Goal: Task Accomplishment & Management: Use online tool/utility

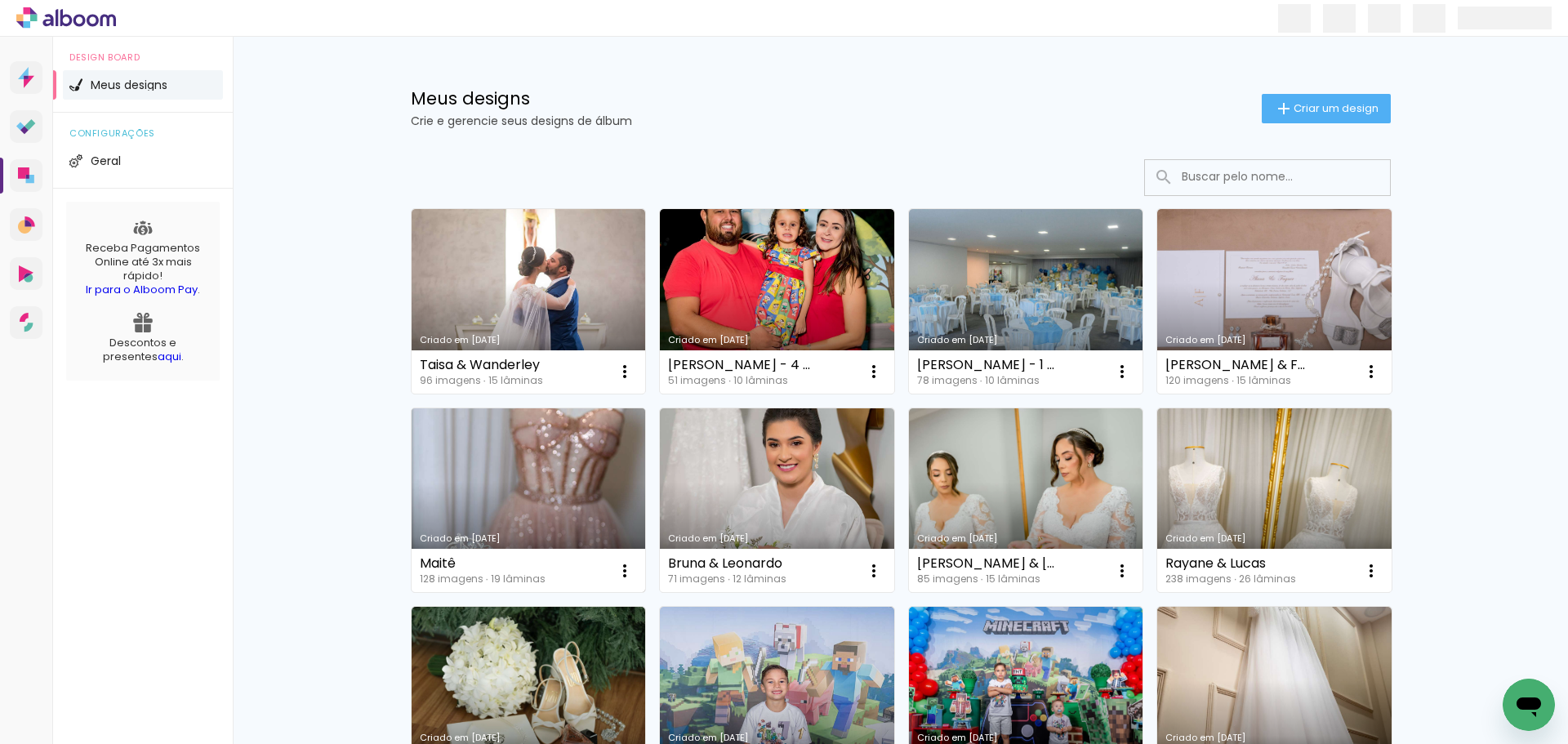
click at [501, 505] on link "Criado em [DATE]" at bounding box center [528, 501] width 234 height 185
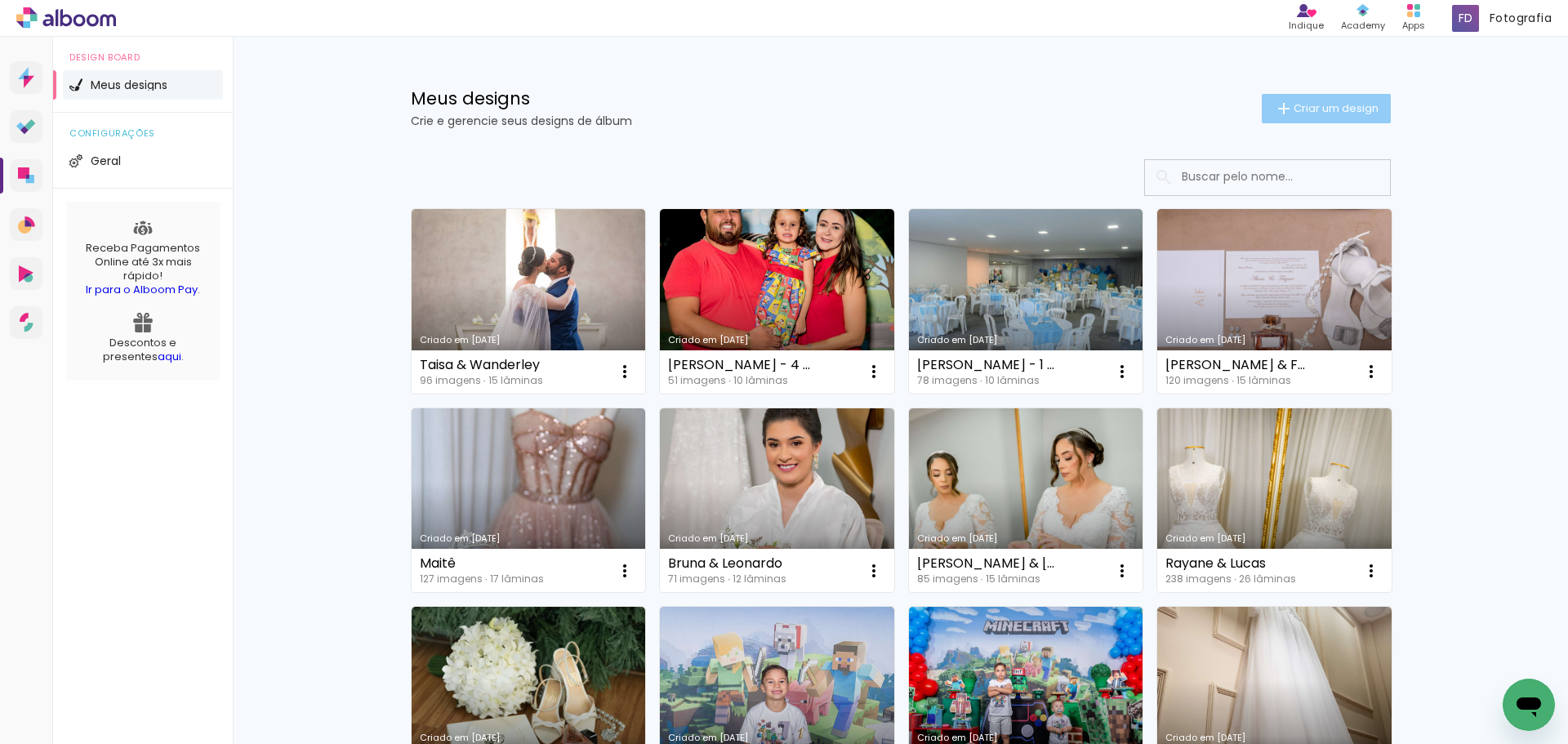
click at [1373, 101] on paper-button "Criar um design" at bounding box center [1326, 109] width 129 height 30
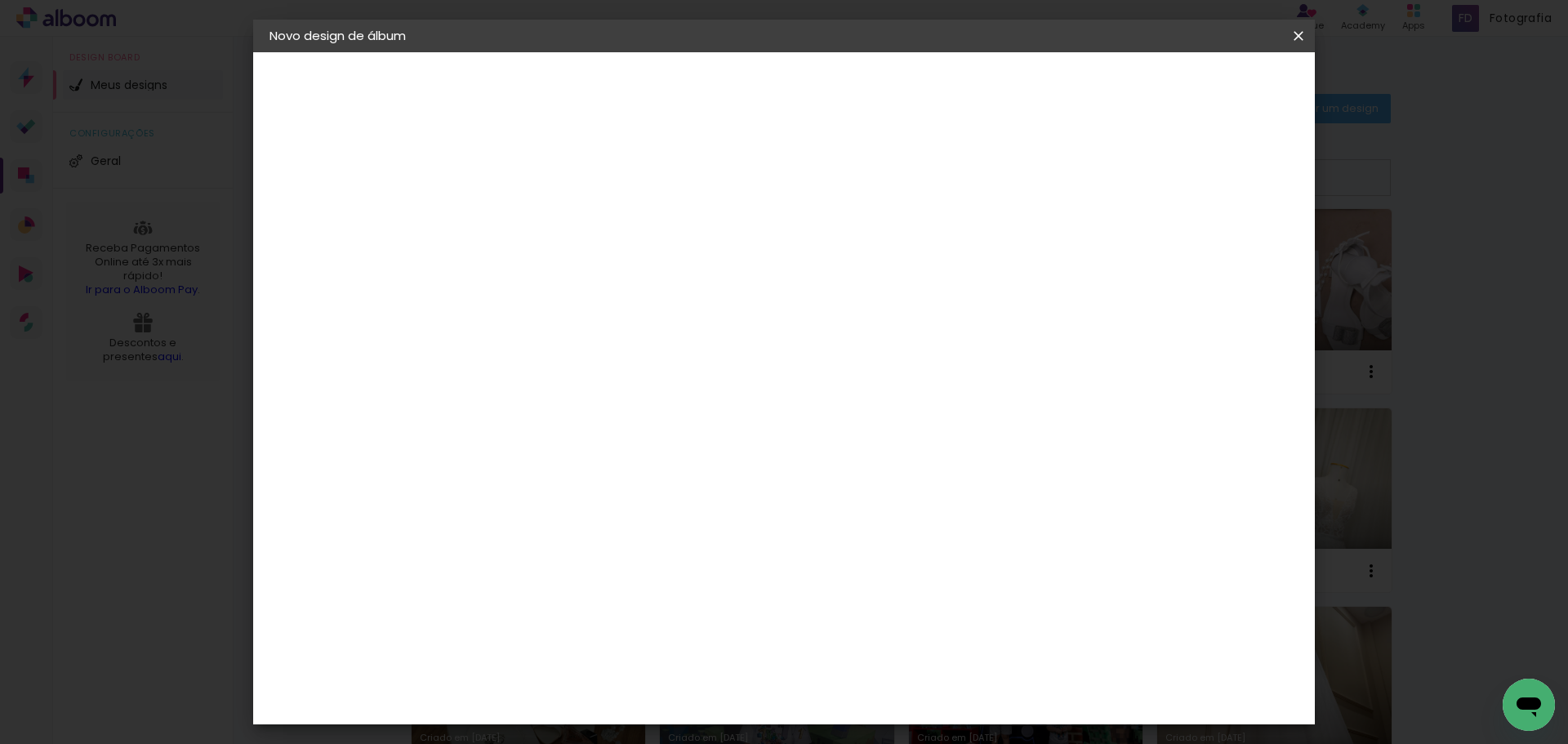
drag, startPoint x: 797, startPoint y: 201, endPoint x: 821, endPoint y: 221, distance: 31.2
click at [542, 205] on paper-input-container "Título do álbum" at bounding box center [537, 219] width 12 height 41
type input "Maitê"
type paper-input "Maitê"
click at [0, 0] on slot "Avançar" at bounding box center [0, 0] width 0 height 0
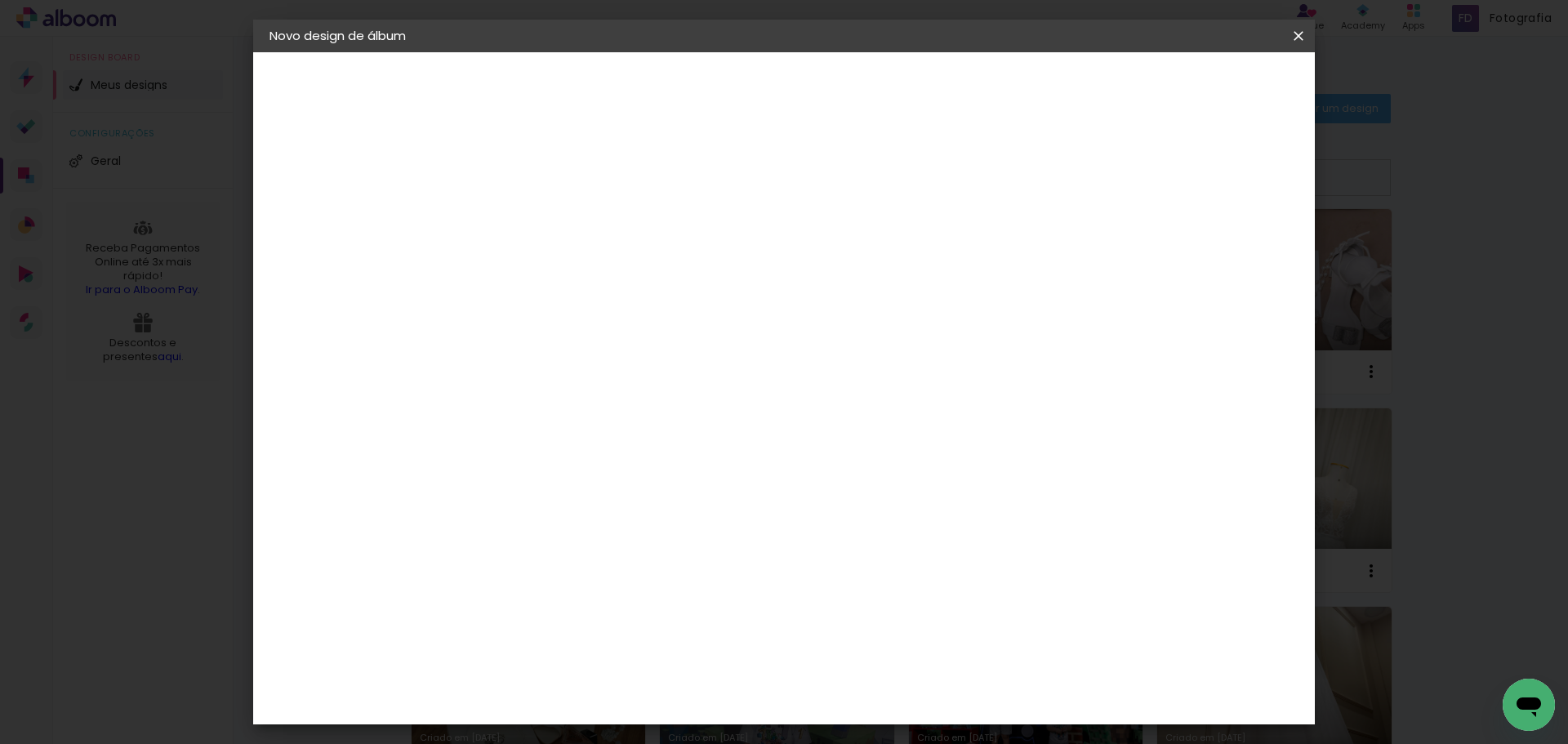
scroll to position [82, 0]
click at [623, 234] on input at bounding box center [578, 229] width 165 height 20
type input "hibe"
type paper-input "hibe"
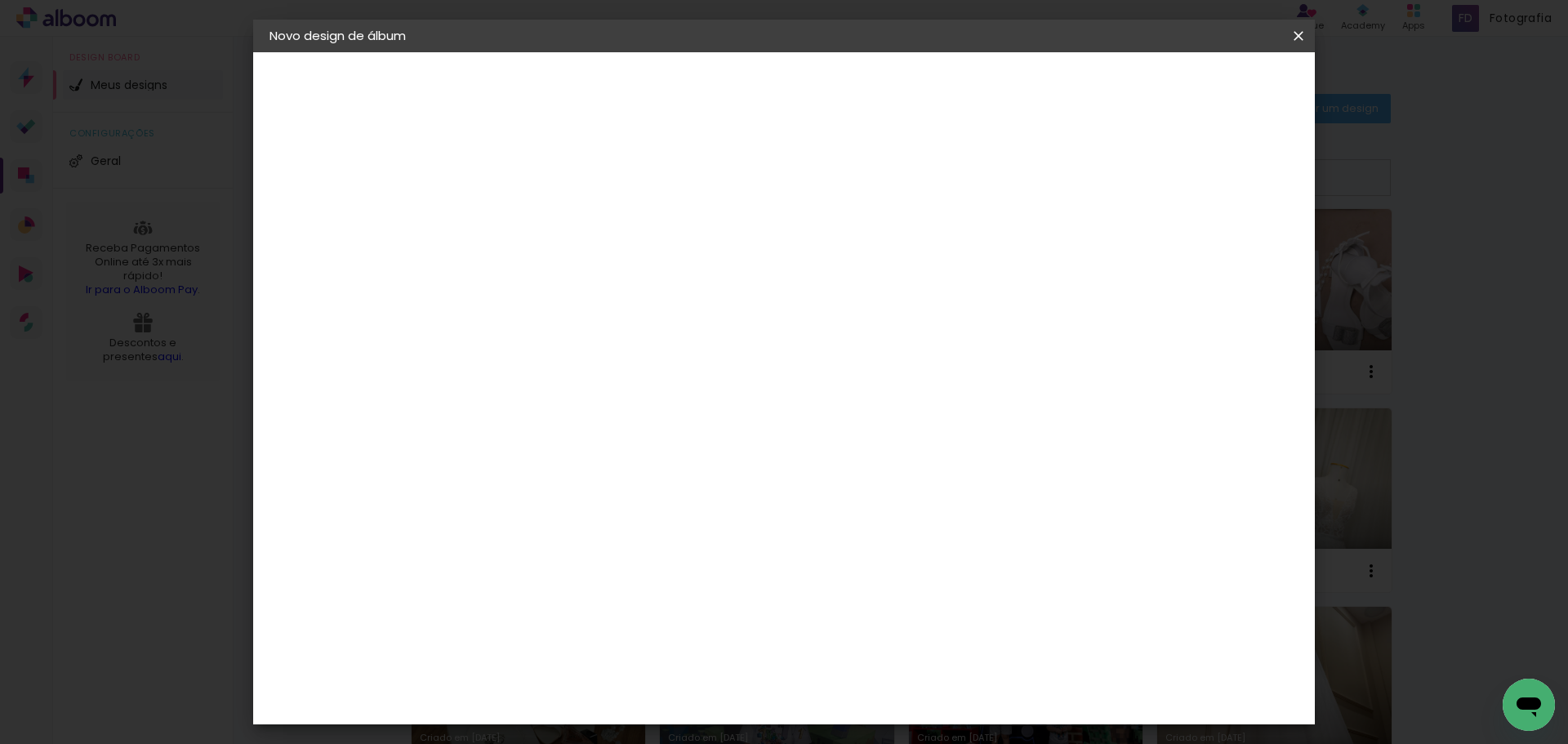
click at [627, 353] on paper-item "Hibener" at bounding box center [562, 369] width 144 height 36
click at [798, 95] on paper-button "Avançar" at bounding box center [758, 87] width 80 height 28
click at [667, 244] on div "Opções disponíveis Flex Slim Premium Tamanho Escolha o tamanho" at bounding box center [578, 311] width 177 height 306
click at [600, 272] on input "text" at bounding box center [568, 285] width 63 height 25
click at [802, 307] on paper-item "Slim" at bounding box center [891, 304] width 327 height 33
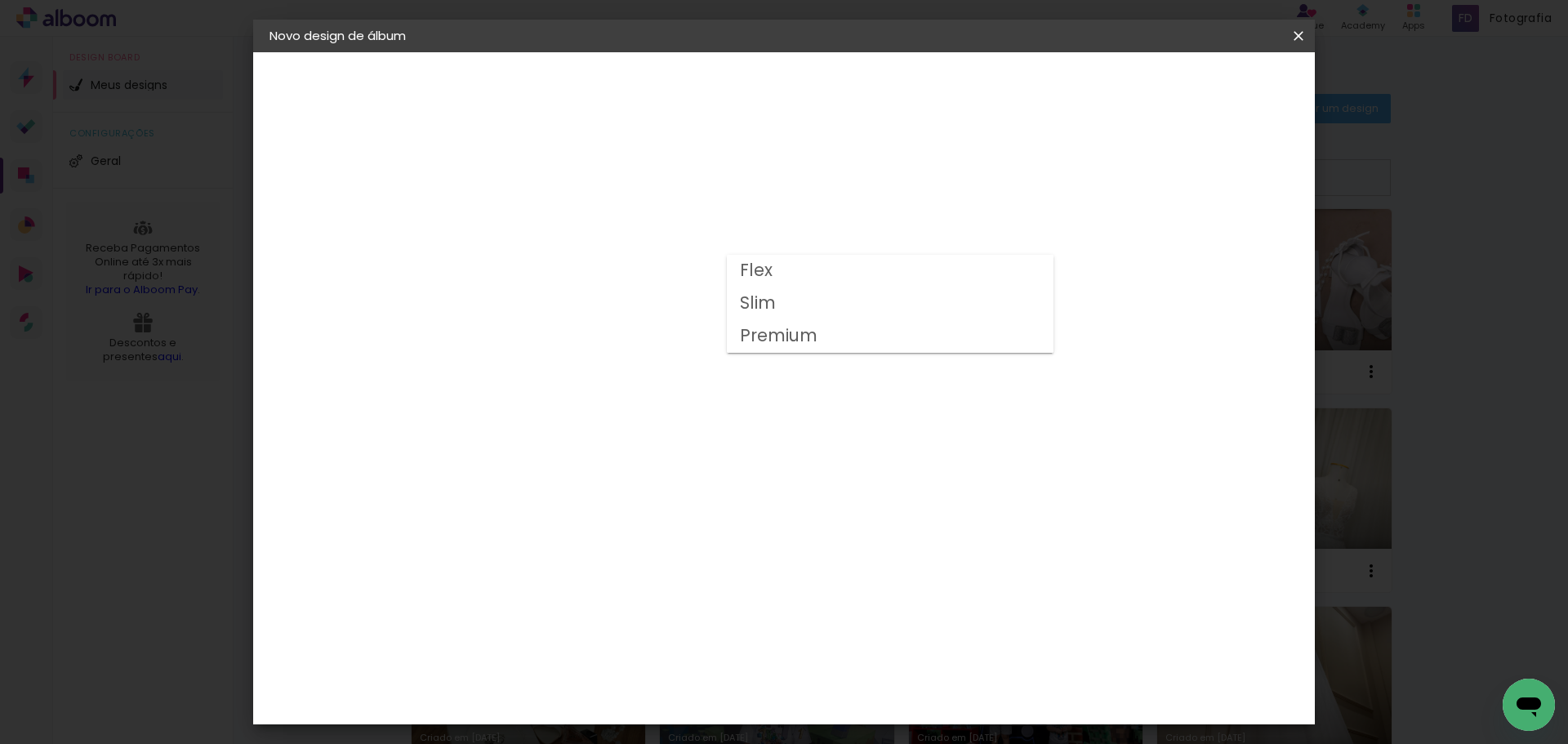
type input "Slim"
click at [647, 695] on span "25 × 25" at bounding box center [608, 711] width 76 height 34
click at [827, 58] on header "Modelo Escolha o modelo do álbum. Voltar Avançar" at bounding box center [647, 100] width 362 height 97
click at [827, 71] on header "Modelo Escolha o modelo do álbum. Voltar Avançar" at bounding box center [647, 100] width 362 height 97
click at [0, 0] on slot "Avançar" at bounding box center [0, 0] width 0 height 0
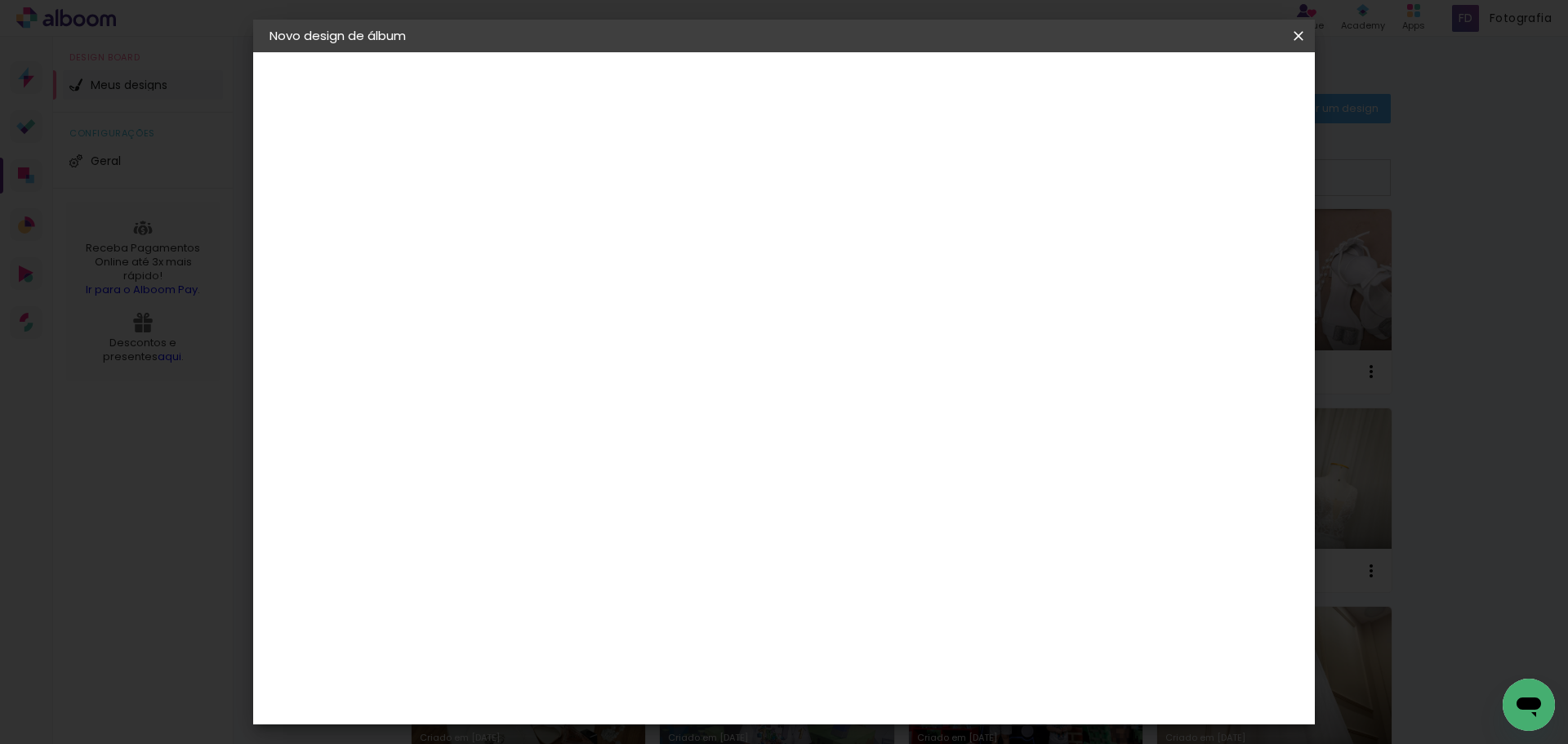
drag, startPoint x: 1141, startPoint y: 166, endPoint x: 1163, endPoint y: 168, distance: 22.1
click at [1148, 166] on div "mm Mostrar sangria" at bounding box center [851, 177] width 723 height 37
click at [1163, 168] on paper-checkbox "Mostrar sangria" at bounding box center [1151, 176] width 123 height 20
type paper-checkbox "on"
click at [1196, 85] on span "Iniciar design" at bounding box center [1159, 87] width 74 height 12
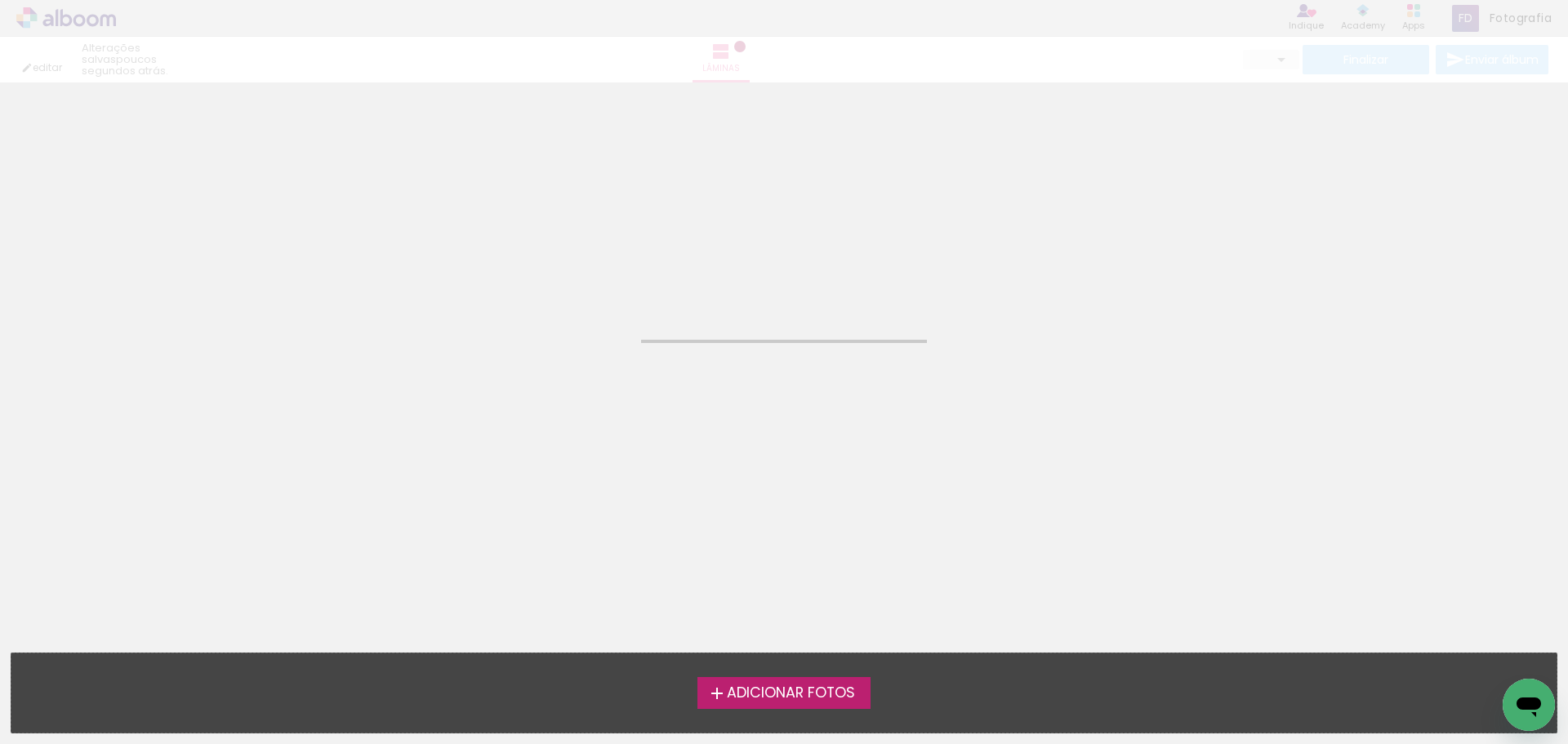
click at [752, 694] on span "Adicionar Fotos" at bounding box center [791, 693] width 128 height 14
click at [0, 0] on input "file" at bounding box center [0, 0] width 0 height 0
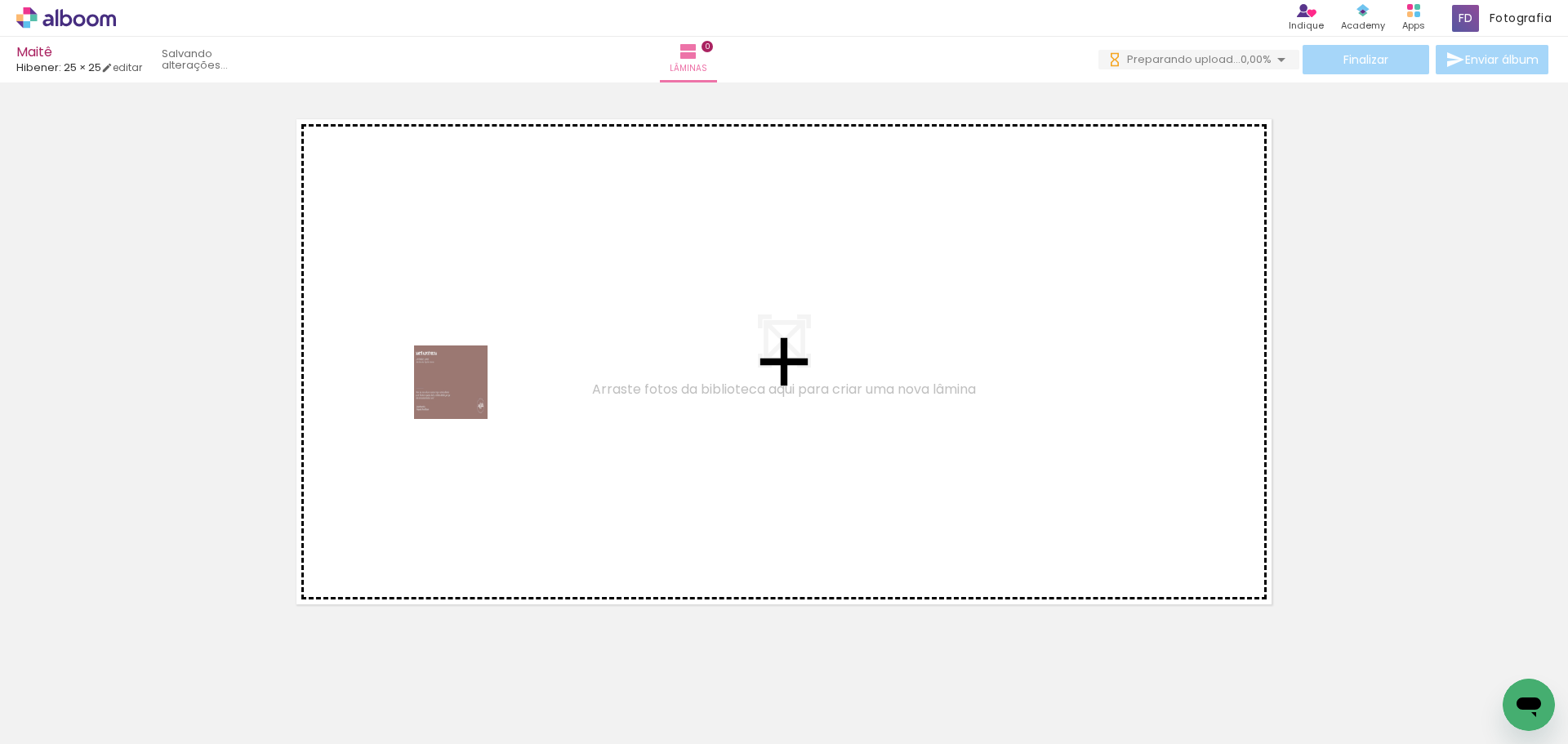
drag, startPoint x: 187, startPoint y: 671, endPoint x: 463, endPoint y: 395, distance: 390.3
click at [463, 395] on quentale-workspace at bounding box center [784, 372] width 1568 height 744
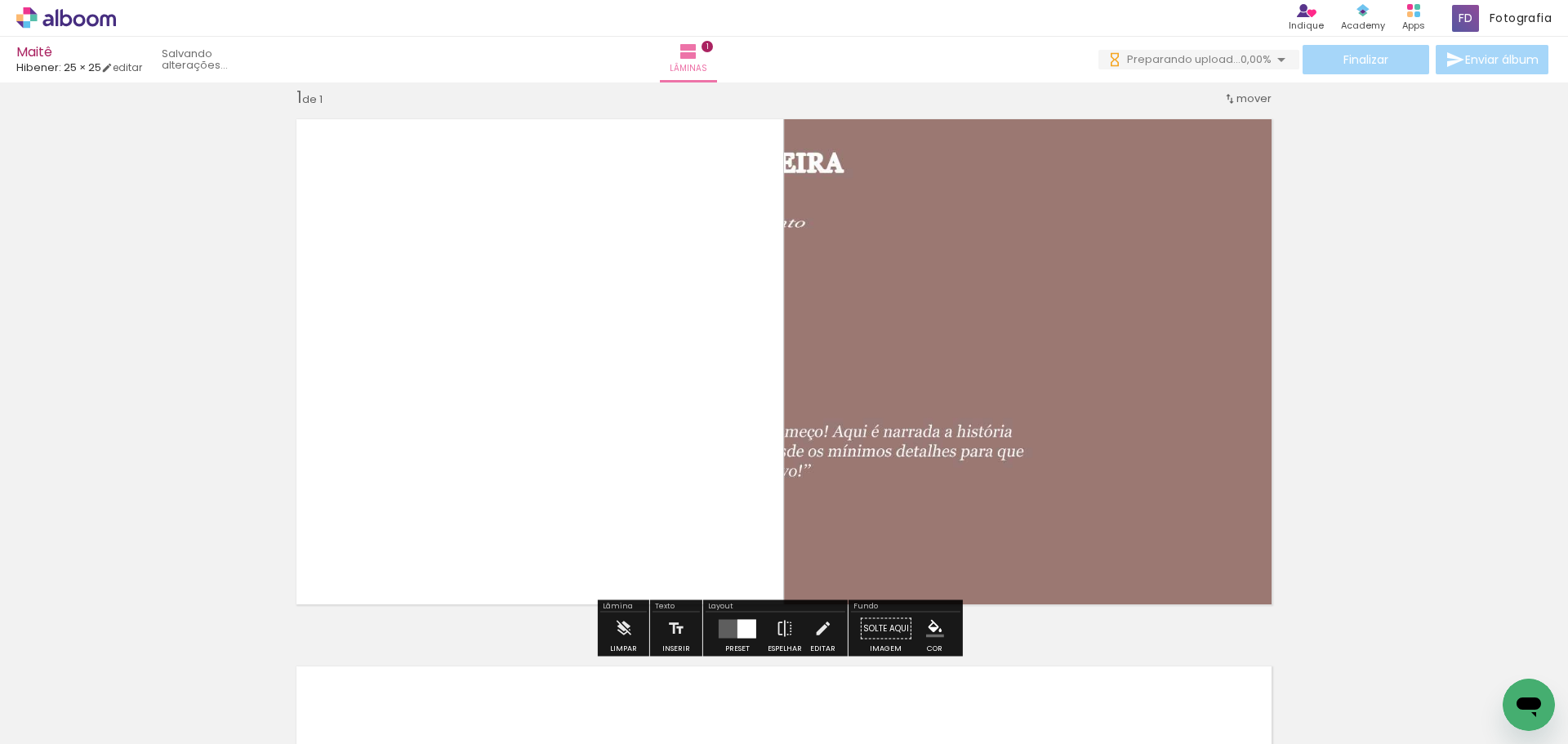
click at [742, 634] on div at bounding box center [747, 629] width 19 height 19
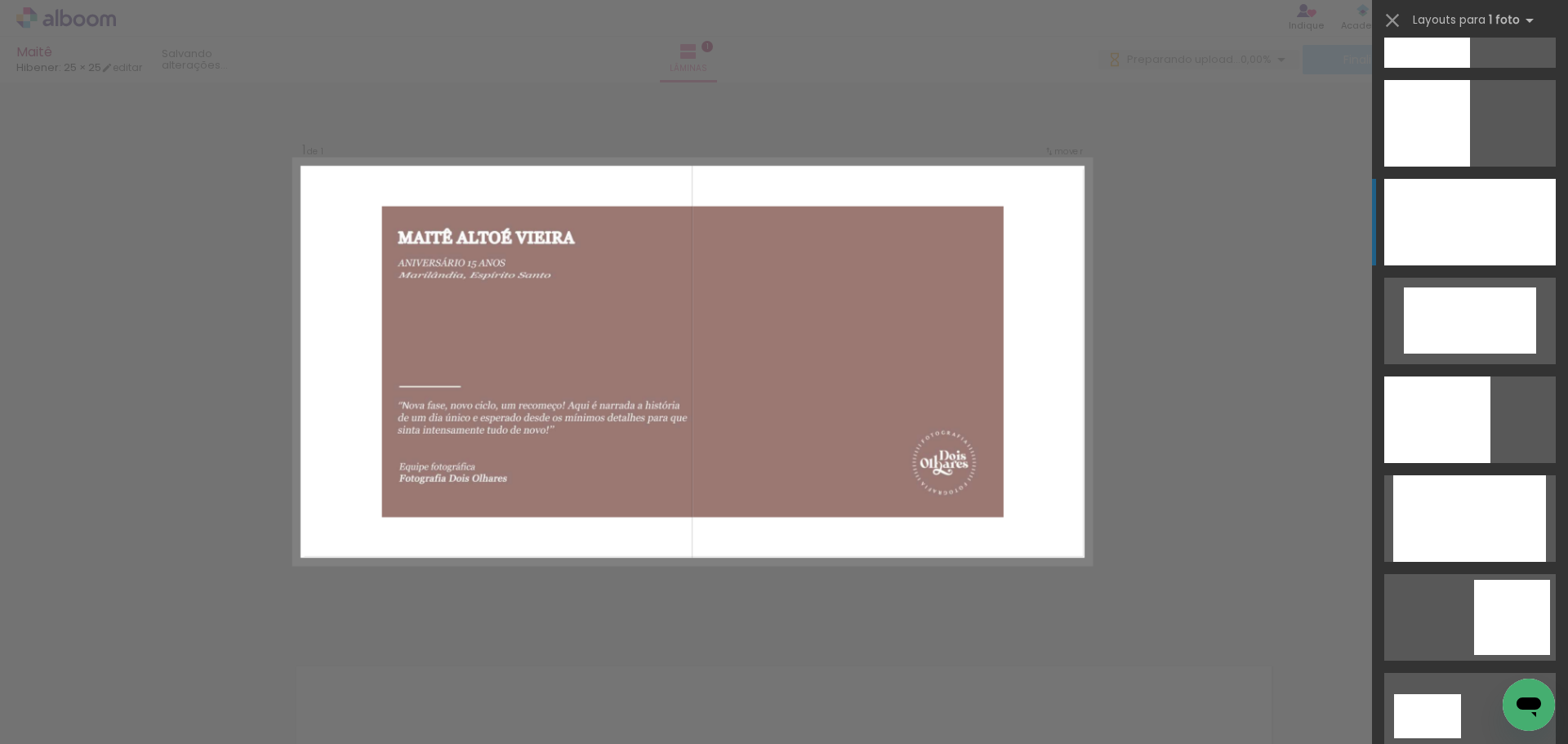
scroll to position [163, 0]
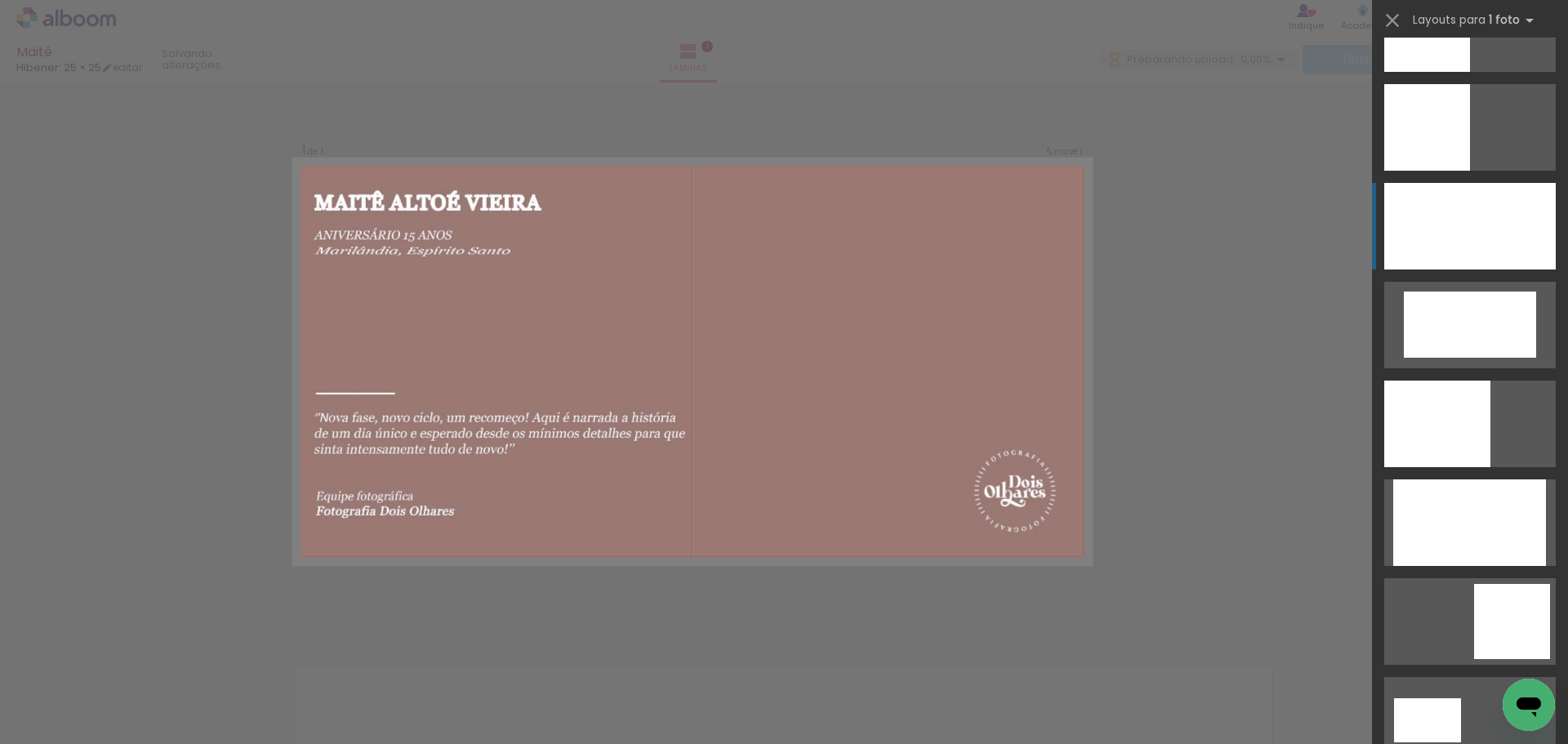
click at [1511, 231] on div at bounding box center [1470, 226] width 172 height 87
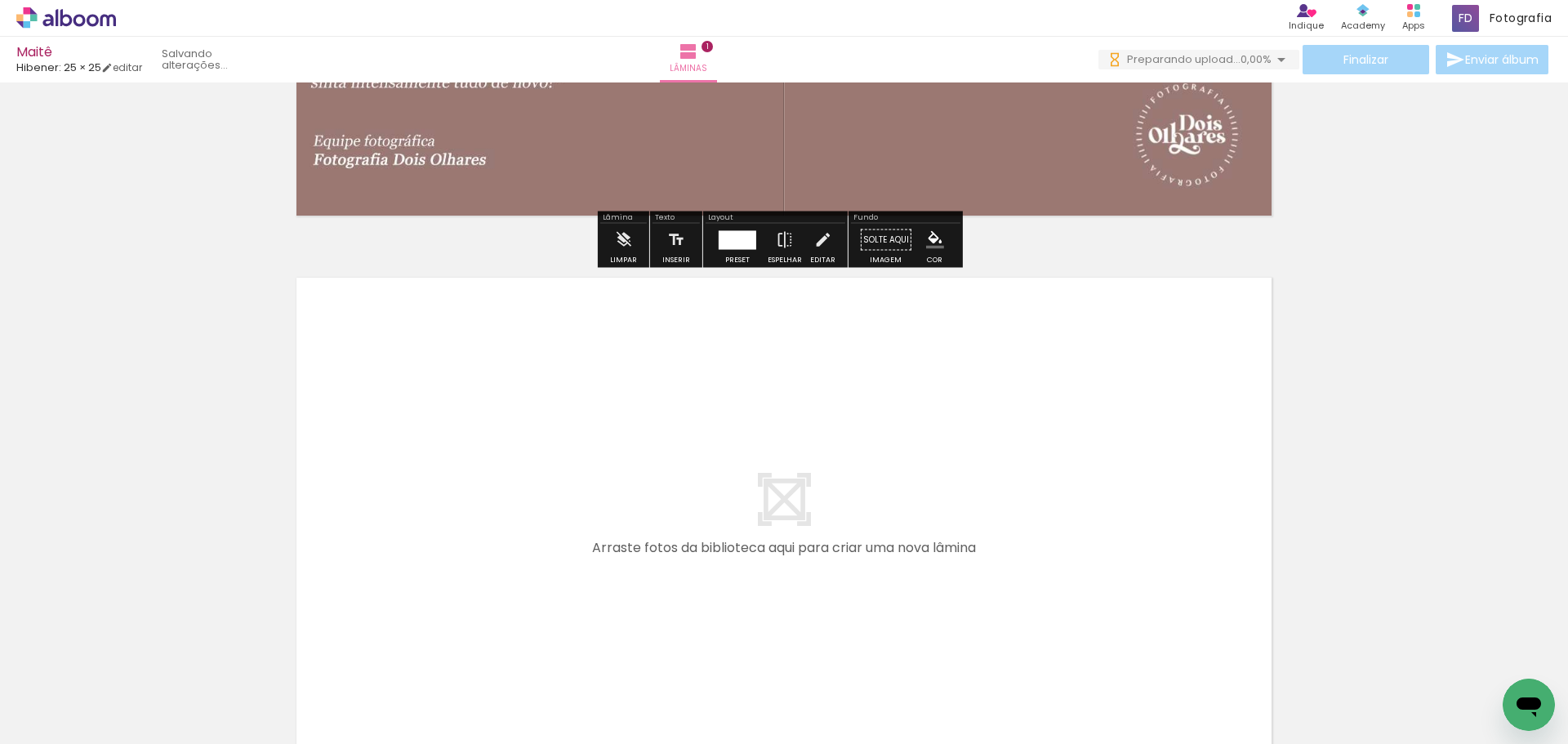
scroll to position [430, 0]
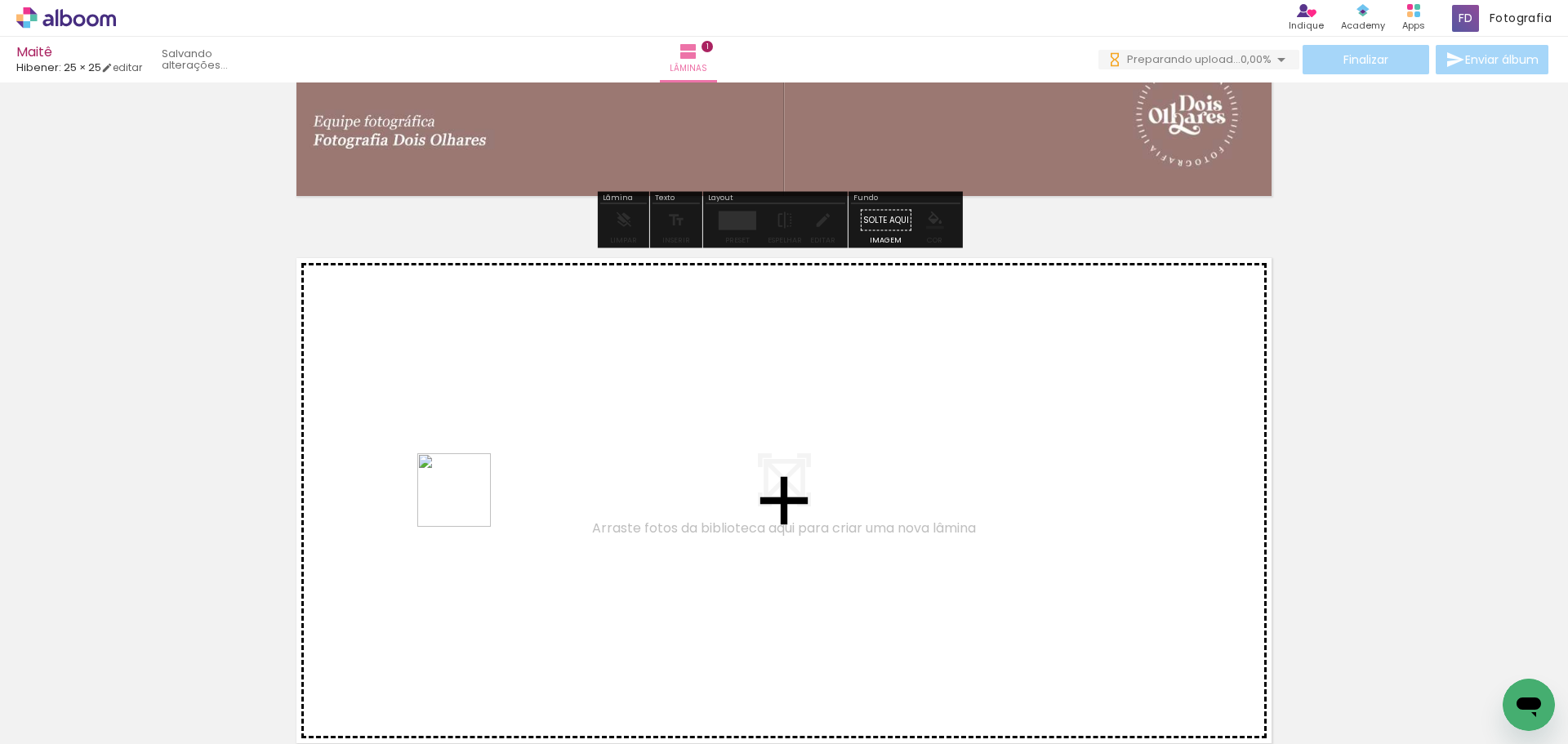
drag, startPoint x: 279, startPoint y: 679, endPoint x: 470, endPoint y: 499, distance: 262.5
click at [470, 499] on quentale-workspace at bounding box center [784, 372] width 1568 height 744
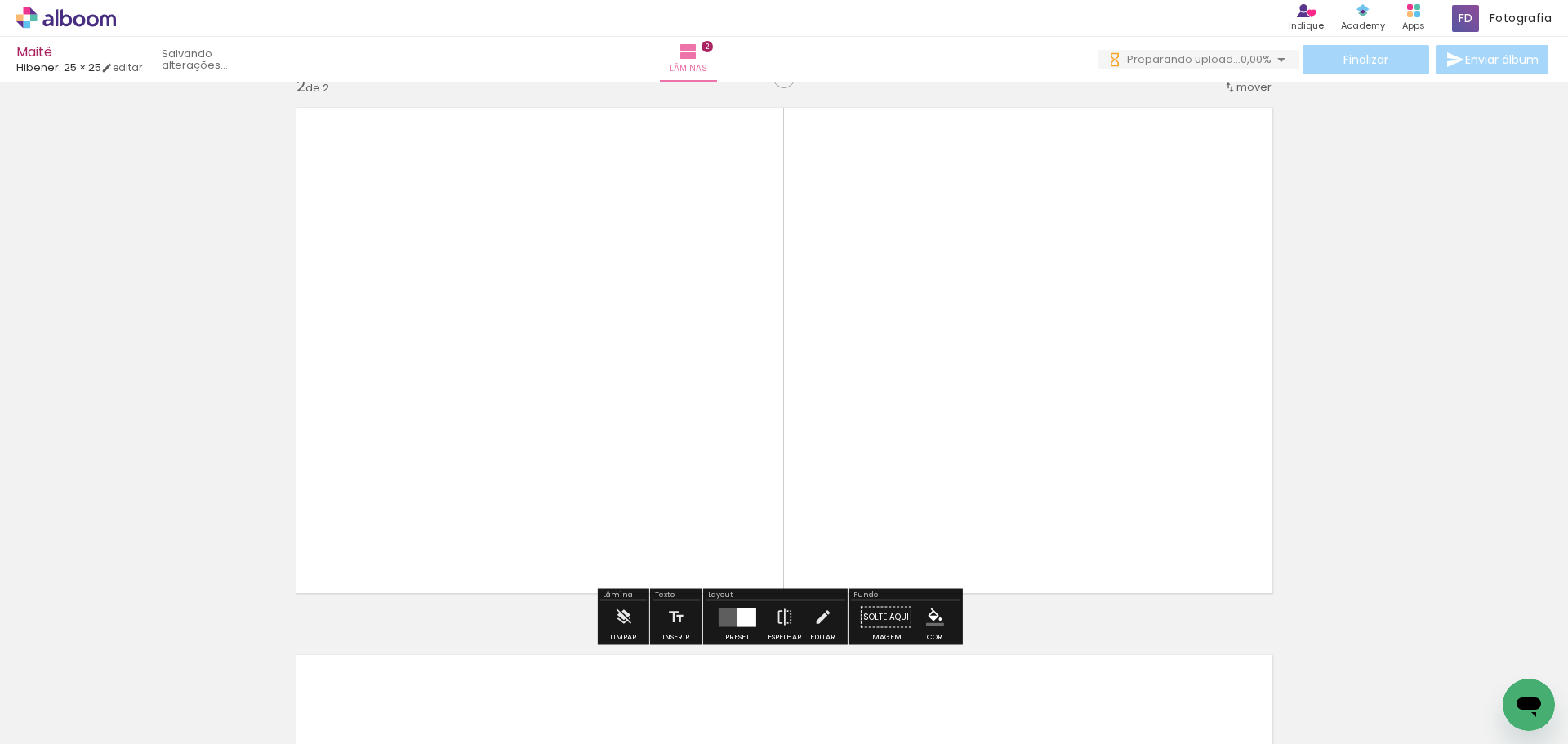
scroll to position [732, 0]
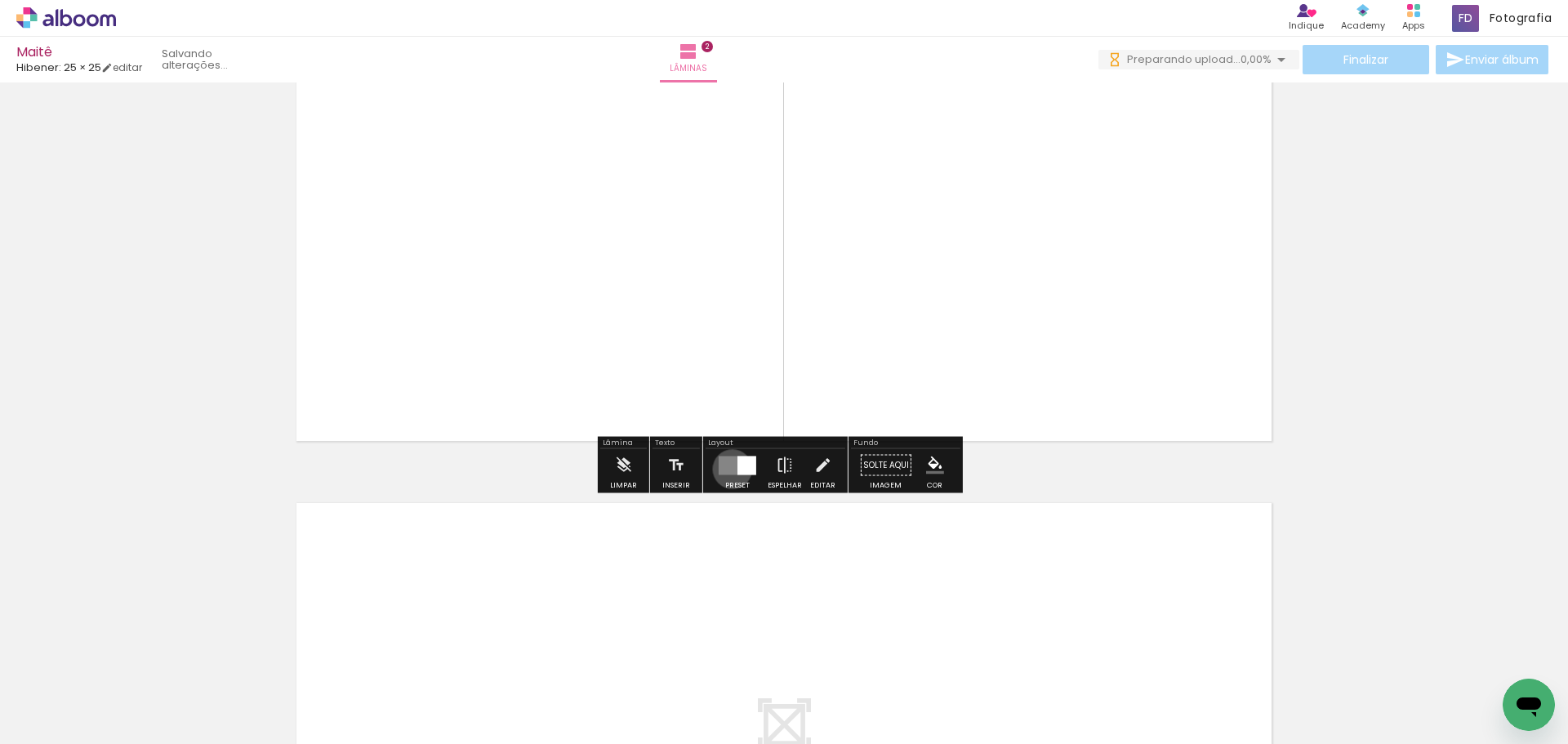
click at [728, 469] on quentale-layouter at bounding box center [737, 465] width 37 height 19
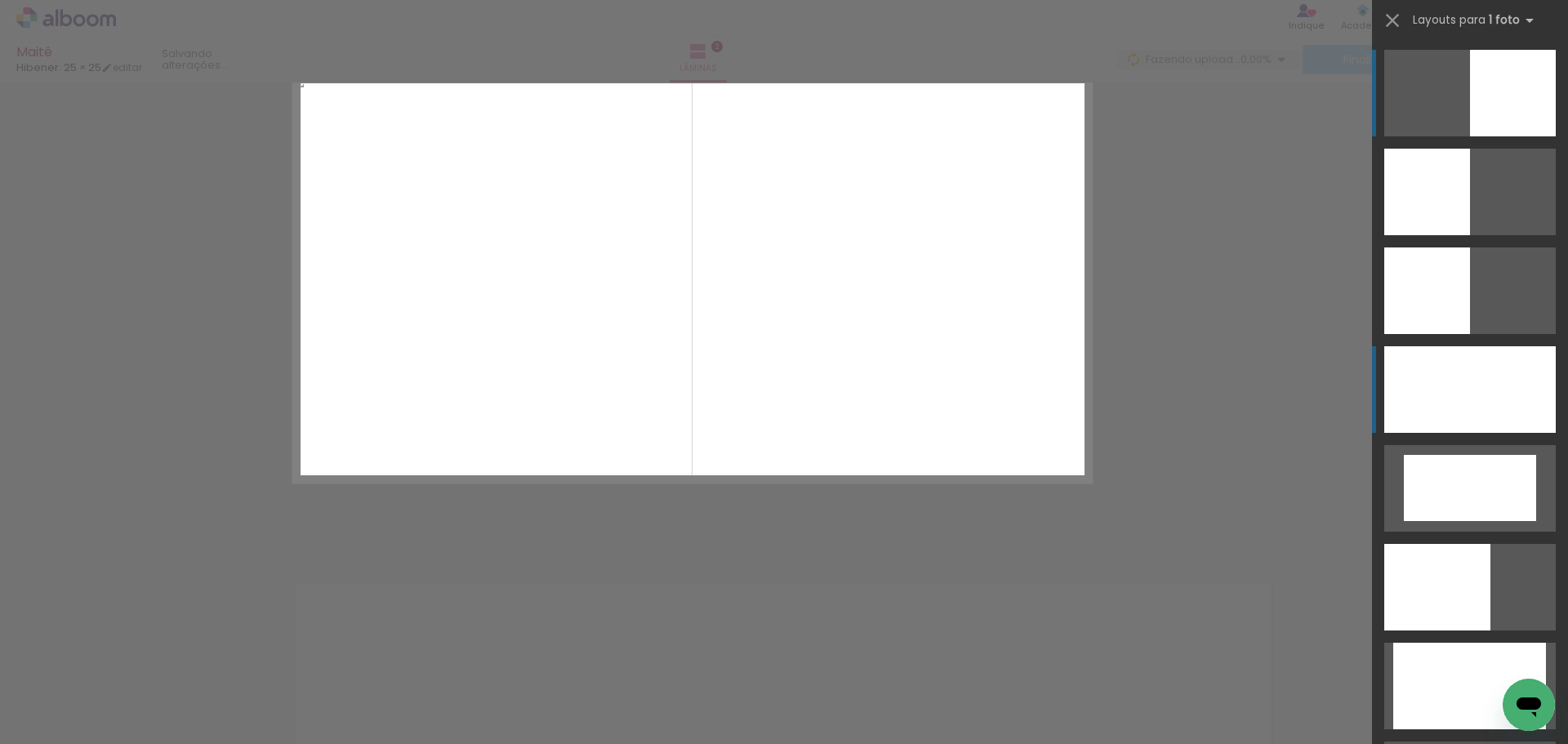
scroll to position [569, 0]
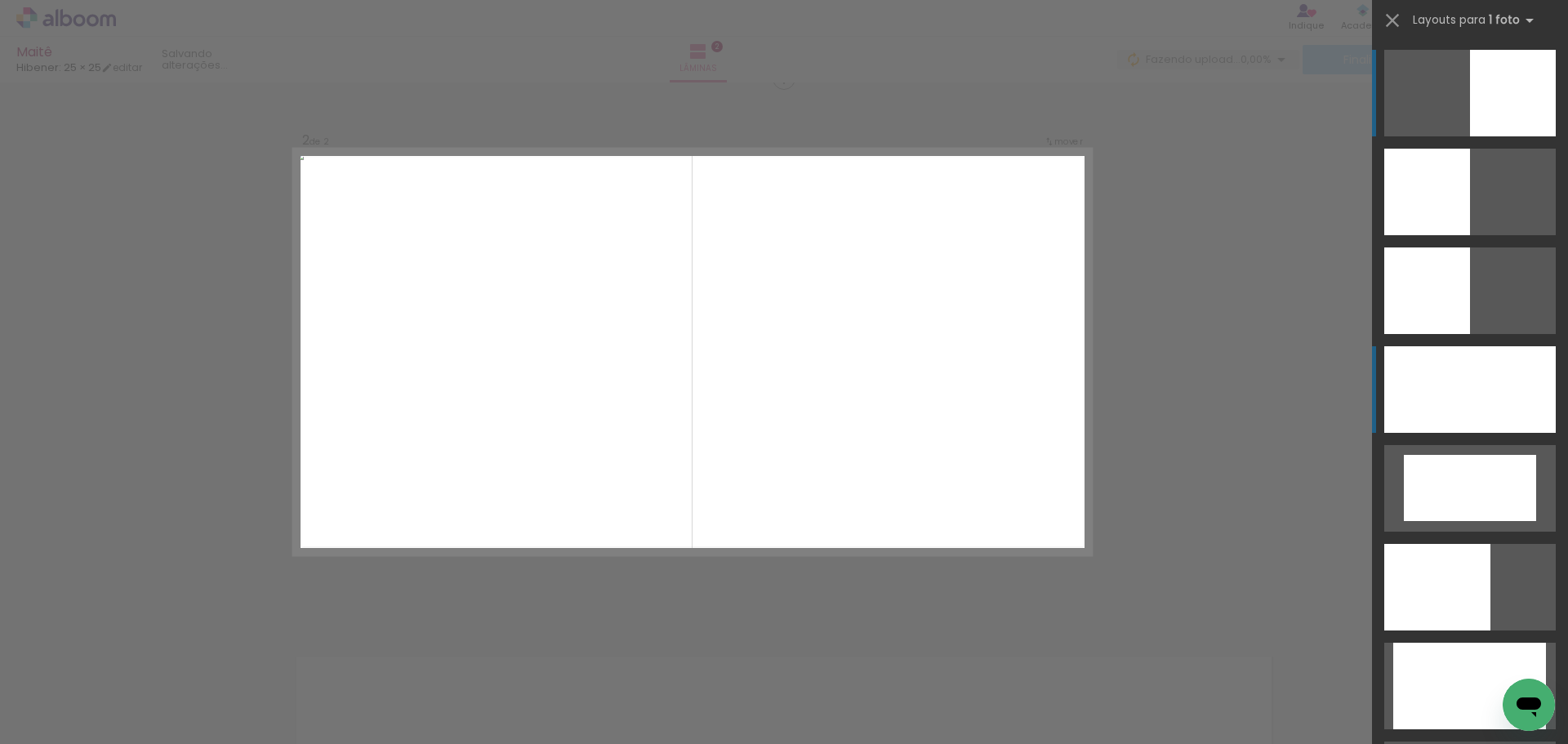
click at [1470, 393] on div at bounding box center [1470, 389] width 172 height 87
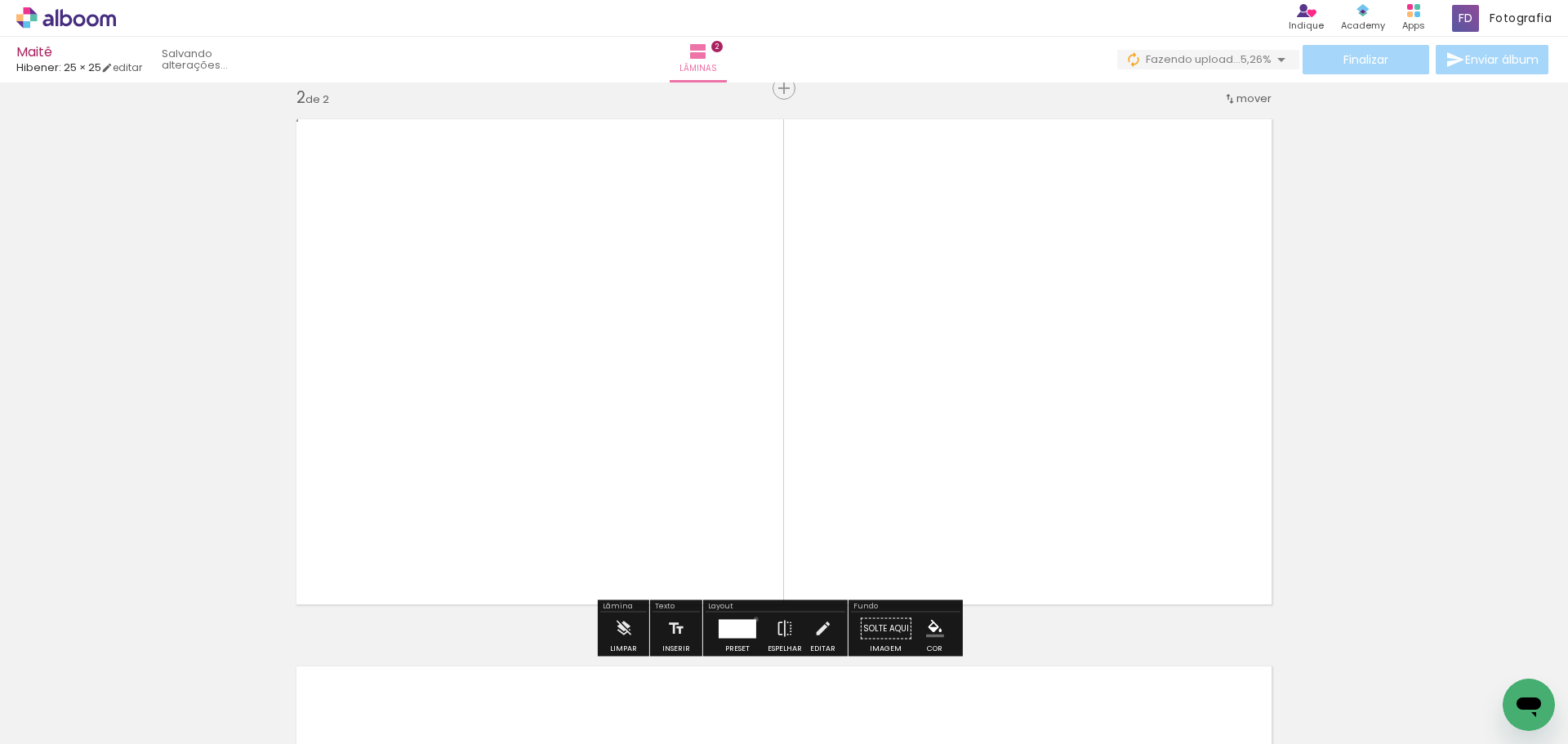
click at [752, 619] on div at bounding box center [737, 629] width 37 height 19
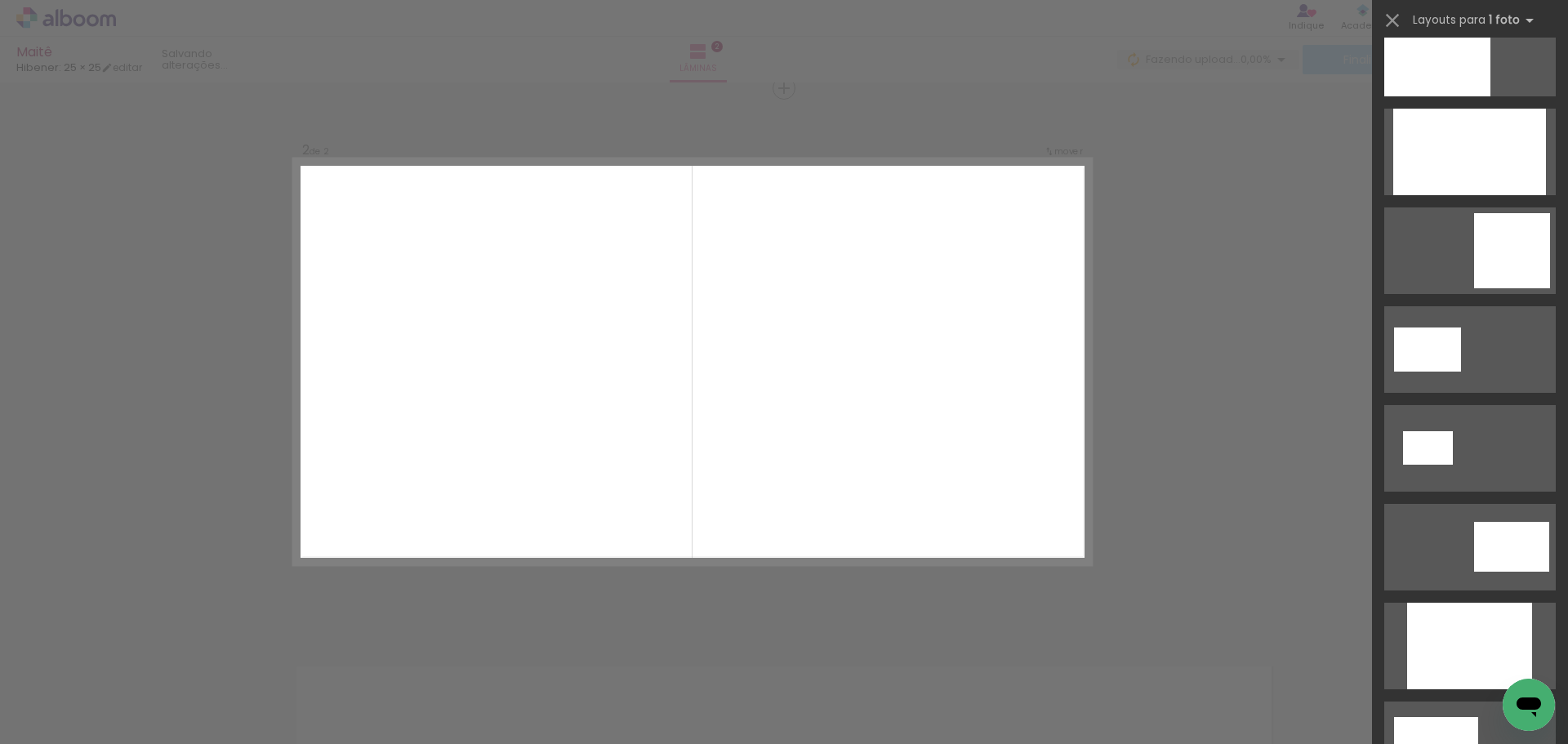
scroll to position [215, 0]
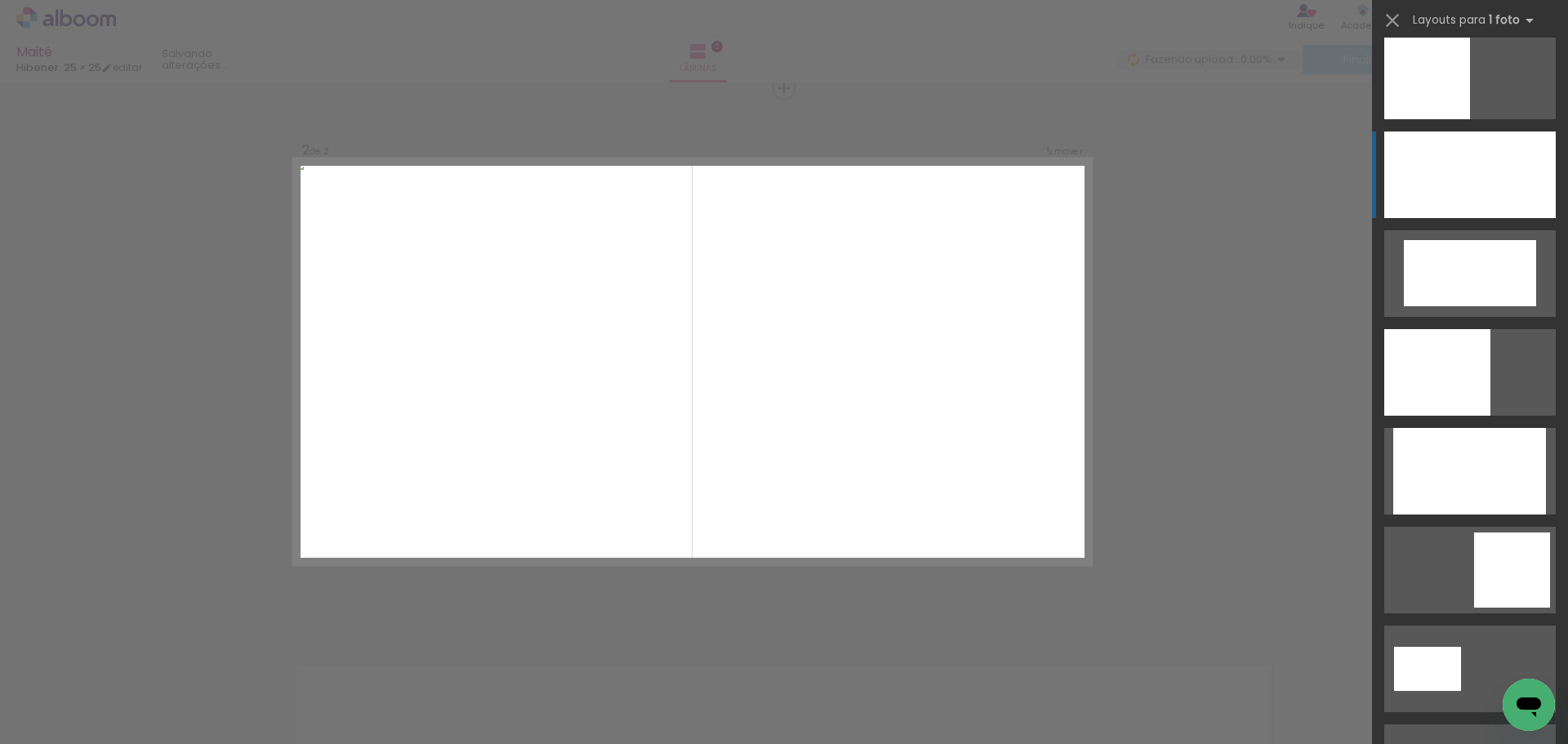
click at [1482, 185] on div at bounding box center [1470, 175] width 172 height 87
click at [1492, 150] on div at bounding box center [1470, 175] width 172 height 87
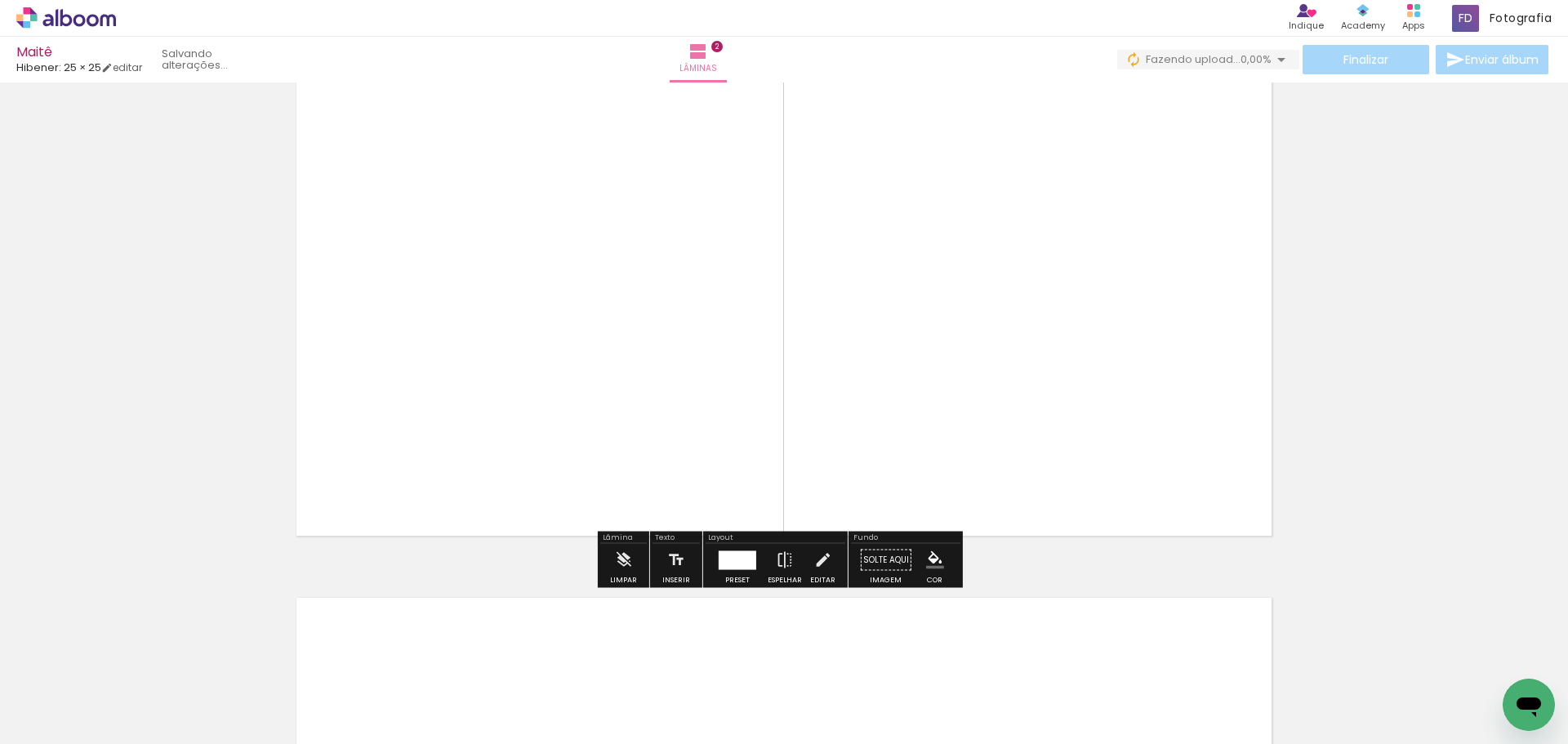
scroll to position [654, 0]
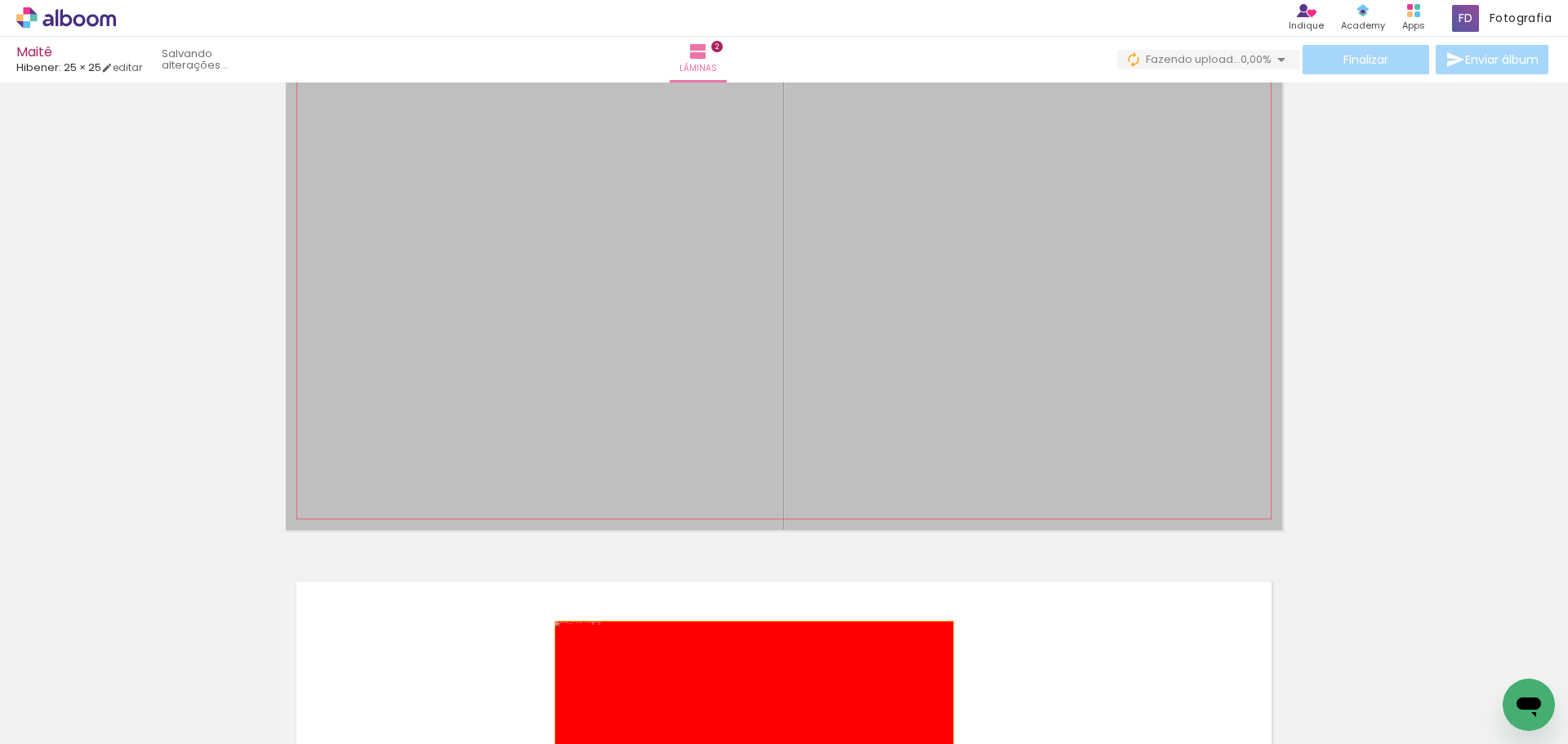
drag, startPoint x: 926, startPoint y: 315, endPoint x: 748, endPoint y: 723, distance: 445.1
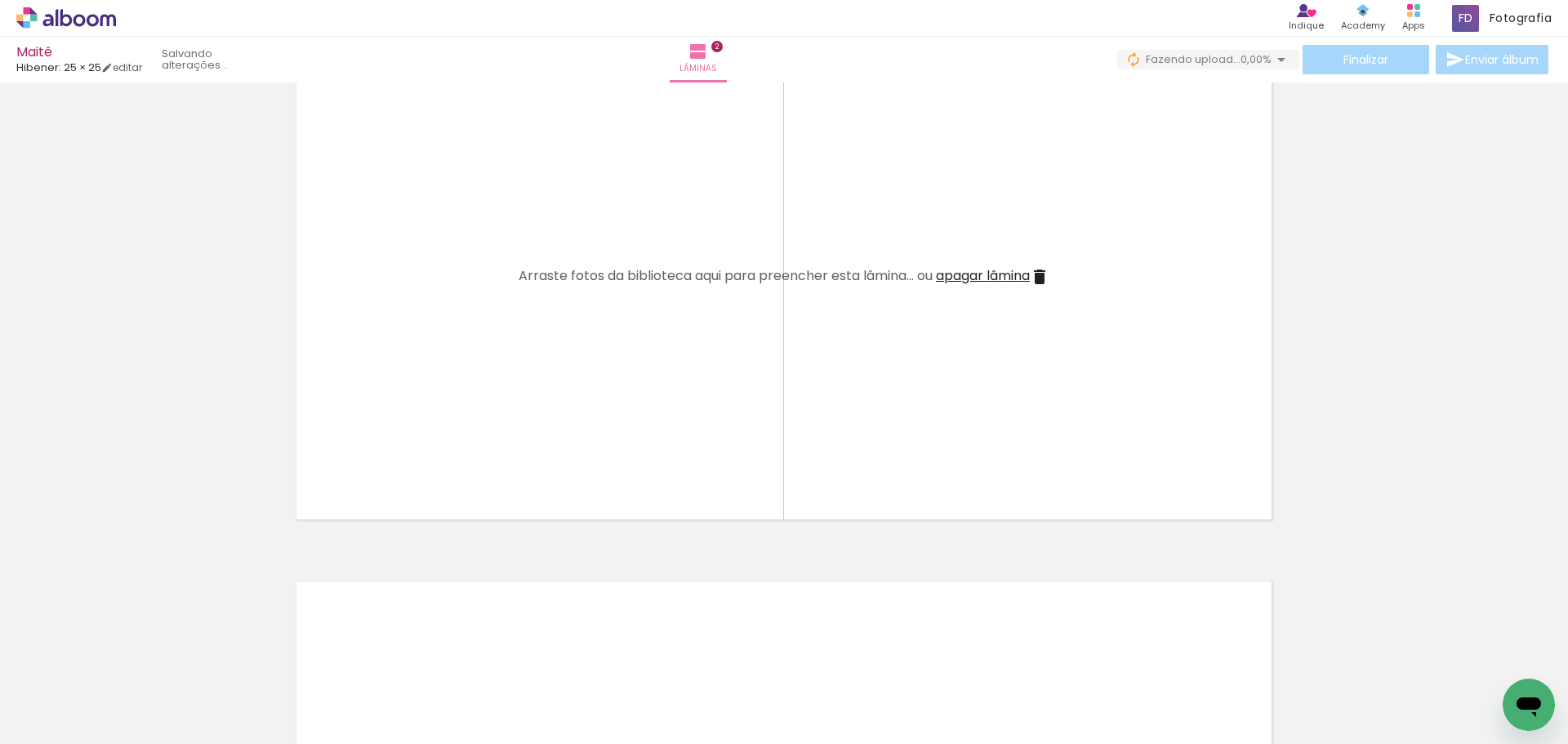
click at [135, 651] on iron-icon at bounding box center [128, 657] width 17 height 17
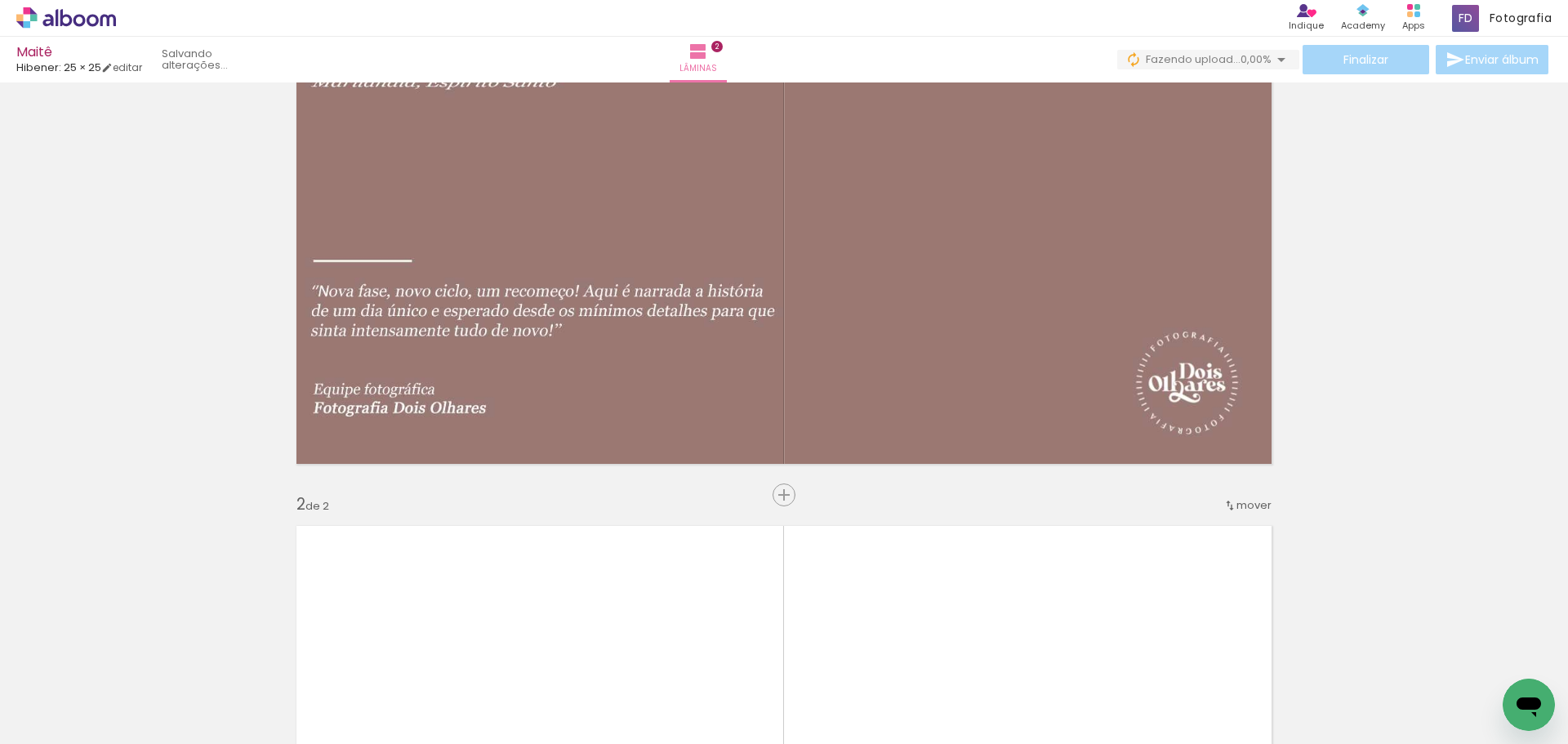
scroll to position [21, 0]
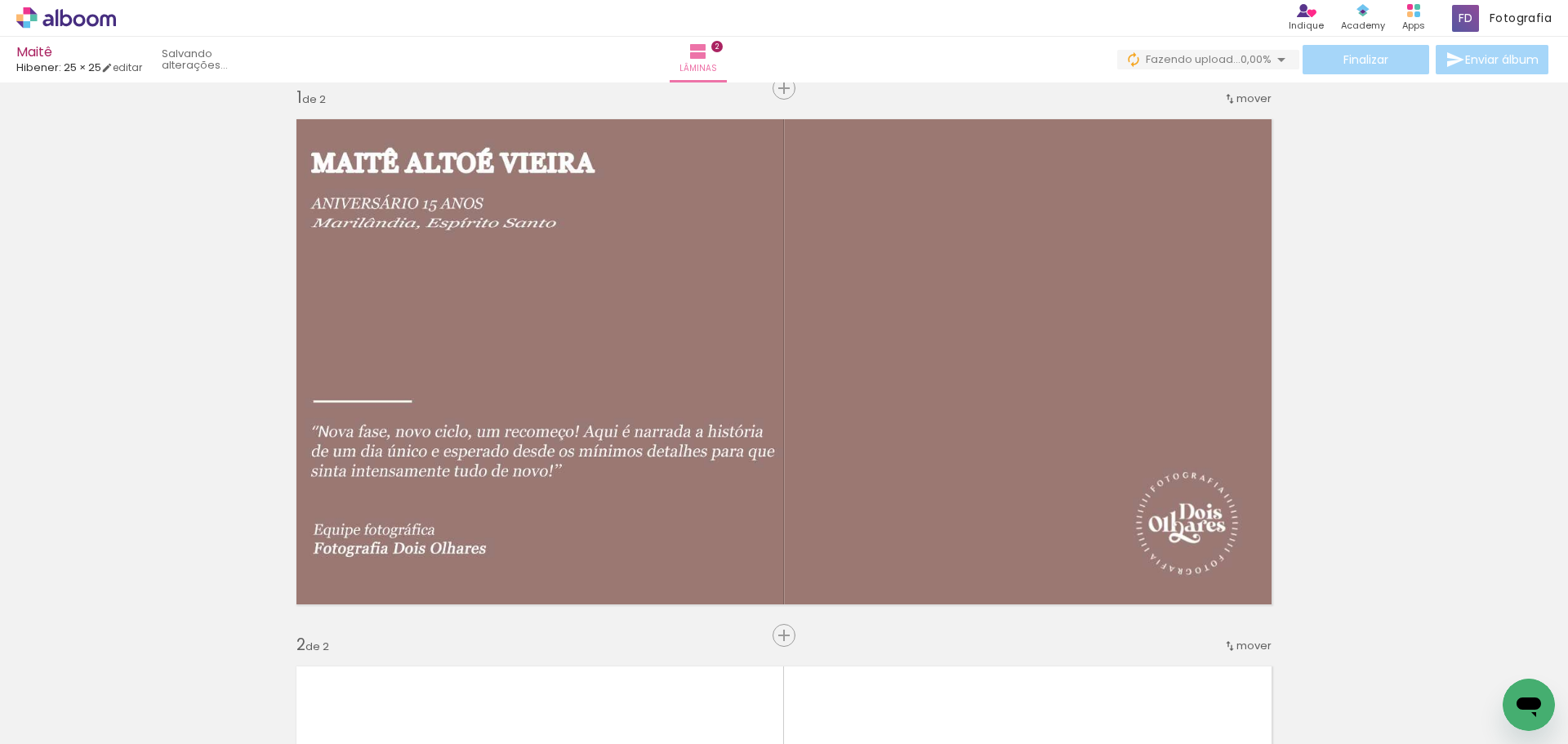
click at [224, 653] on iron-icon at bounding box center [219, 657] width 17 height 17
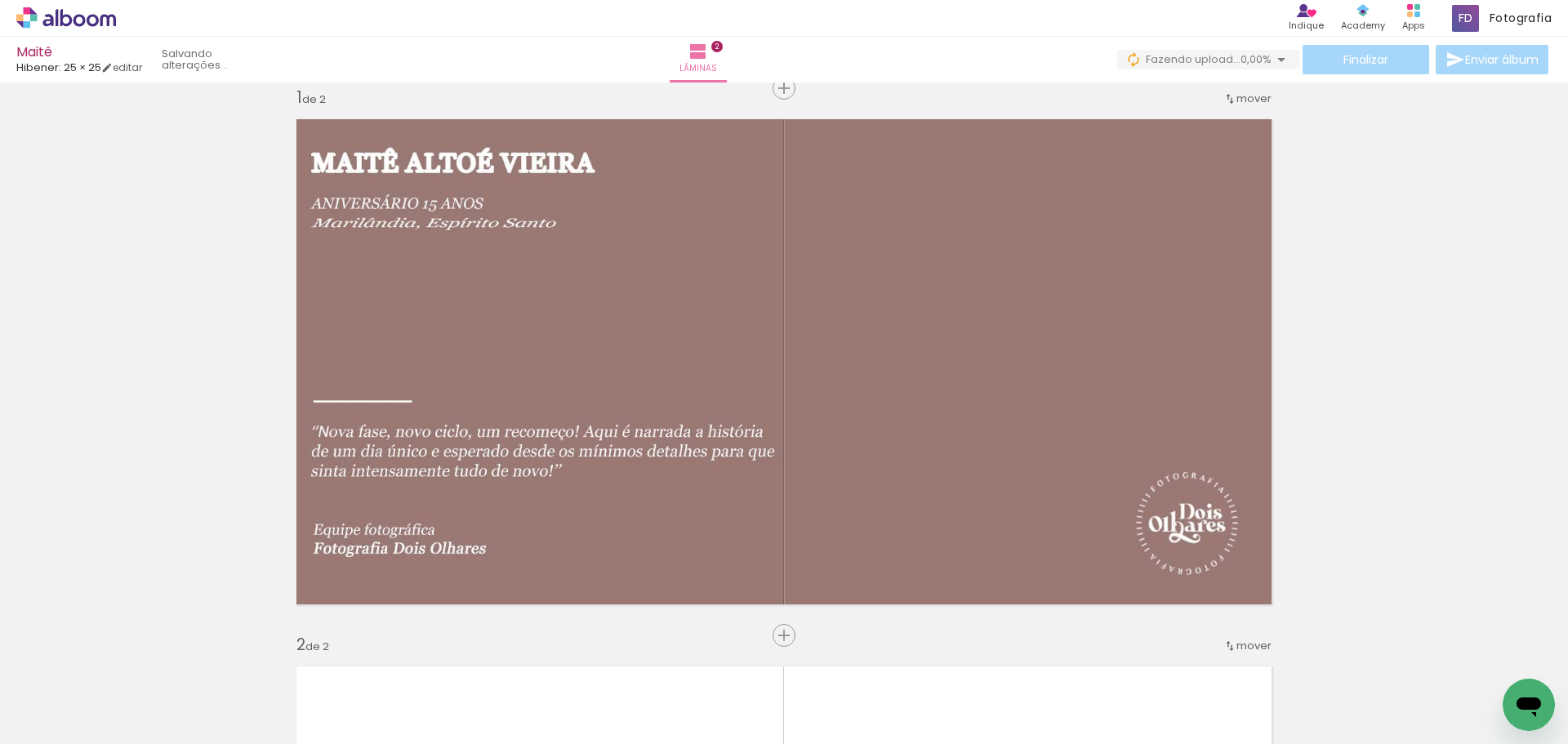
click at [223, 652] on iron-icon at bounding box center [219, 657] width 17 height 17
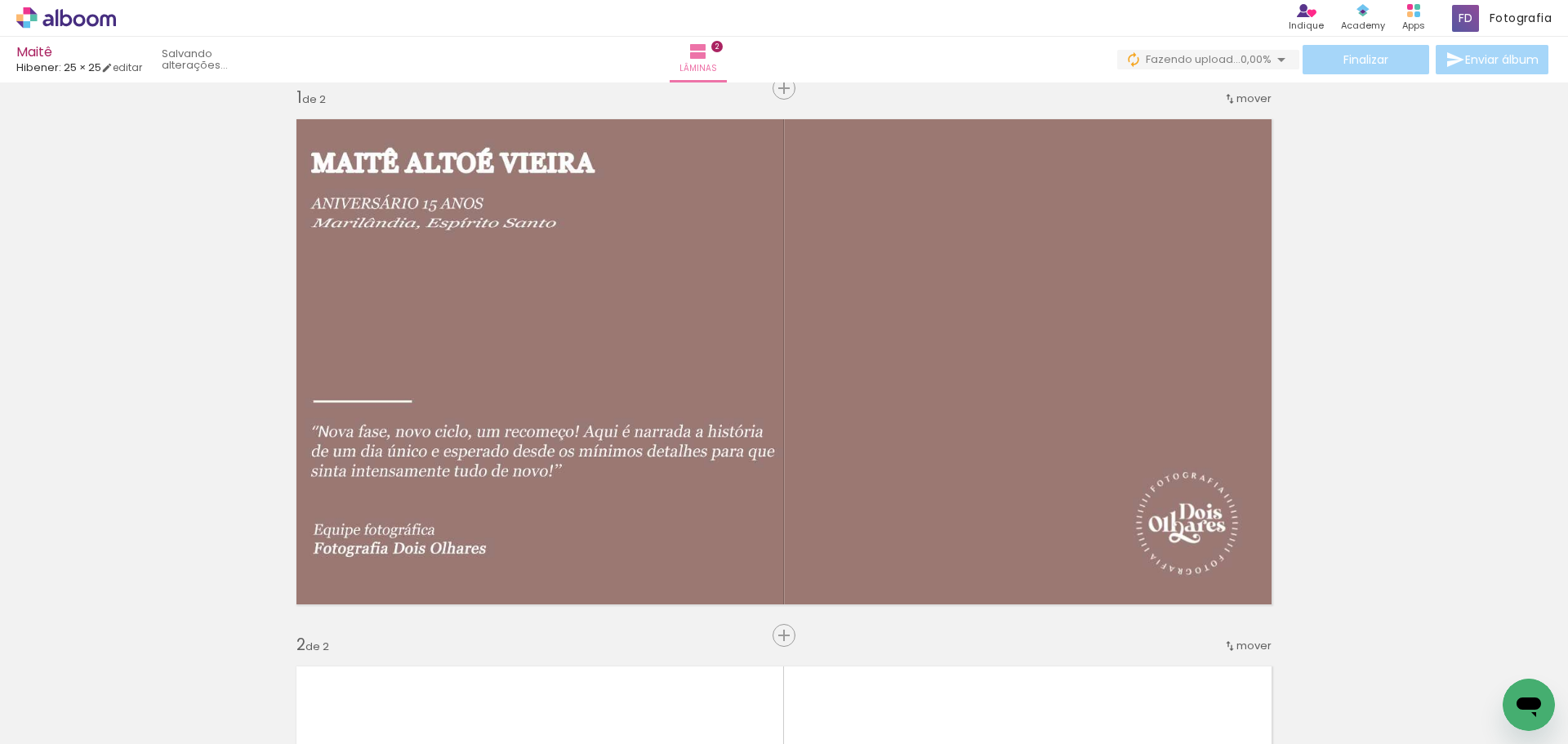
click at [223, 652] on iron-icon at bounding box center [219, 657] width 17 height 17
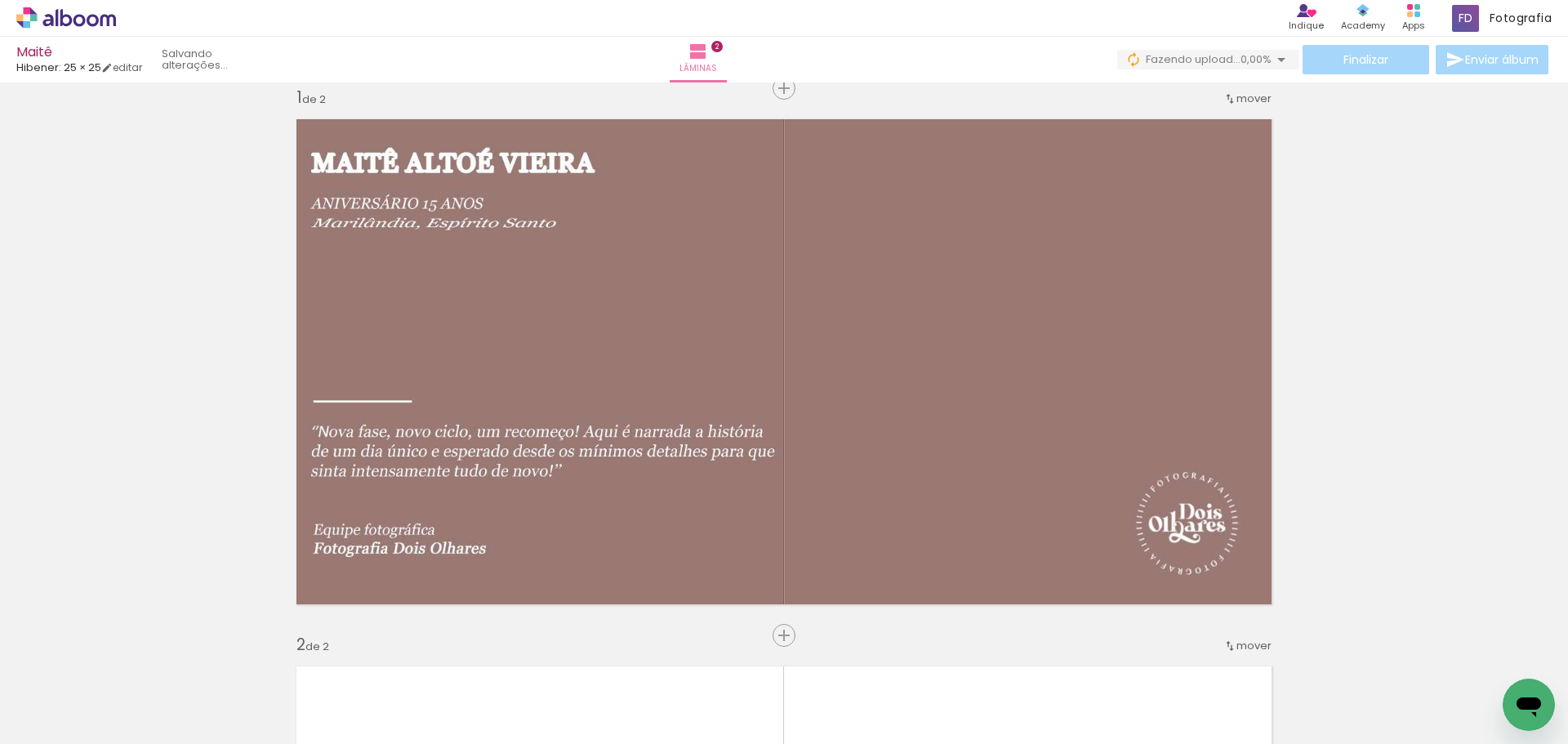
click at [223, 652] on iron-icon at bounding box center [219, 657] width 17 height 17
click at [134, 652] on iron-horizontal-list at bounding box center [117, 693] width 33 height 102
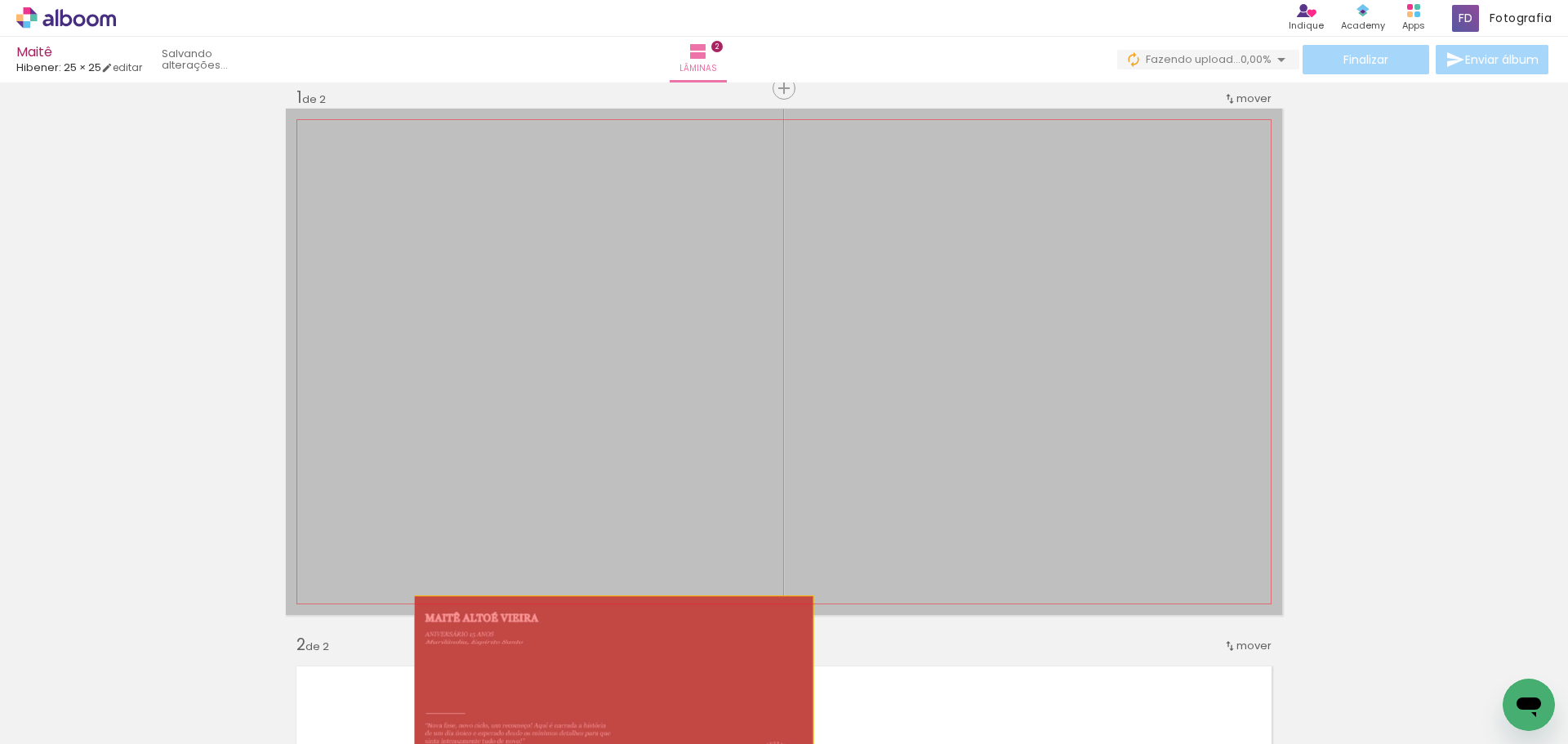
drag, startPoint x: 604, startPoint y: 375, endPoint x: 607, endPoint y: 700, distance: 325.0
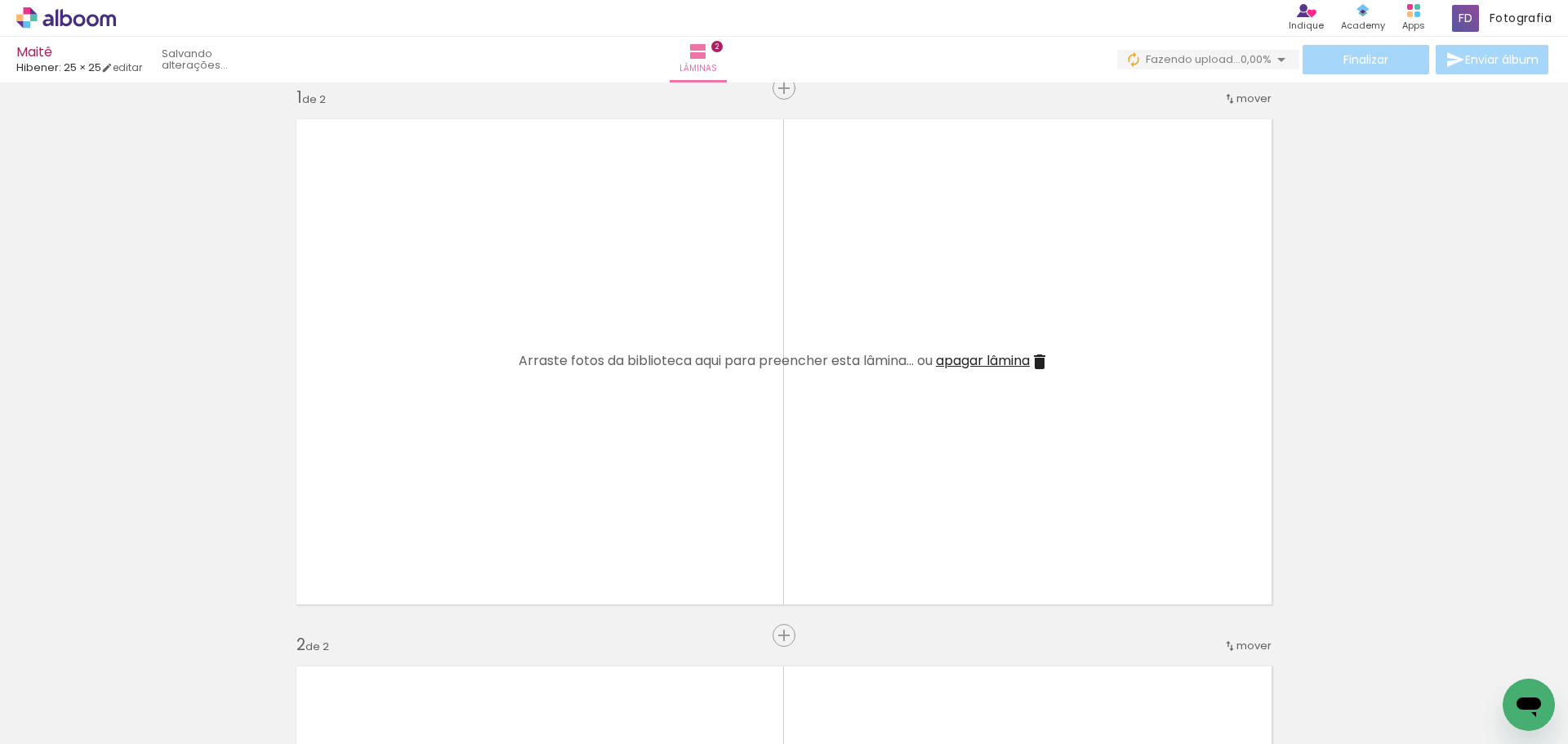
click at [123, 661] on paper-icon-button at bounding box center [127, 656] width 20 height 20
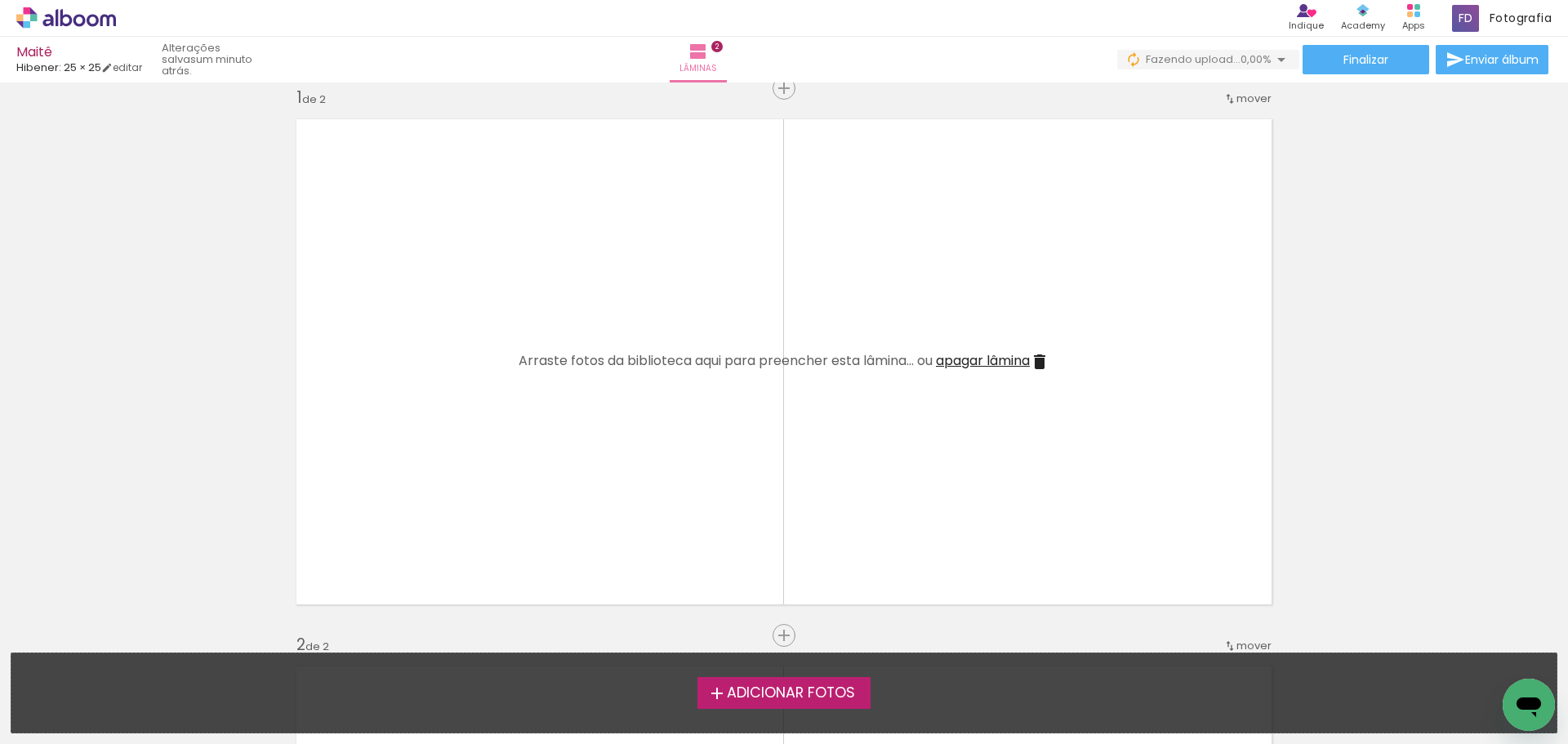
click at [33, 743] on iron-horizontal-list at bounding box center [16, 693] width 33 height 102
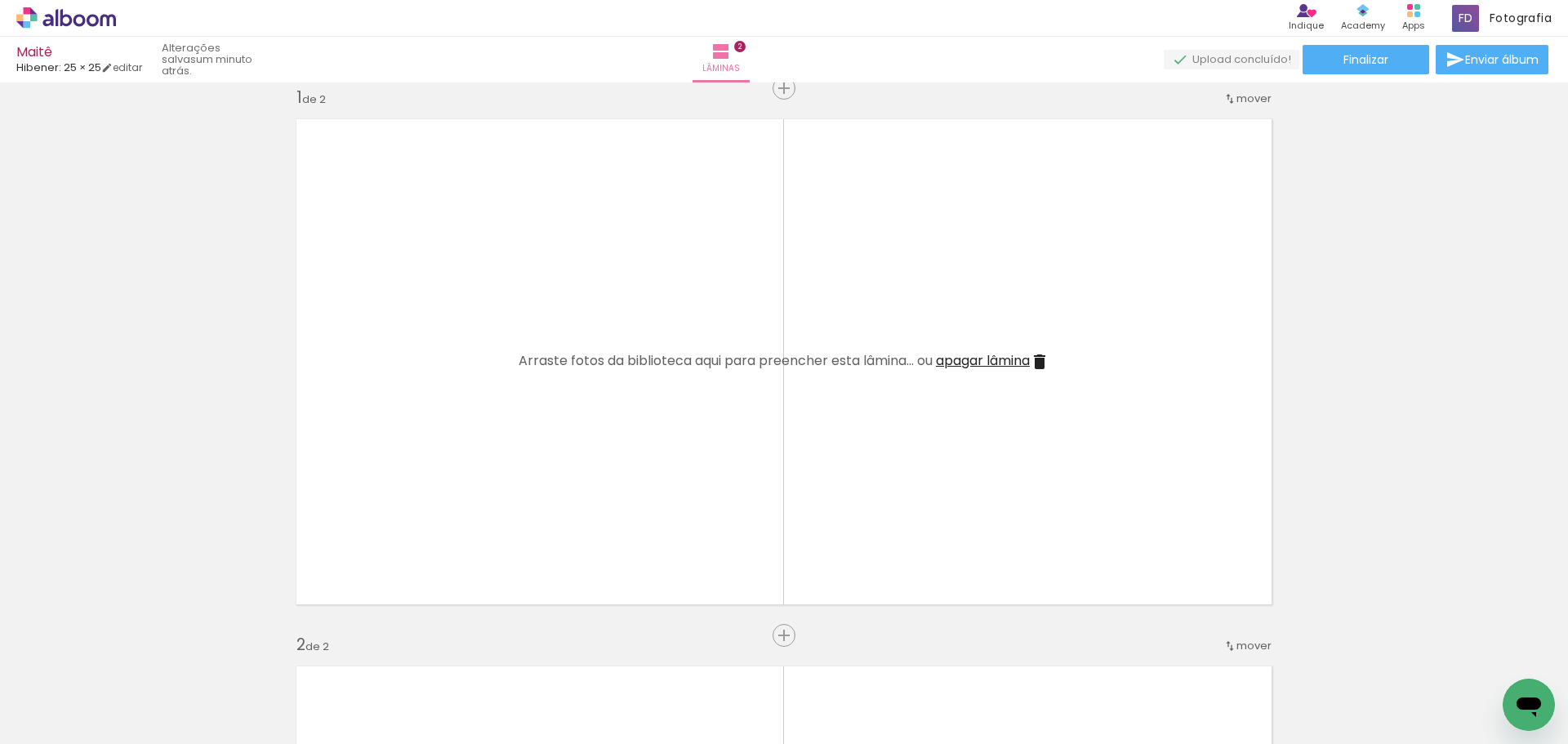
scroll to position [0, 0]
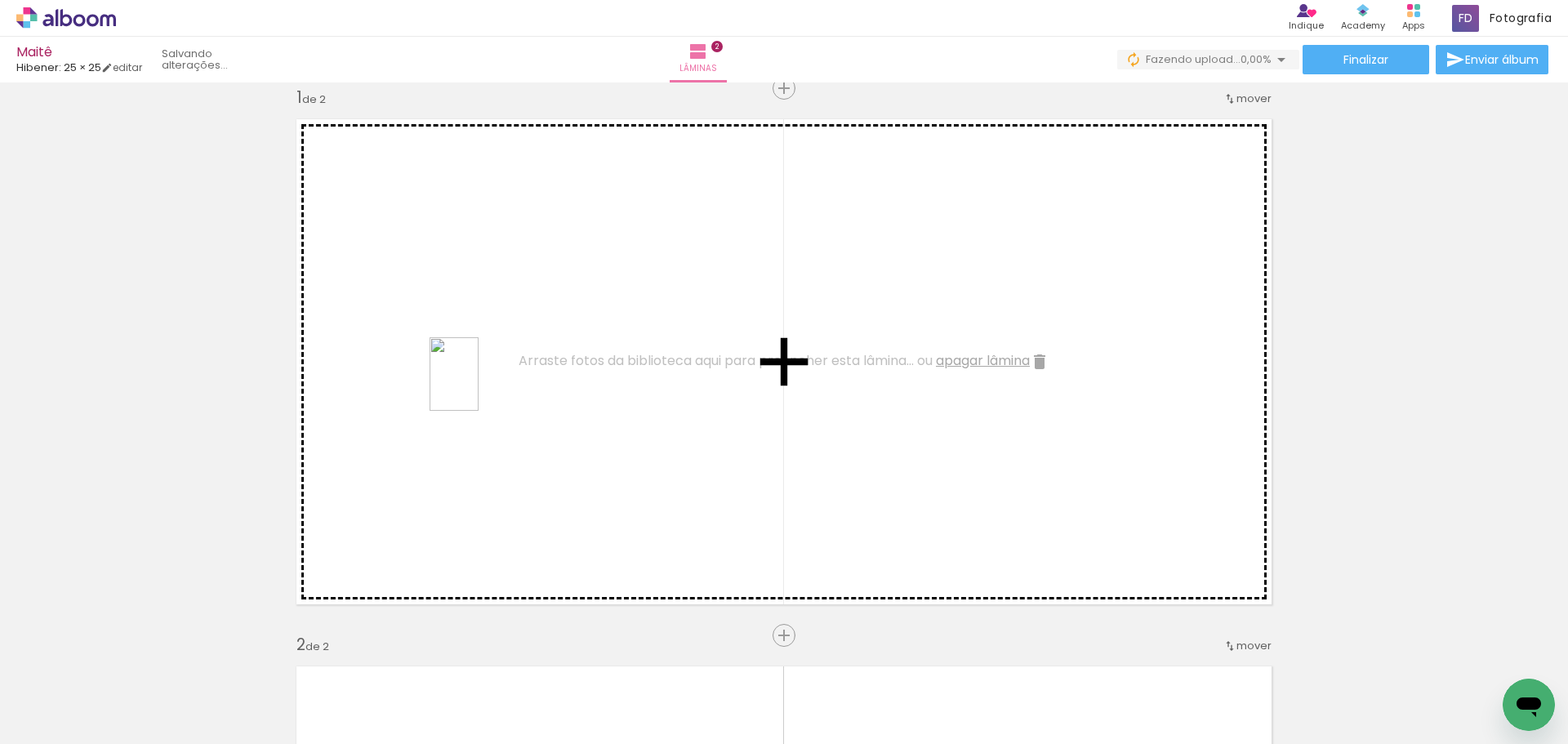
drag, startPoint x: 154, startPoint y: 699, endPoint x: 478, endPoint y: 386, distance: 450.5
click at [478, 386] on quentale-workspace at bounding box center [784, 372] width 1568 height 744
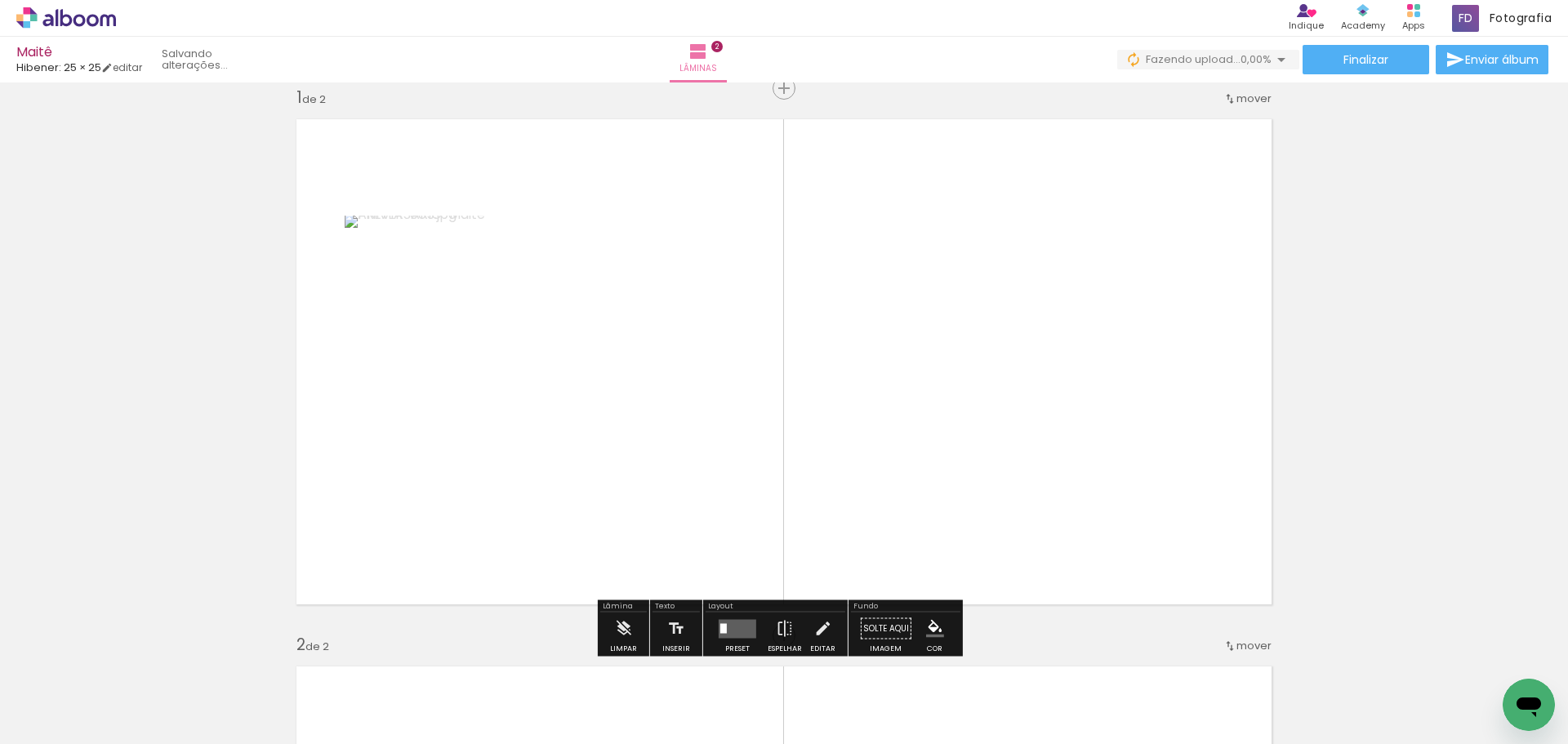
click at [403, 434] on quentale-photo at bounding box center [442, 360] width 194 height 291
click at [721, 624] on div at bounding box center [723, 629] width 7 height 10
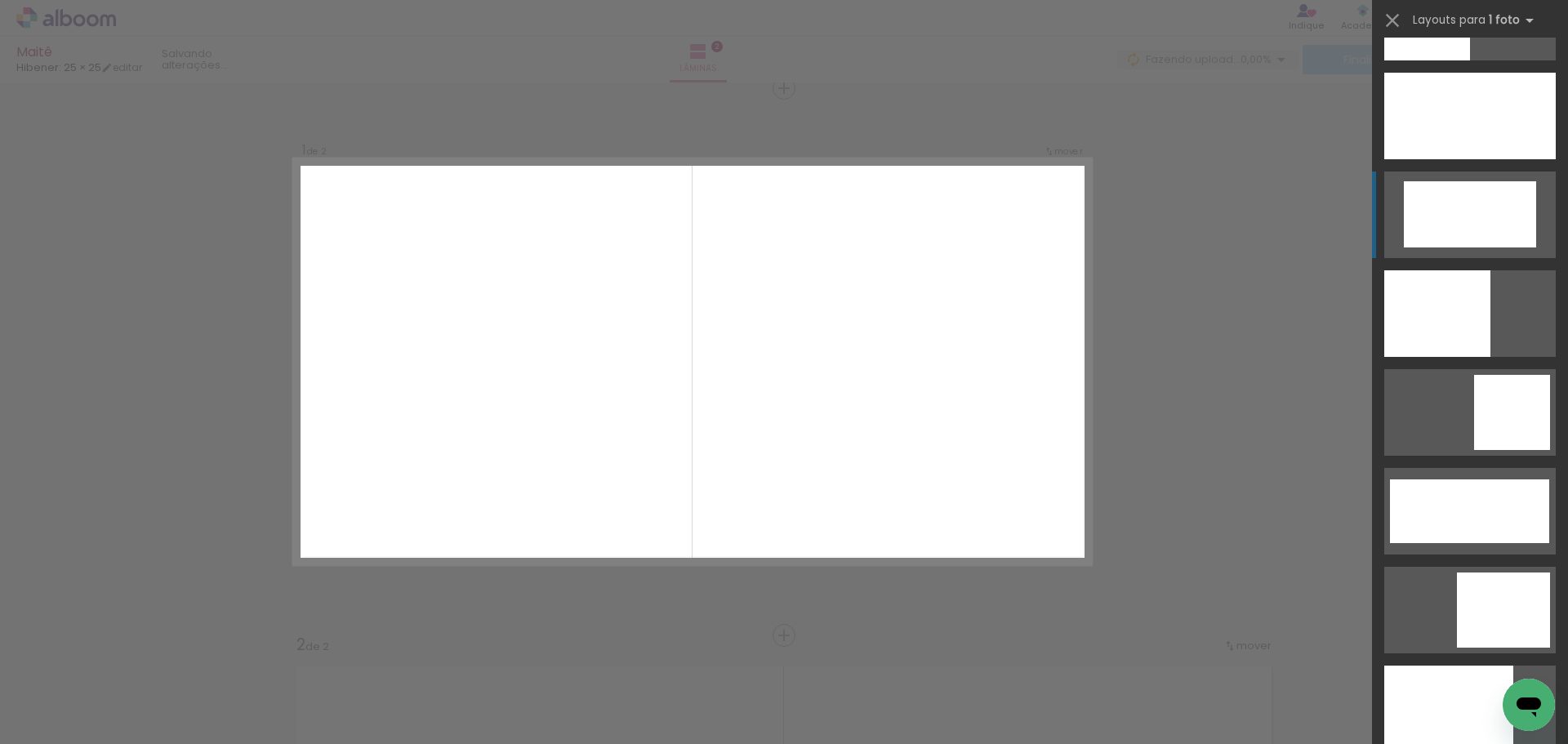
scroll to position [3758, 0]
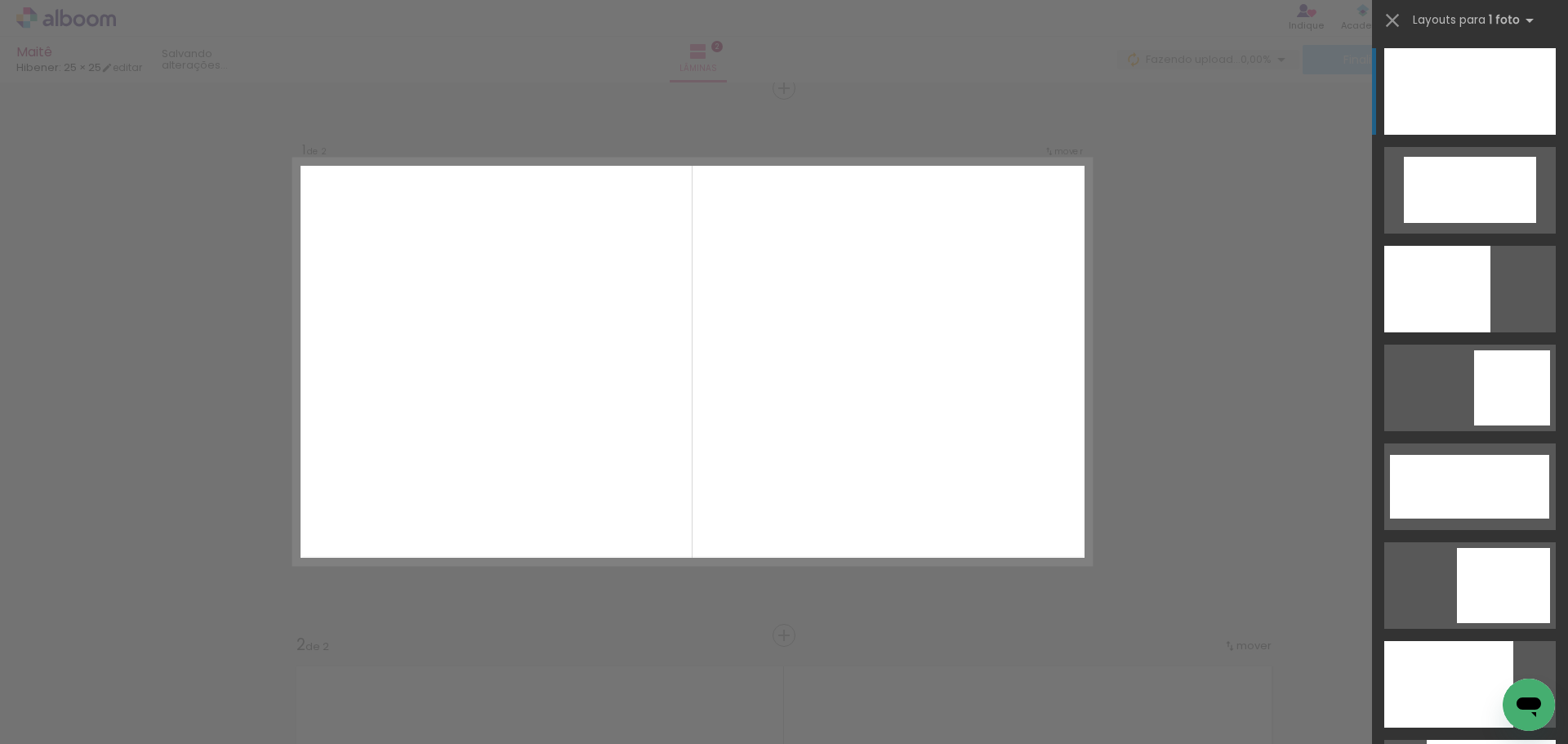
click at [1472, 113] on div at bounding box center [1470, 91] width 172 height 87
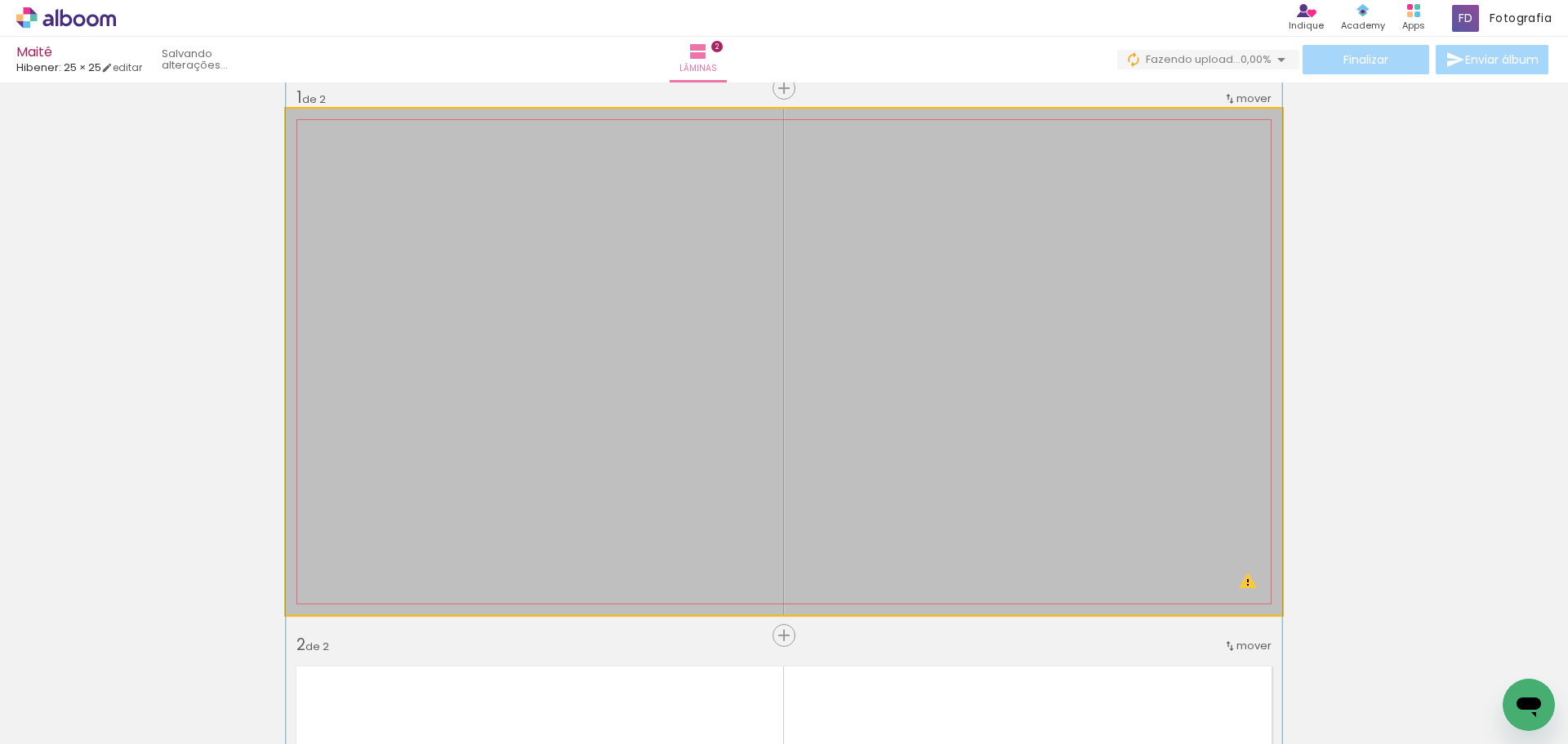
drag, startPoint x: 901, startPoint y: 434, endPoint x: 901, endPoint y: 390, distance: 44.0
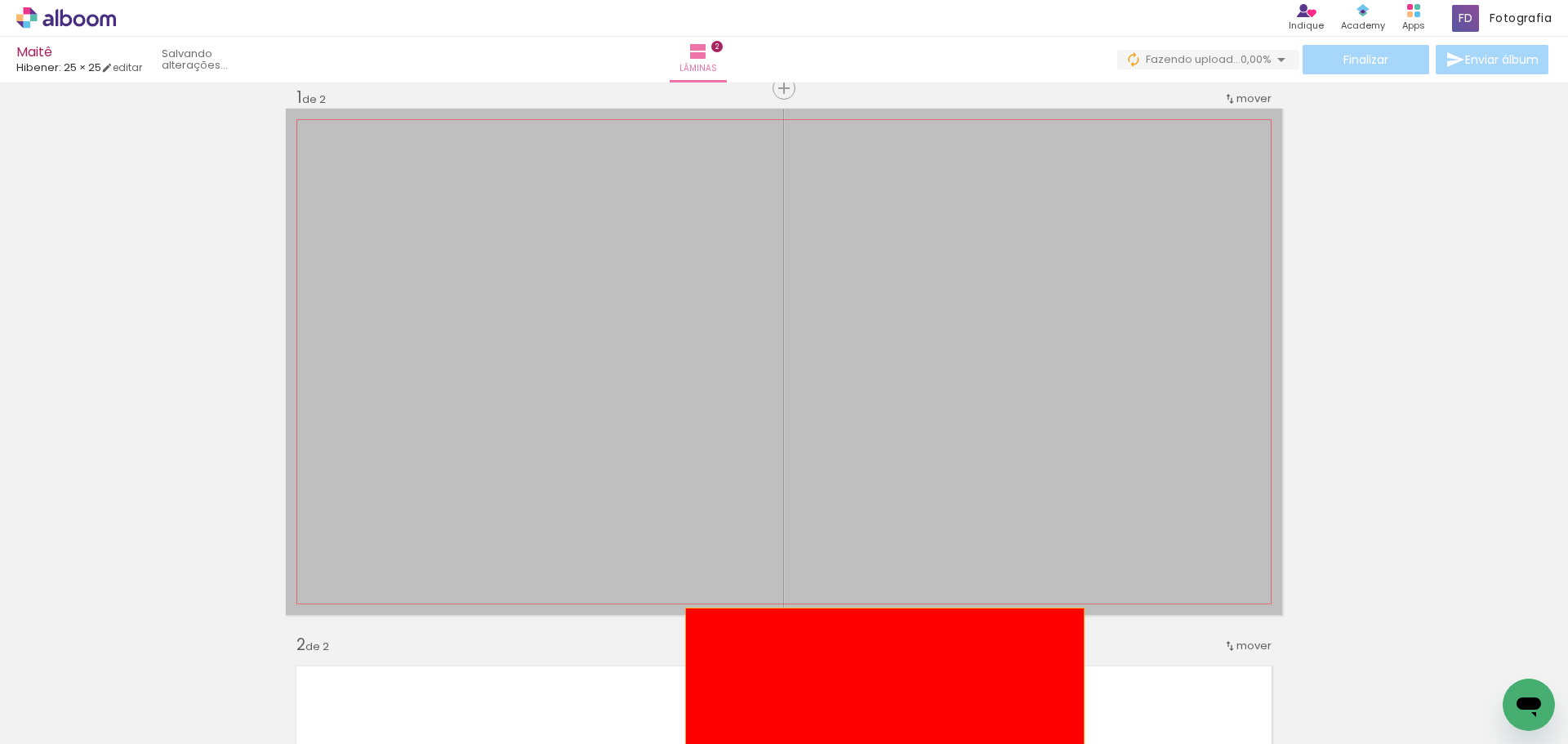
drag, startPoint x: 1008, startPoint y: 325, endPoint x: 875, endPoint y: 719, distance: 415.8
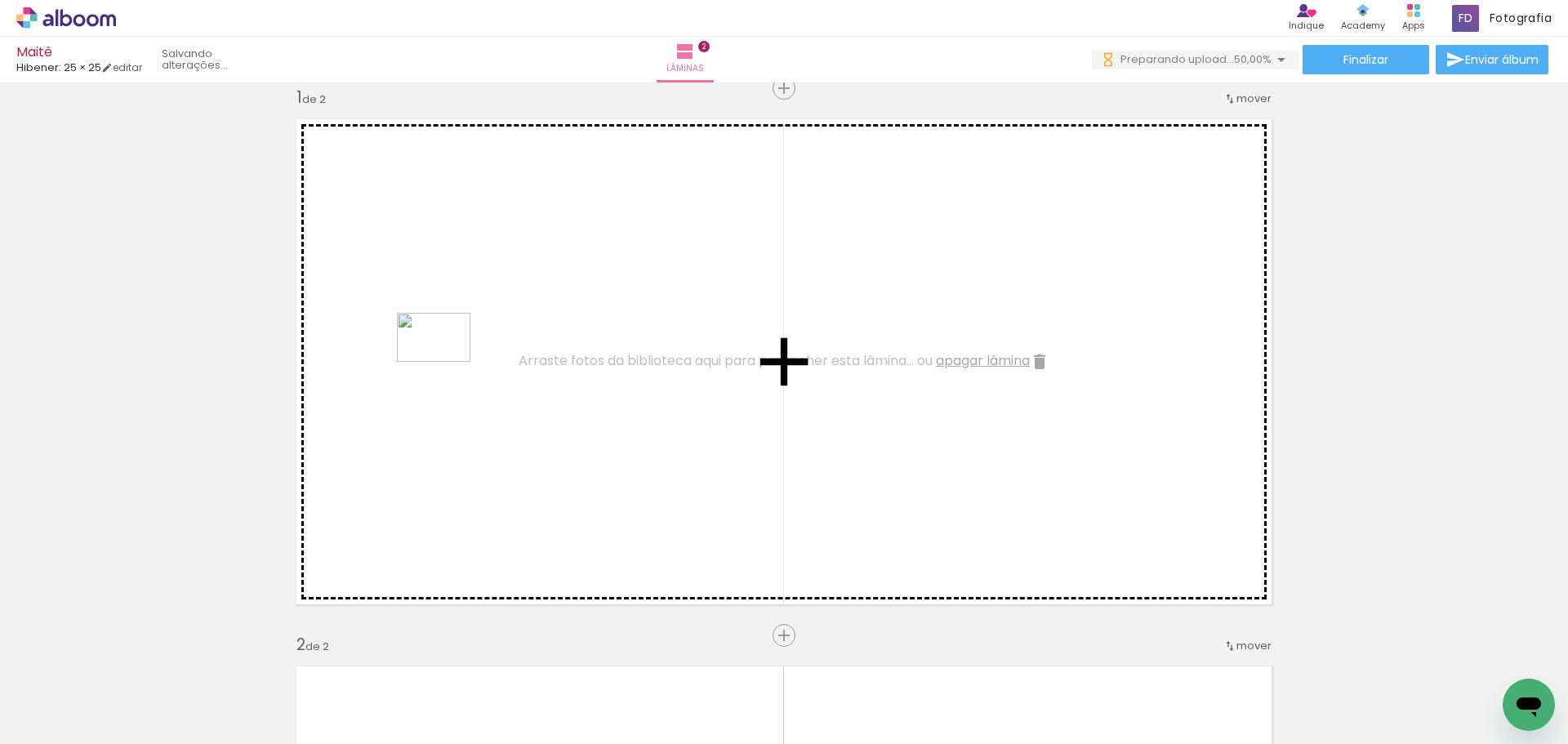
drag, startPoint x: 257, startPoint y: 710, endPoint x: 450, endPoint y: 353, distance: 405.8
click at [450, 353] on quentale-workspace at bounding box center [784, 372] width 1568 height 744
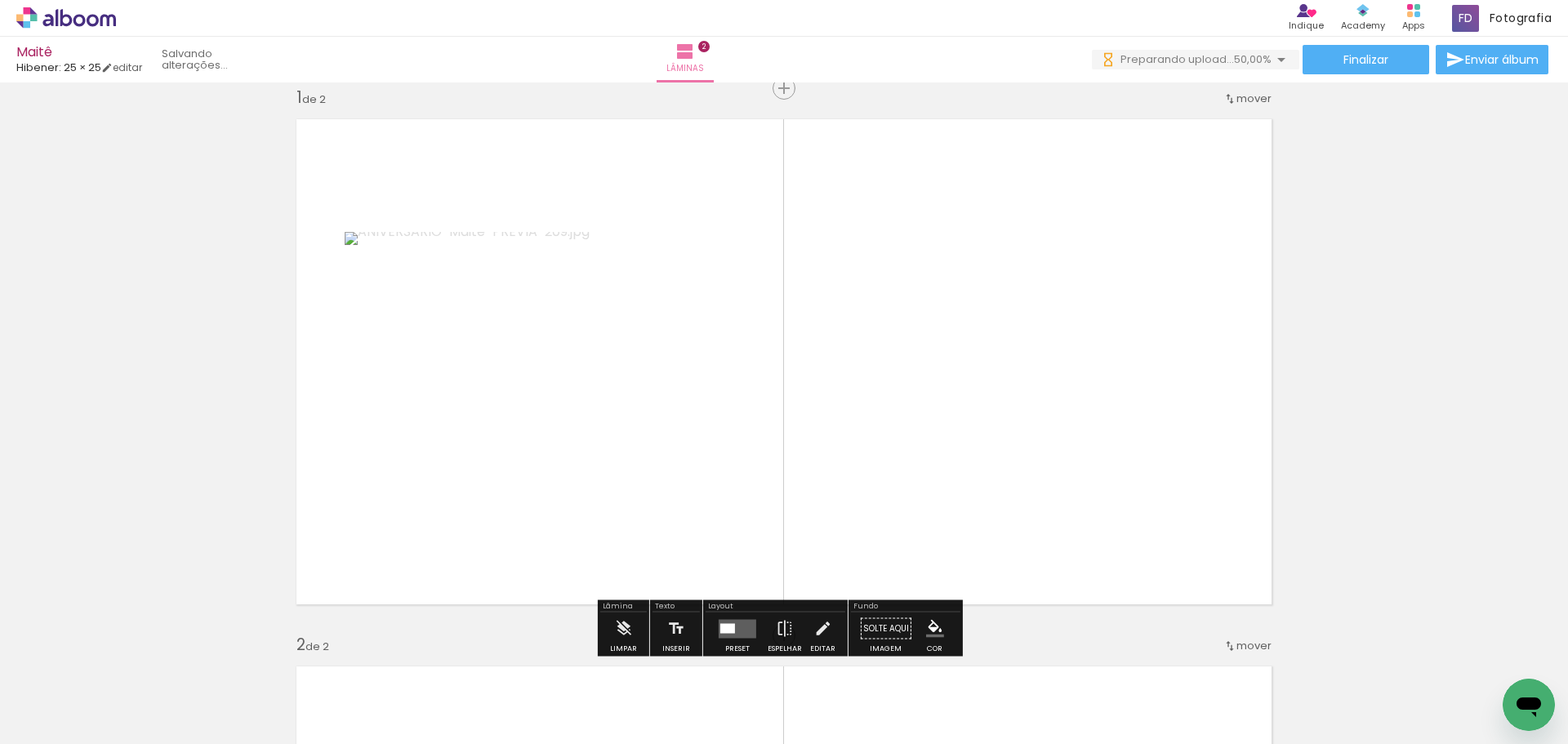
click at [716, 639] on div at bounding box center [738, 630] width 44 height 33
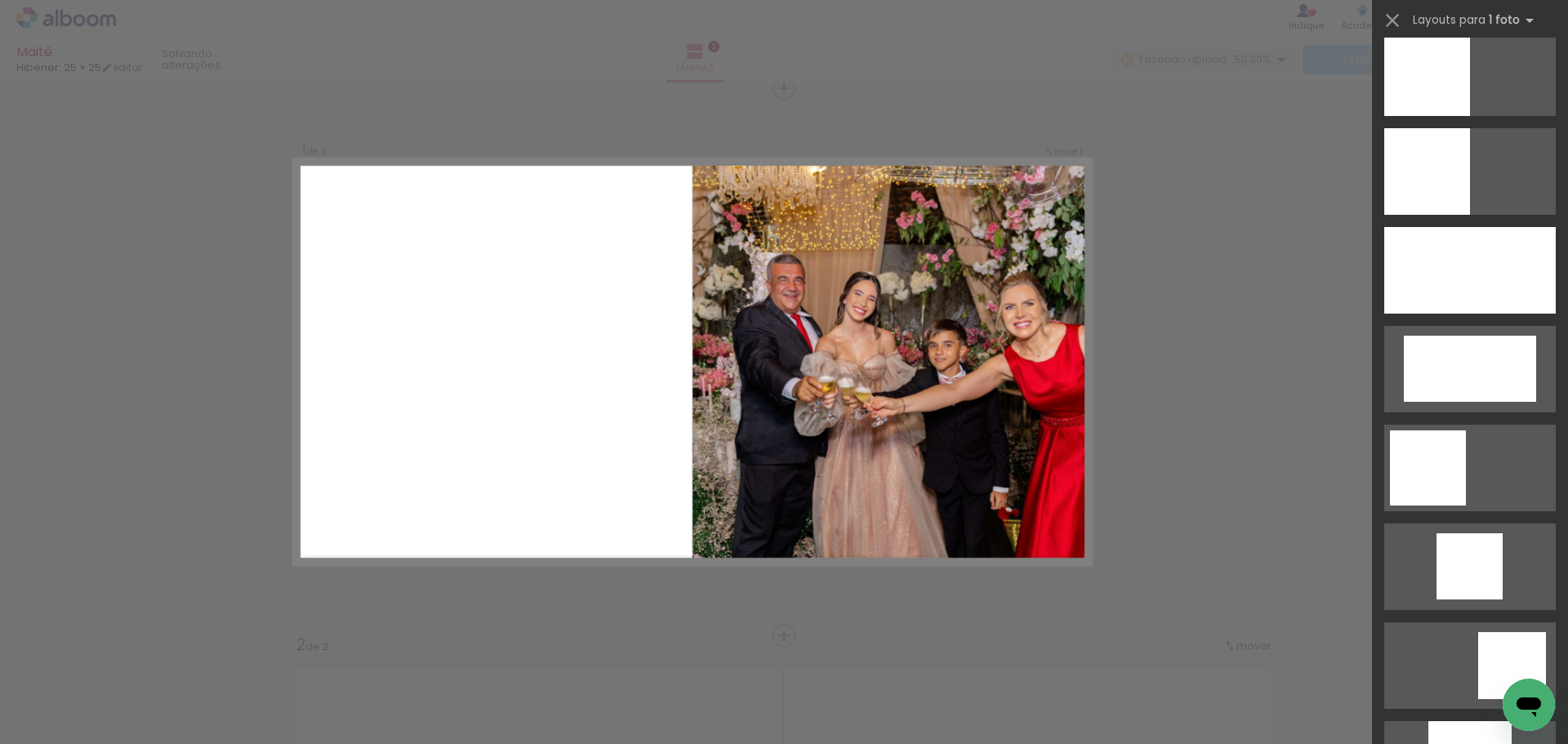
scroll to position [1307, 0]
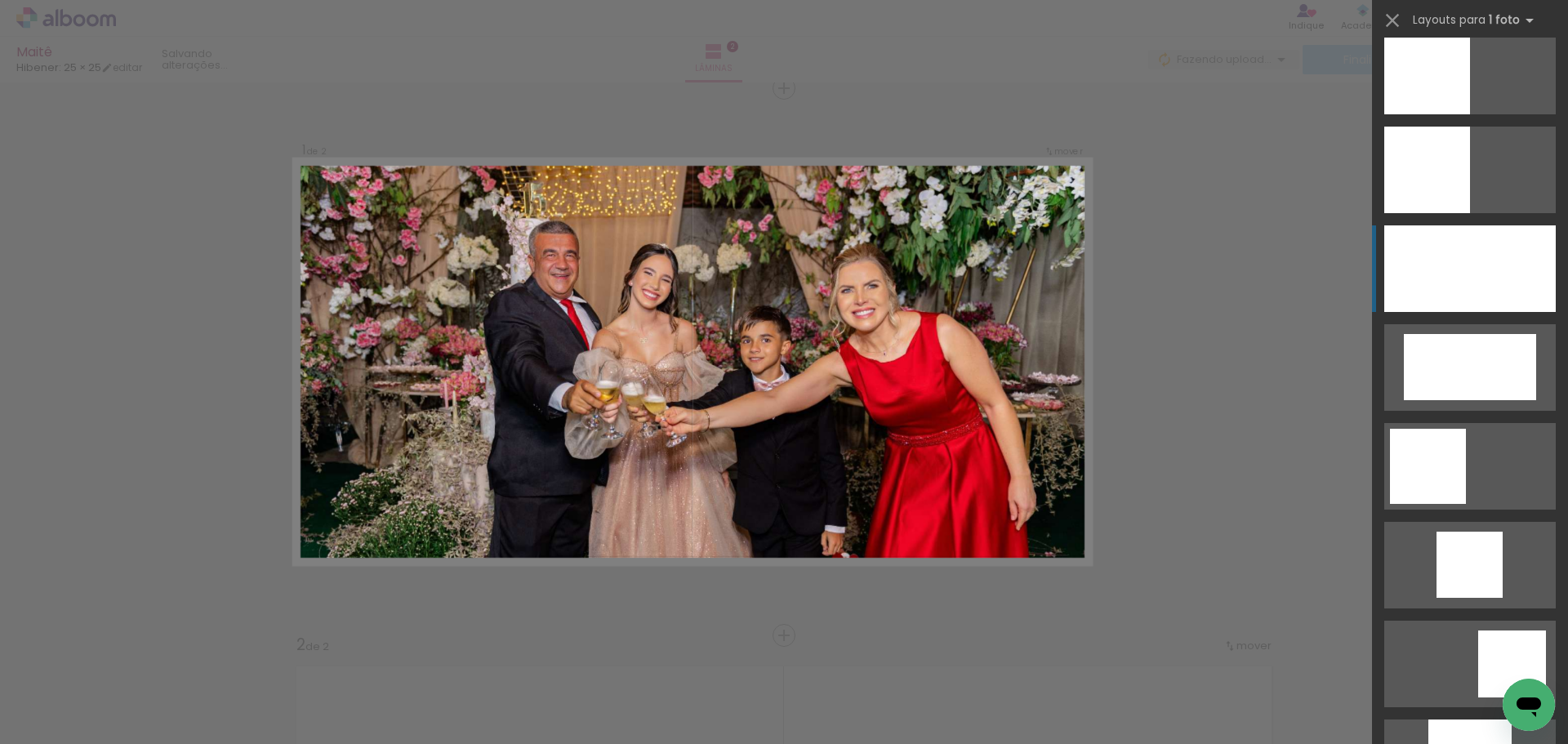
click at [1459, 273] on div at bounding box center [1470, 269] width 172 height 87
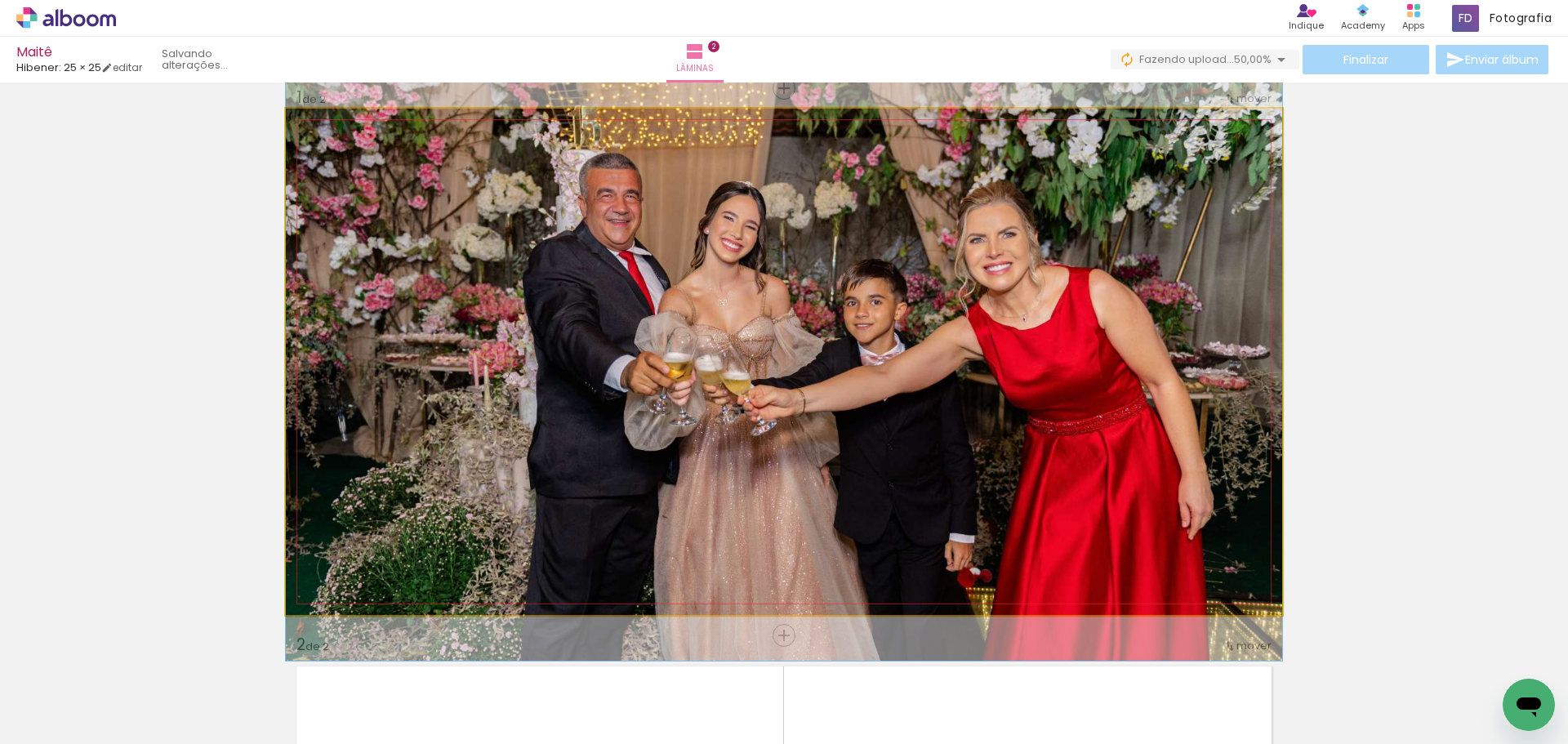
drag, startPoint x: 901, startPoint y: 451, endPoint x: 908, endPoint y: 417, distance: 34.7
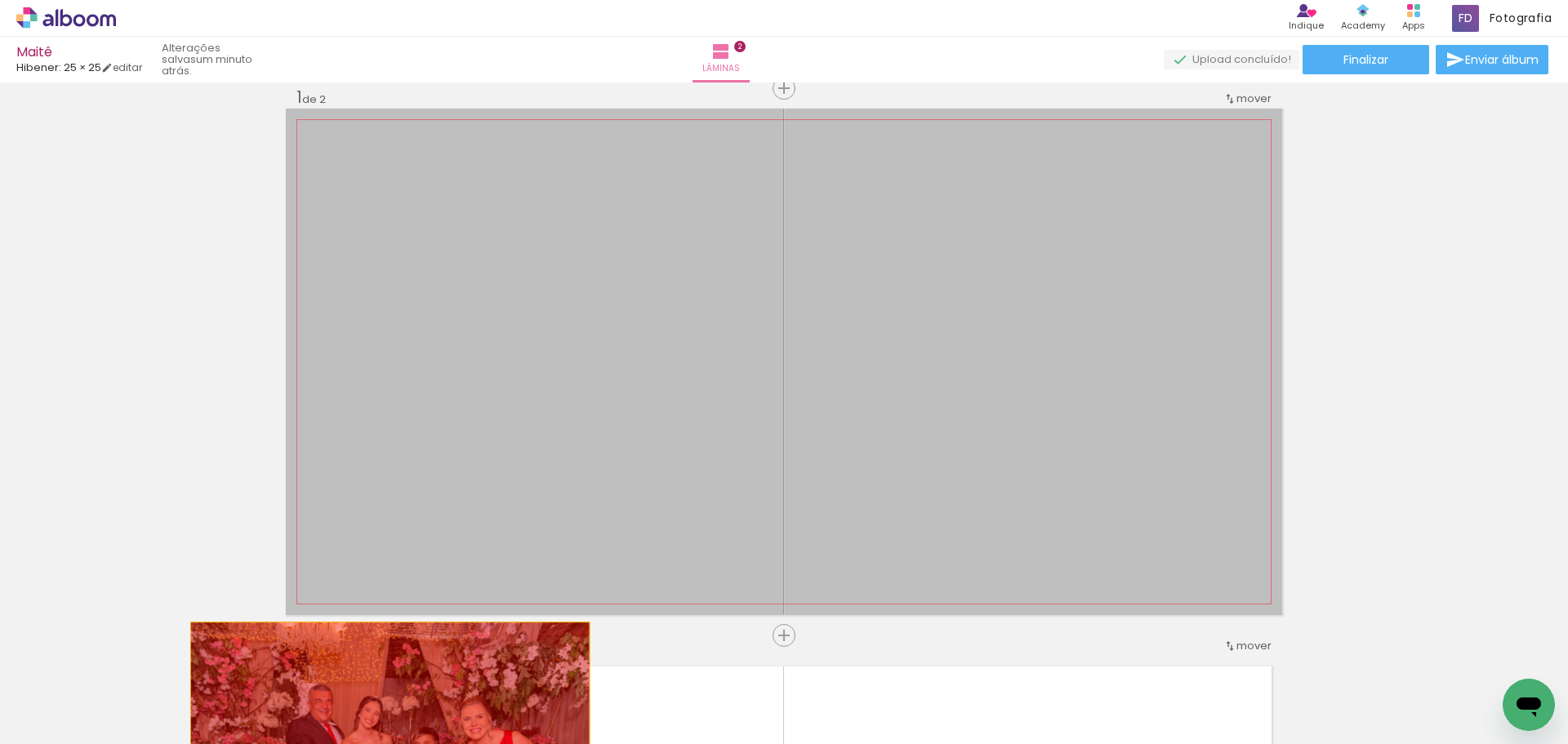
drag, startPoint x: 802, startPoint y: 233, endPoint x: 384, endPoint y: 724, distance: 644.8
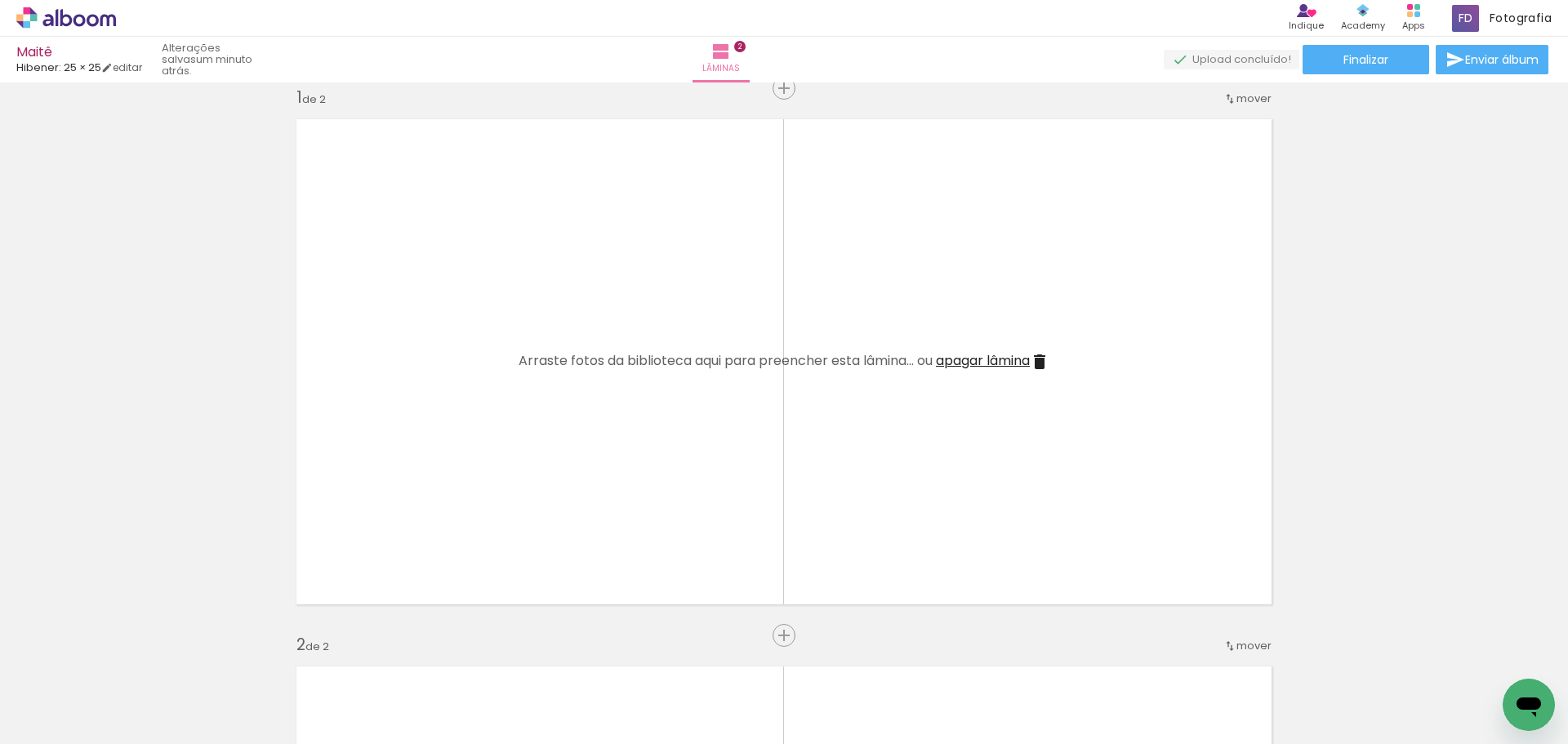
click at [134, 649] on iron-icon at bounding box center [128, 657] width 17 height 17
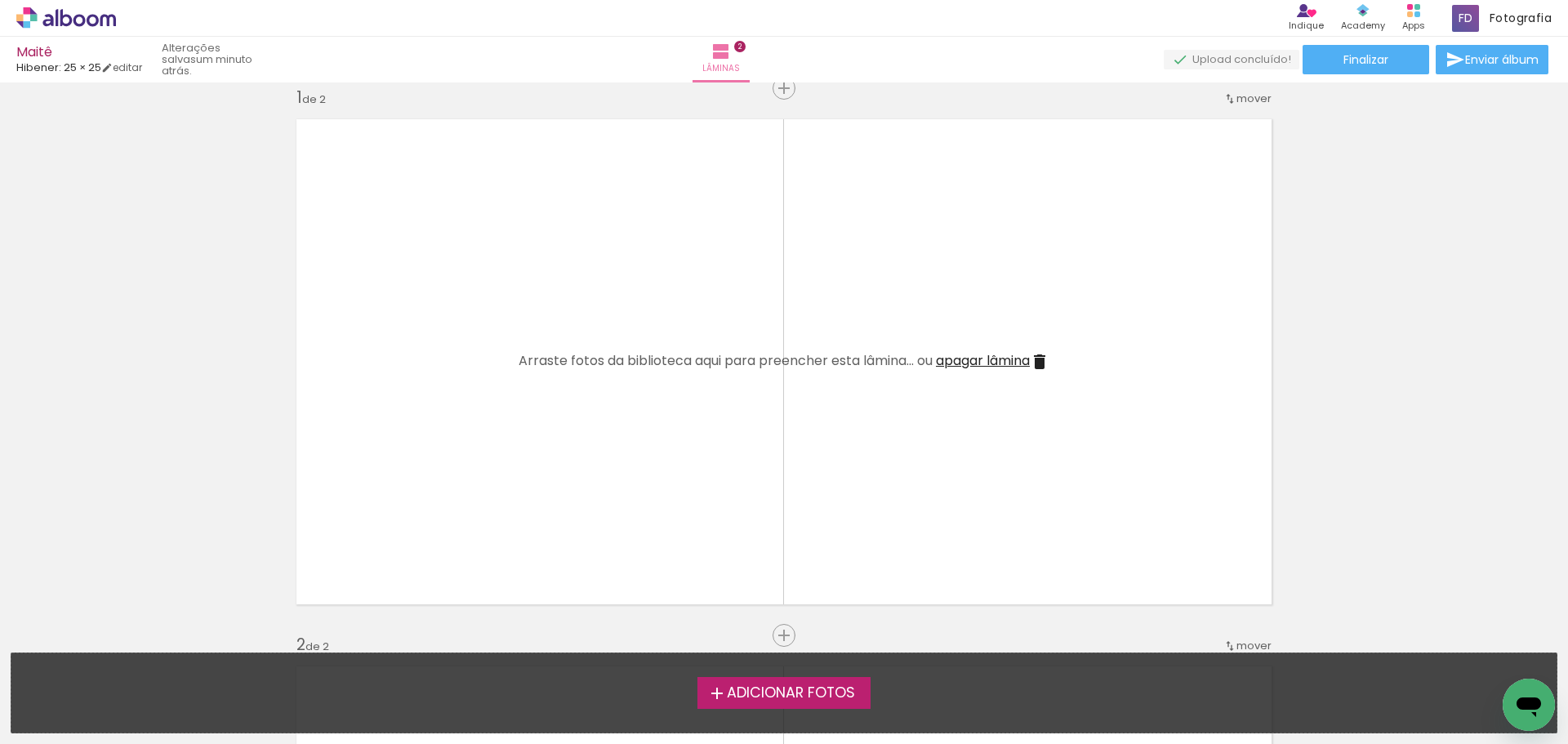
click at [689, 697] on div "Adicionar Fotos" at bounding box center [784, 693] width 1519 height 31
click at [707, 697] on iron-icon at bounding box center [717, 693] width 19 height 19
click at [0, 0] on input "file" at bounding box center [0, 0] width 0 height 0
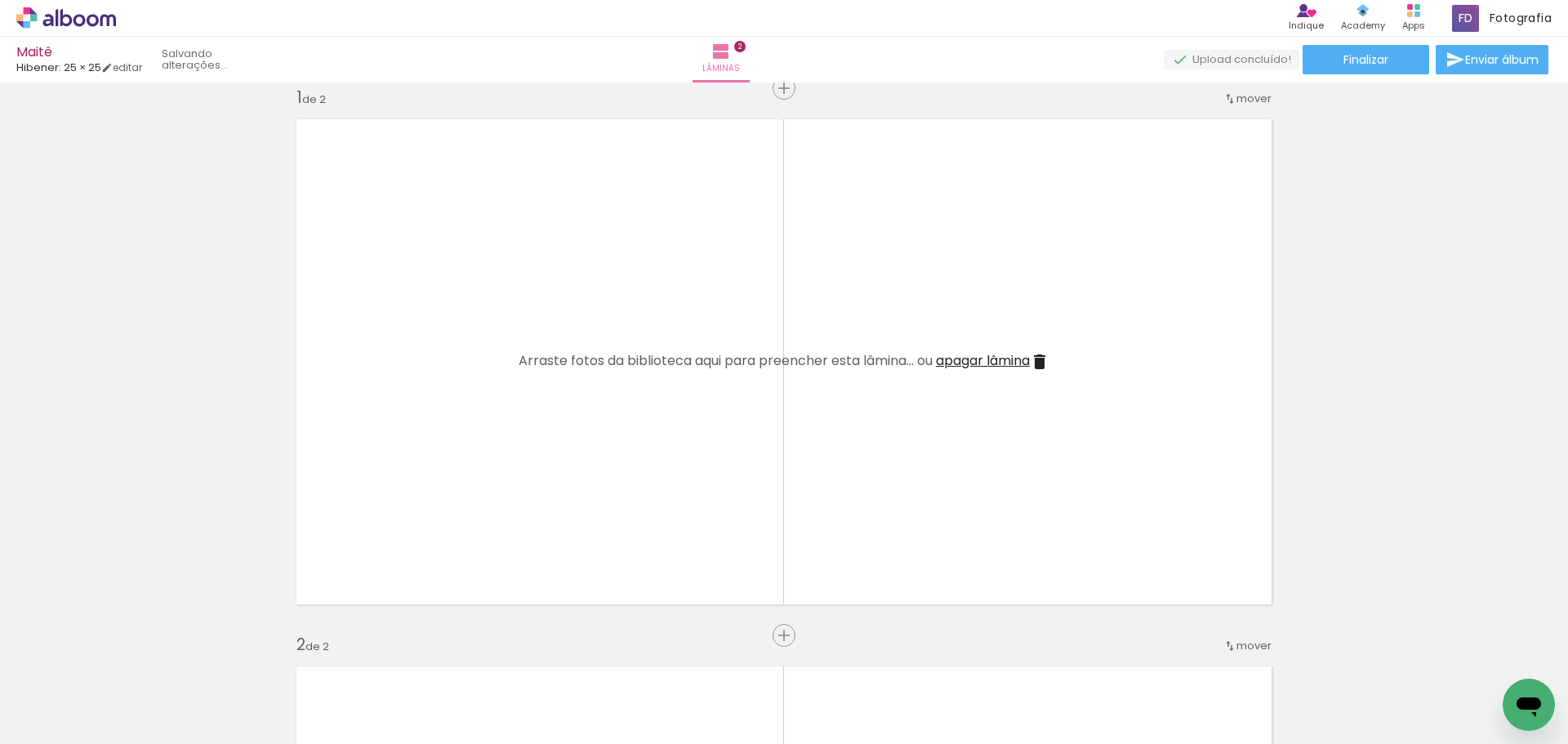
scroll to position [0, 0]
drag, startPoint x: 170, startPoint y: 697, endPoint x: 440, endPoint y: 477, distance: 348.3
click at [440, 477] on quentale-workspace at bounding box center [784, 372] width 1568 height 744
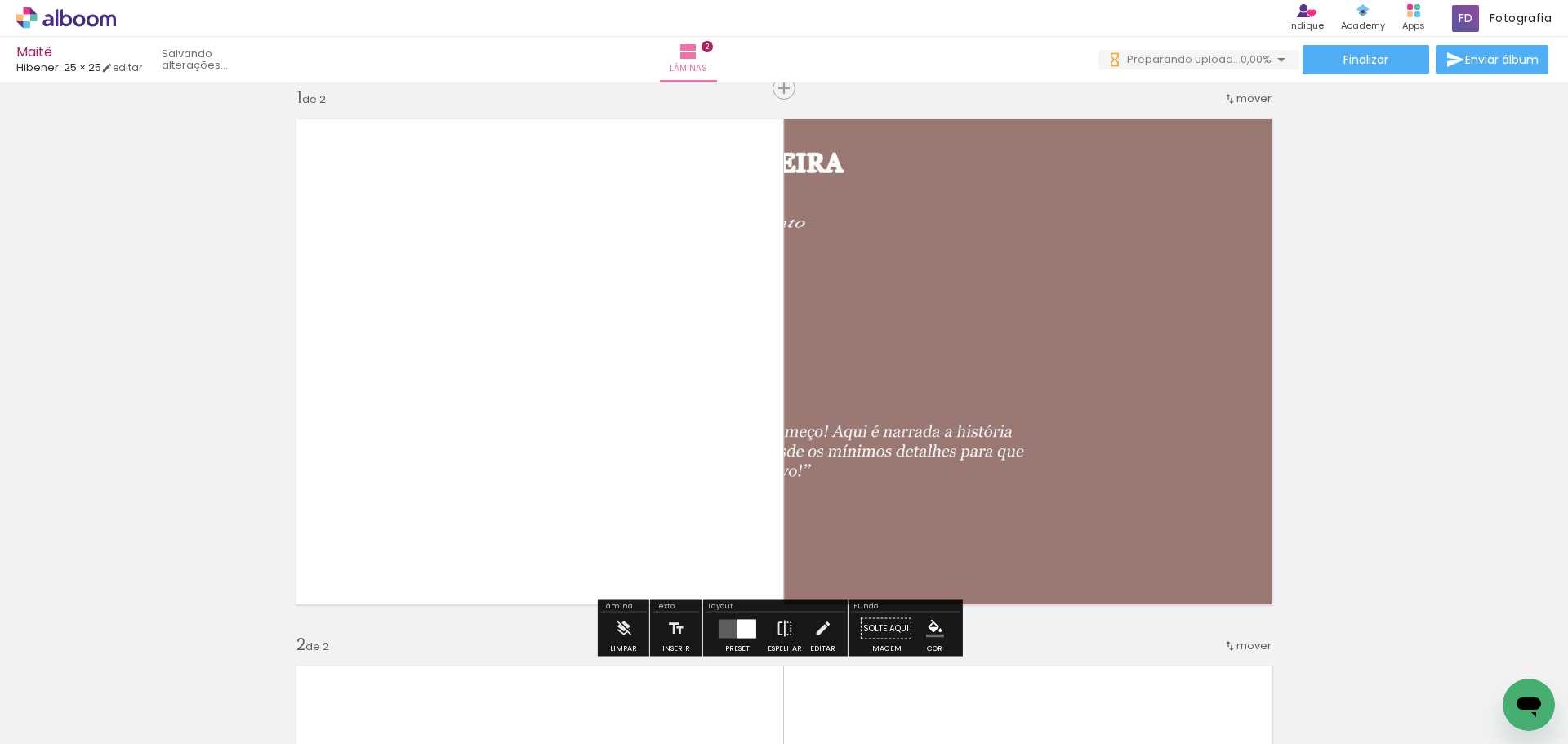
scroll to position [348, 0]
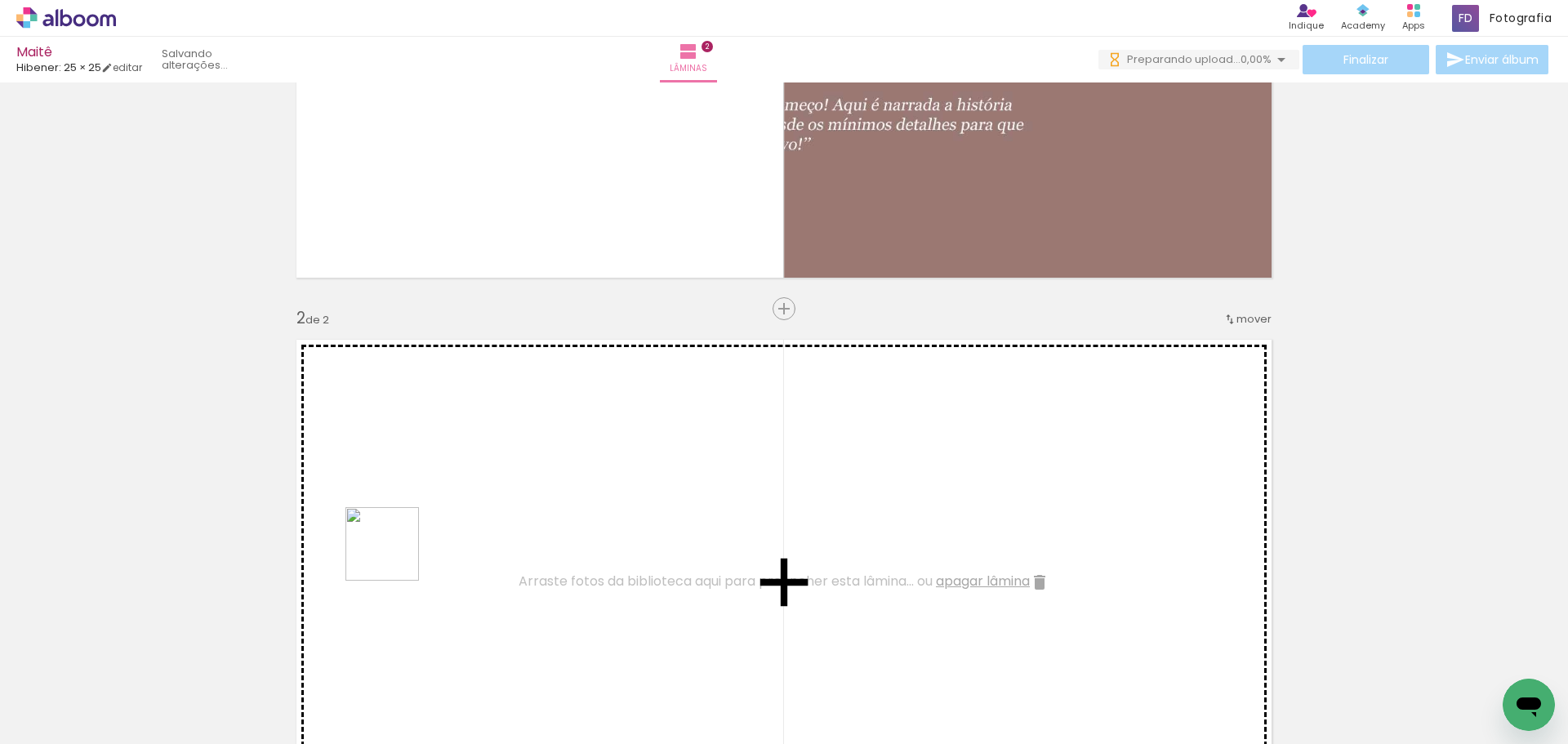
drag, startPoint x: 254, startPoint y: 703, endPoint x: 411, endPoint y: 546, distance: 222.0
click at [399, 551] on quentale-workspace at bounding box center [784, 372] width 1568 height 744
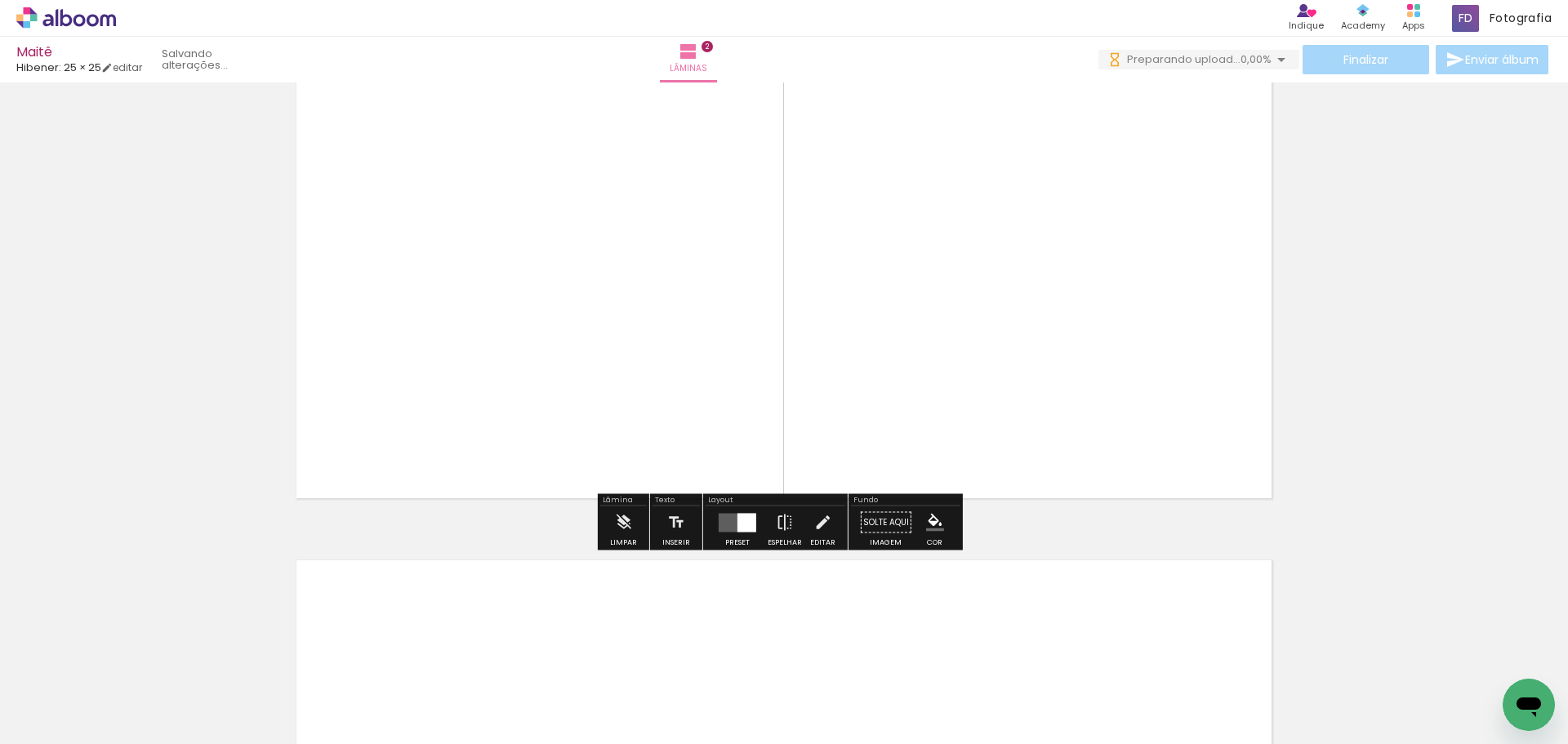
scroll to position [0, 0]
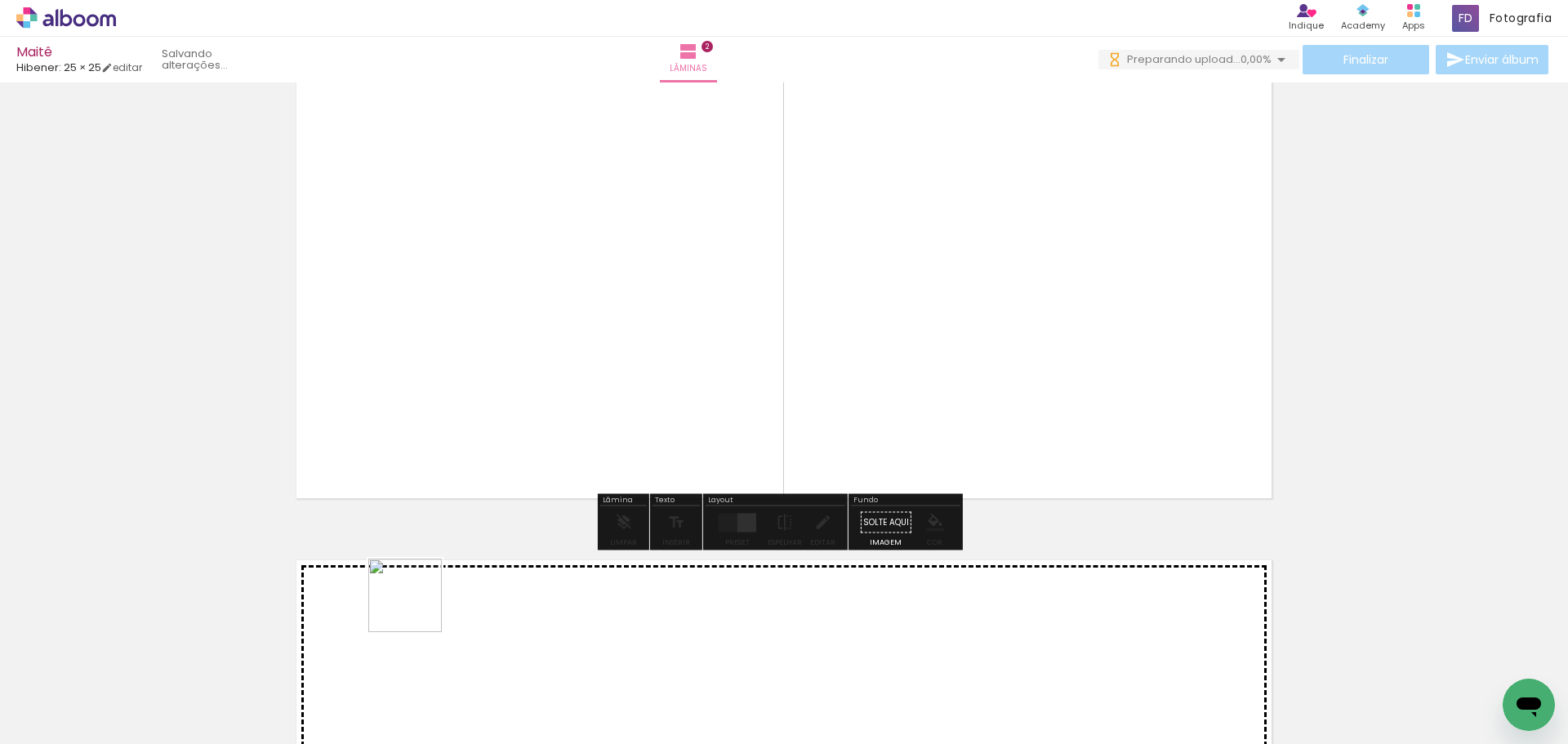
drag, startPoint x: 365, startPoint y: 679, endPoint x: 417, endPoint y: 608, distance: 88.0
click at [417, 608] on quentale-workspace at bounding box center [784, 372] width 1568 height 744
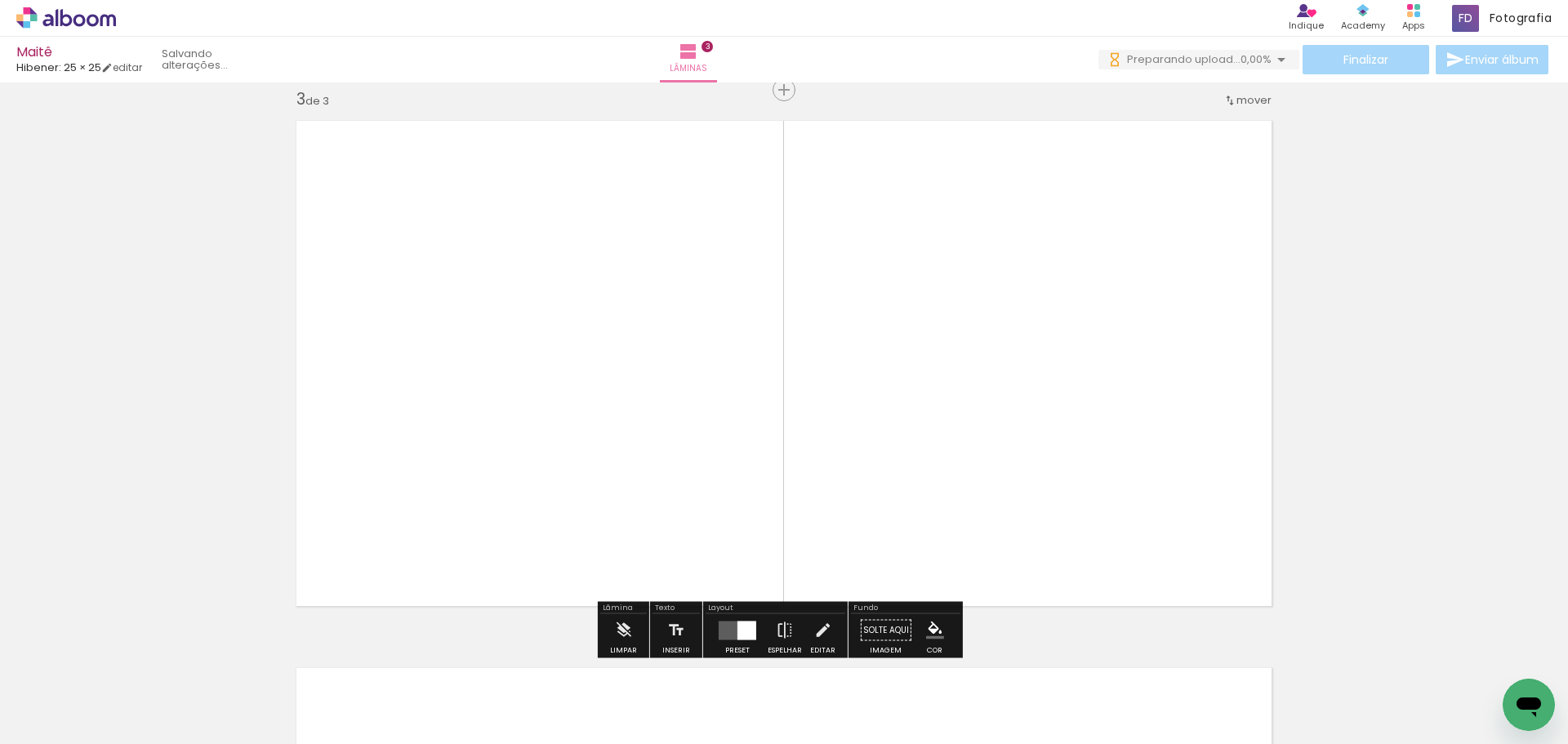
scroll to position [1116, 0]
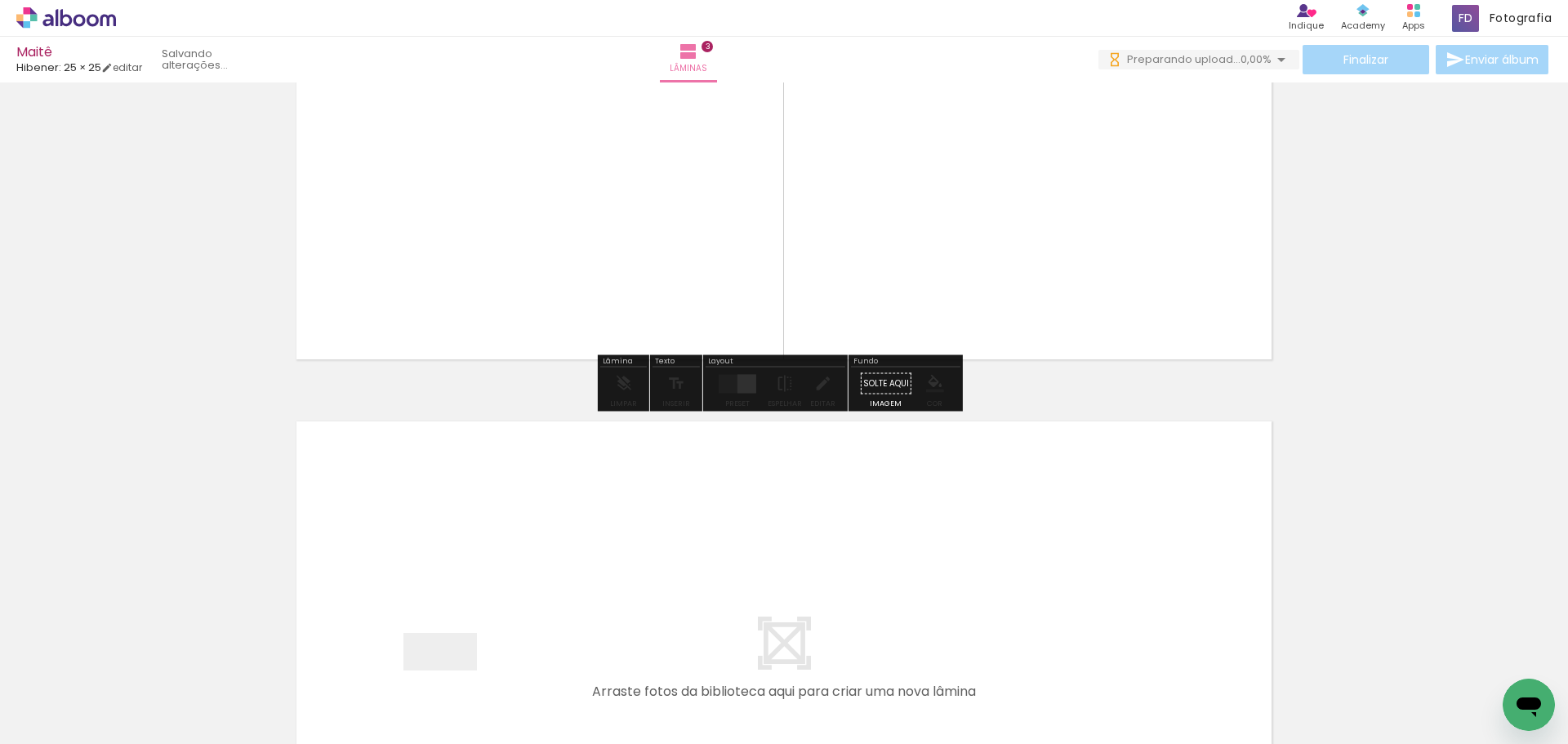
drag, startPoint x: 443, startPoint y: 697, endPoint x: 500, endPoint y: 608, distance: 105.7
click at [500, 608] on quentale-workspace at bounding box center [784, 372] width 1568 height 744
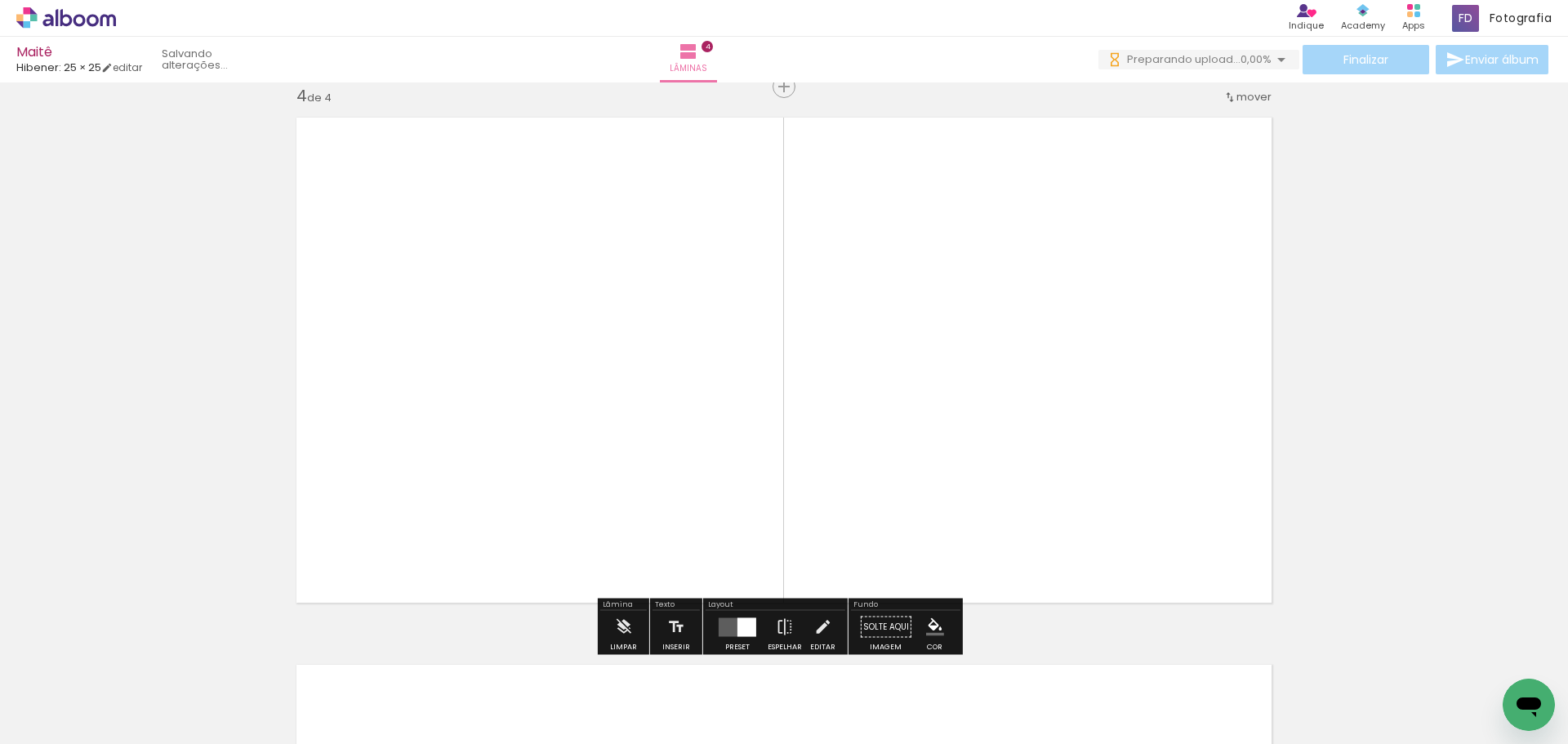
scroll to position [1671, 0]
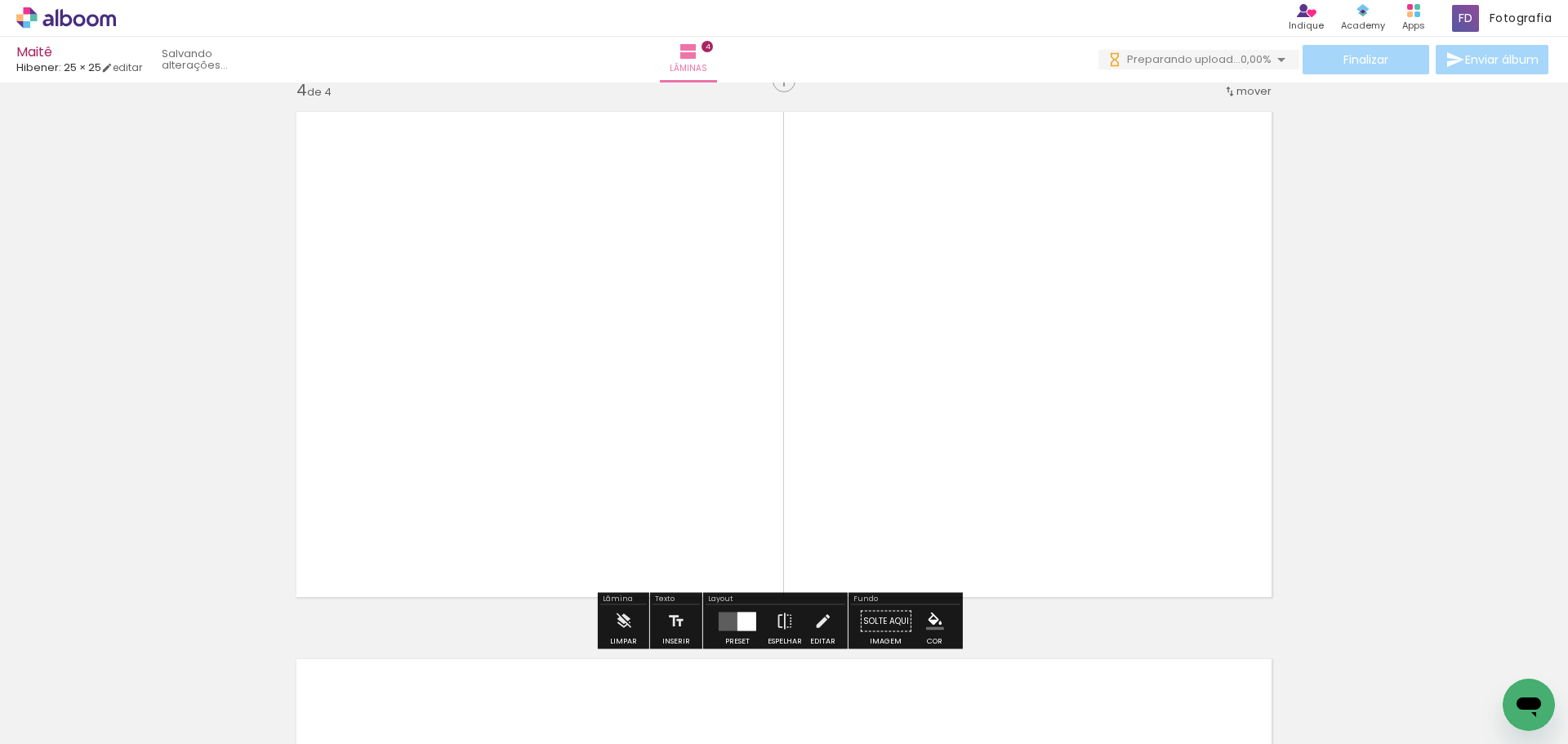
click at [528, 689] on div at bounding box center [529, 688] width 81 height 41
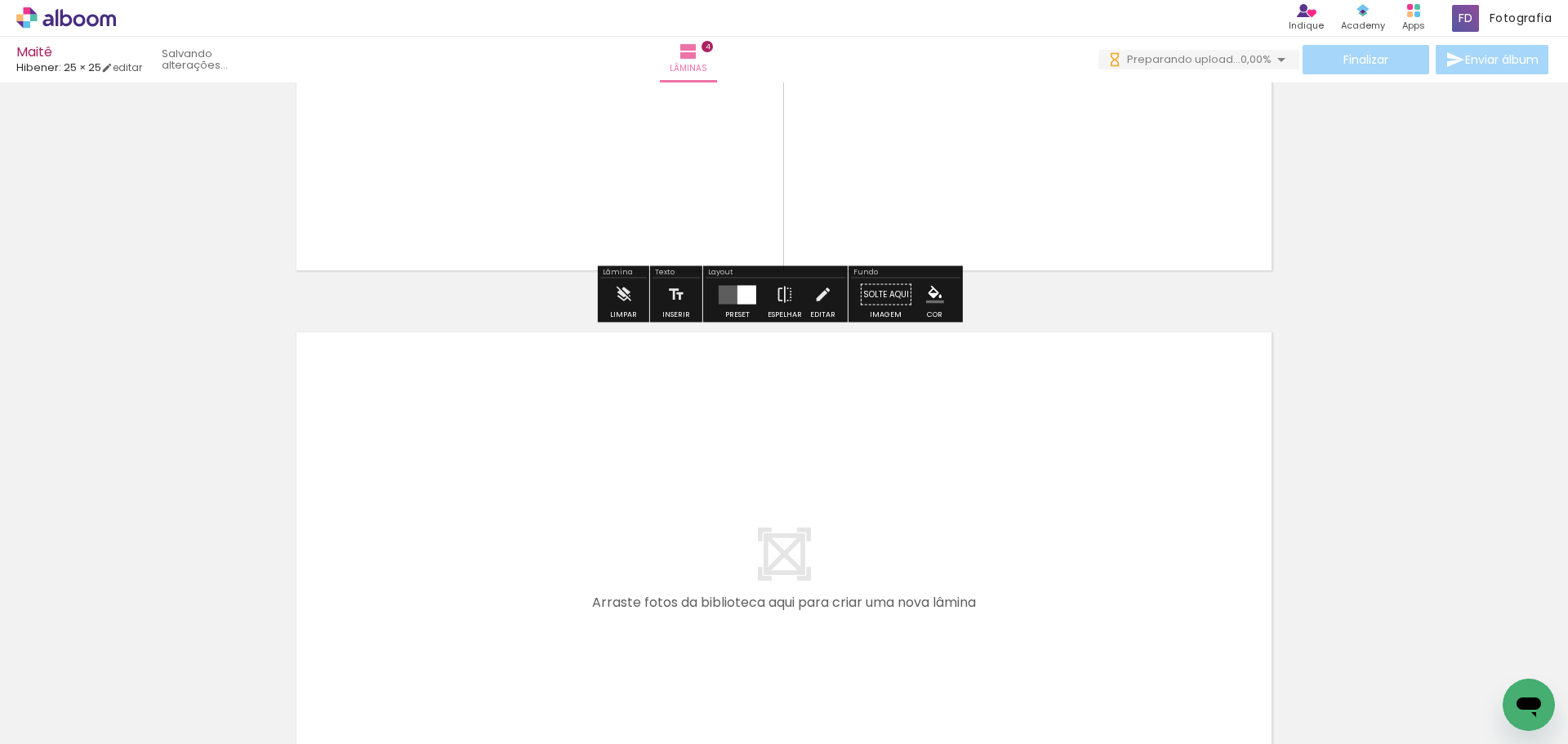
scroll to position [0, 0]
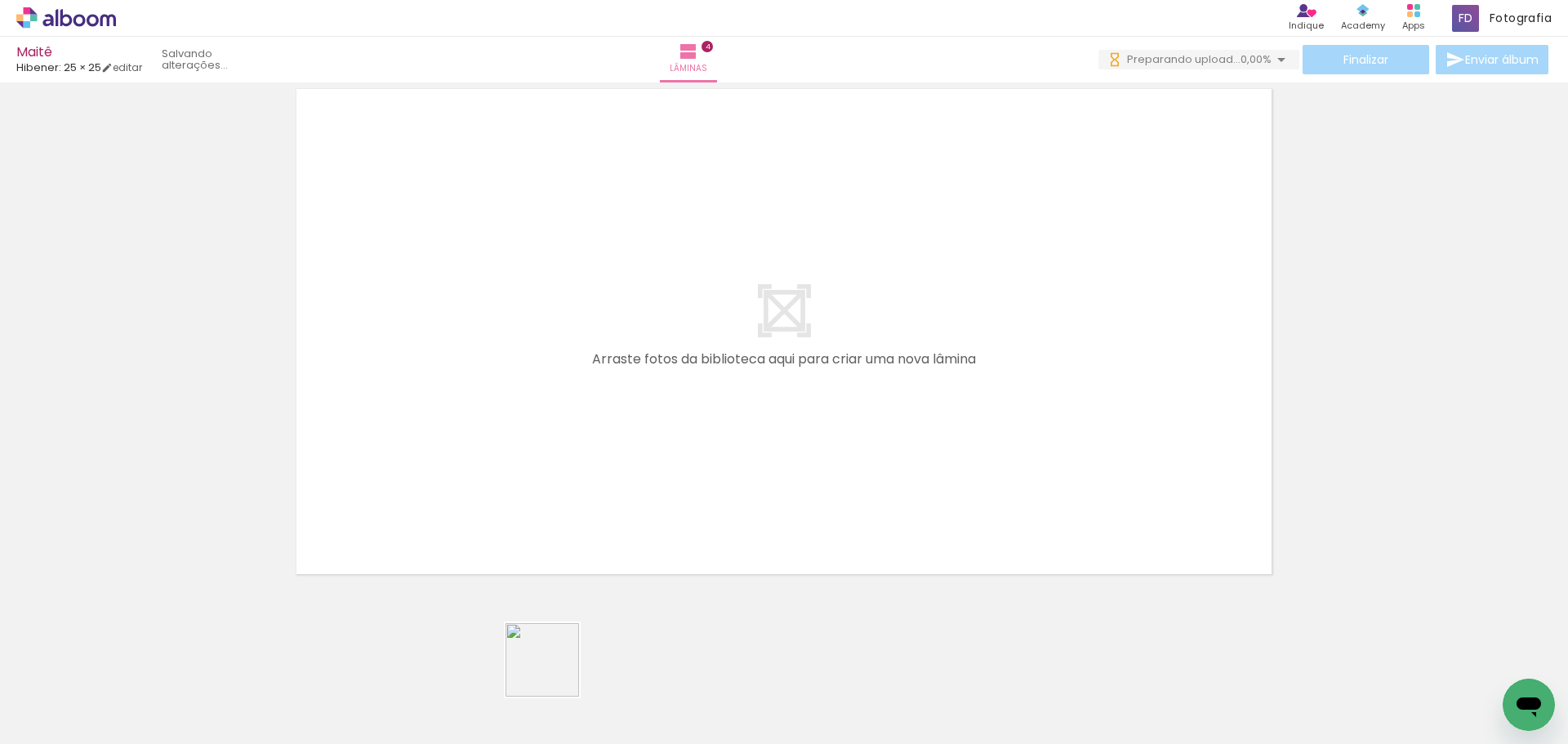
drag, startPoint x: 554, startPoint y: 673, endPoint x: 643, endPoint y: 484, distance: 208.9
click at [641, 489] on quentale-workspace at bounding box center [784, 372] width 1568 height 744
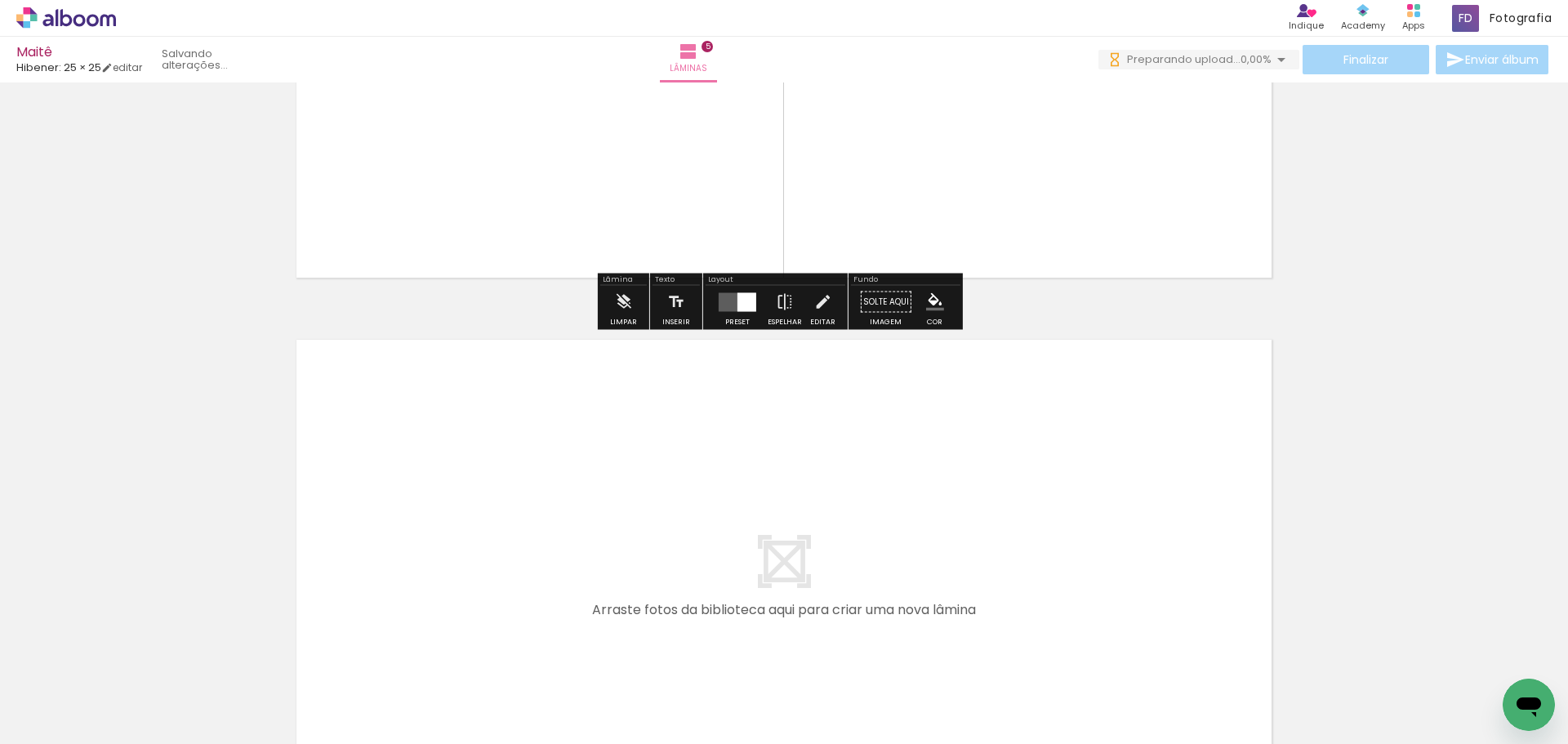
drag, startPoint x: 612, startPoint y: 689, endPoint x: 702, endPoint y: 547, distance: 168.1
click at [702, 547] on quentale-workspace at bounding box center [784, 372] width 1568 height 744
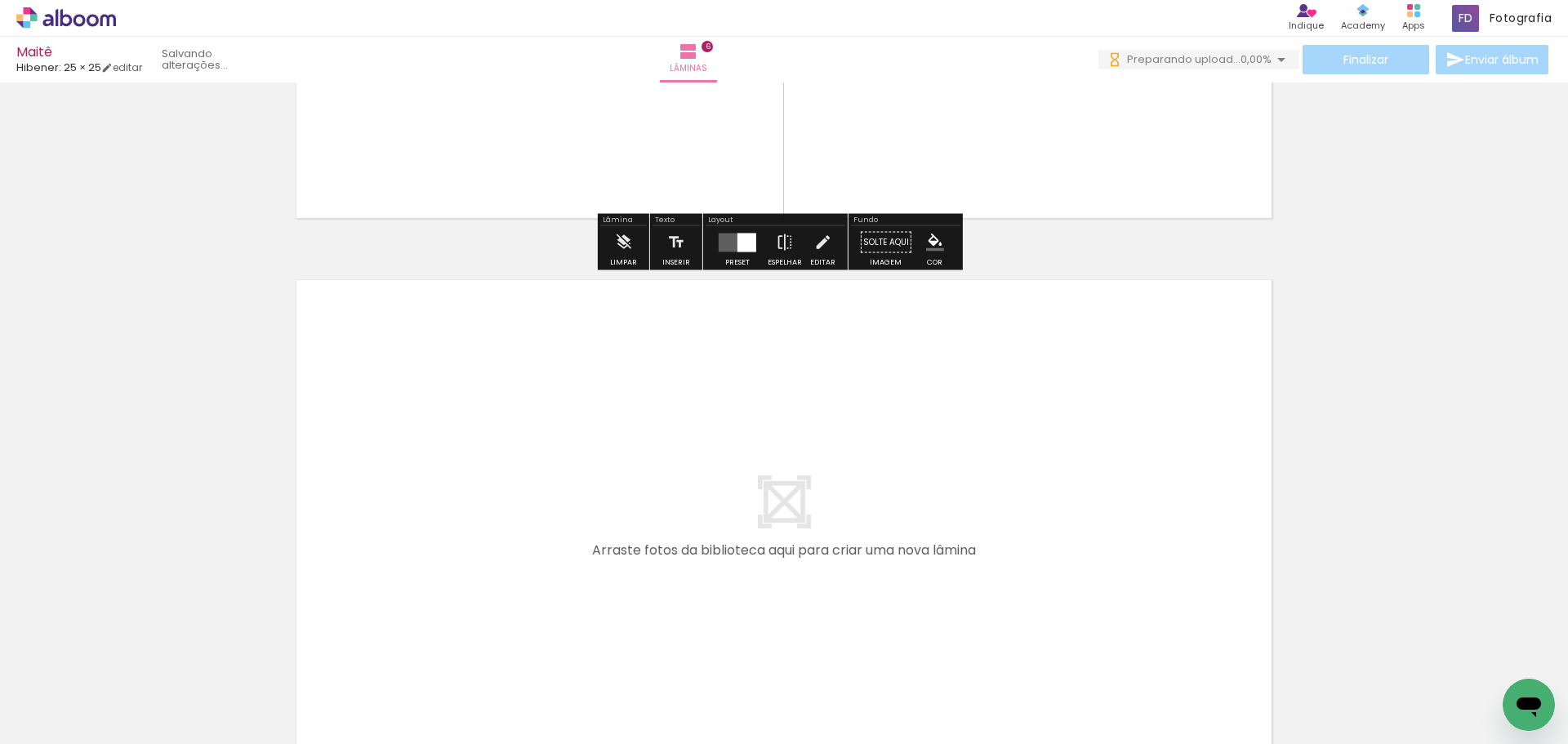
scroll to position [3249, 0]
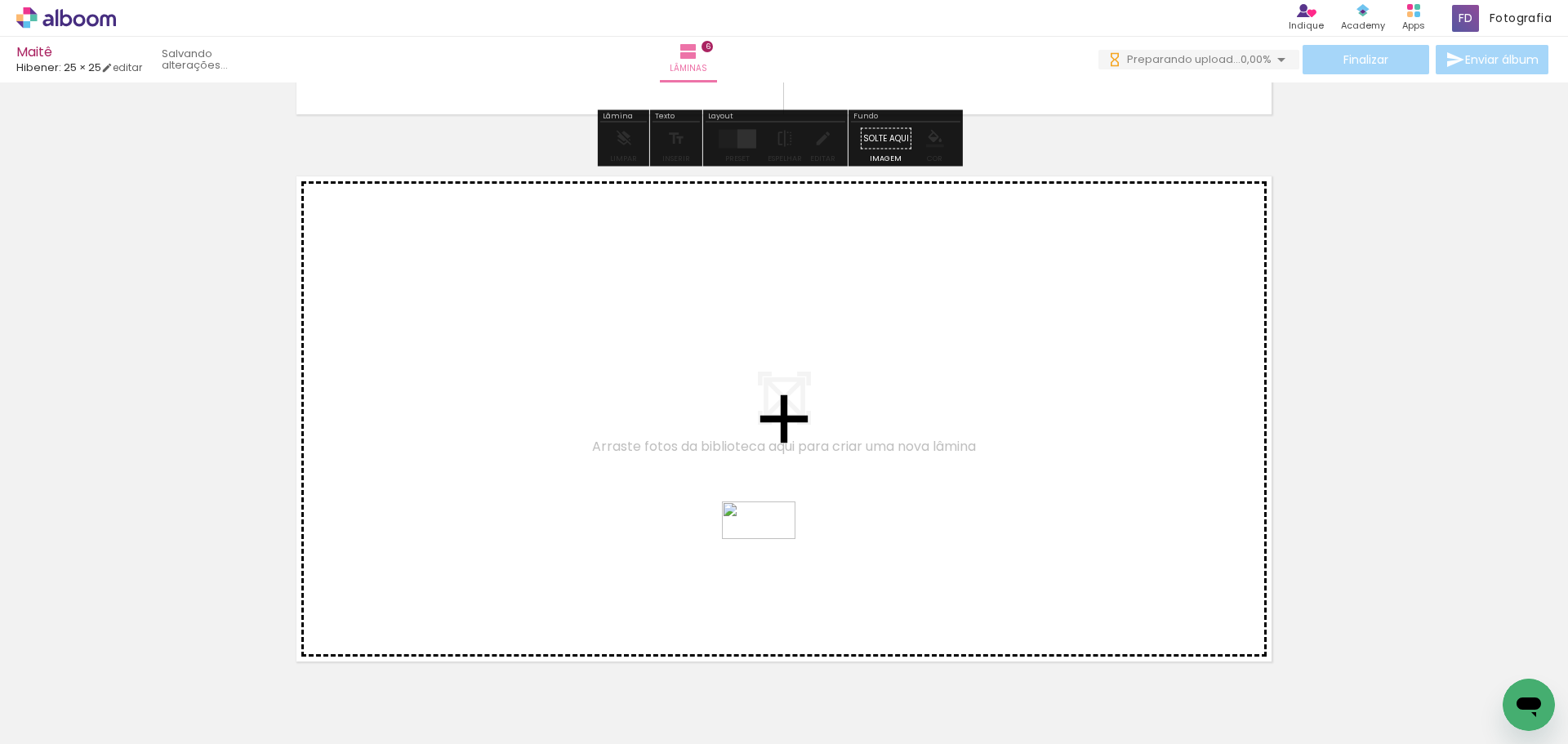
drag, startPoint x: 728, startPoint y: 667, endPoint x: 781, endPoint y: 516, distance: 160.0
click at [781, 516] on quentale-workspace at bounding box center [784, 372] width 1568 height 744
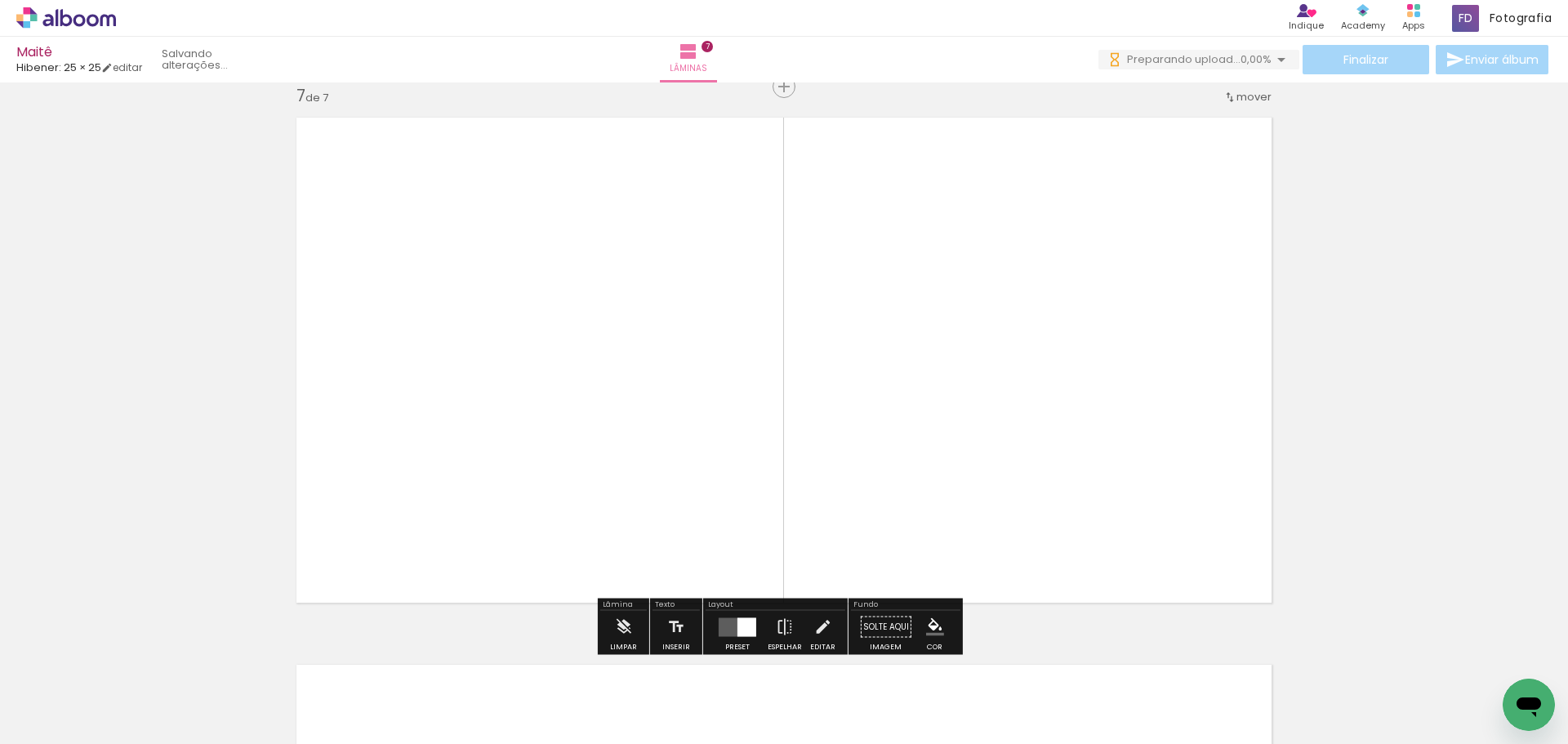
scroll to position [3796, 0]
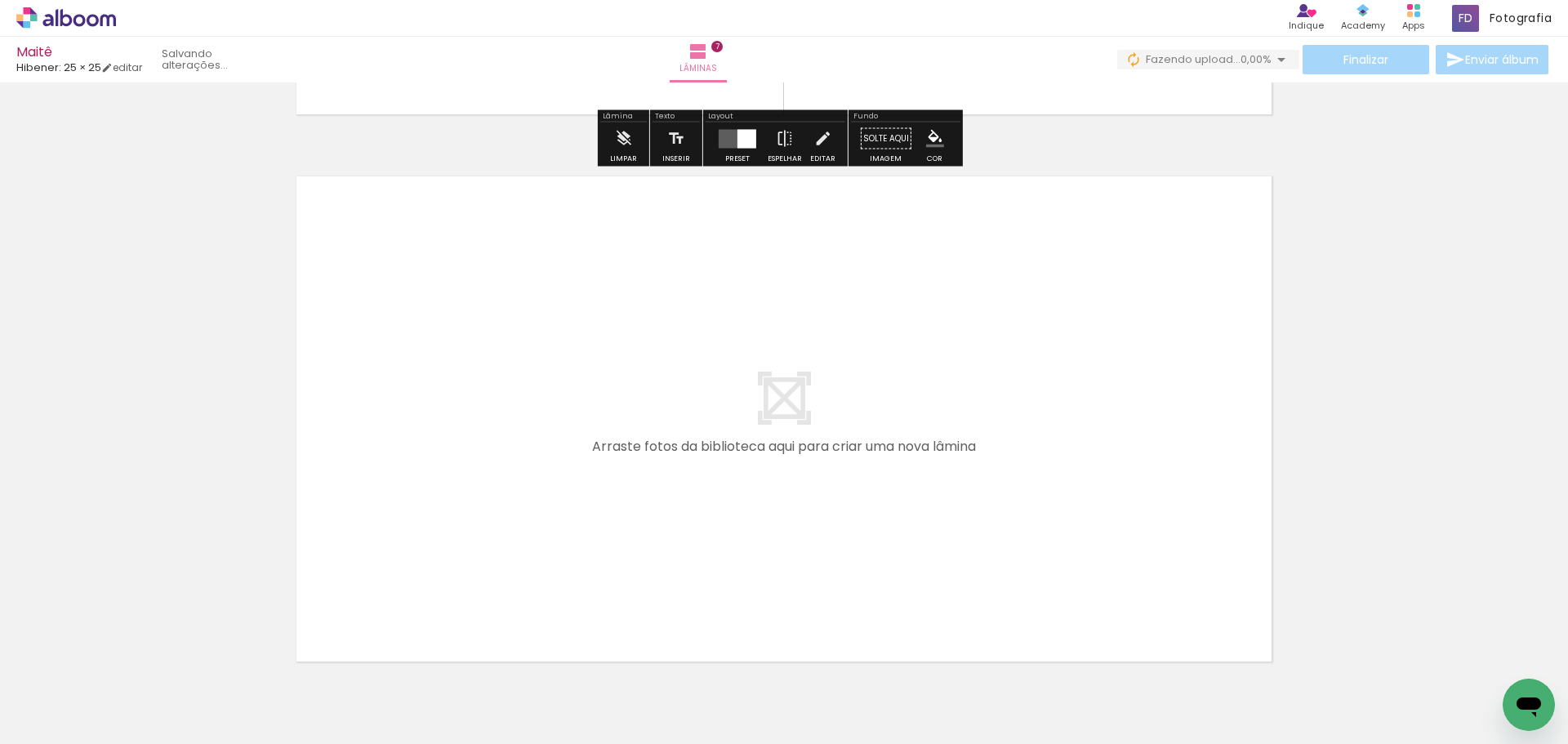
drag, startPoint x: 797, startPoint y: 707, endPoint x: 814, endPoint y: 569, distance: 139.0
click at [814, 569] on quentale-workspace at bounding box center [784, 372] width 1568 height 744
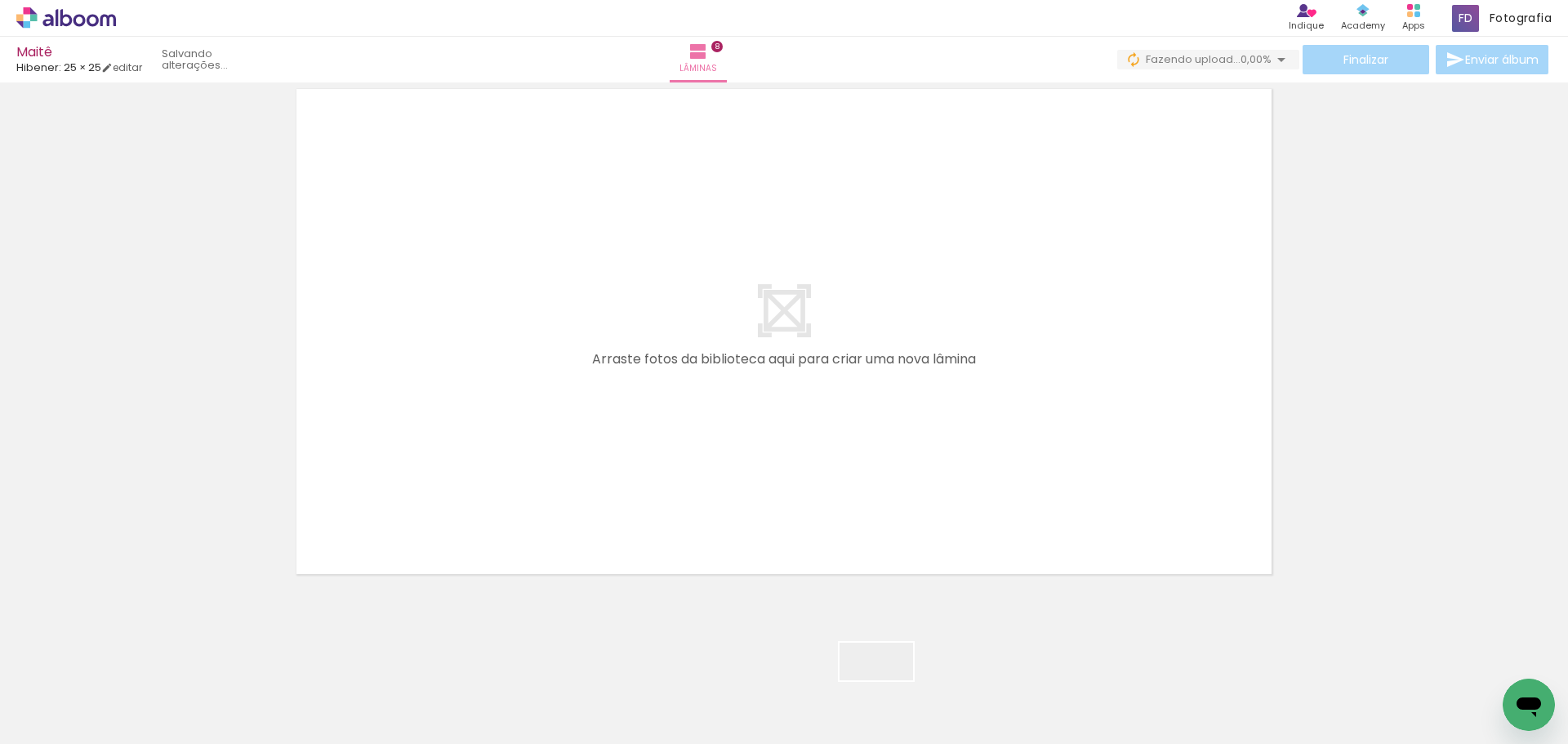
drag, startPoint x: 889, startPoint y: 692, endPoint x: 1127, endPoint y: 431, distance: 353.2
click at [930, 396] on quentale-workspace at bounding box center [784, 372] width 1568 height 744
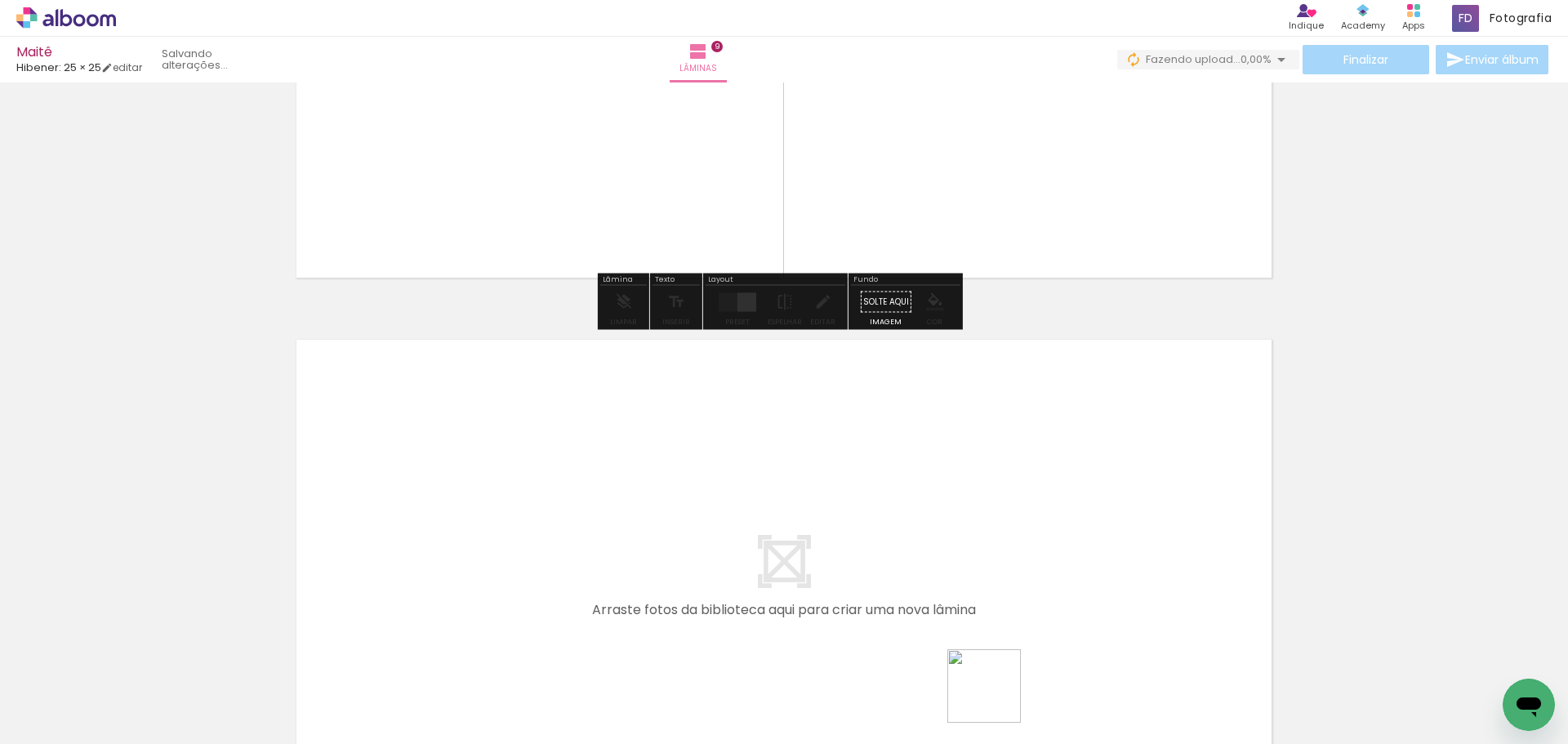
drag, startPoint x: 996, startPoint y: 699, endPoint x: 995, endPoint y: 567, distance: 132.0
click at [995, 567] on quentale-workspace at bounding box center [784, 372] width 1568 height 744
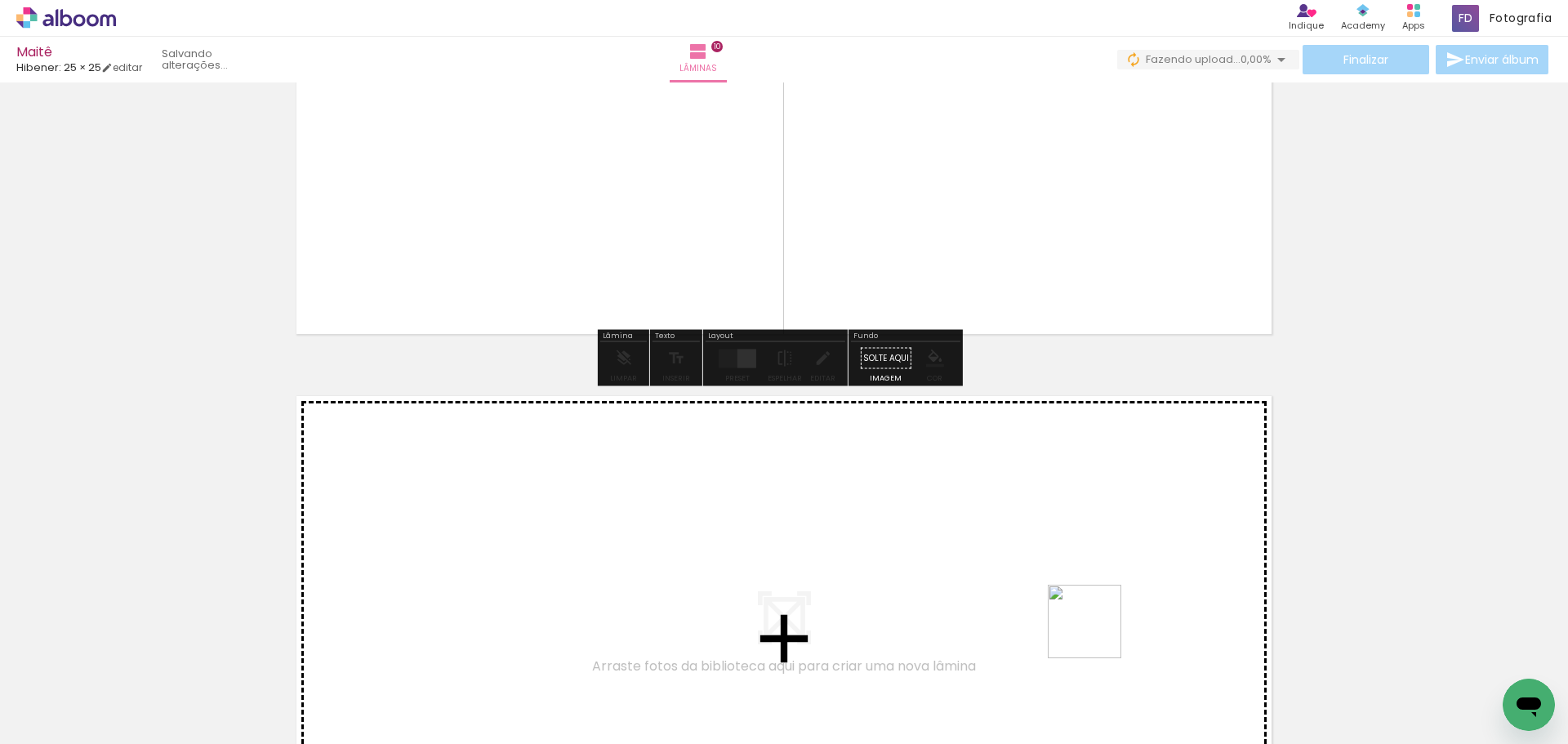
drag, startPoint x: 1112, startPoint y: 679, endPoint x: 1043, endPoint y: 554, distance: 142.8
click at [1043, 554] on quentale-workspace at bounding box center [784, 372] width 1568 height 744
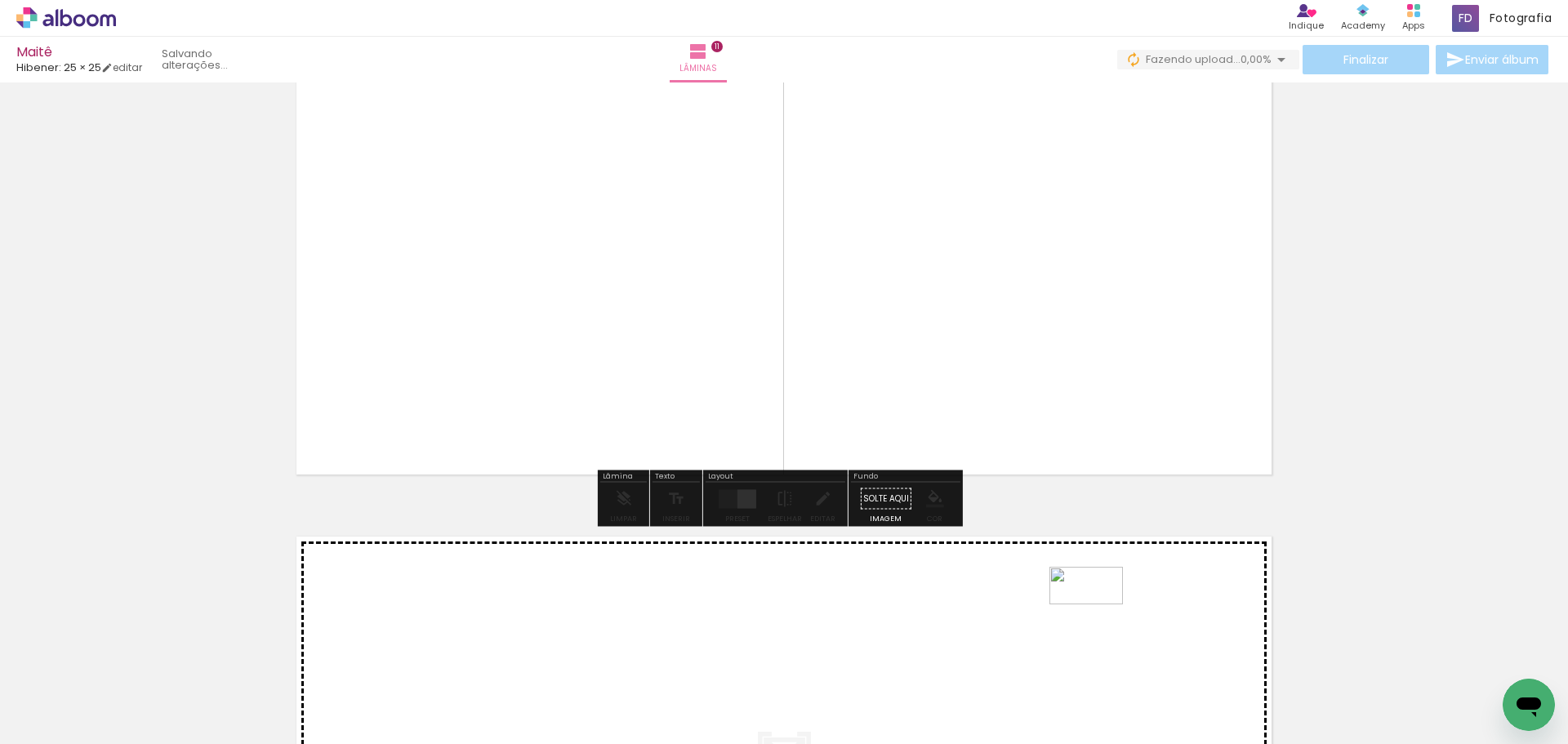
drag, startPoint x: 1165, startPoint y: 690, endPoint x: 1098, endPoint y: 616, distance: 99.8
click at [1098, 616] on quentale-workspace at bounding box center [784, 372] width 1568 height 744
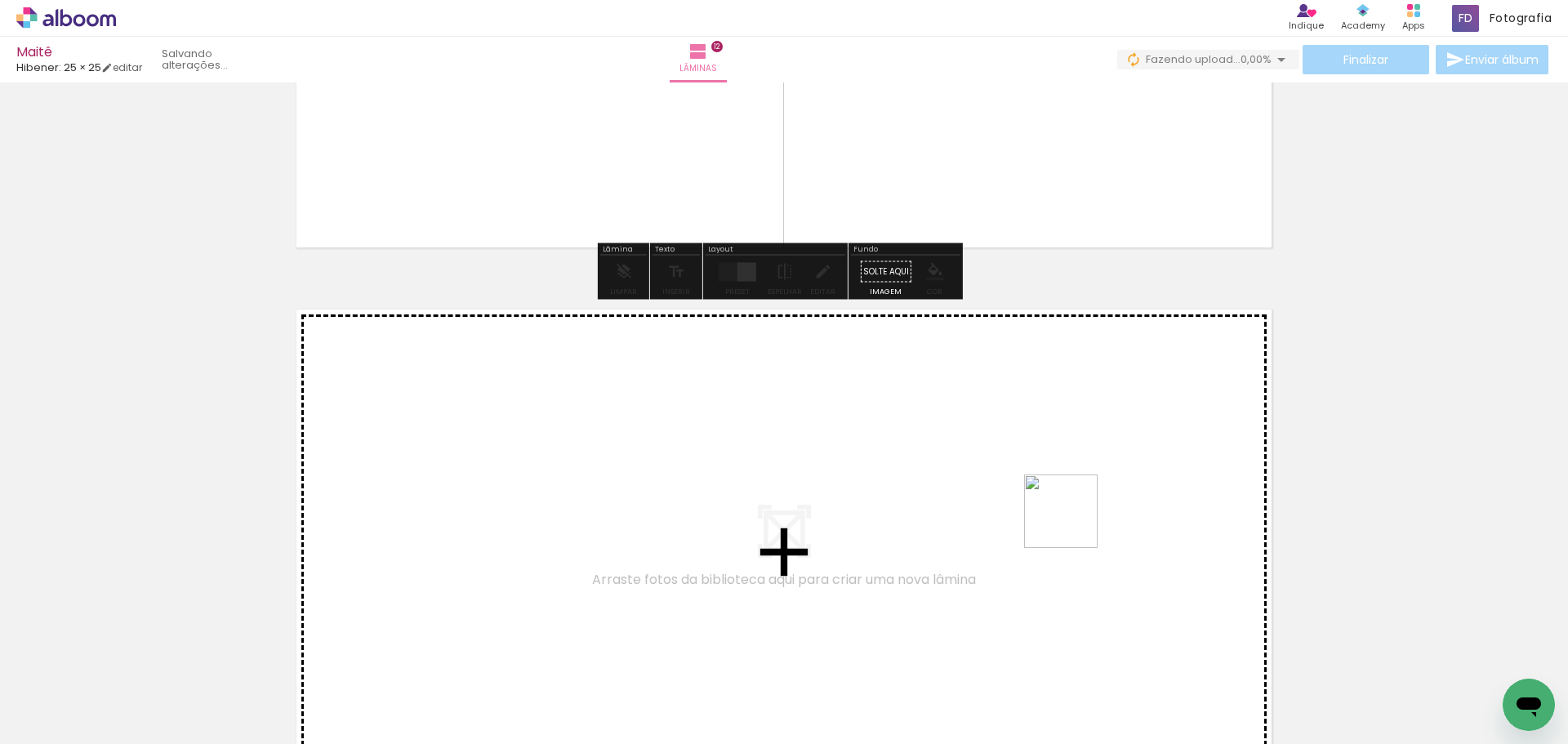
drag, startPoint x: 1258, startPoint y: 682, endPoint x: 1073, endPoint y: 523, distance: 243.9
click at [1073, 523] on quentale-workspace at bounding box center [784, 372] width 1568 height 744
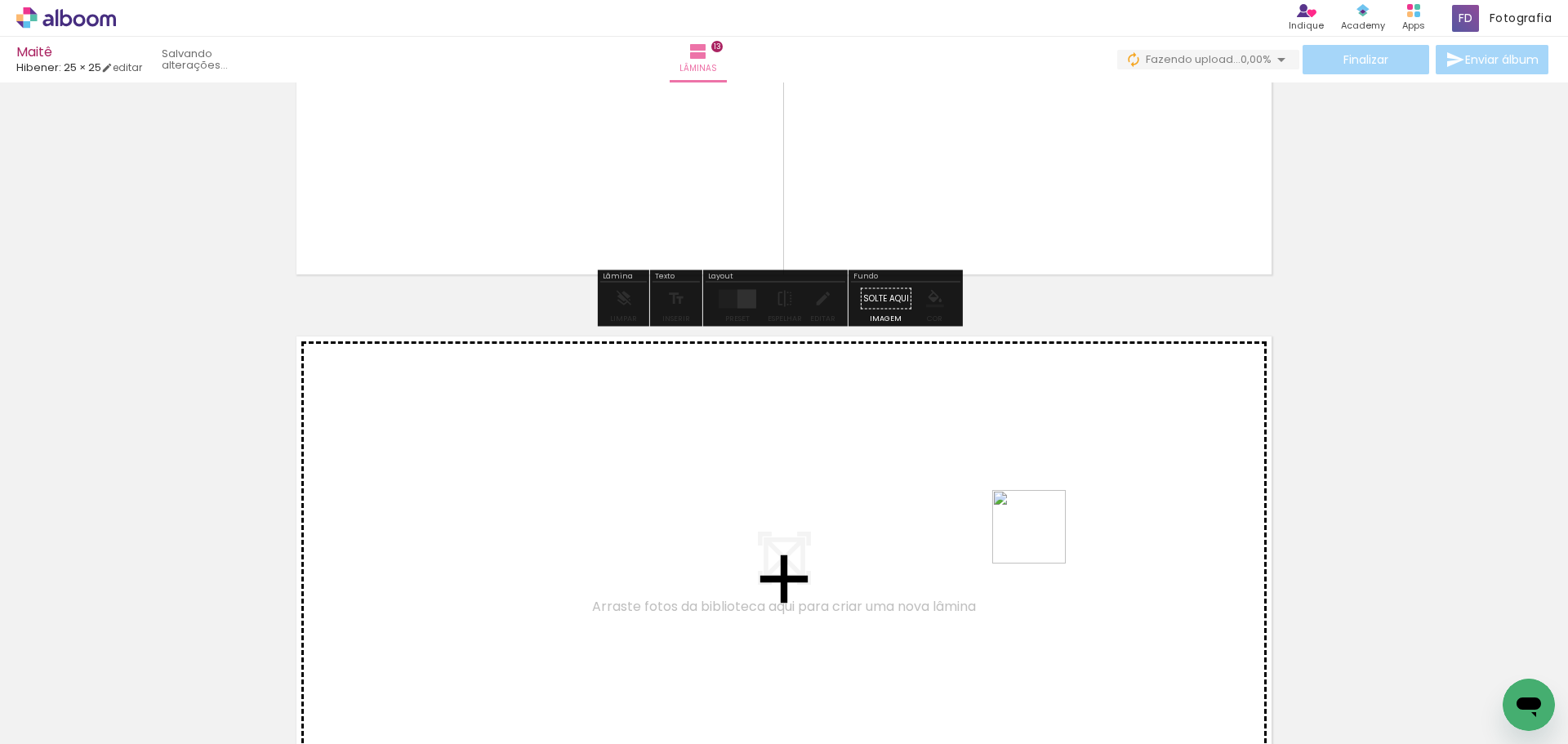
drag, startPoint x: 1366, startPoint y: 674, endPoint x: 1039, endPoint y: 539, distance: 353.8
click at [1039, 539] on quentale-workspace at bounding box center [784, 372] width 1568 height 744
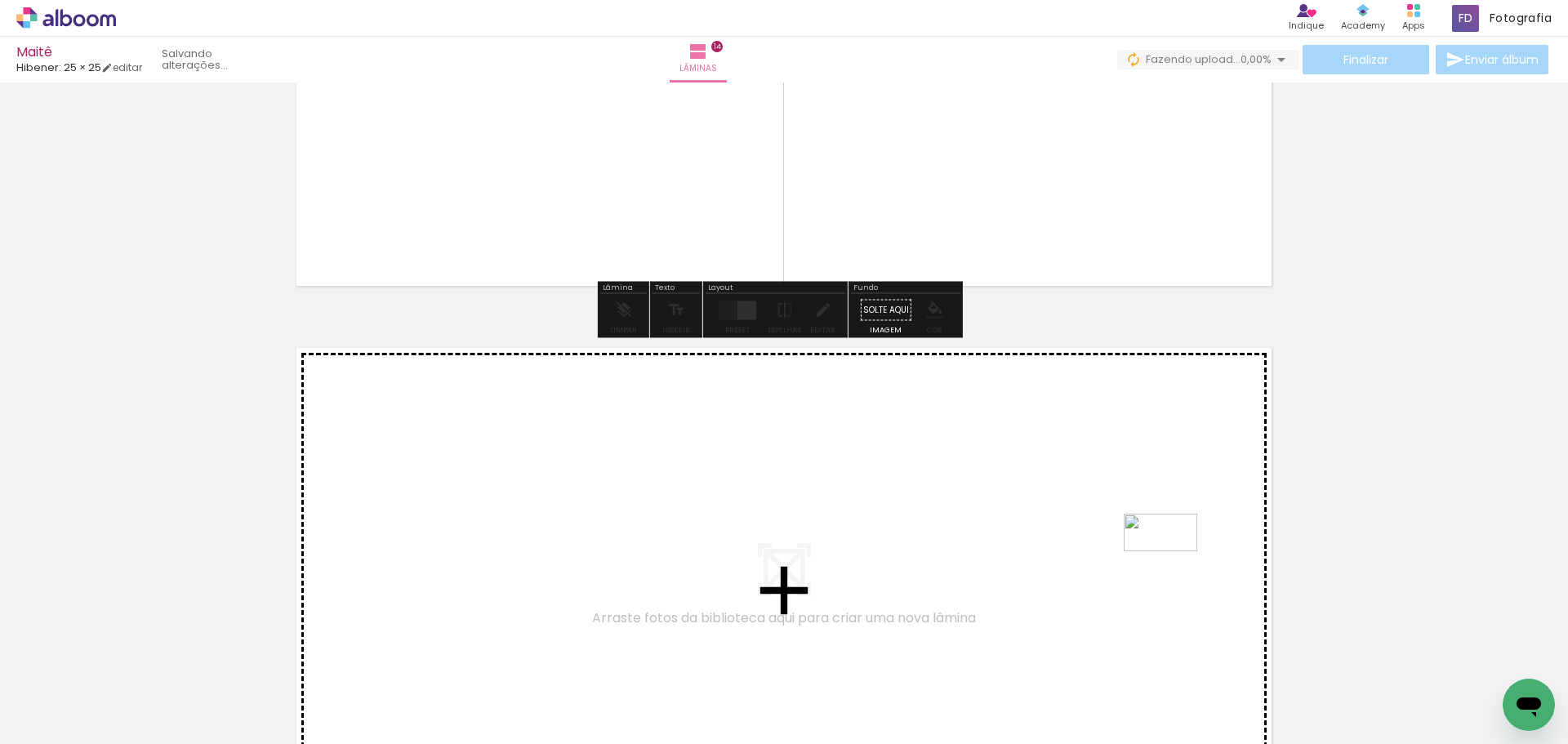
drag, startPoint x: 1451, startPoint y: 666, endPoint x: 1173, endPoint y: 563, distance: 296.5
click at [1173, 563] on quentale-workspace at bounding box center [784, 372] width 1568 height 744
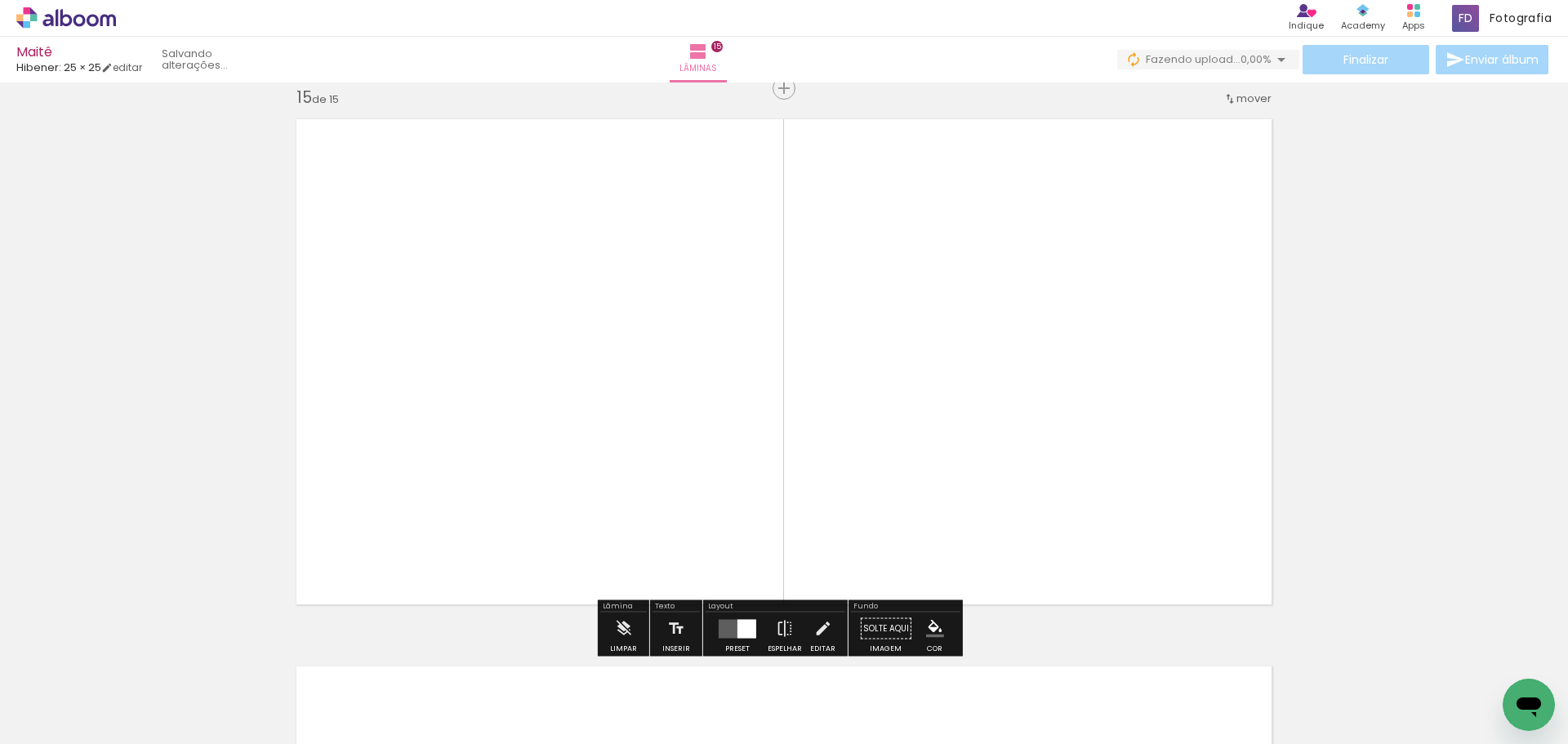
scroll to position [0, 308]
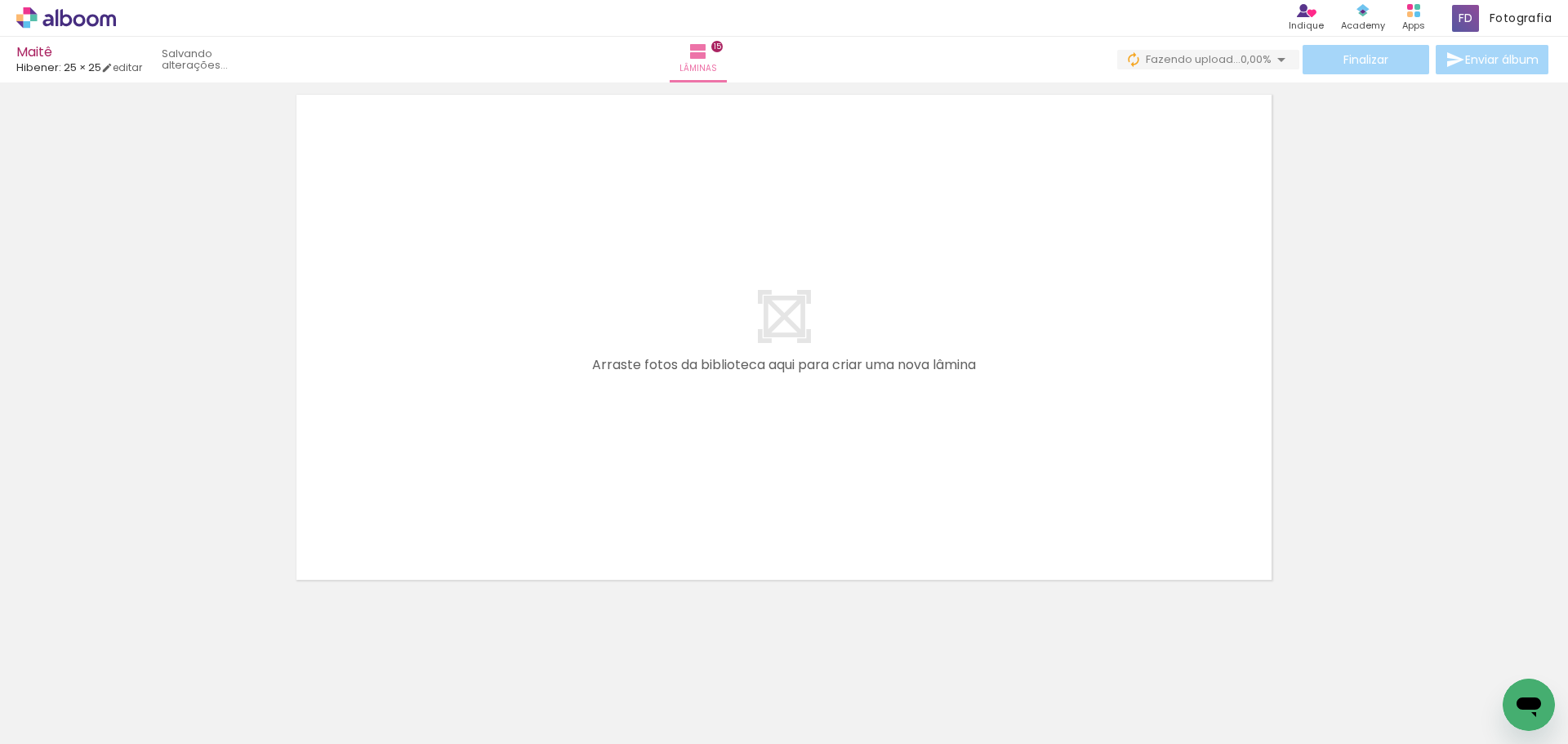
drag, startPoint x: 1226, startPoint y: 682, endPoint x: 1142, endPoint y: 514, distance: 187.8
click at [1142, 514] on quentale-workspace at bounding box center [784, 372] width 1568 height 744
drag, startPoint x: 1335, startPoint y: 700, endPoint x: 1169, endPoint y: 533, distance: 235.5
click at [1088, 515] on quentale-workspace at bounding box center [784, 372] width 1568 height 744
drag, startPoint x: 1422, startPoint y: 672, endPoint x: 1192, endPoint y: 459, distance: 313.5
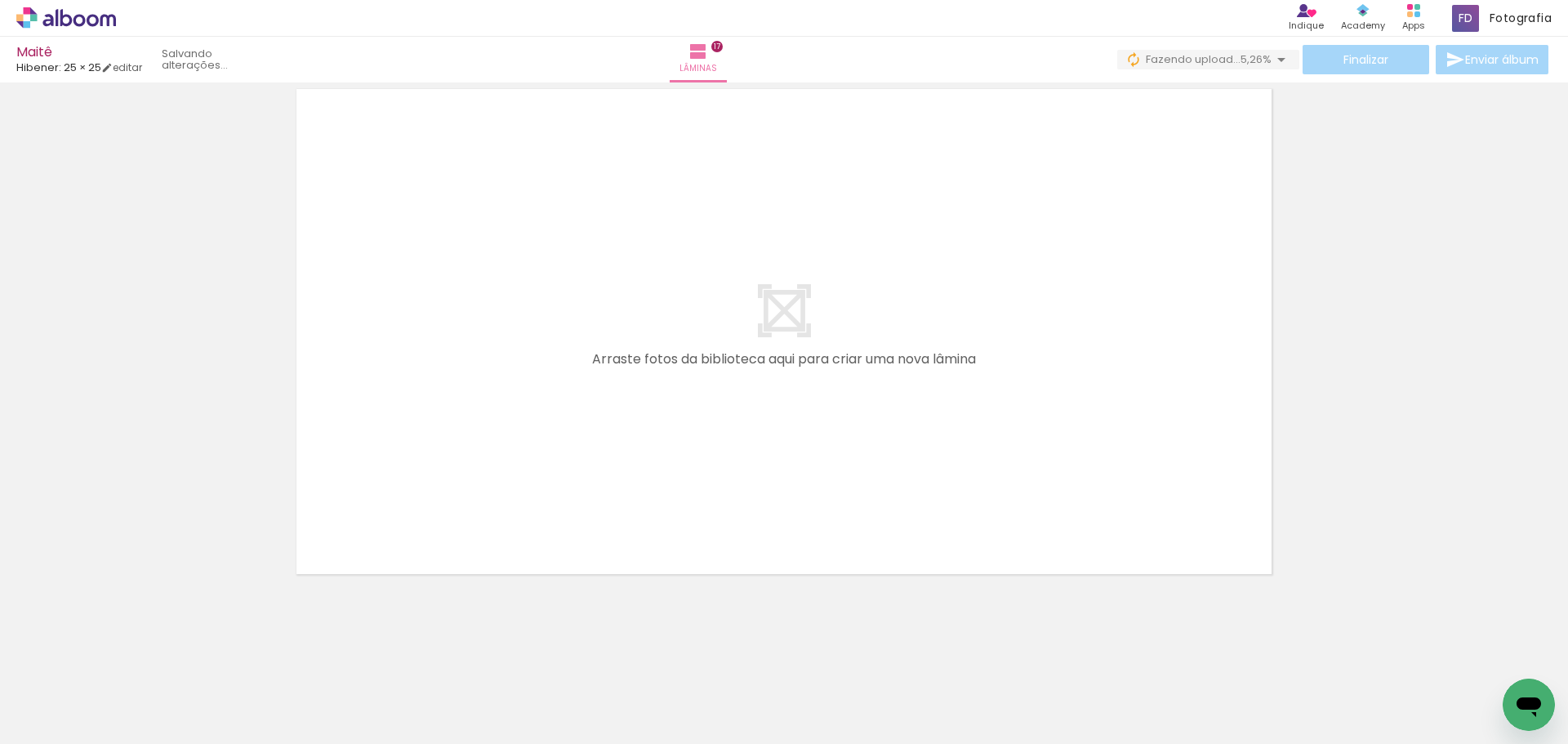
click at [1047, 449] on quentale-workspace at bounding box center [784, 372] width 1568 height 744
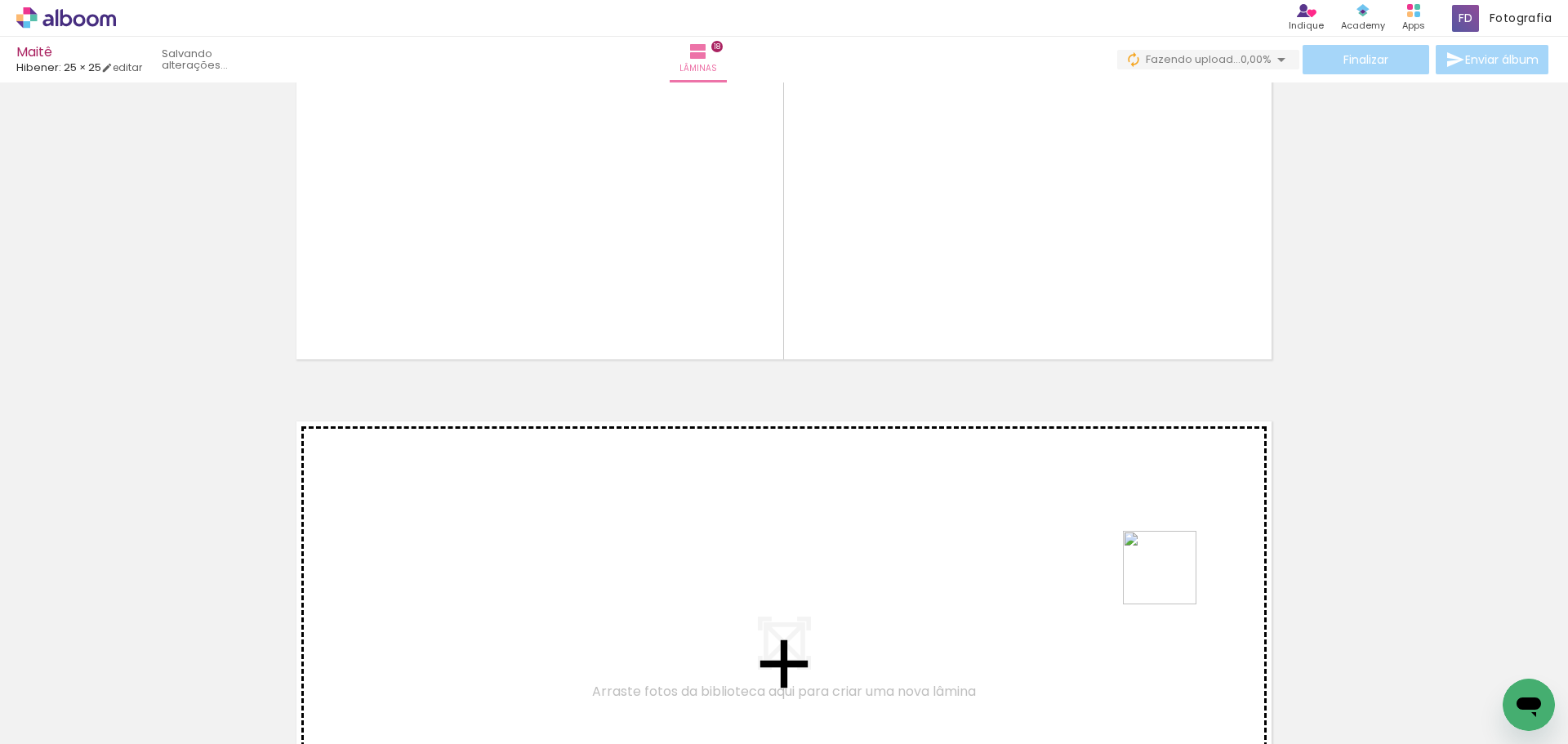
drag, startPoint x: 1497, startPoint y: 675, endPoint x: 943, endPoint y: 542, distance: 569.7
click at [943, 542] on quentale-workspace at bounding box center [784, 372] width 1568 height 744
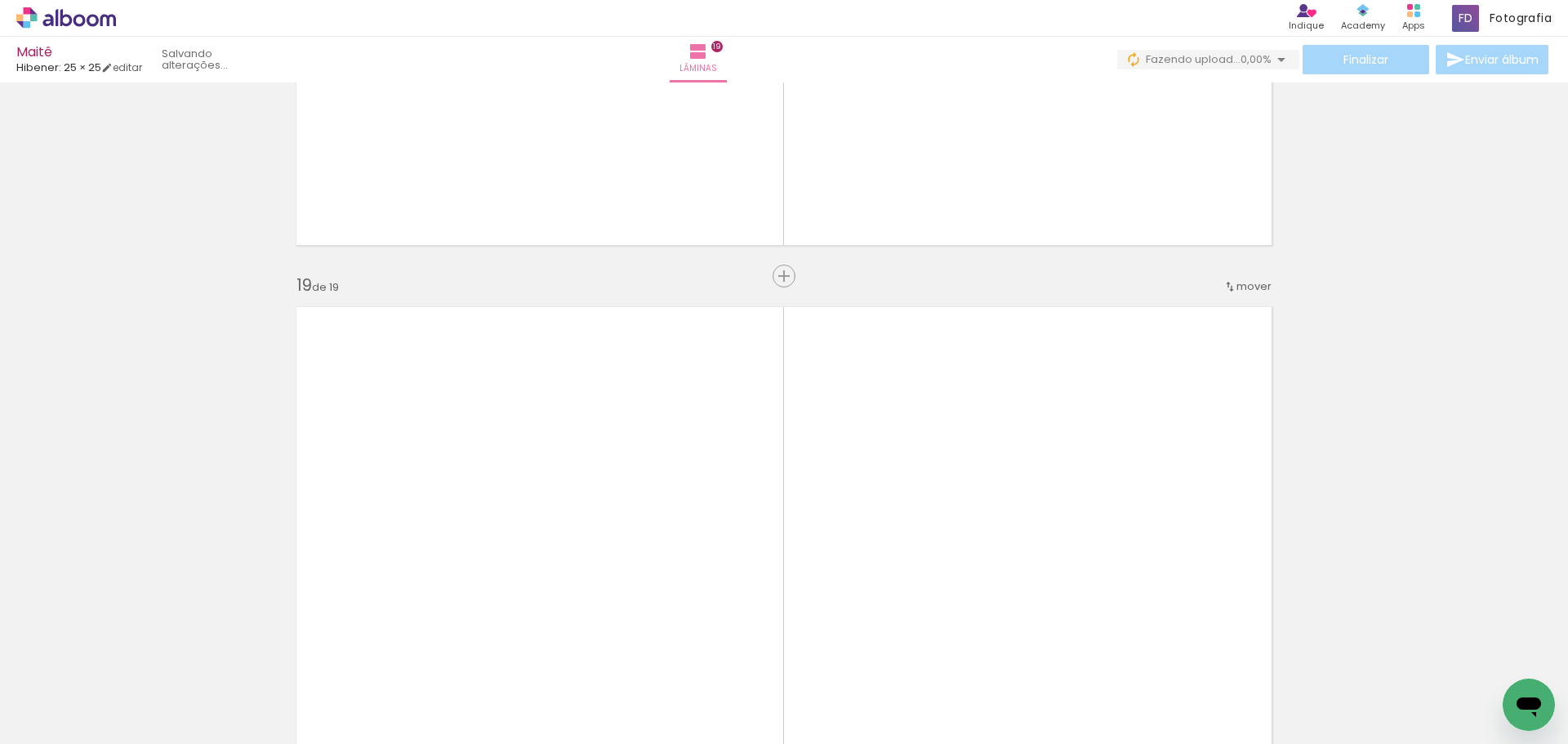
scroll to position [9806, 0]
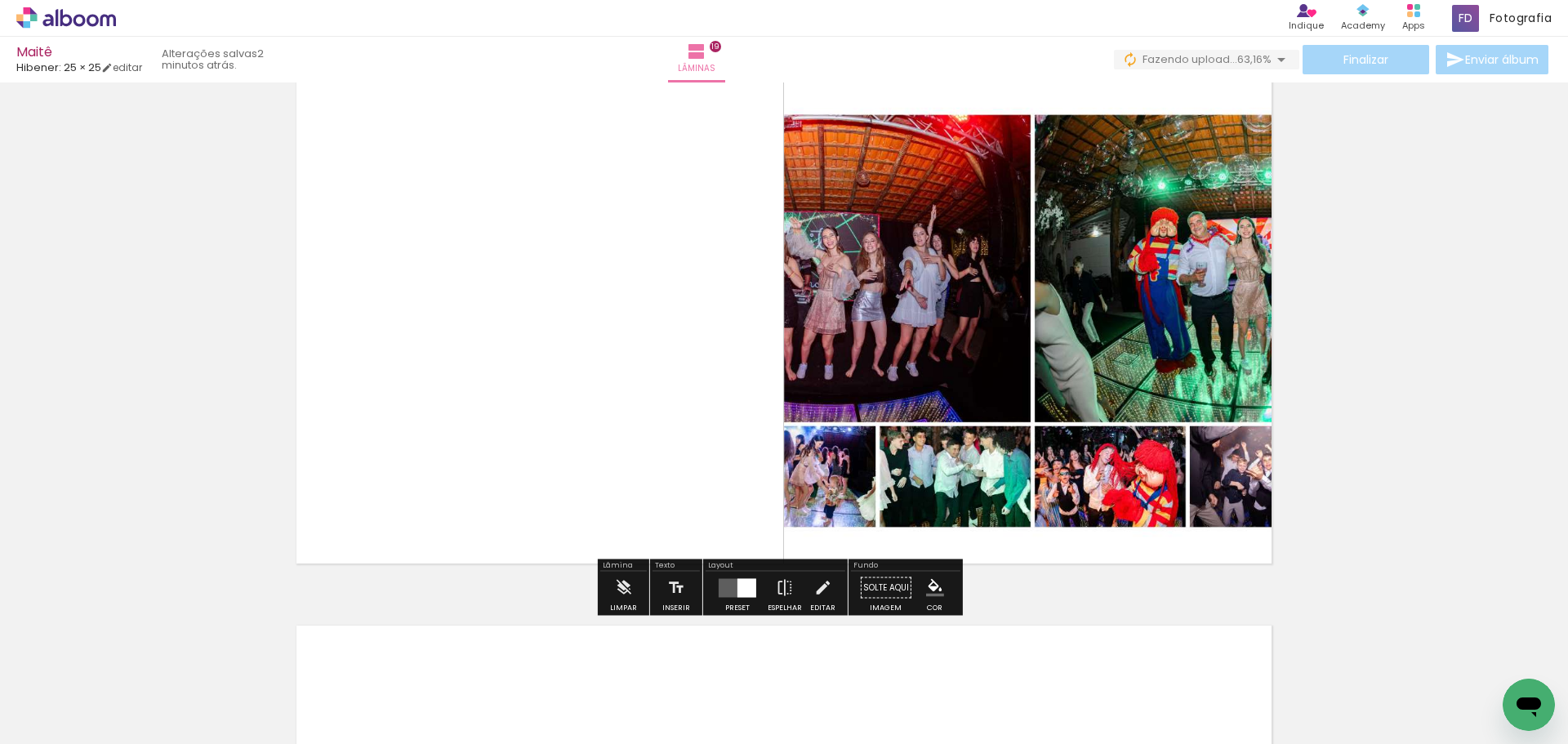
scroll to position [9957, 0]
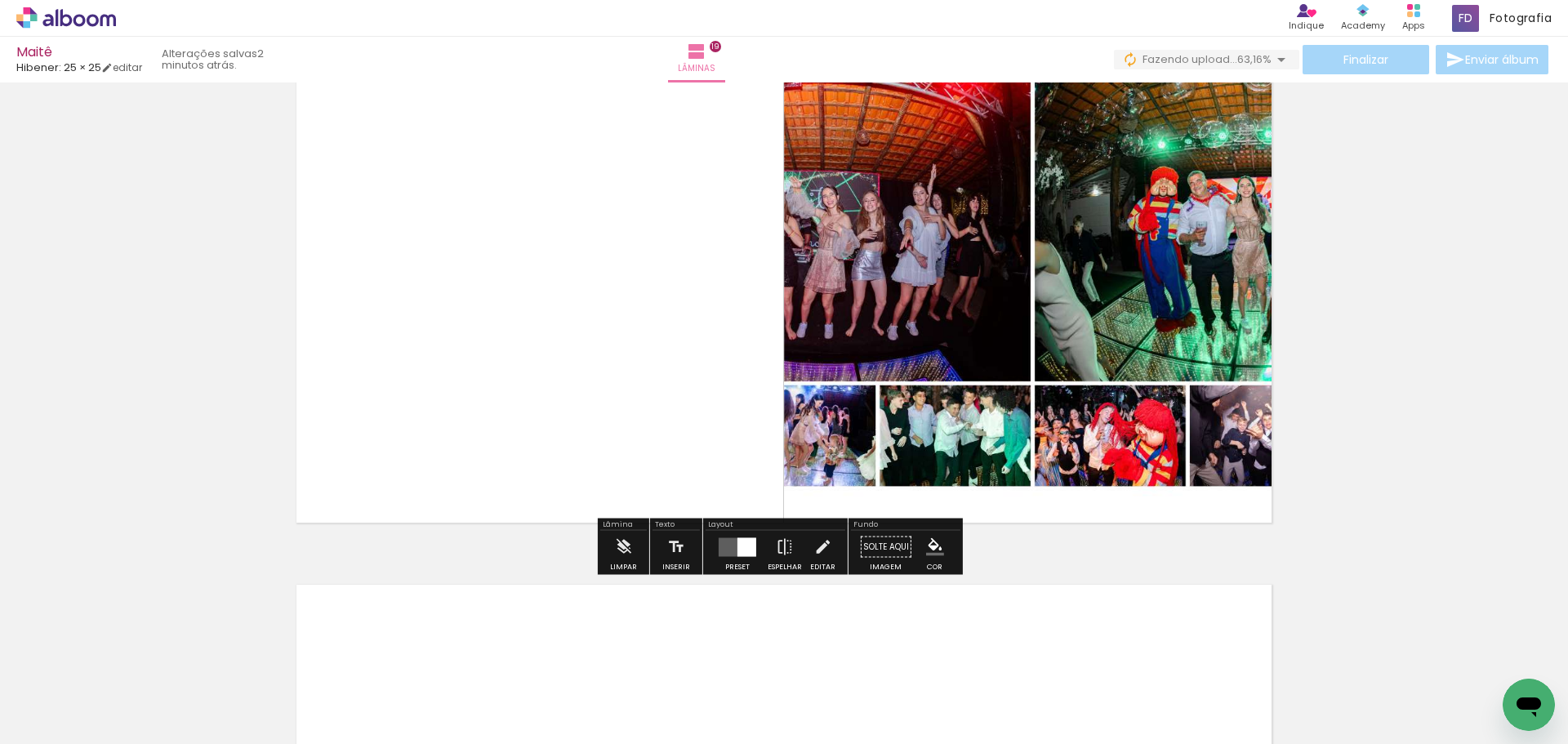
click at [731, 552] on quentale-layouter at bounding box center [737, 547] width 37 height 19
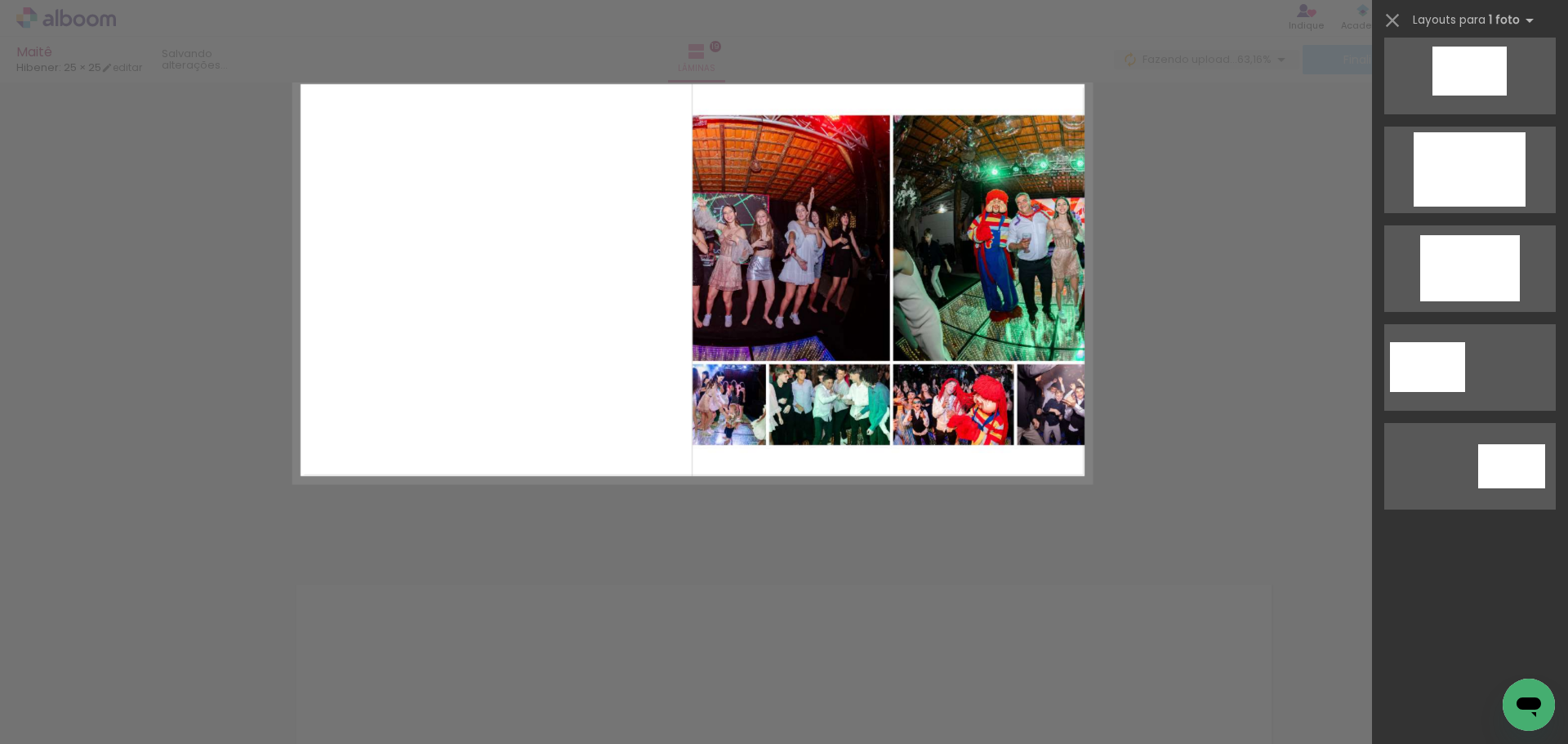
scroll to position [0, 0]
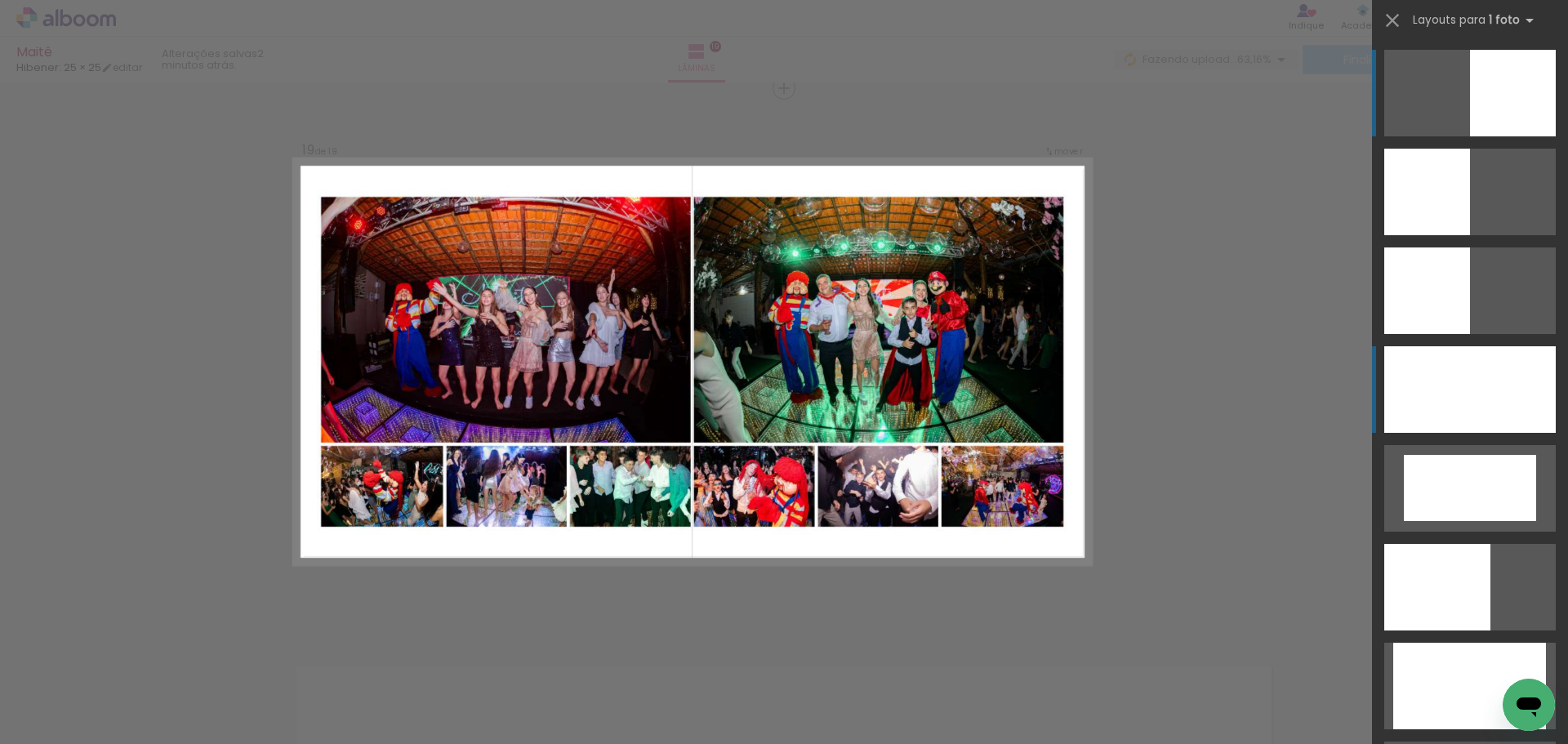
click at [1504, 368] on div at bounding box center [1470, 389] width 172 height 87
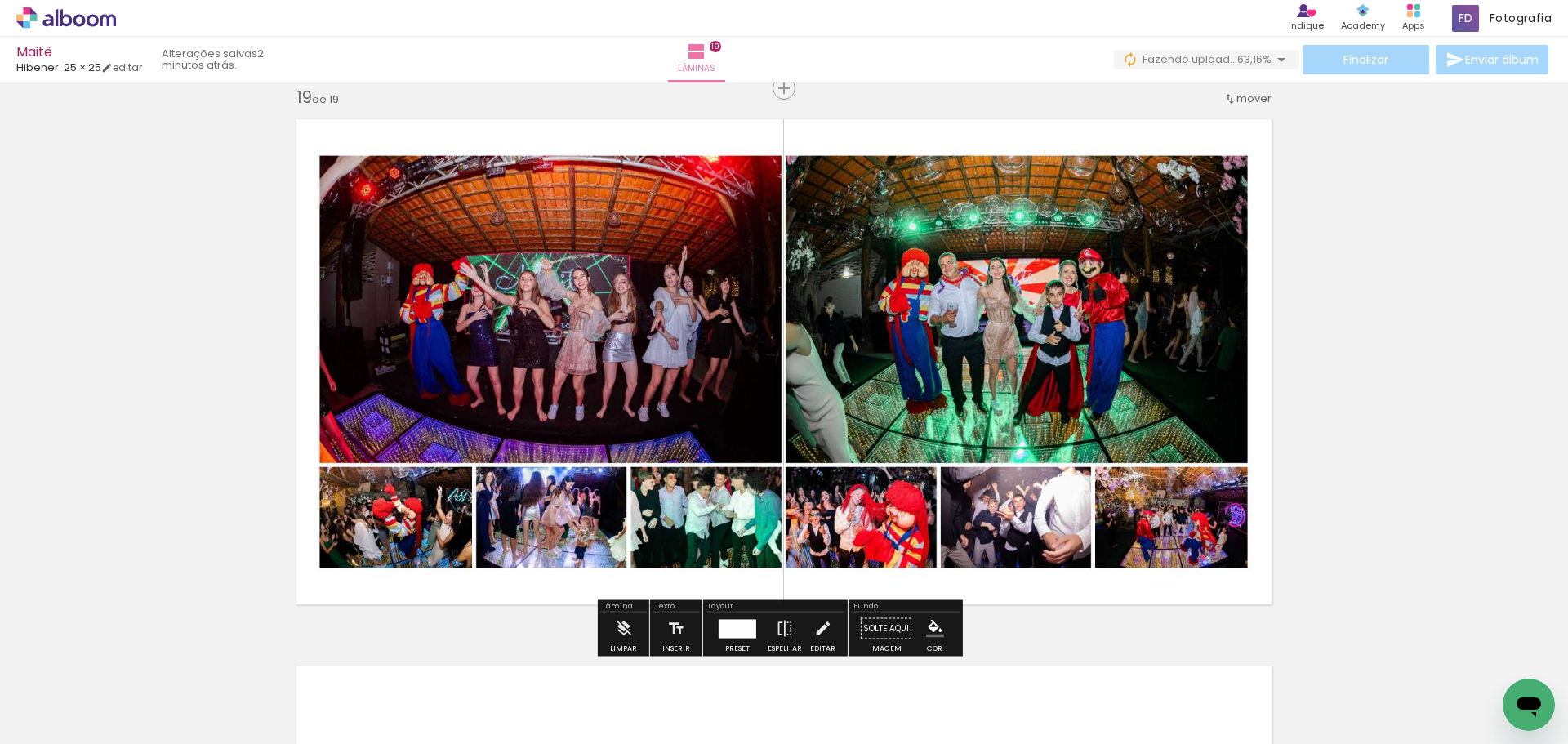
scroll to position [9467, 0]
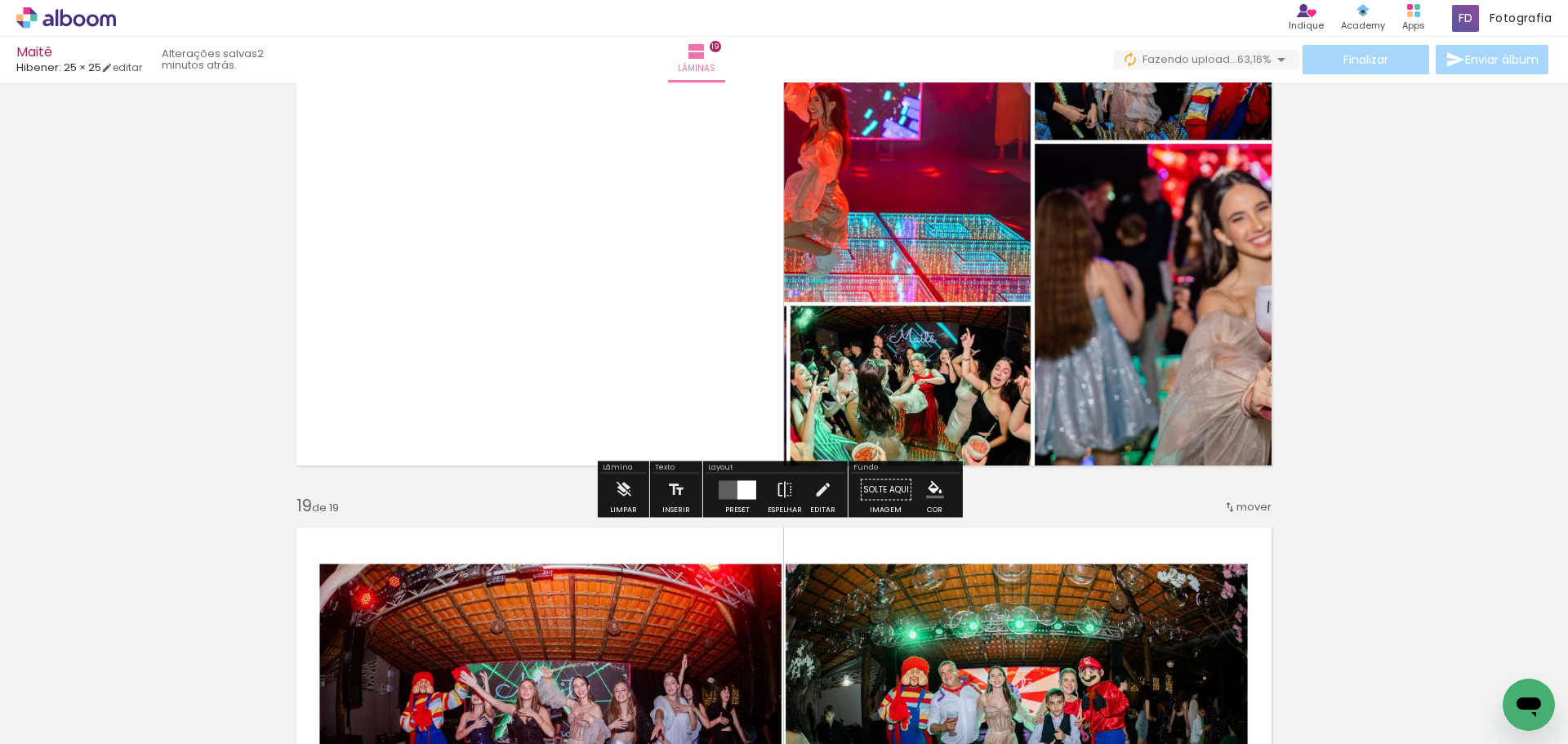
click at [737, 507] on div "Preset" at bounding box center [738, 510] width 25 height 8
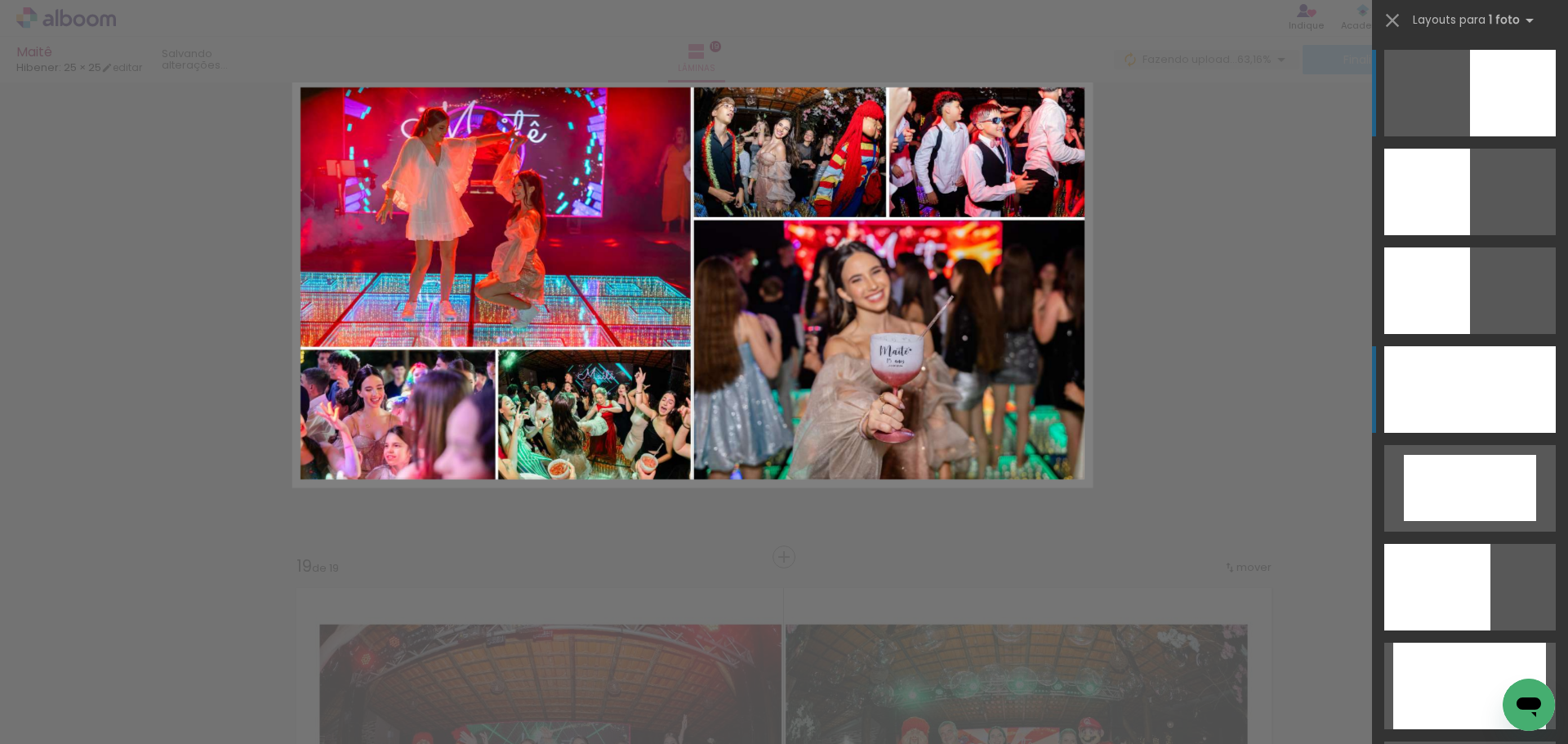
click at [1431, 381] on div at bounding box center [1470, 389] width 172 height 87
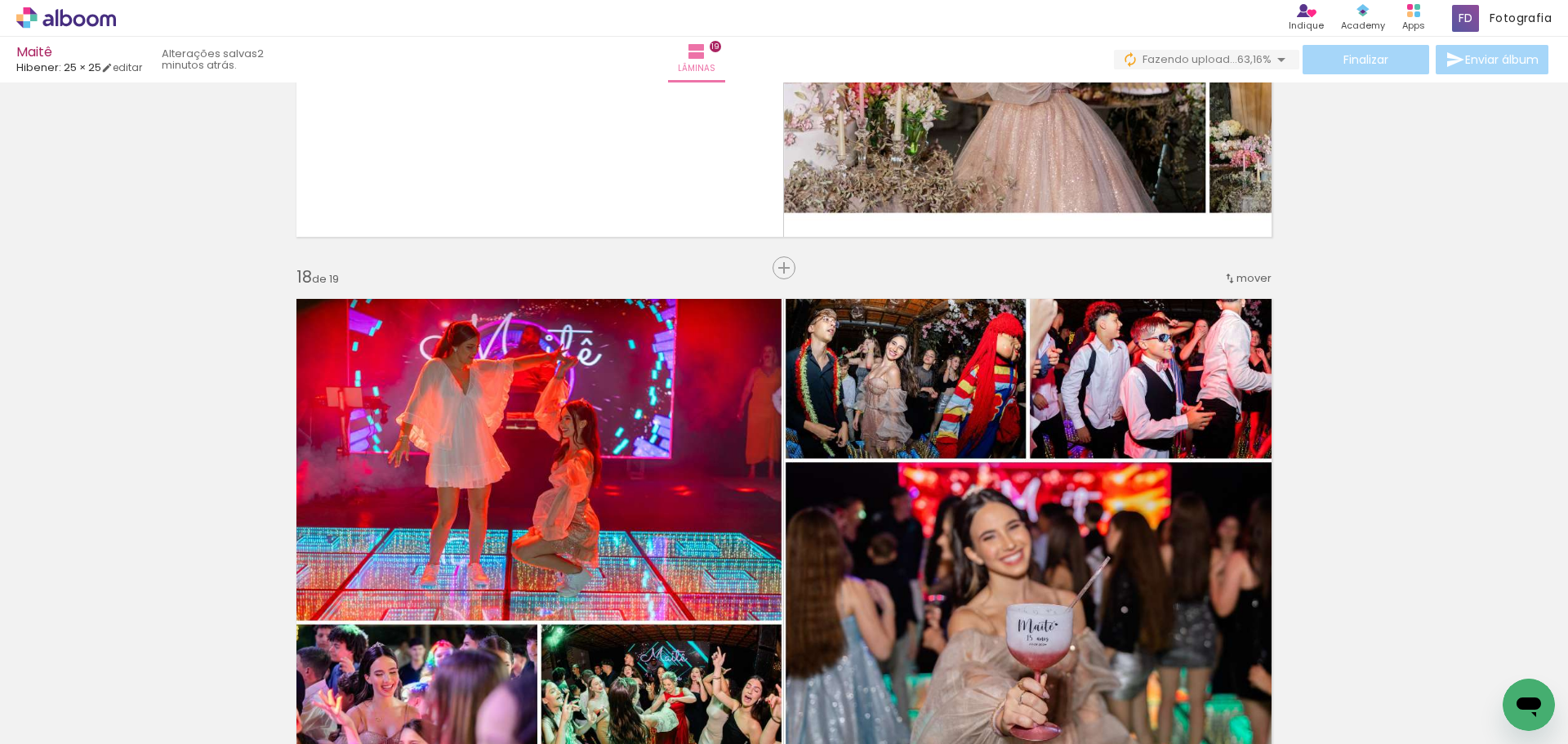
scroll to position [8919, 0]
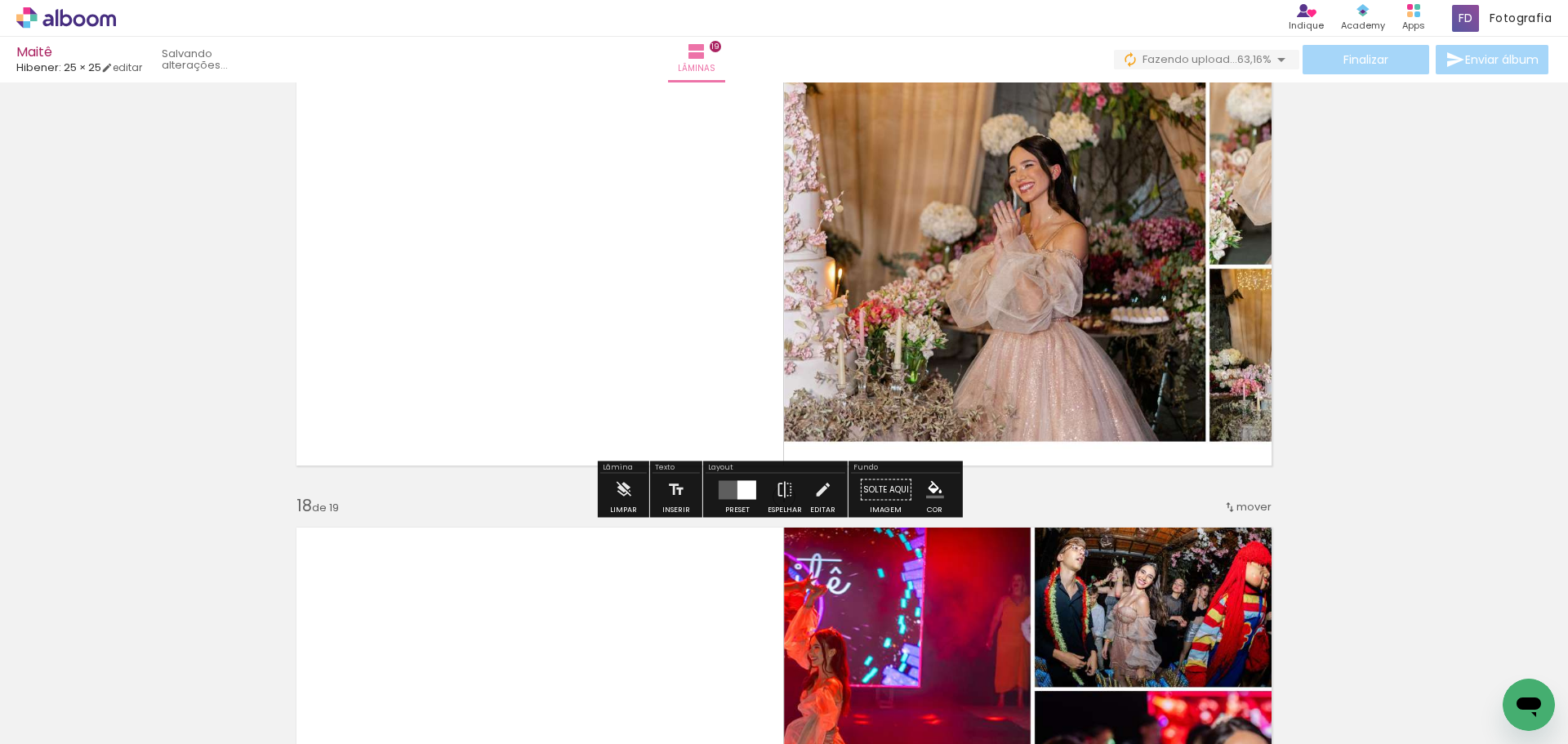
click at [747, 473] on div "Layout Preset Espelhar Editar" at bounding box center [775, 489] width 144 height 57
click at [741, 481] on div at bounding box center [747, 490] width 19 height 19
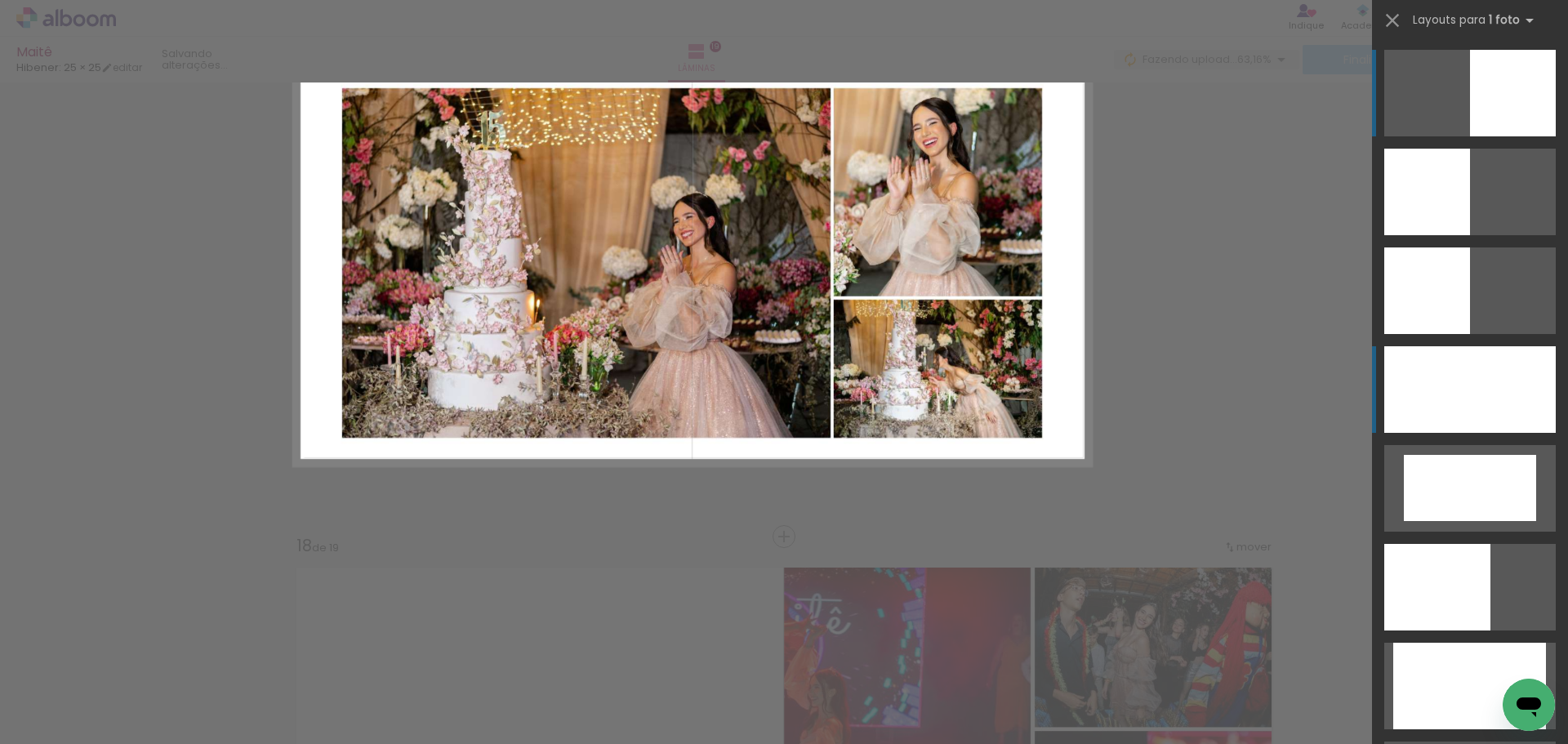
click at [1484, 364] on div at bounding box center [1470, 389] width 172 height 87
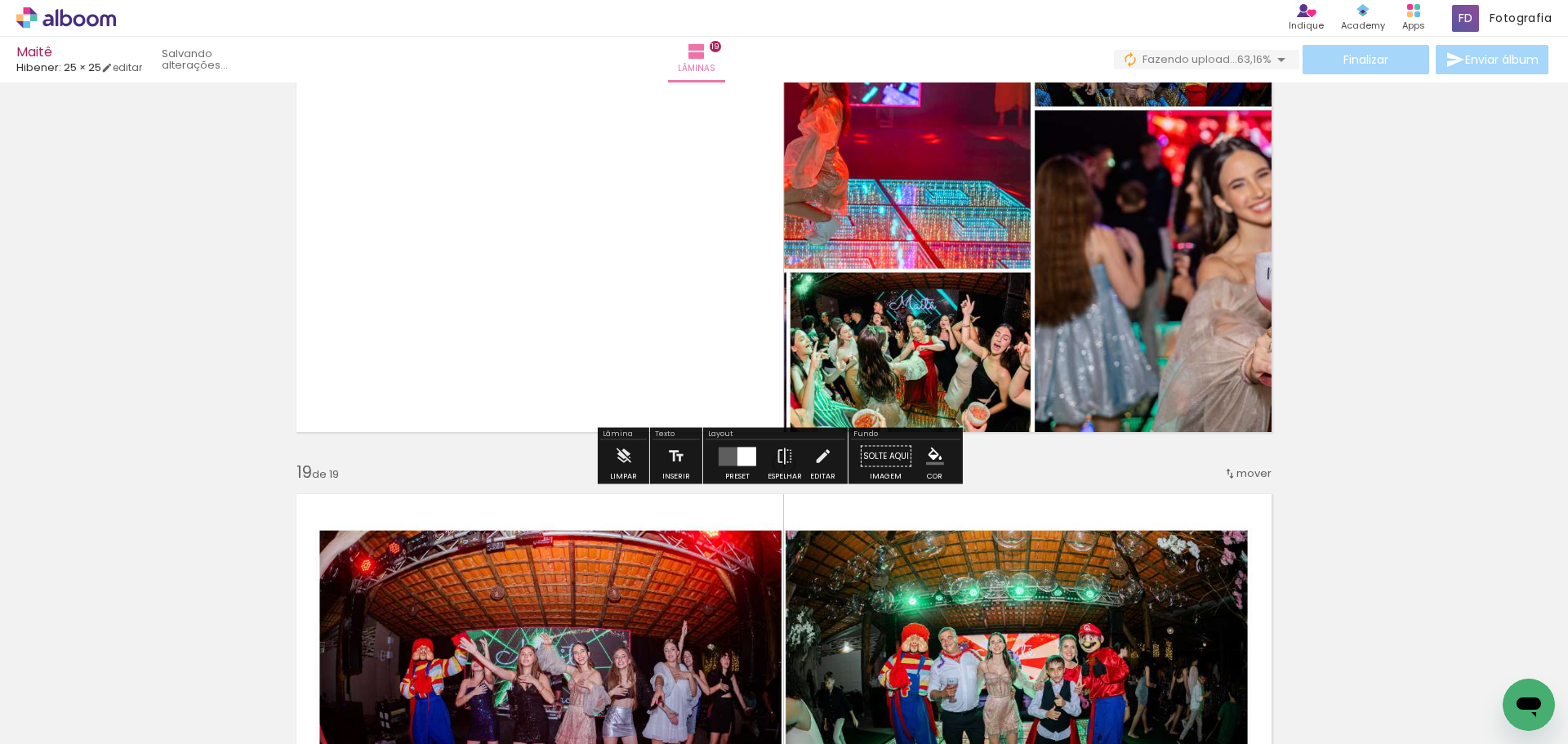
scroll to position [9516, 0]
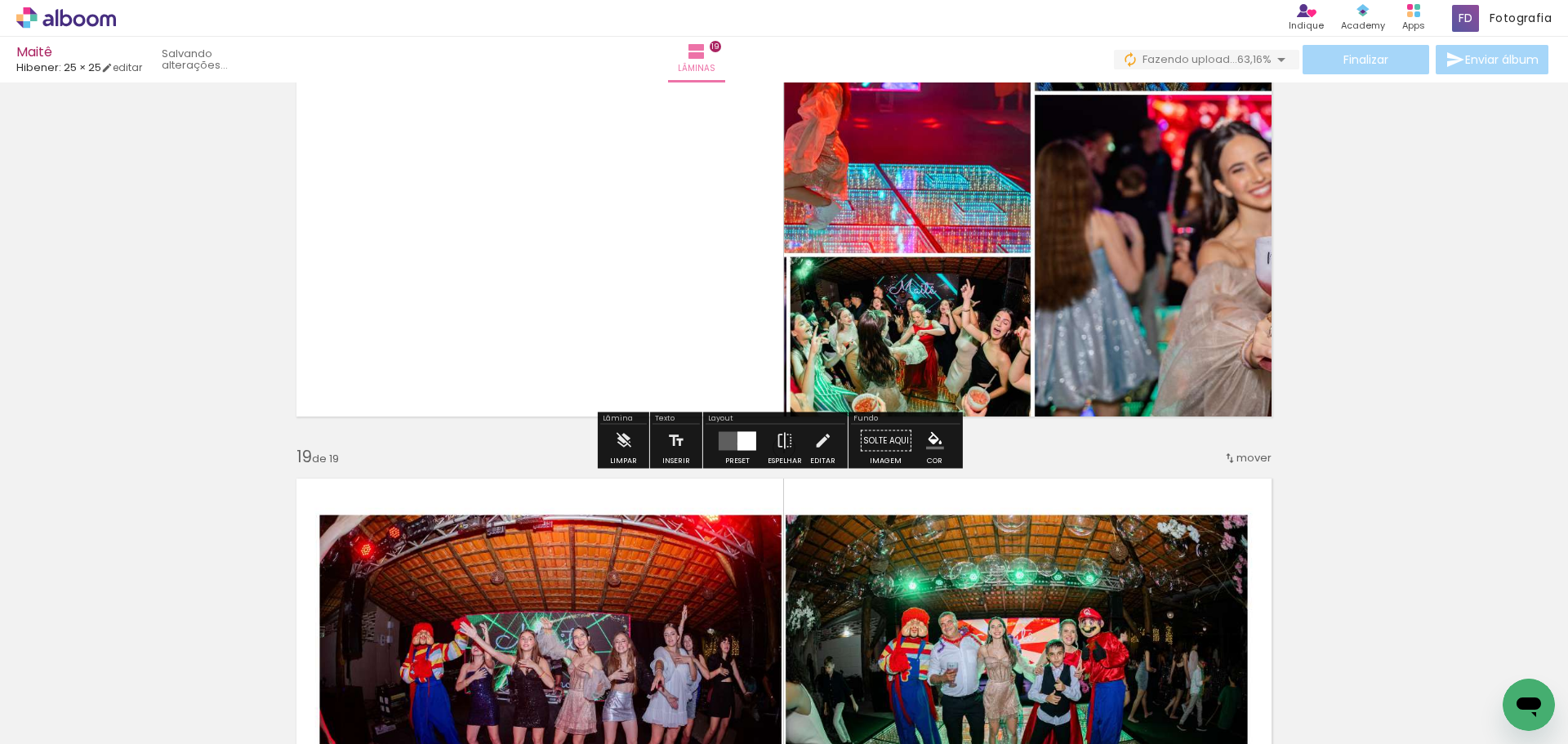
click at [738, 444] on div at bounding box center [747, 441] width 19 height 19
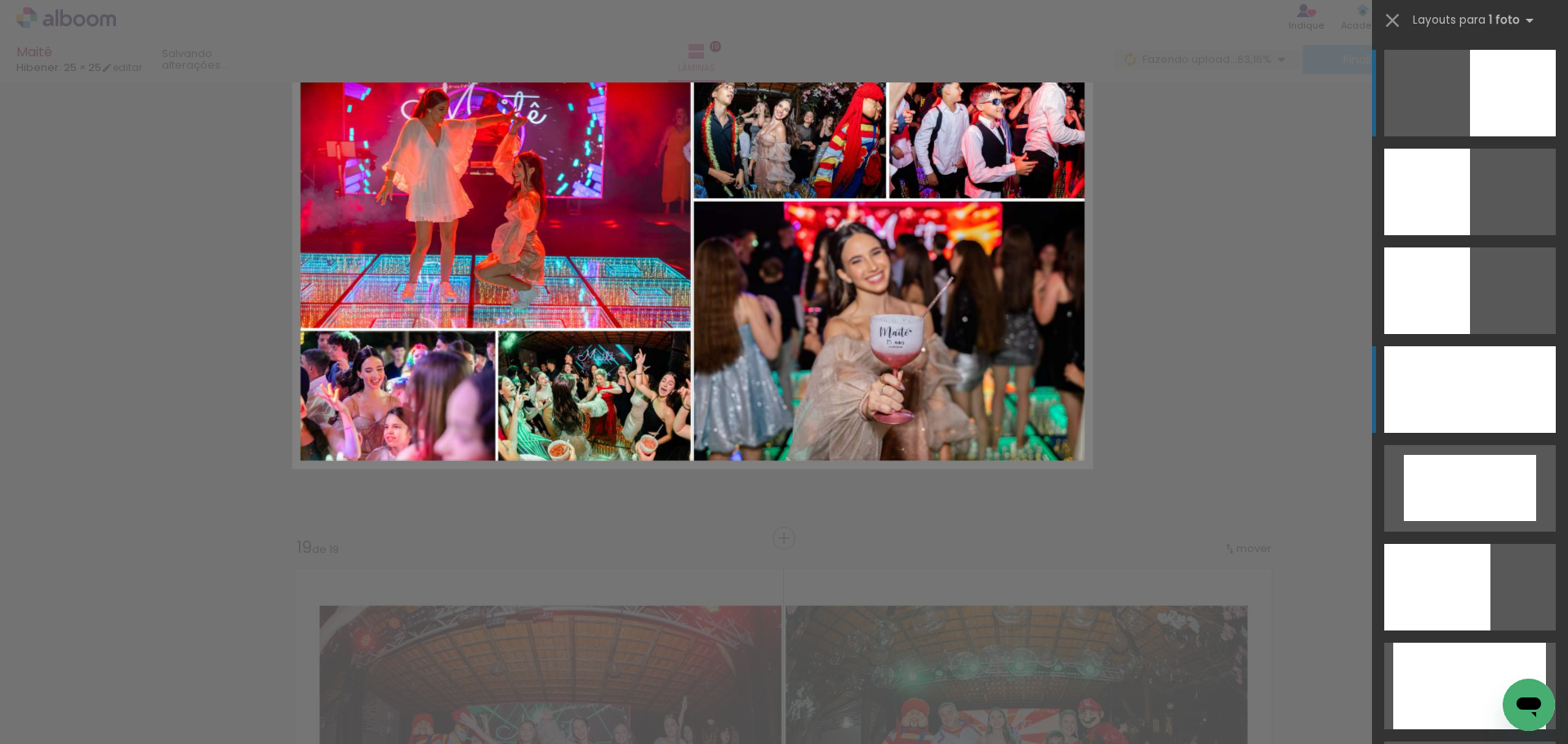
click at [1507, 372] on div at bounding box center [1470, 389] width 172 height 87
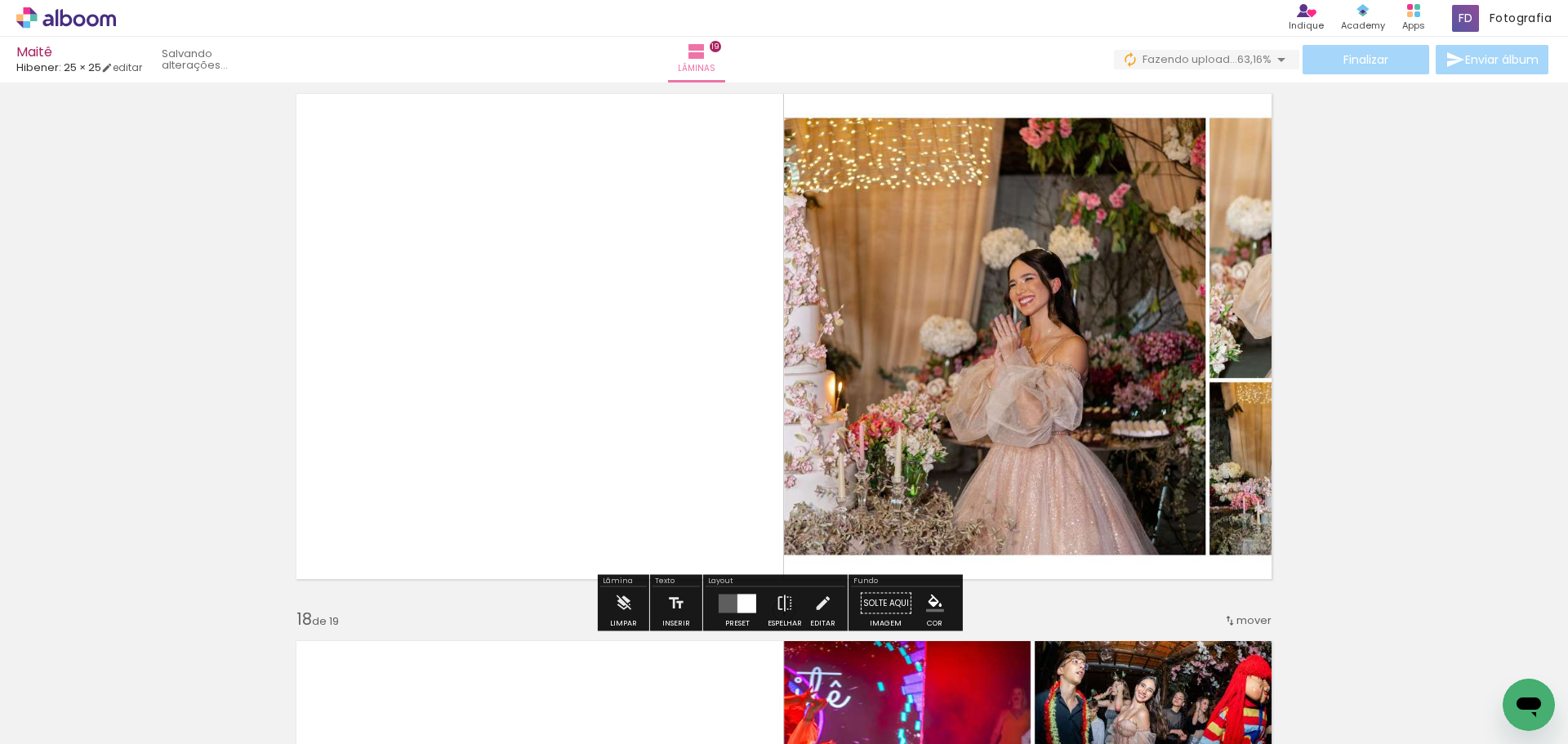
scroll to position [8919, 0]
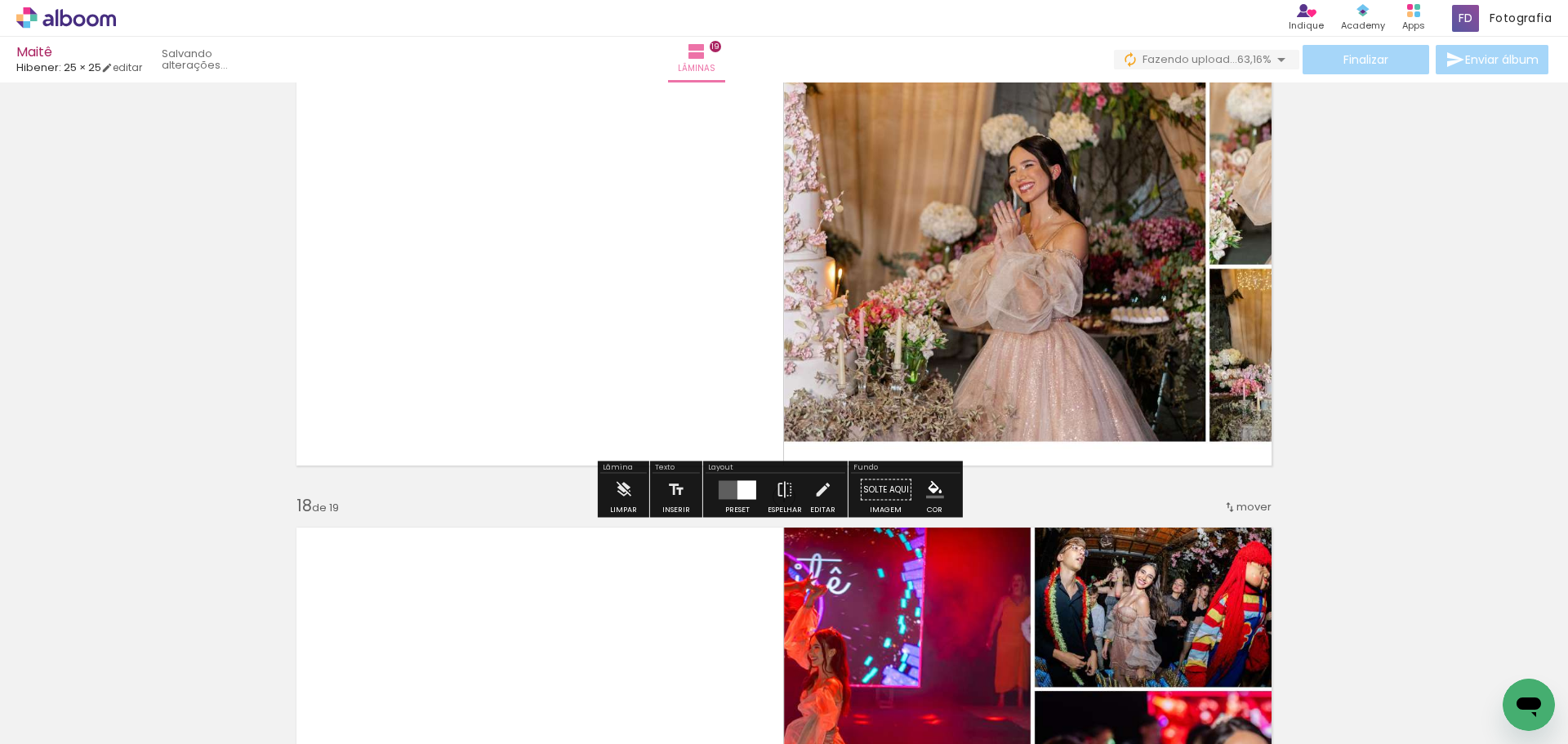
click at [732, 491] on quentale-layouter at bounding box center [737, 490] width 37 height 19
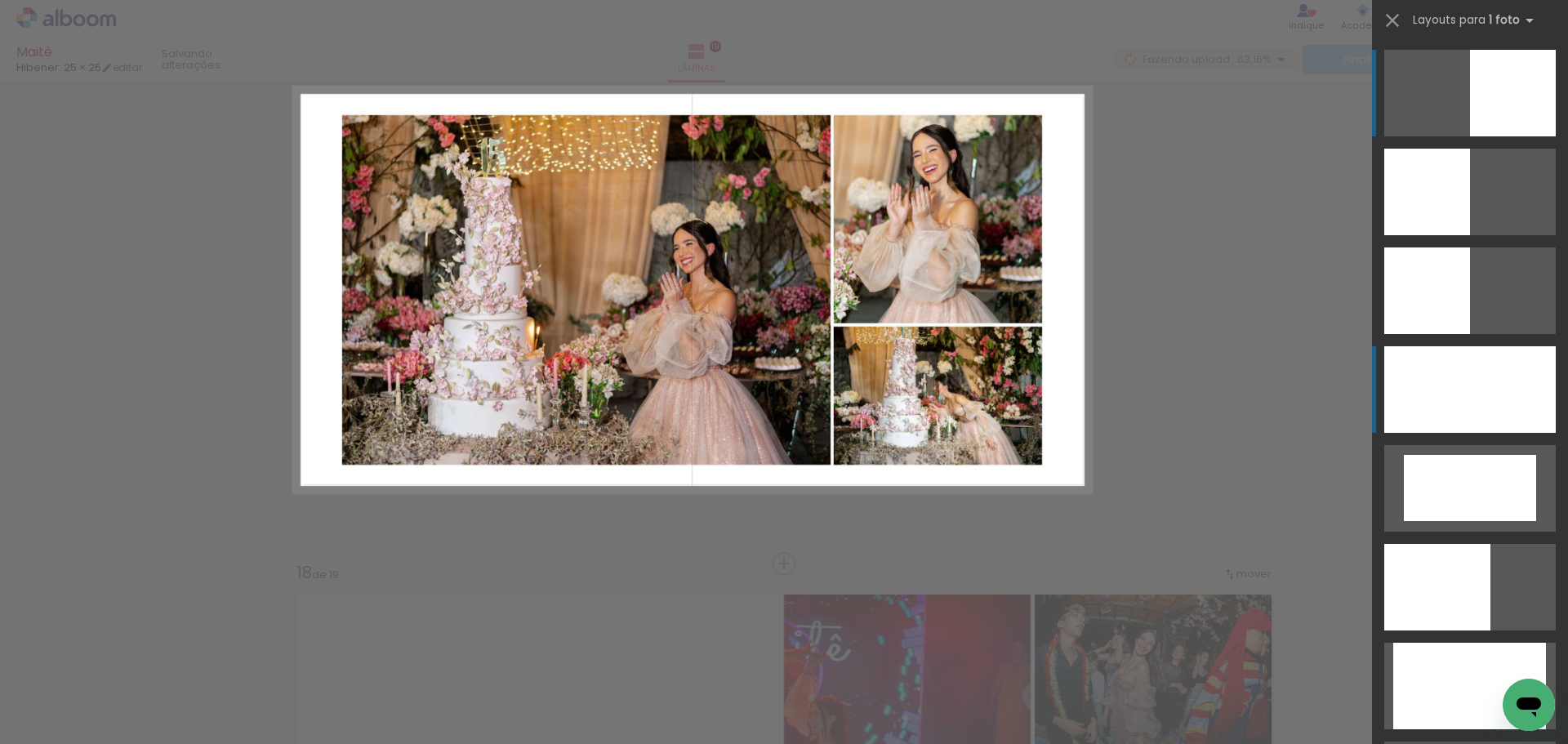
click at [1488, 364] on div at bounding box center [1470, 389] width 172 height 87
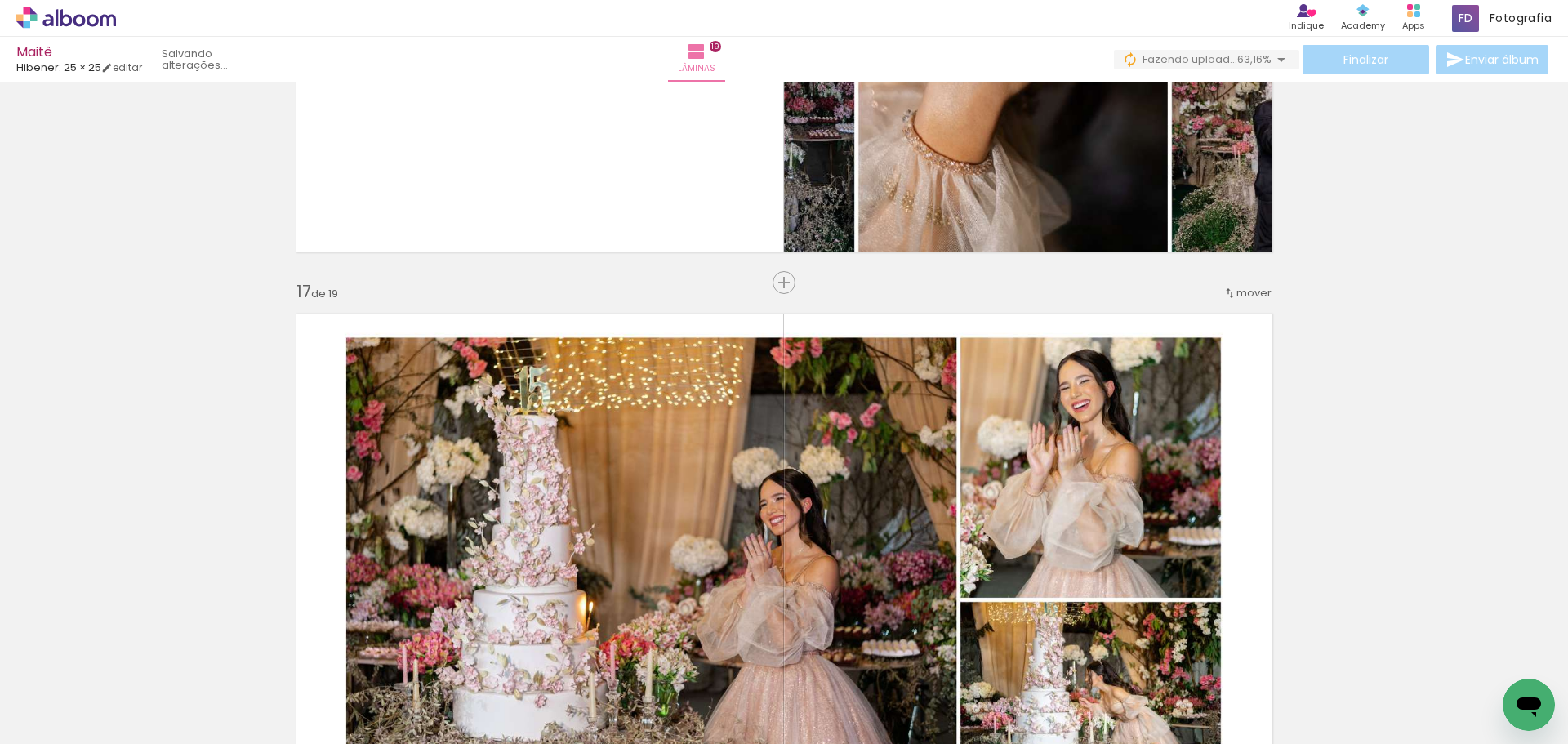
scroll to position [8536, 0]
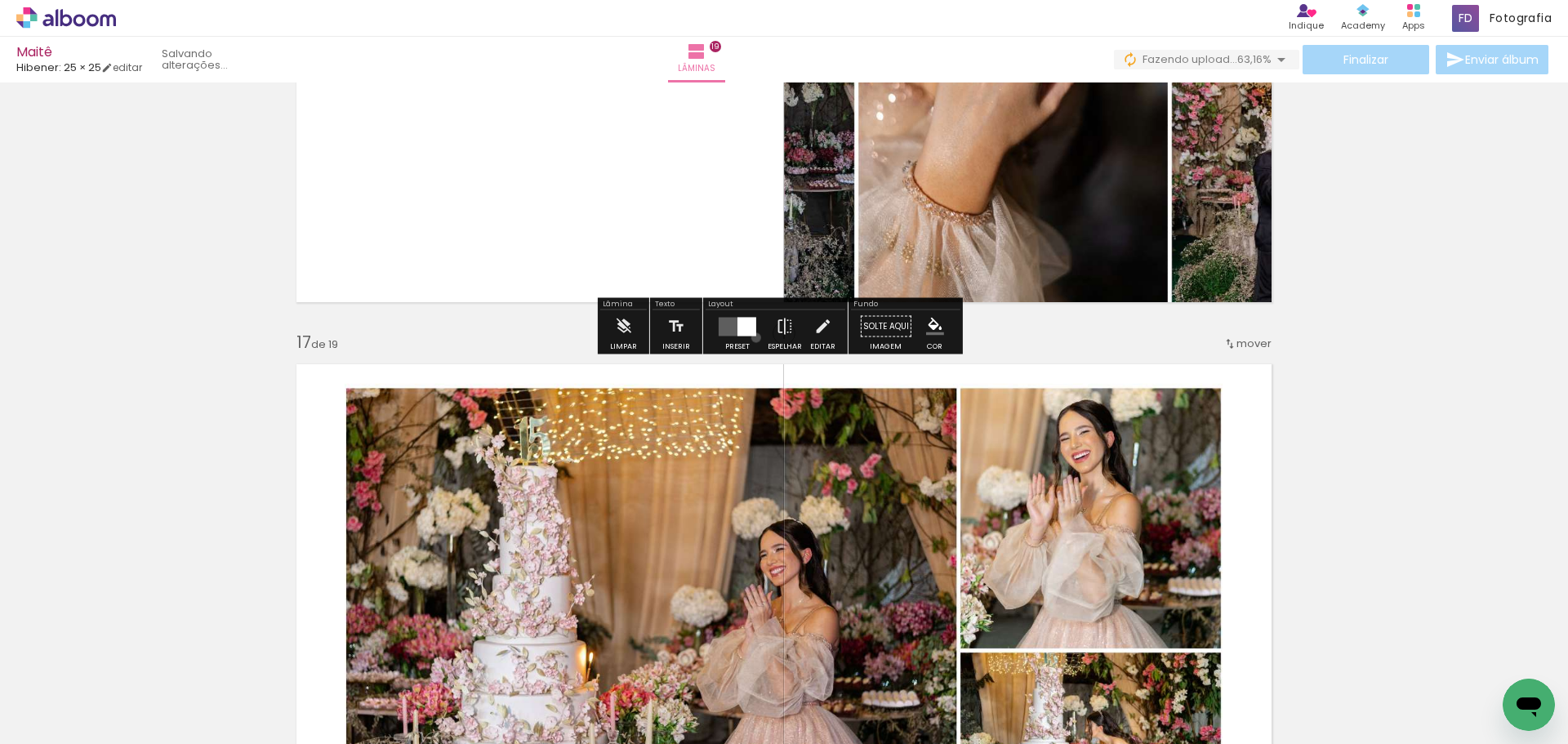
drag, startPoint x: 752, startPoint y: 337, endPoint x: 740, endPoint y: 338, distance: 12.0
click at [740, 338] on div at bounding box center [738, 327] width 44 height 33
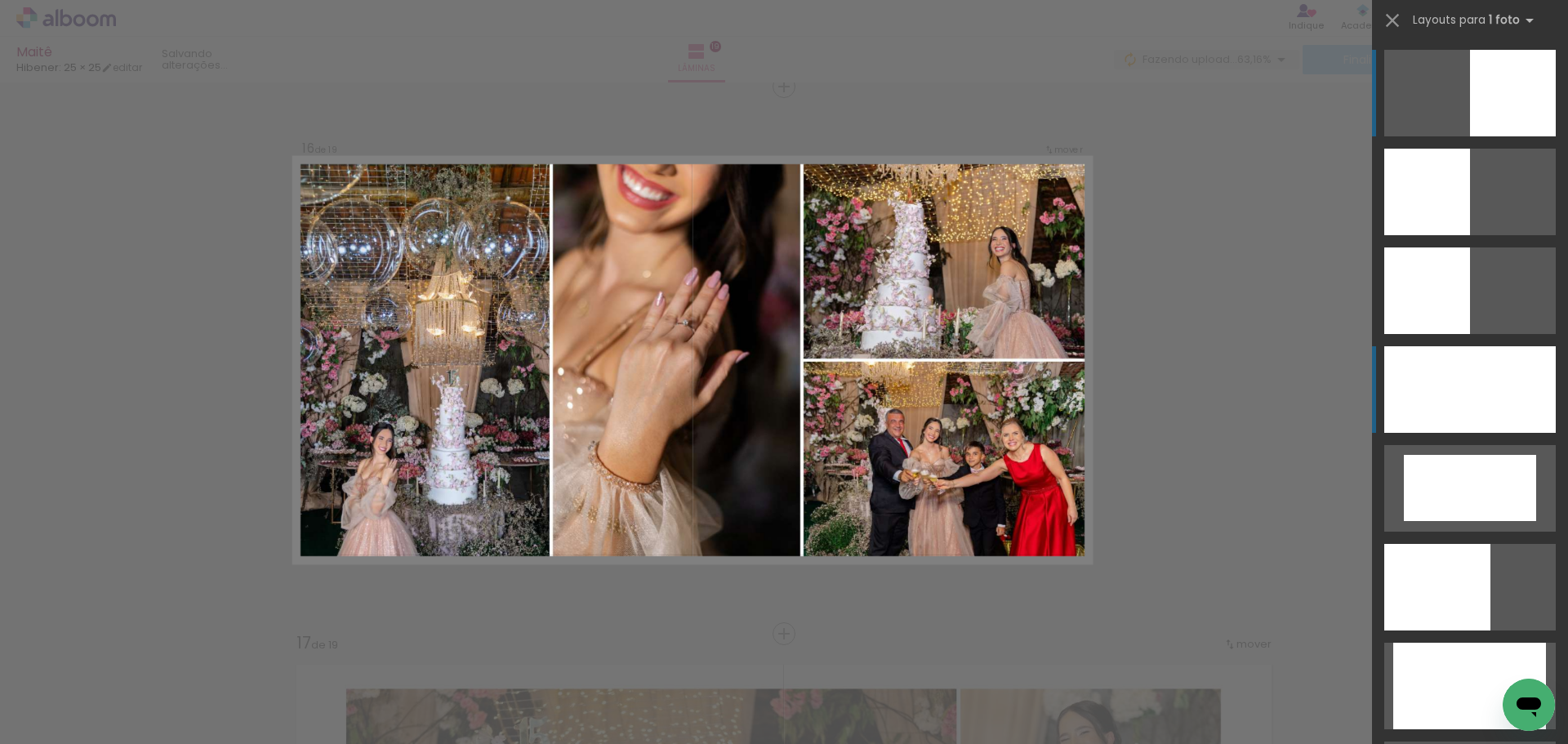
click at [1415, 375] on div at bounding box center [1470, 389] width 172 height 87
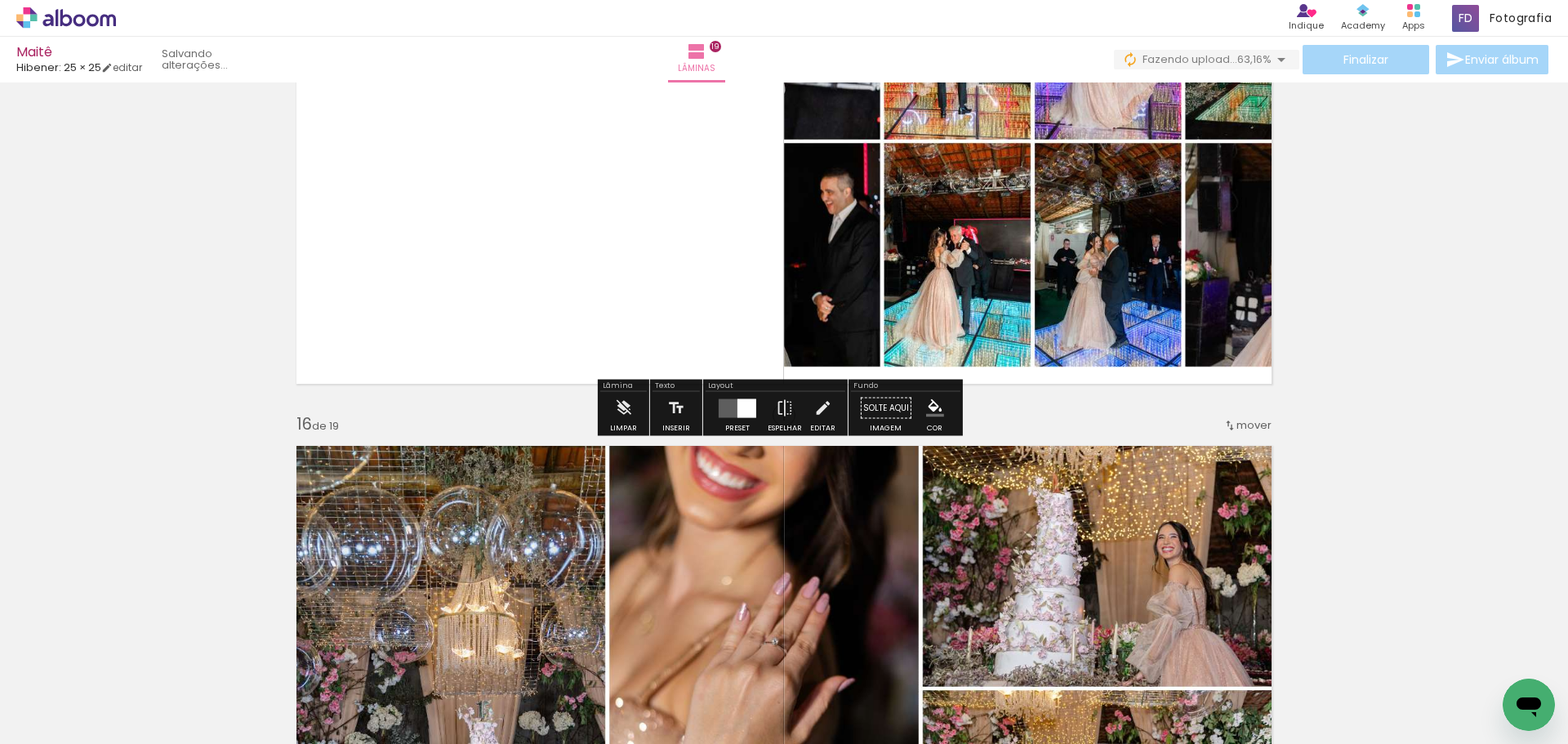
click at [746, 394] on div at bounding box center [738, 409] width 44 height 33
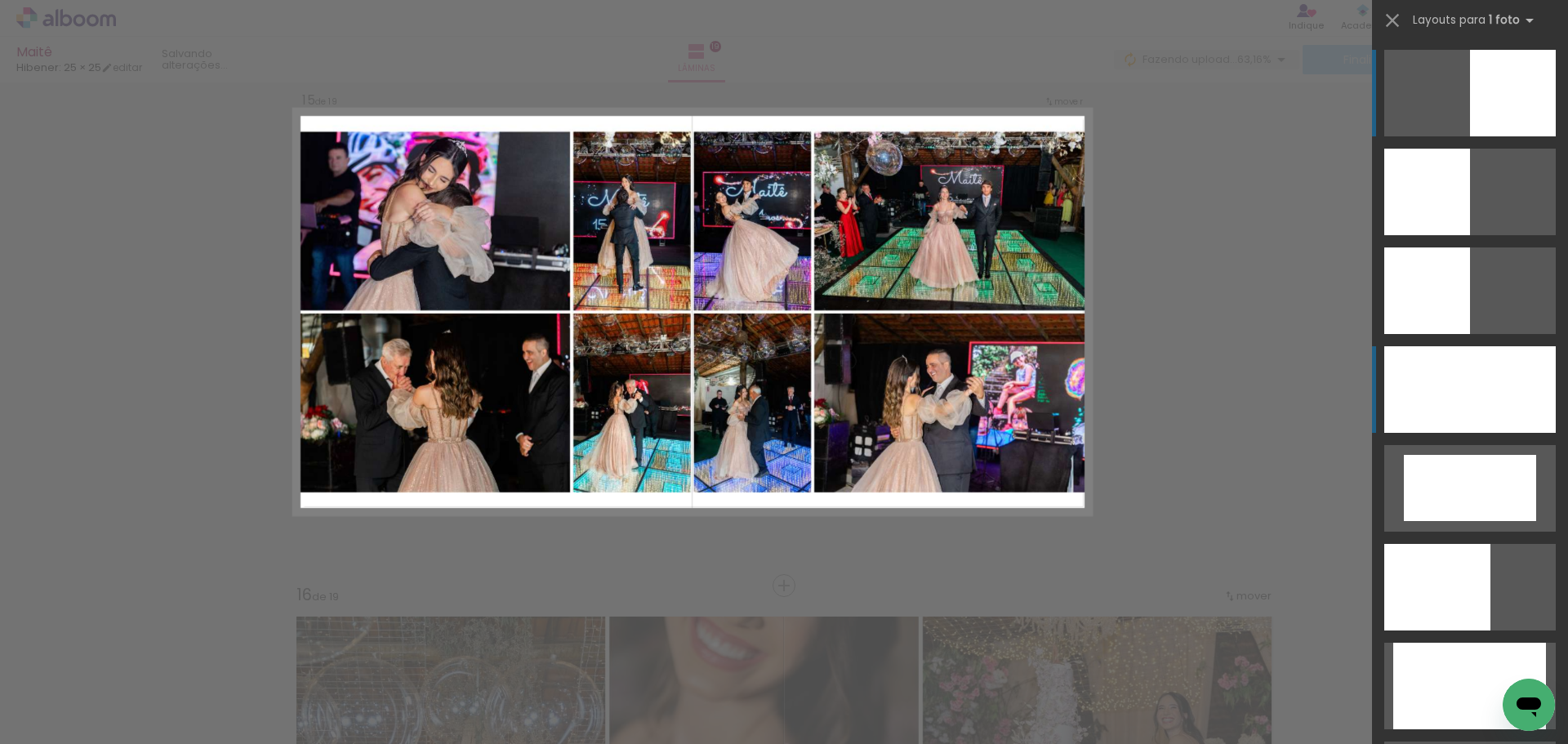
click at [1542, 381] on div at bounding box center [1470, 389] width 172 height 87
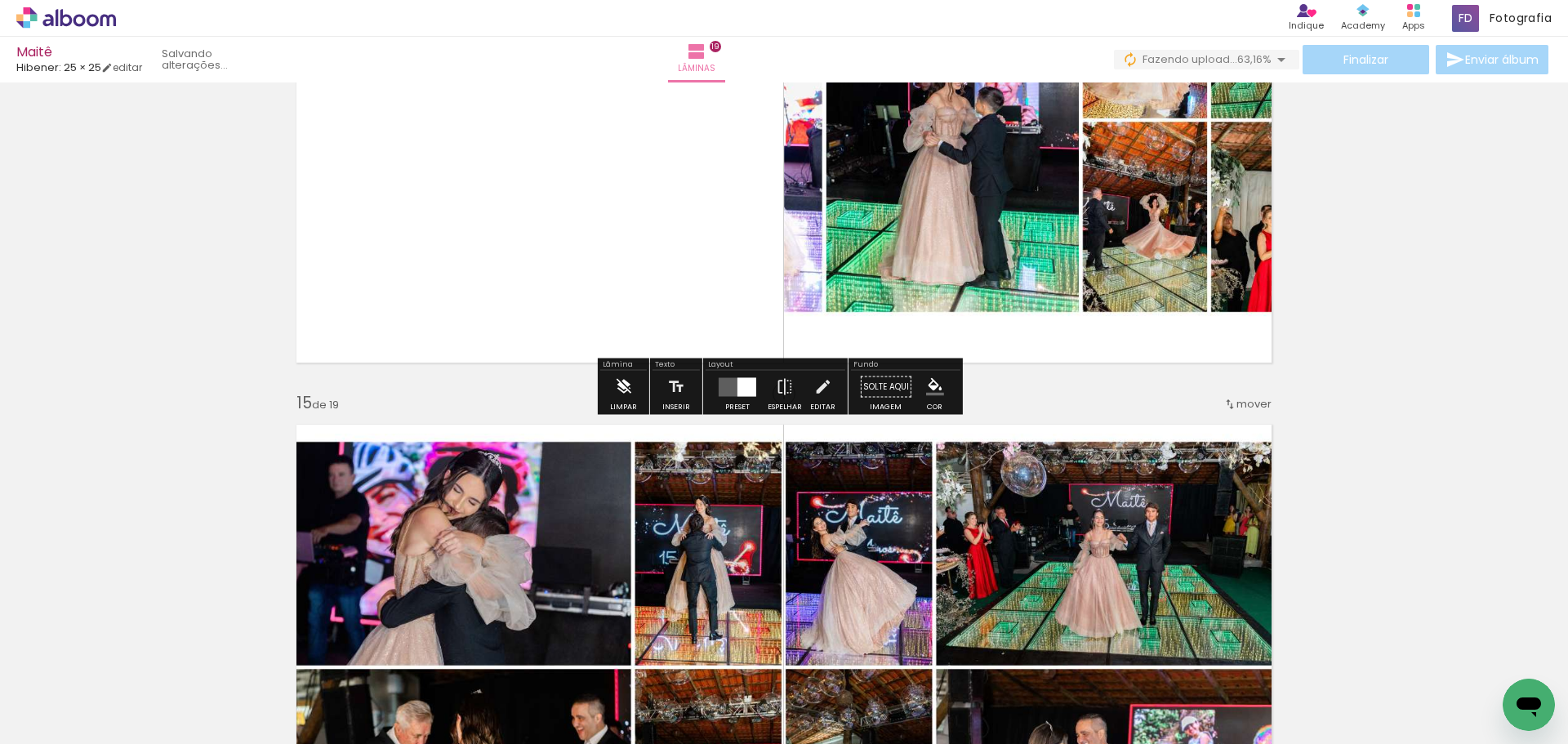
scroll to position [7359, 0]
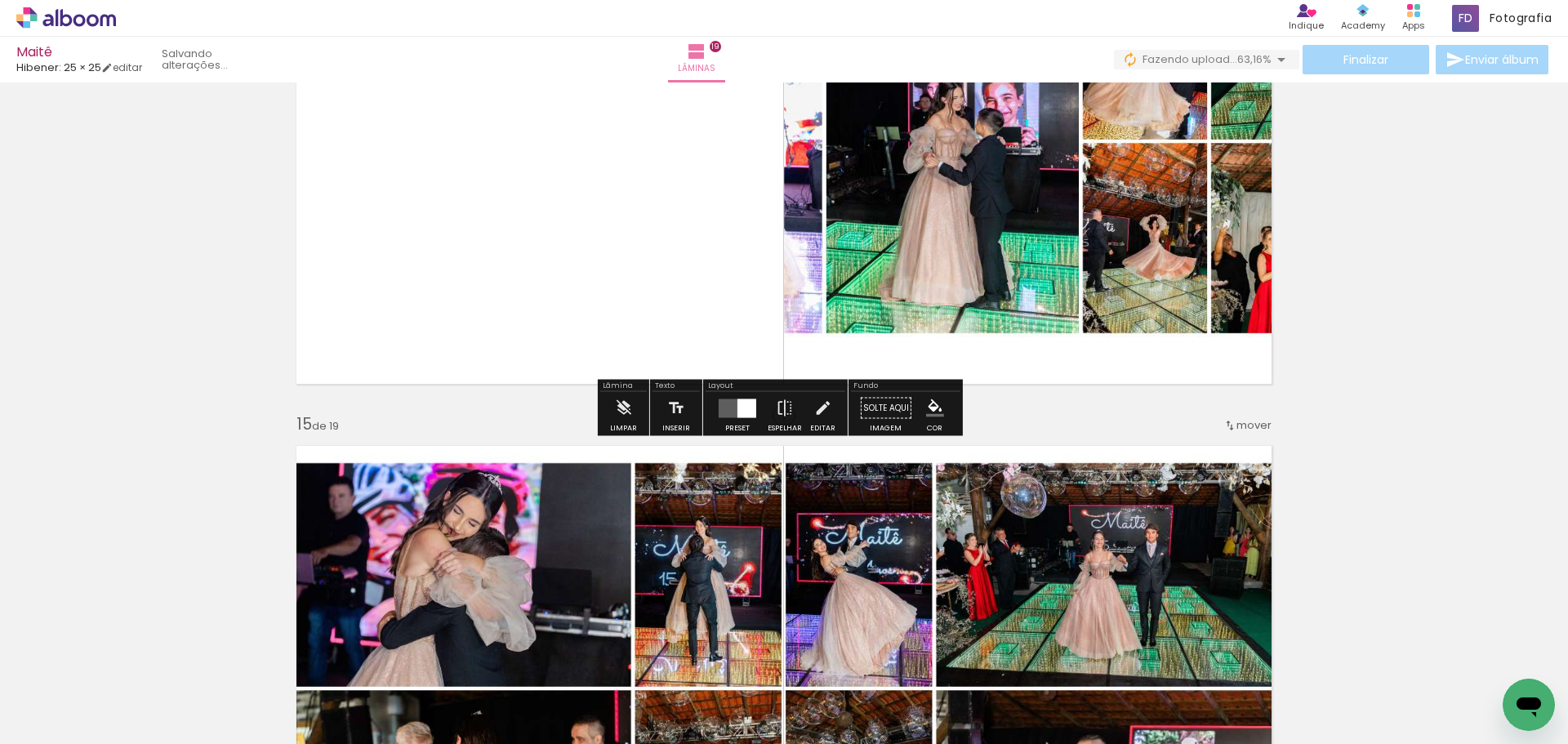
click at [719, 406] on quentale-layouter at bounding box center [737, 409] width 37 height 19
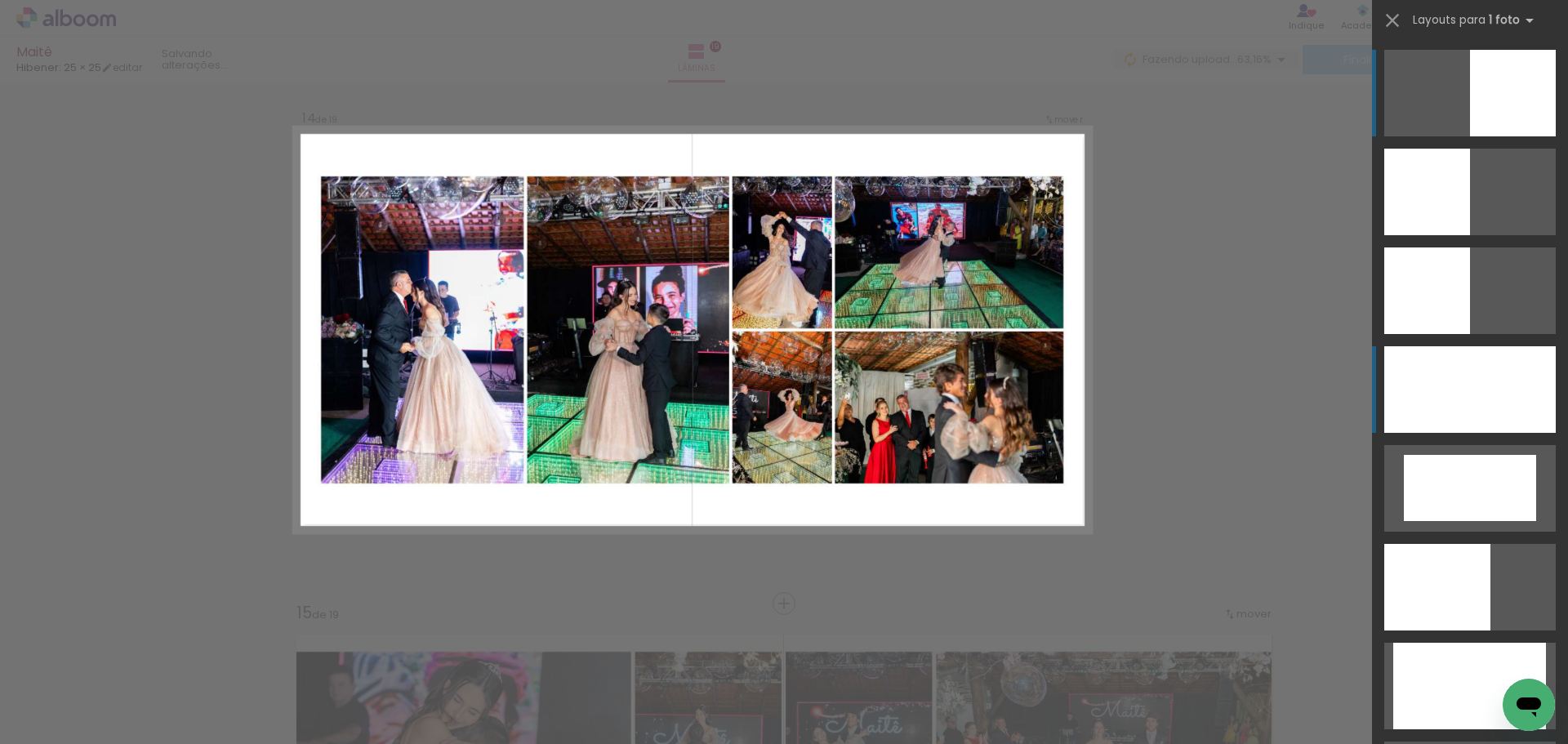
click at [1431, 400] on div at bounding box center [1470, 389] width 172 height 87
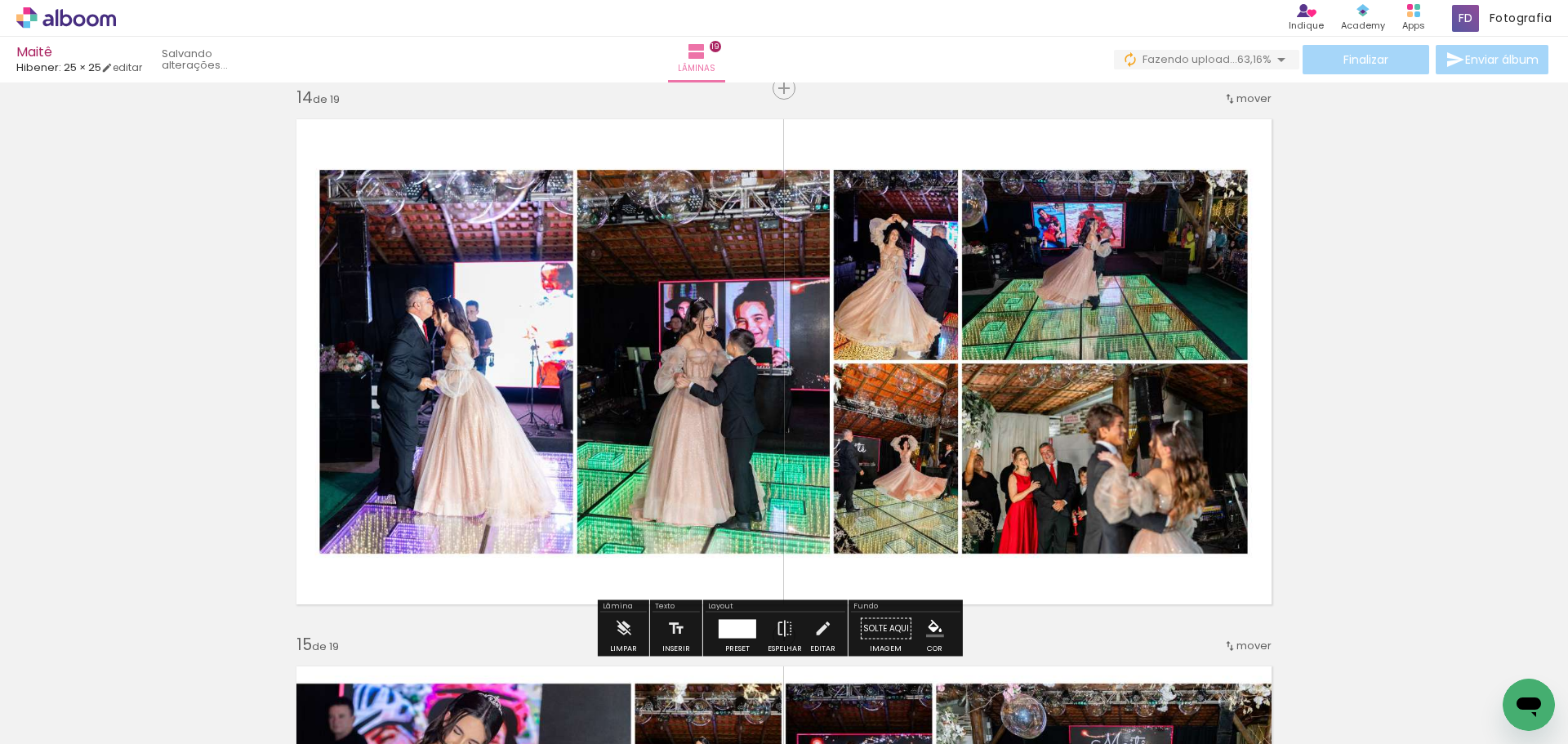
scroll to position [6811, 0]
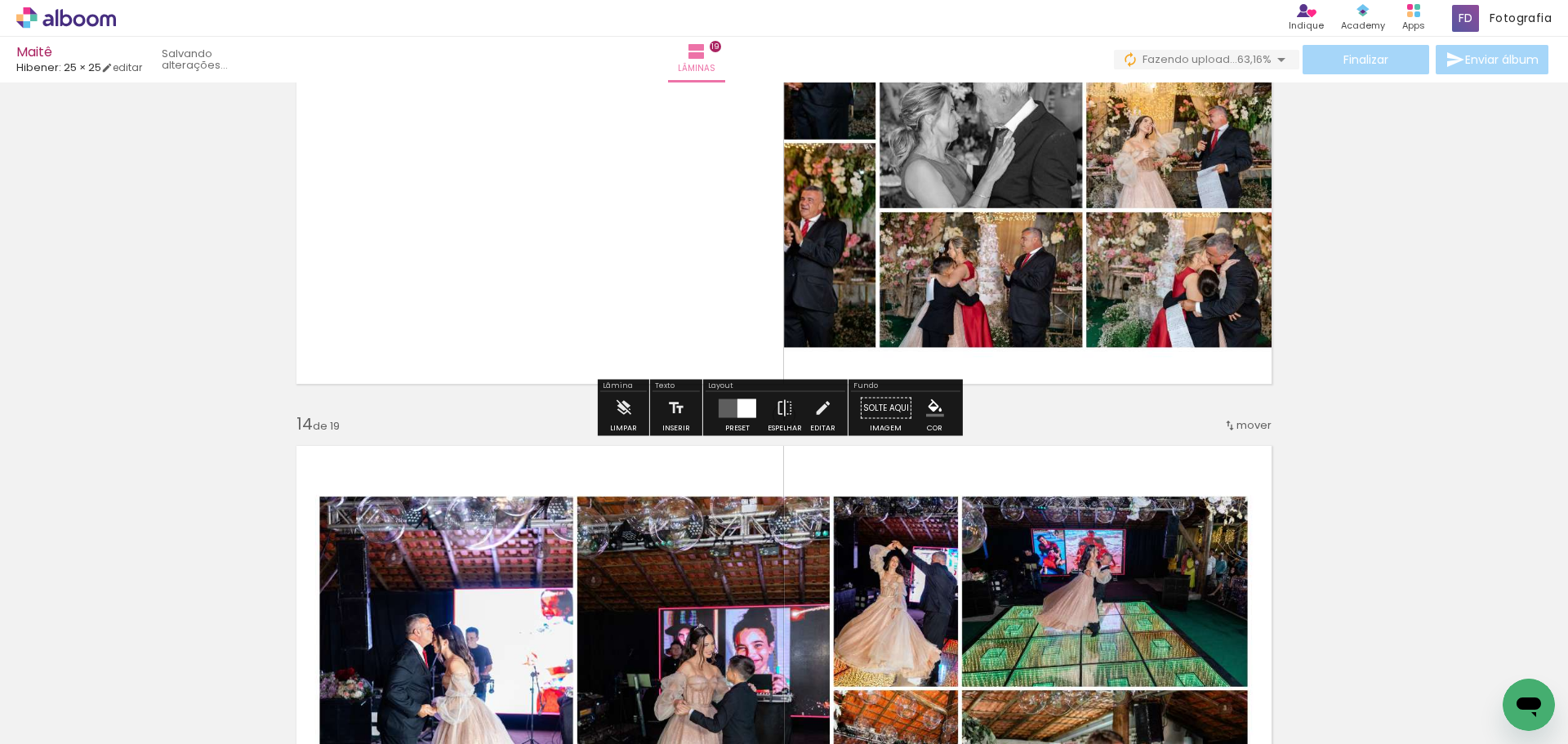
click at [738, 403] on div at bounding box center [747, 409] width 19 height 19
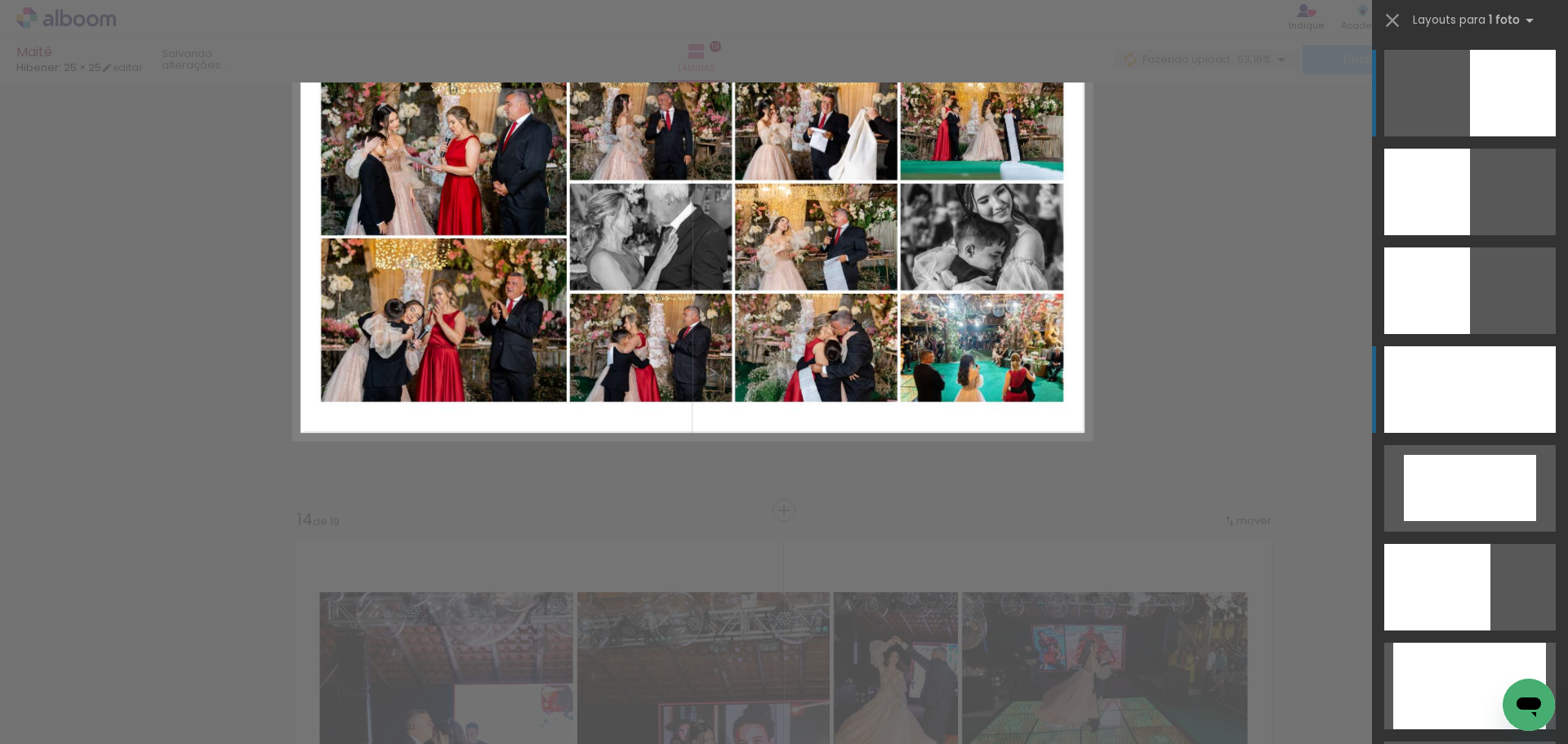
click at [1502, 396] on div at bounding box center [1470, 389] width 172 height 87
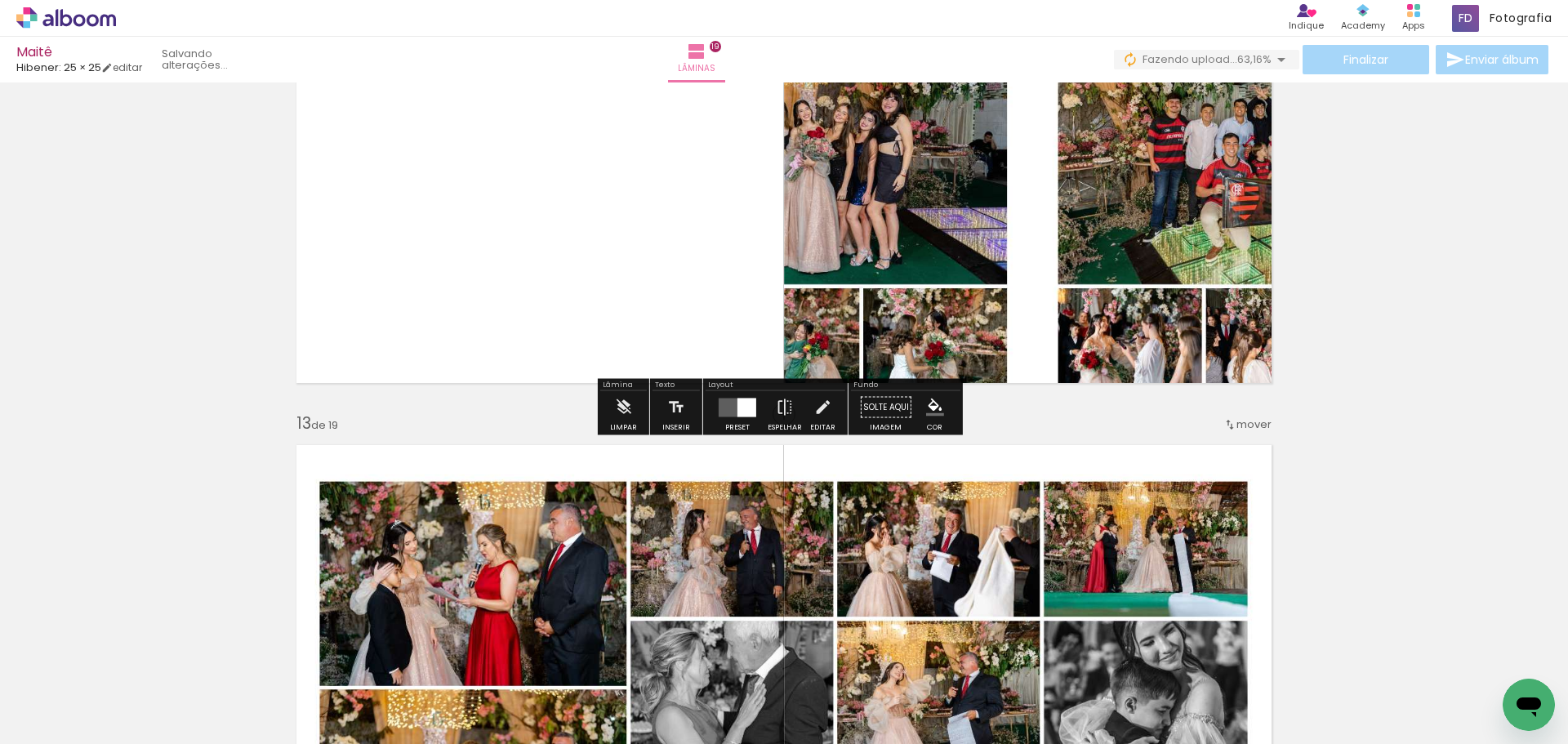
scroll to position [6263, 0]
click at [738, 400] on div at bounding box center [747, 409] width 19 height 19
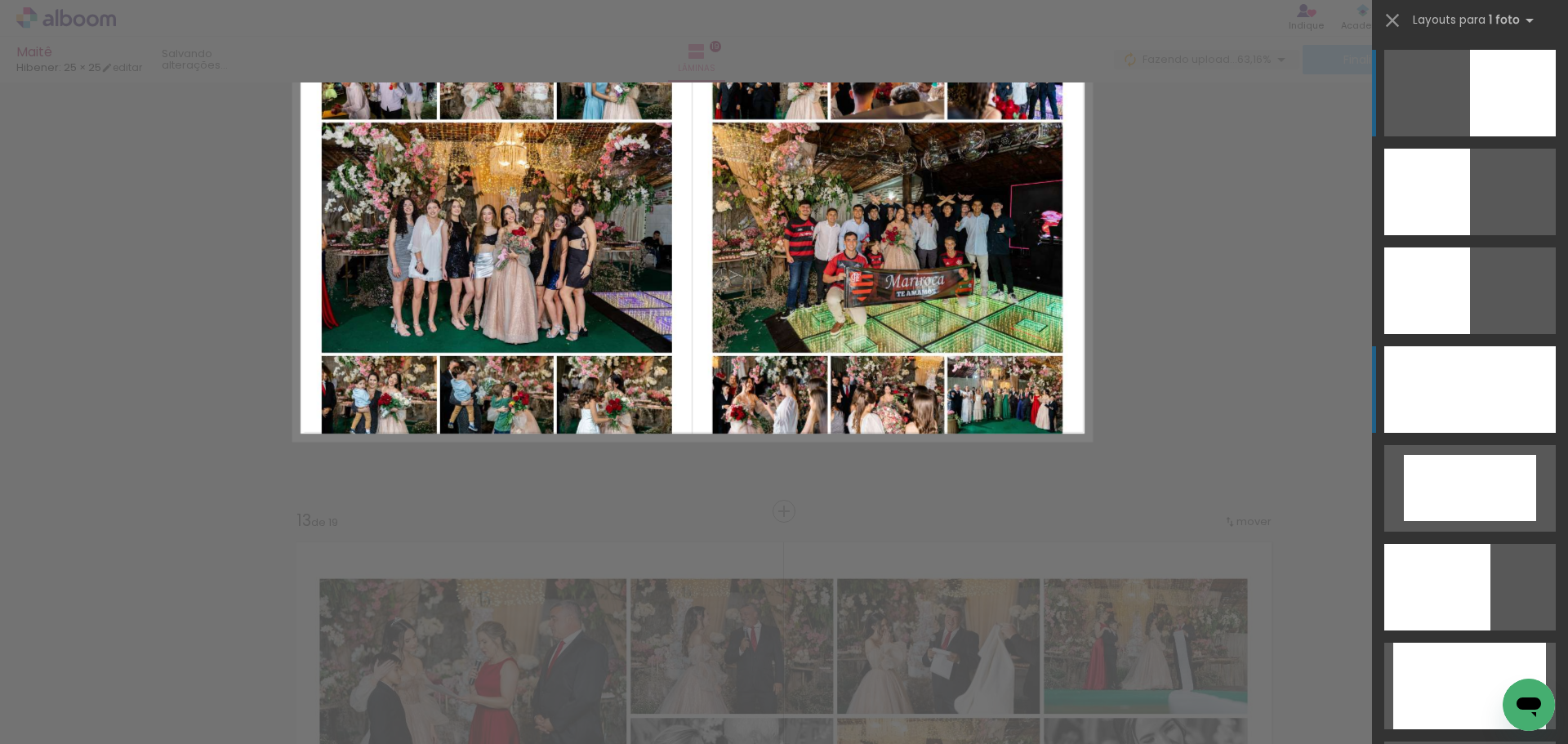
click at [1436, 386] on div at bounding box center [1470, 389] width 172 height 87
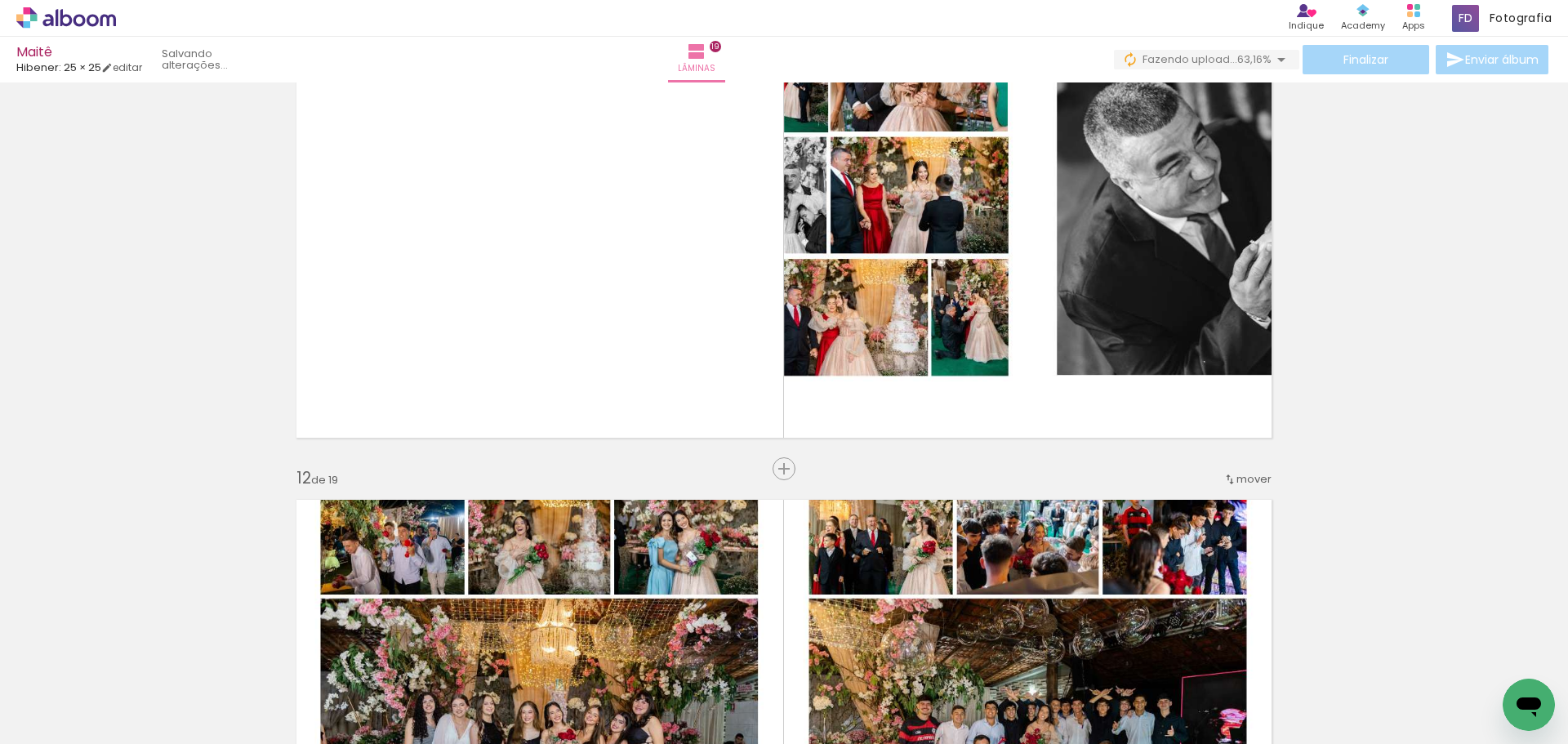
scroll to position [5635, 0]
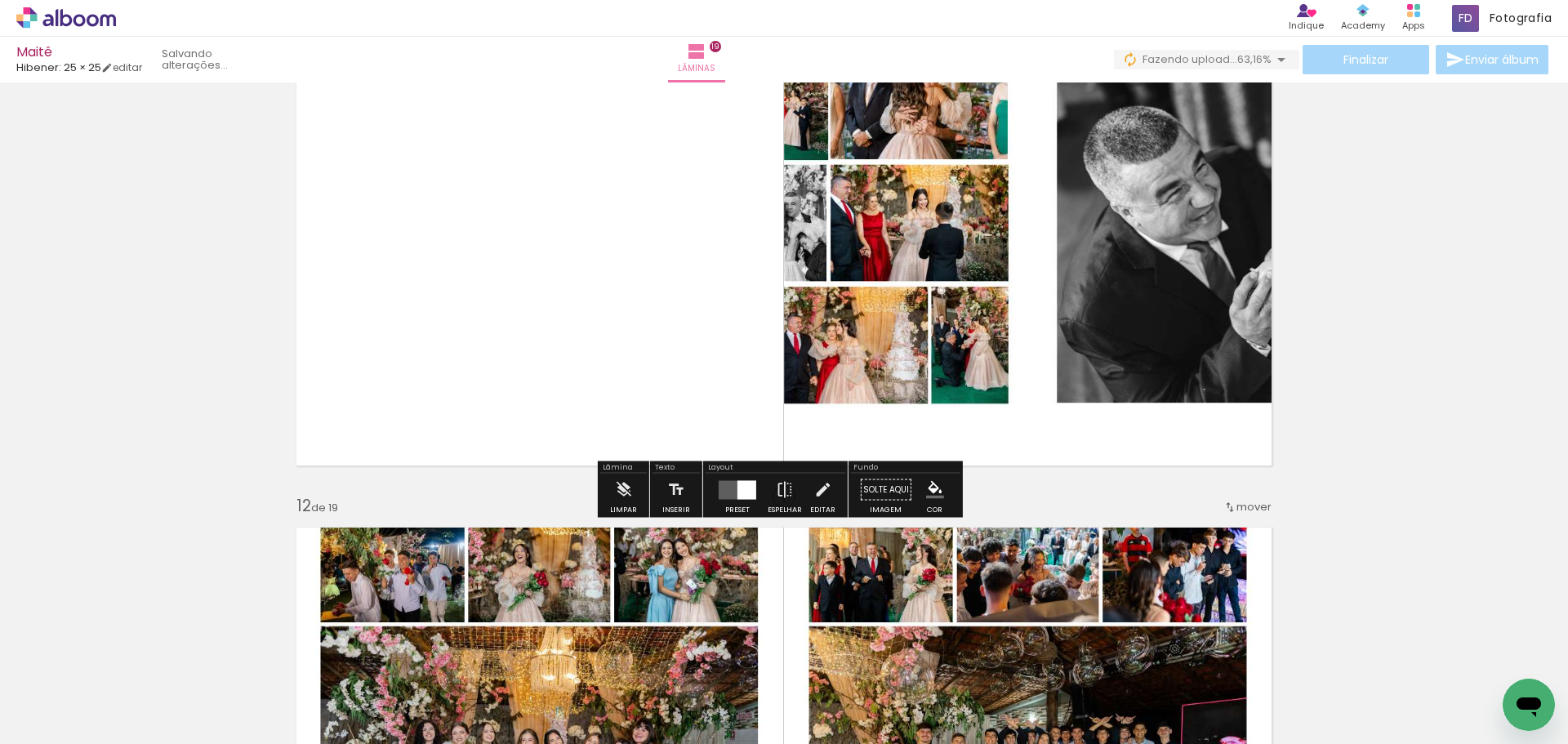
drag, startPoint x: 736, startPoint y: 478, endPoint x: 935, endPoint y: 475, distance: 199.0
click at [735, 479] on div at bounding box center [738, 490] width 44 height 33
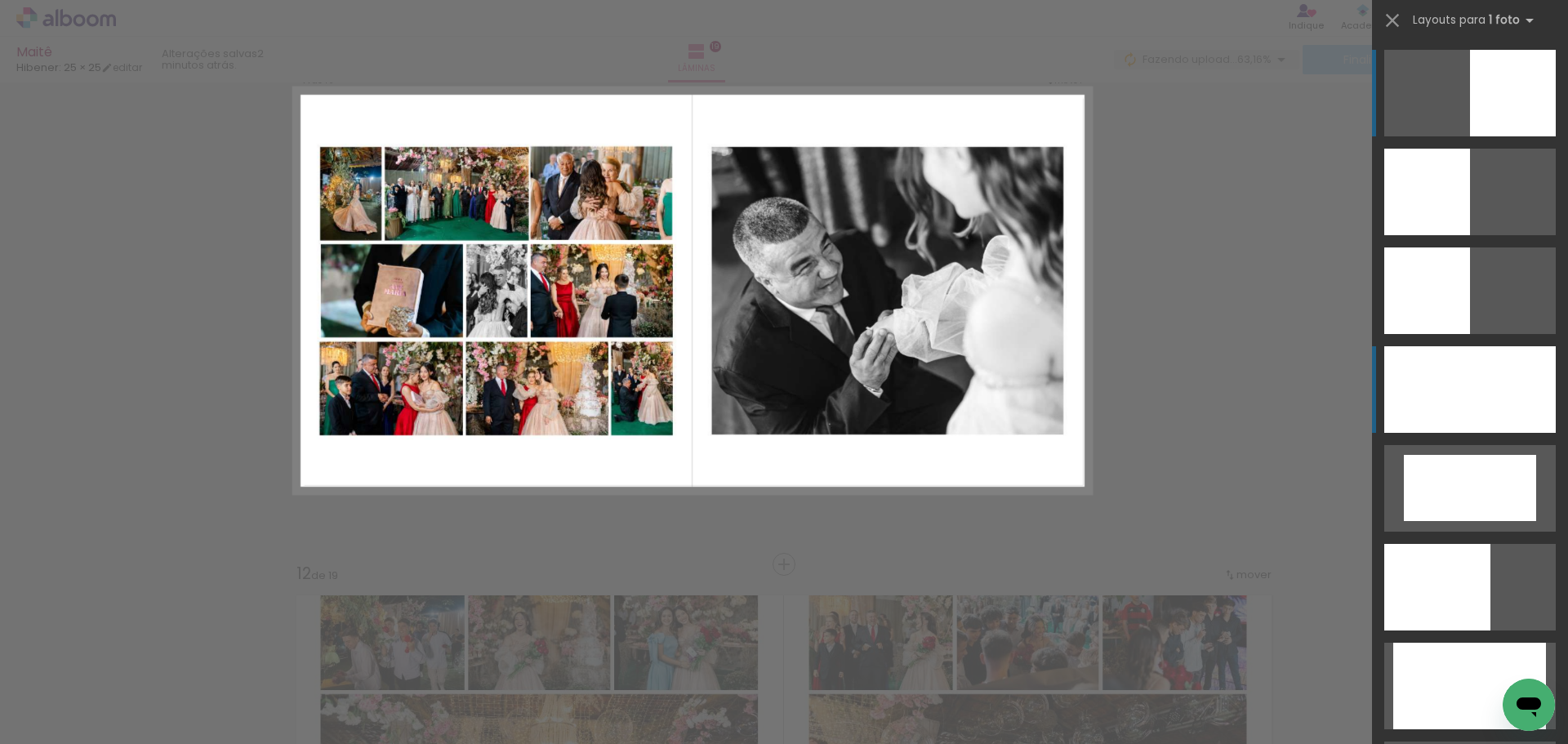
click at [1532, 426] on div at bounding box center [1470, 389] width 172 height 87
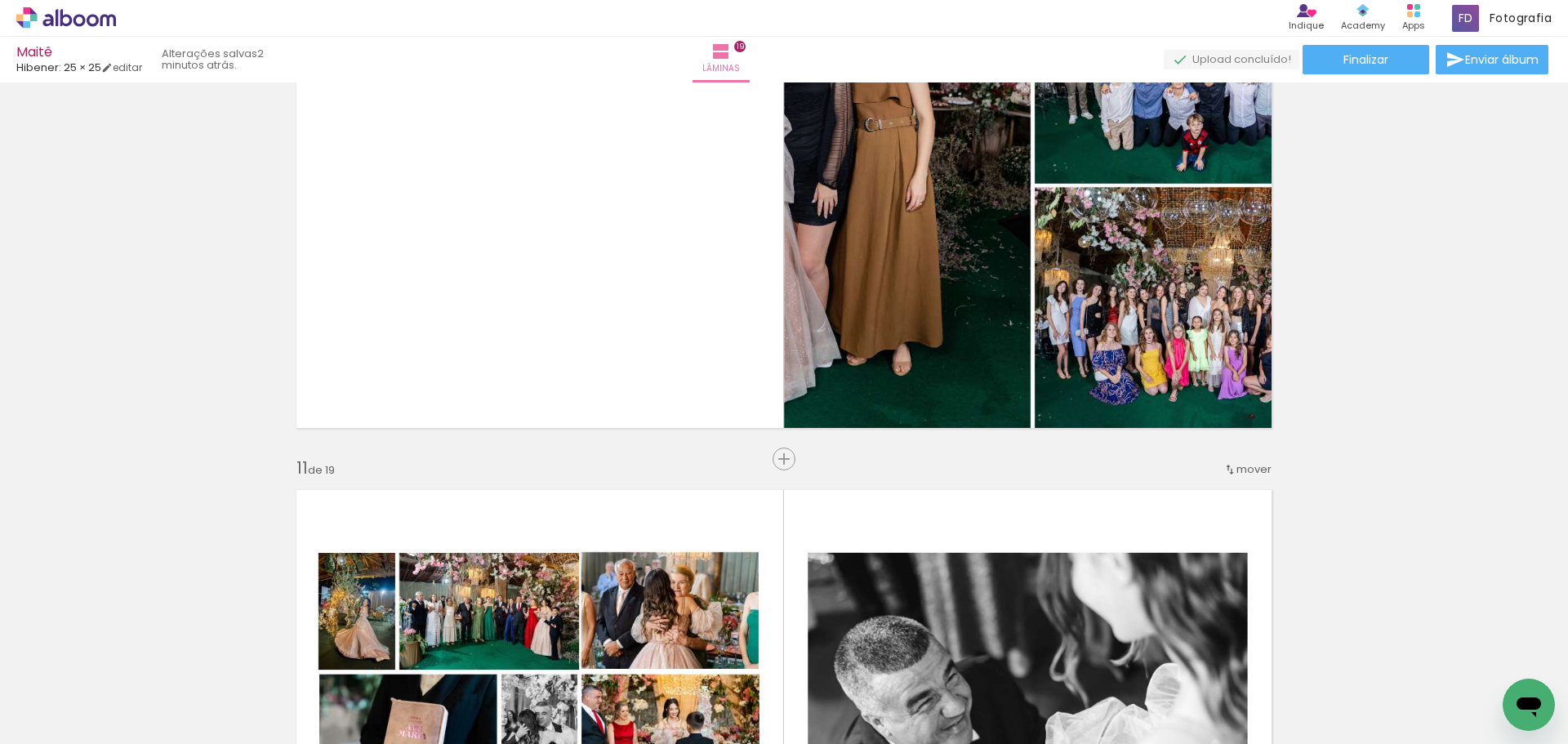
scroll to position [5087, 0]
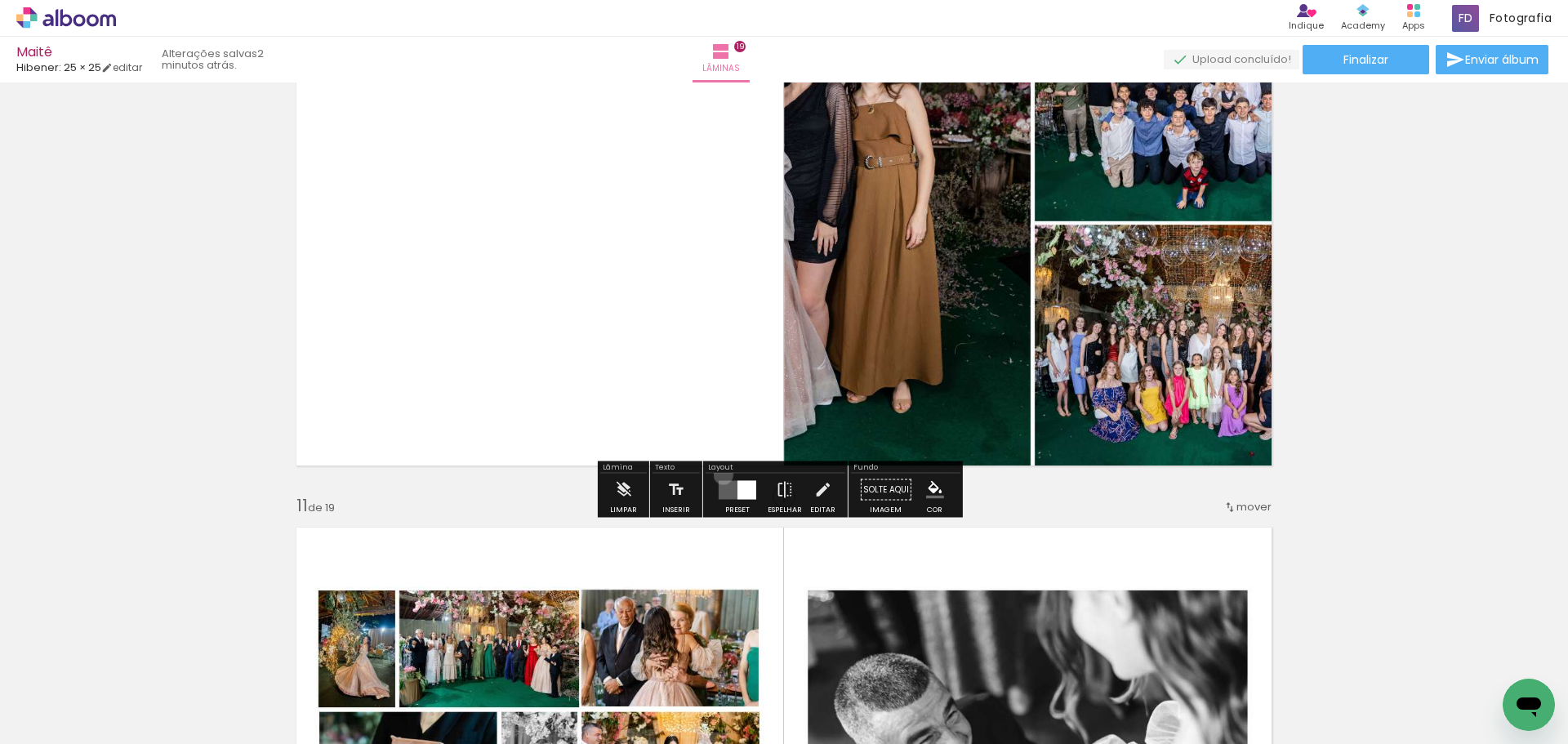
click at [720, 475] on div at bounding box center [738, 490] width 44 height 33
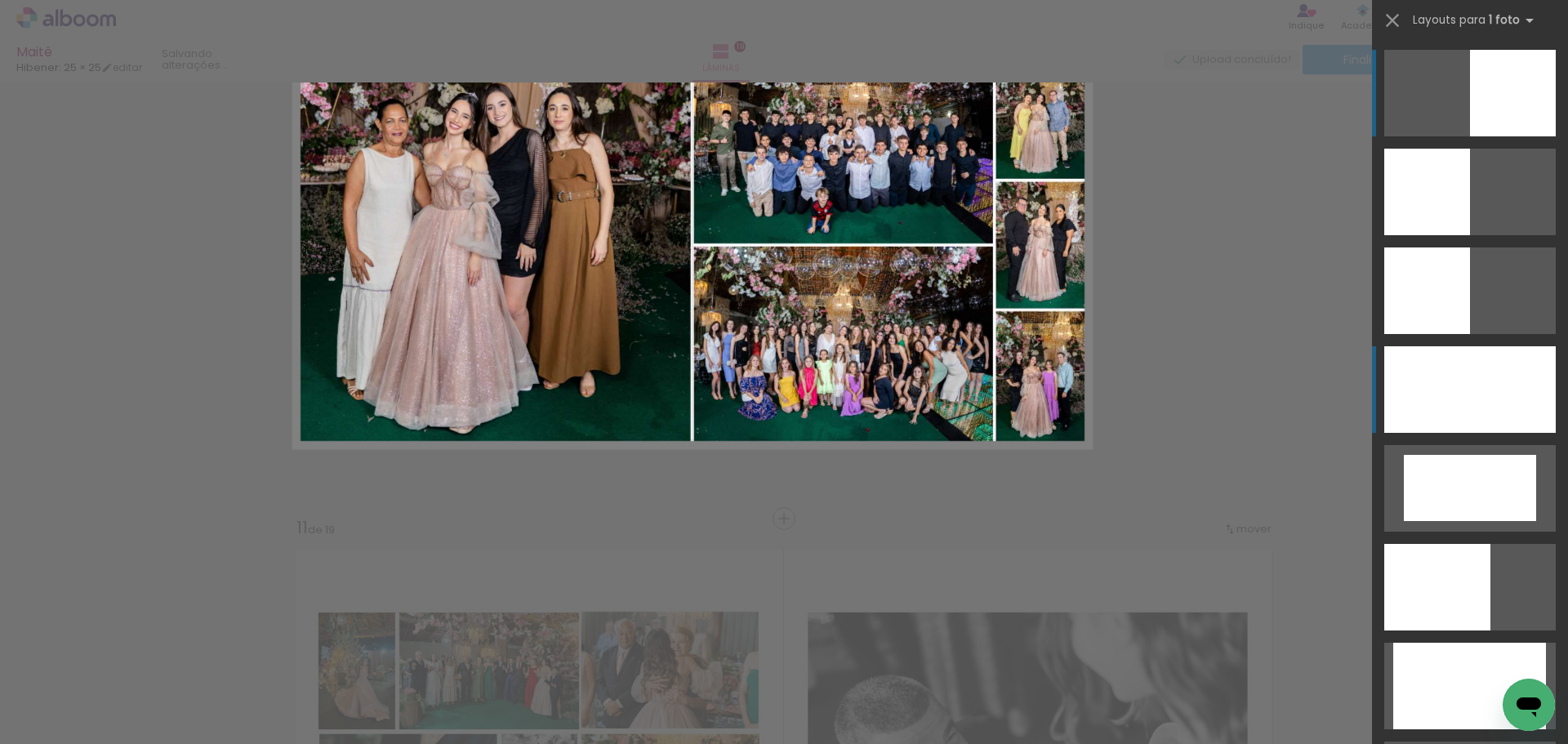
click at [1486, 389] on div at bounding box center [1470, 389] width 172 height 87
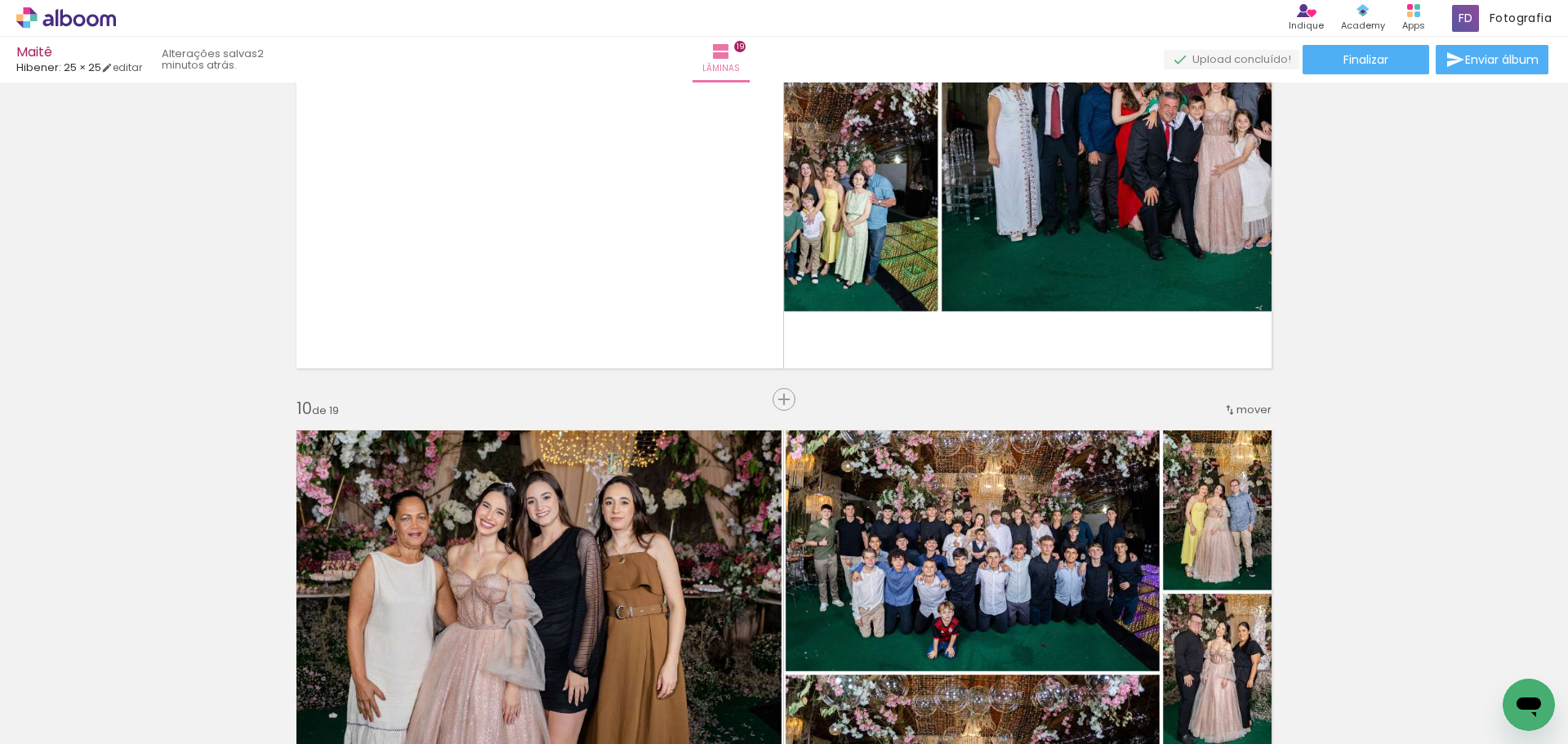
scroll to position [4622, 0]
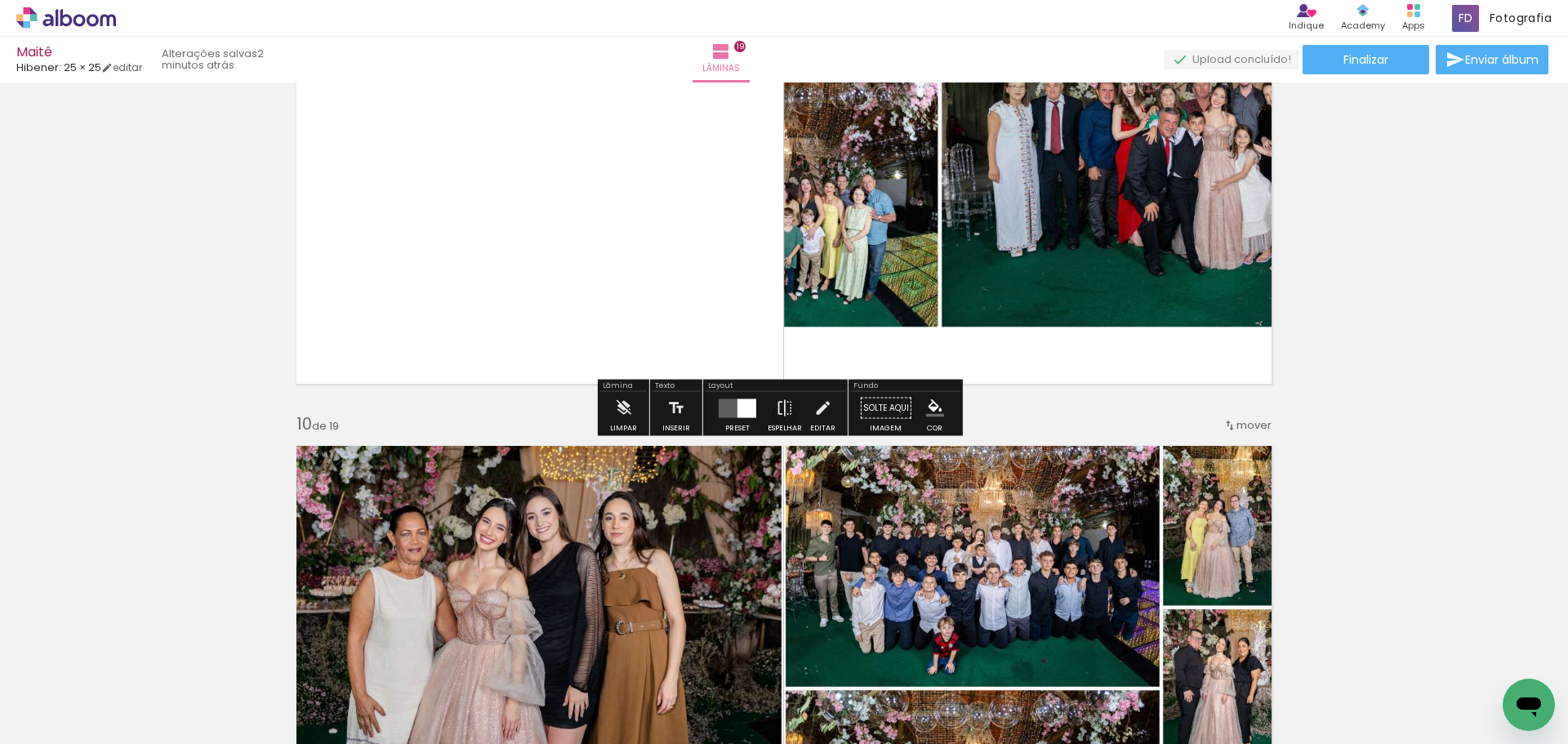
click at [723, 403] on quentale-layouter at bounding box center [737, 409] width 37 height 19
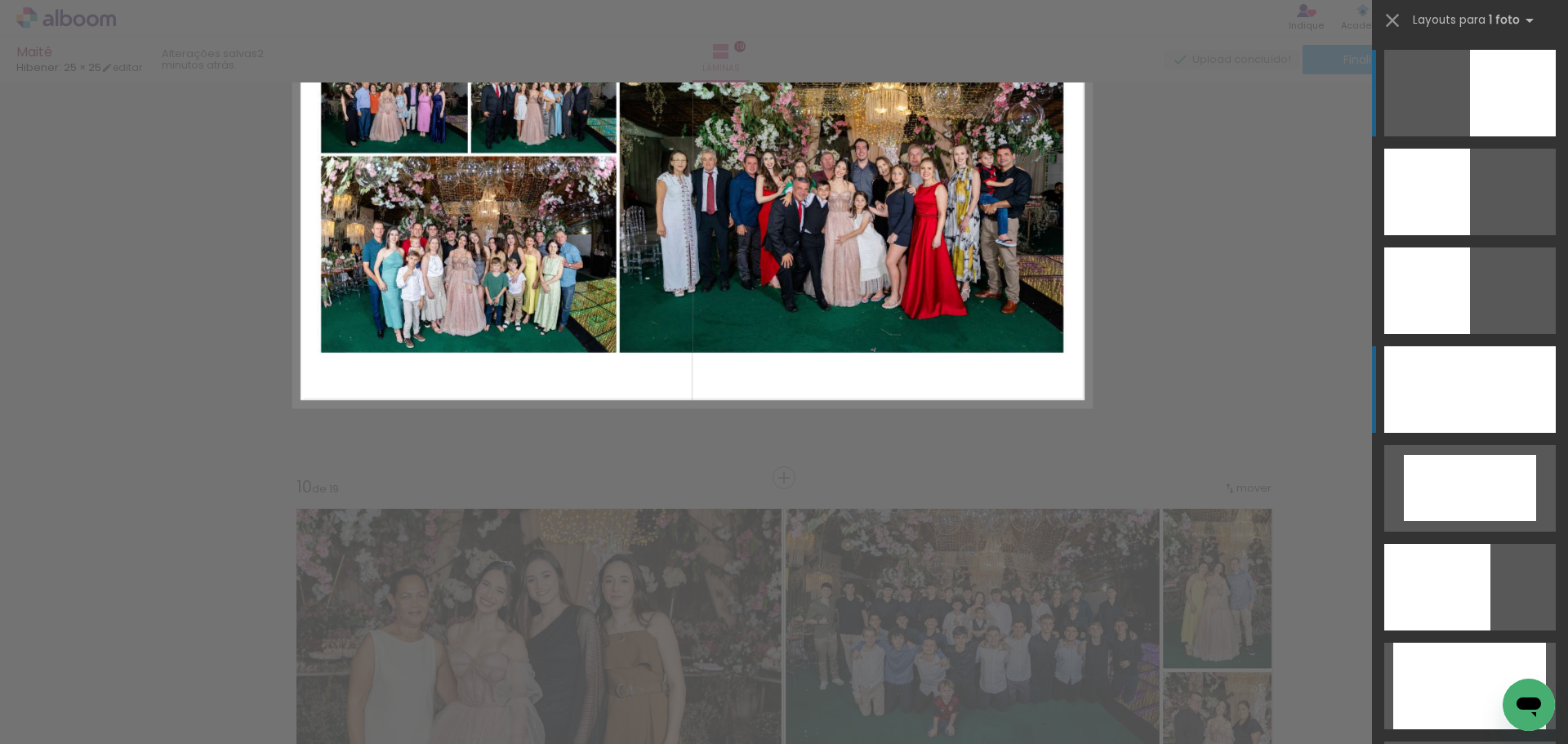
click at [1516, 369] on div at bounding box center [1470, 389] width 172 height 87
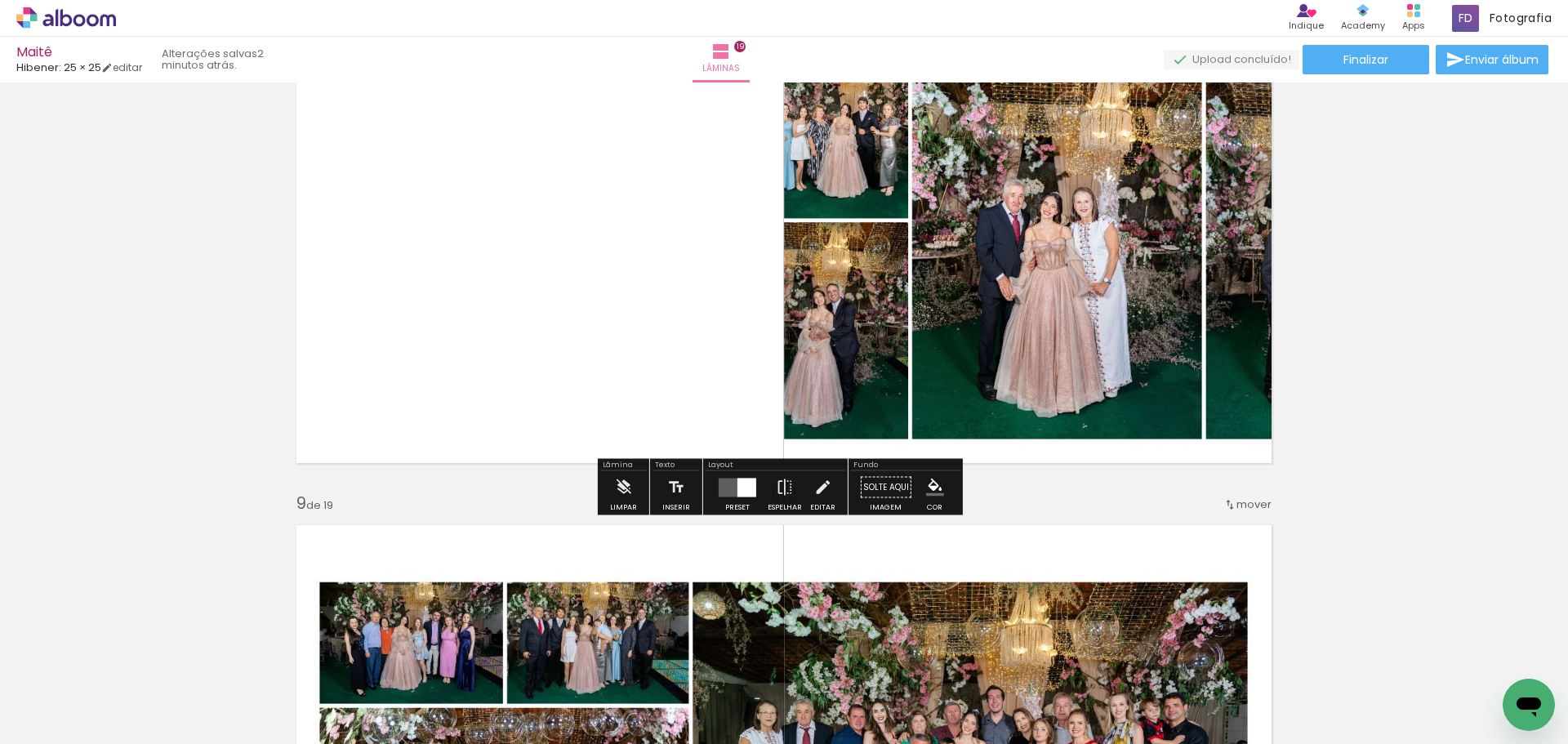
scroll to position [3992, 0]
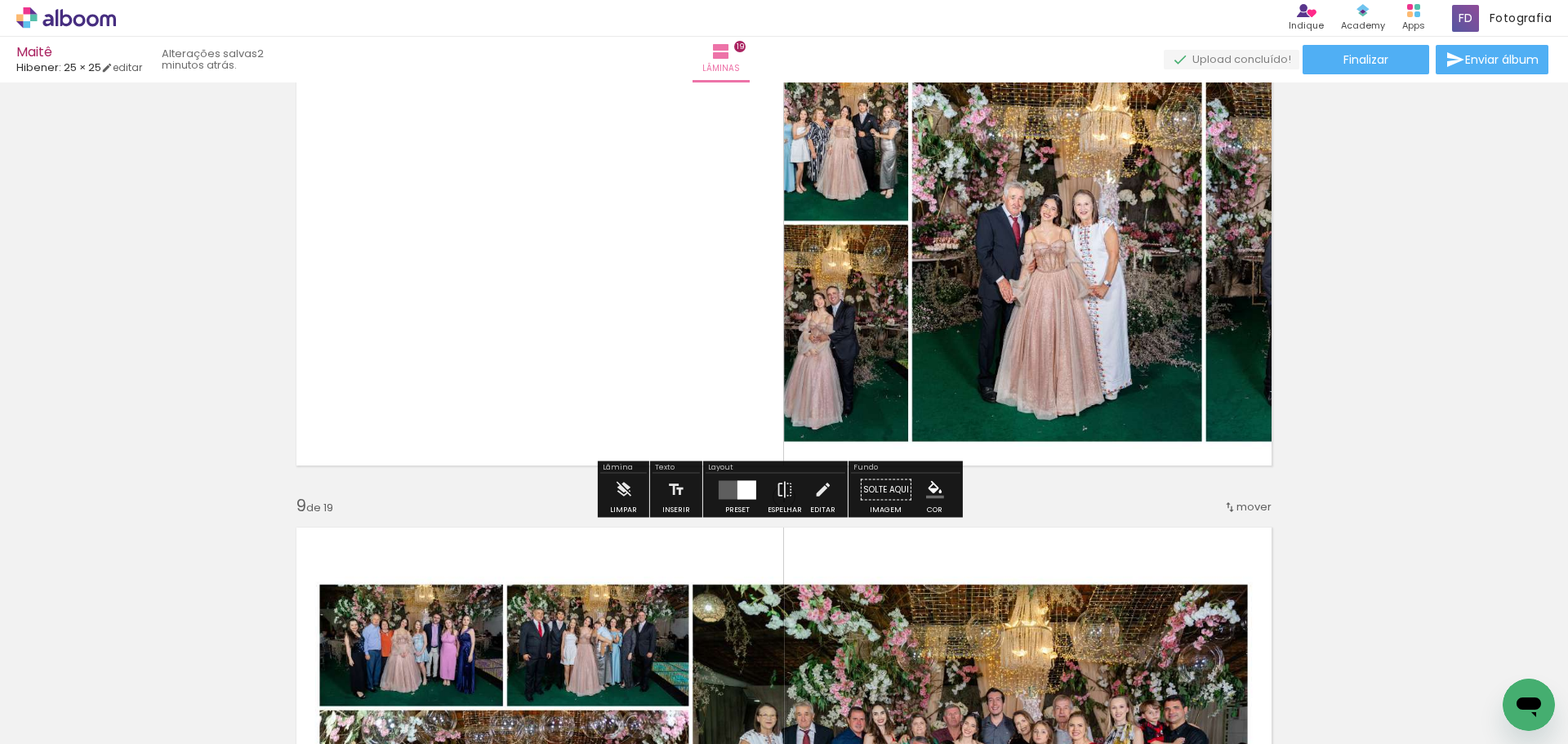
click at [731, 485] on quentale-layouter at bounding box center [737, 490] width 37 height 19
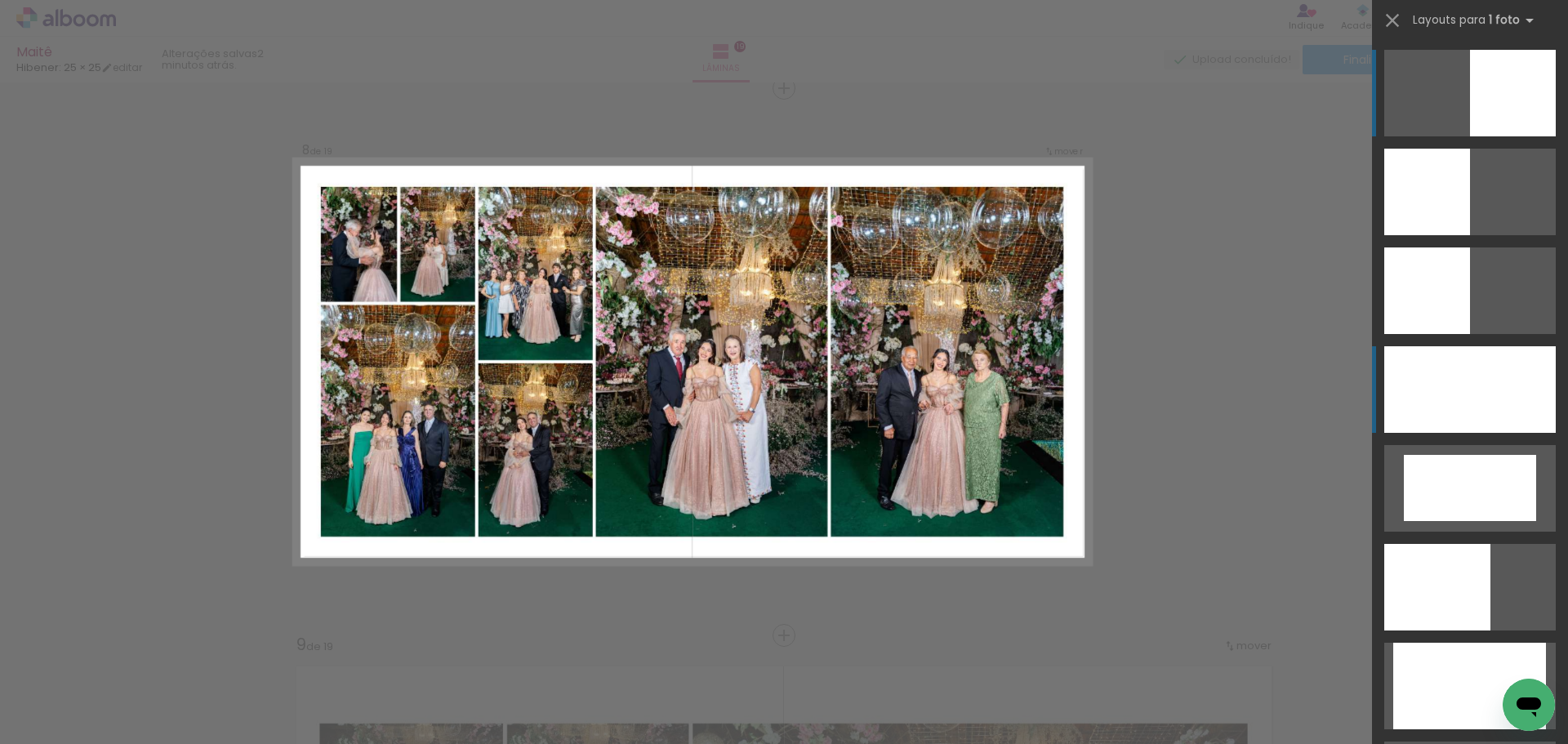
click at [1436, 411] on div at bounding box center [1470, 389] width 172 height 87
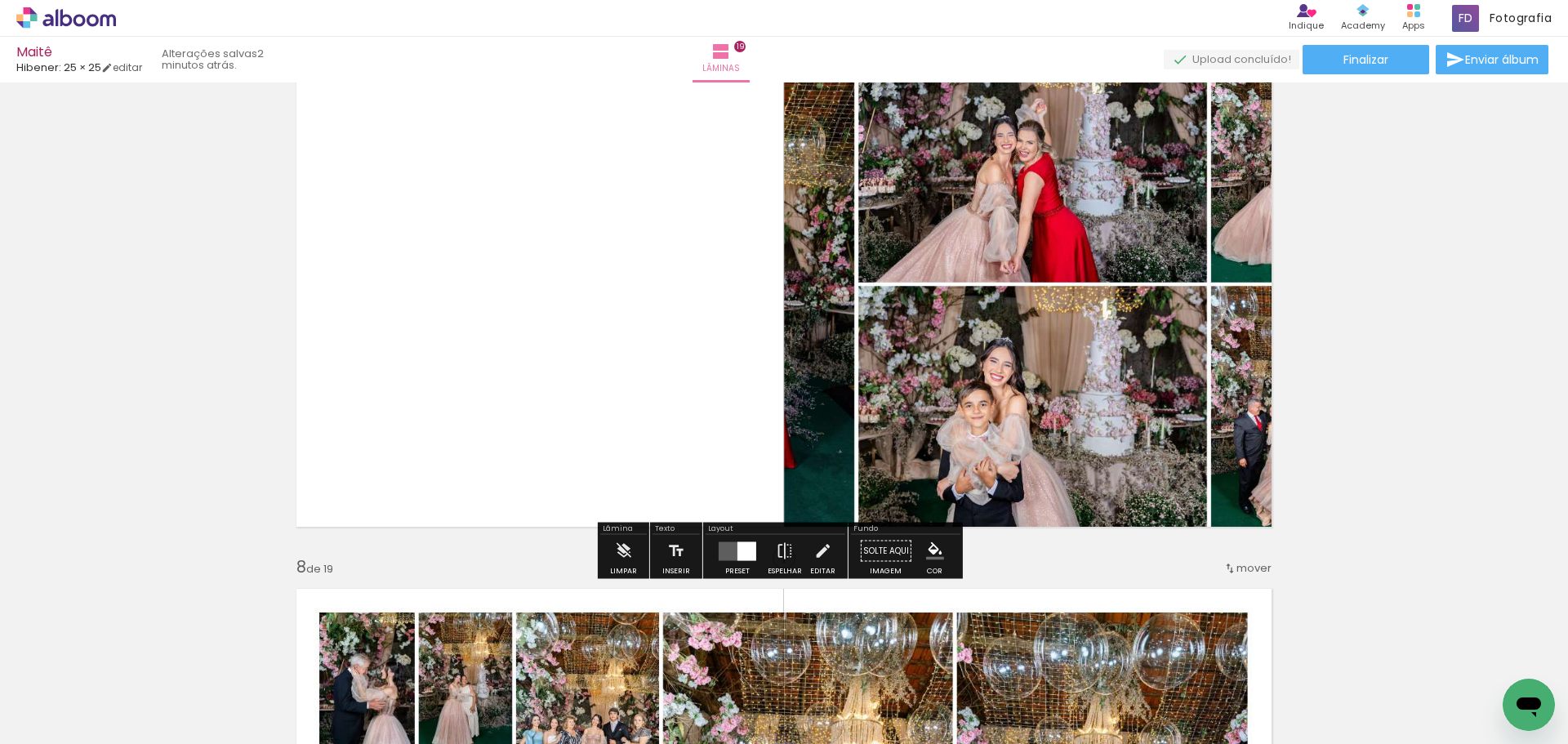
scroll to position [3363, 0]
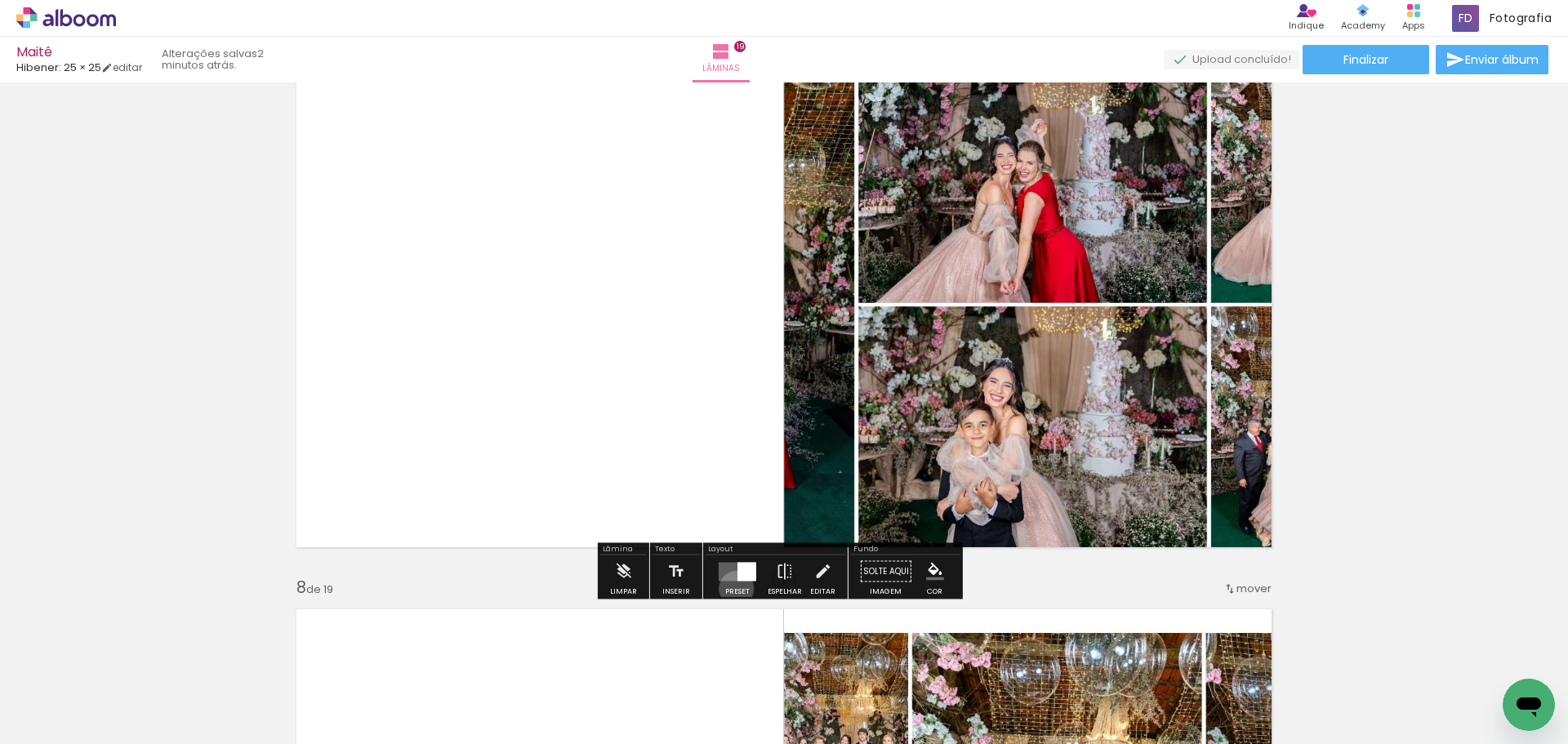
click at [732, 588] on div "Preset" at bounding box center [738, 592] width 25 height 8
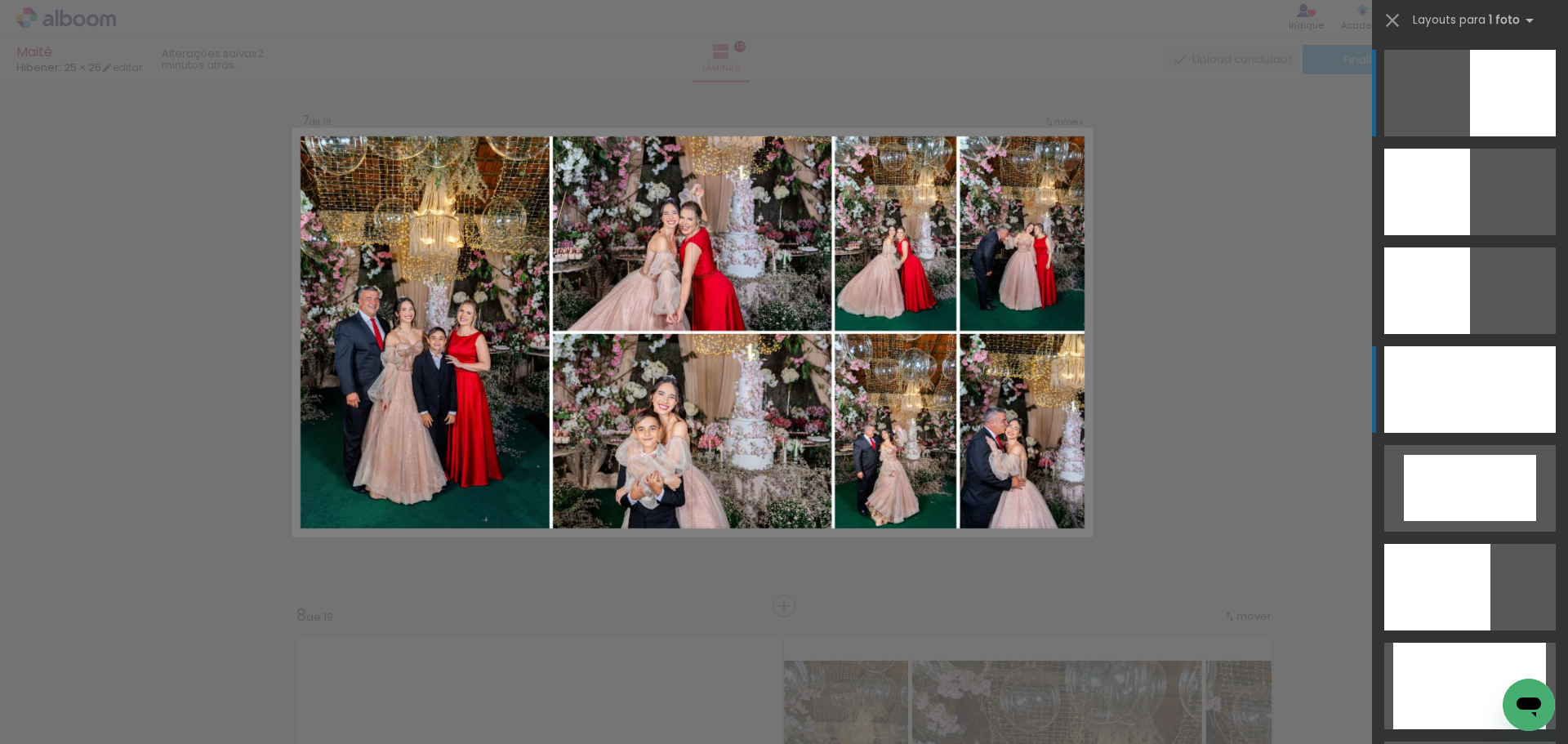
click at [1533, 409] on div at bounding box center [1470, 389] width 172 height 87
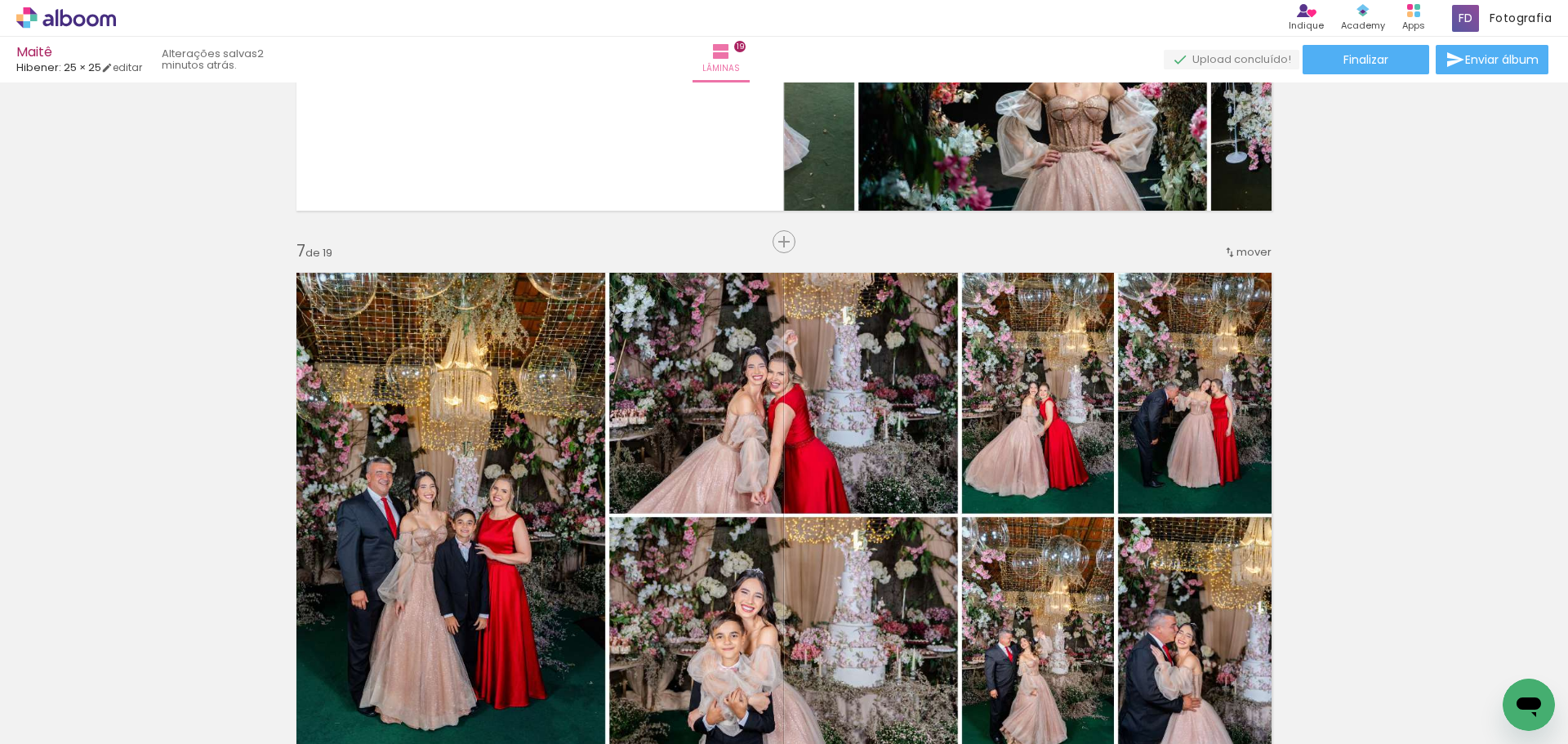
scroll to position [2979, 0]
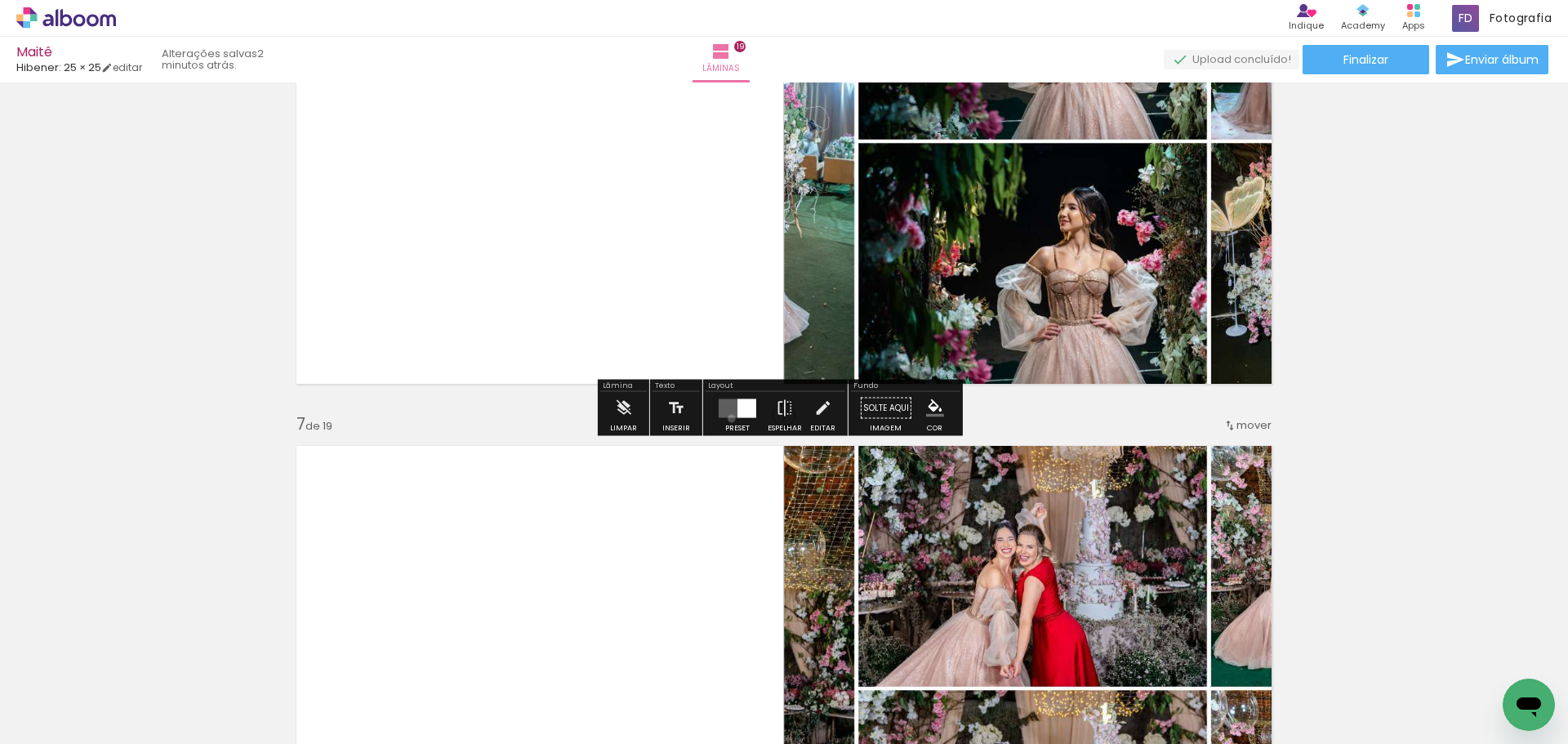
click at [727, 418] on div at bounding box center [738, 409] width 44 height 33
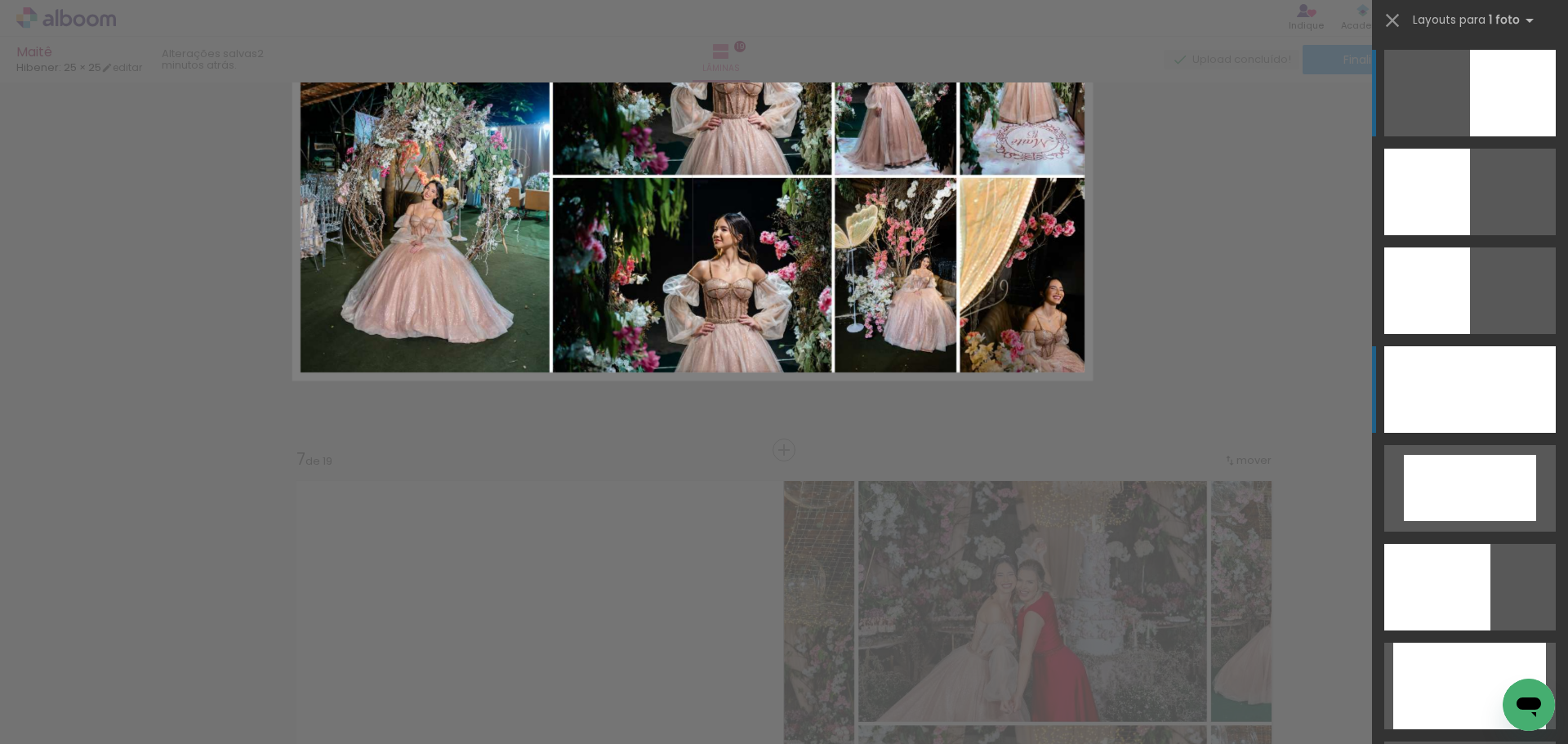
drag, startPoint x: 1497, startPoint y: 402, endPoint x: 1346, endPoint y: 426, distance: 152.9
click at [1497, 401] on div at bounding box center [1470, 389] width 172 height 87
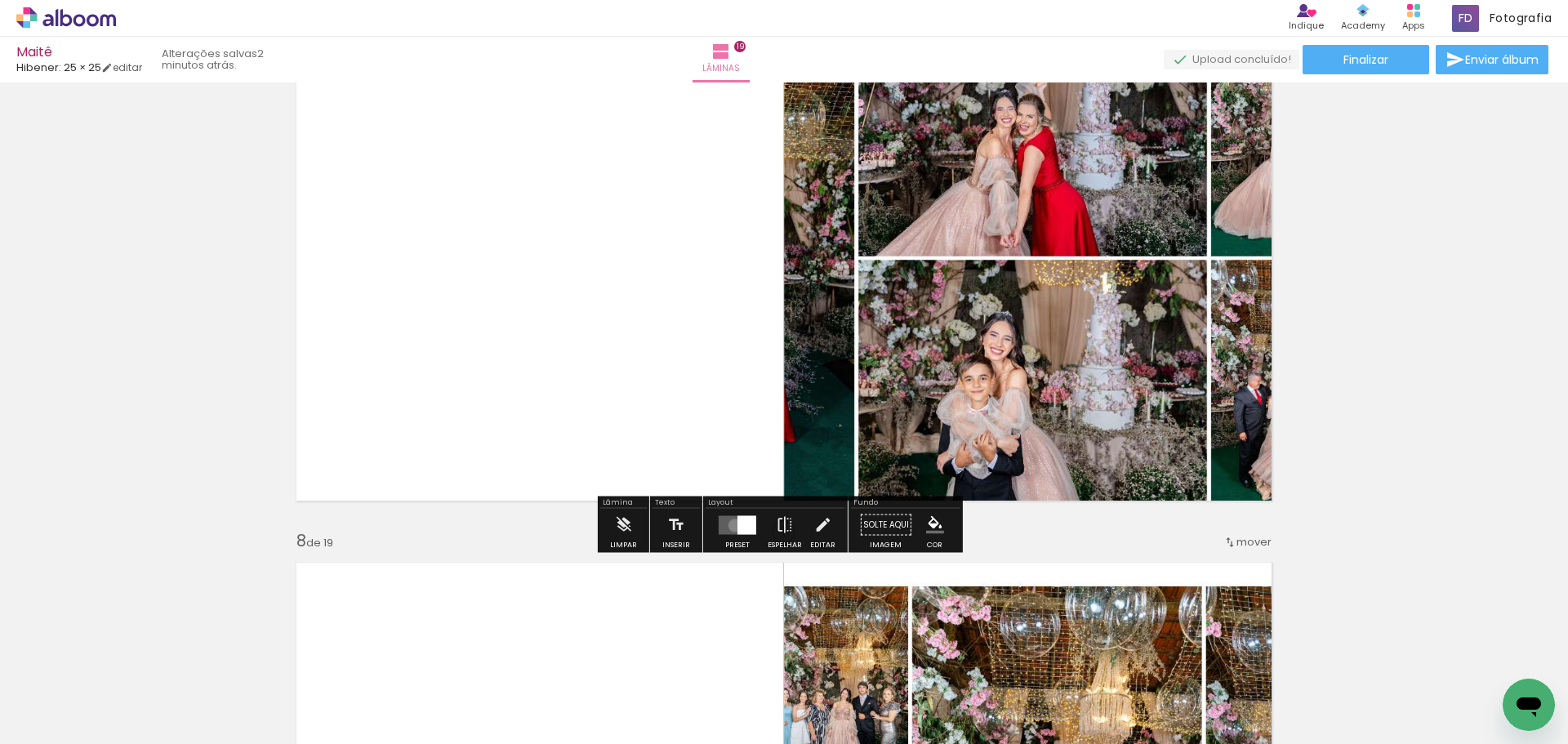
click at [731, 526] on quentale-layouter at bounding box center [737, 525] width 37 height 19
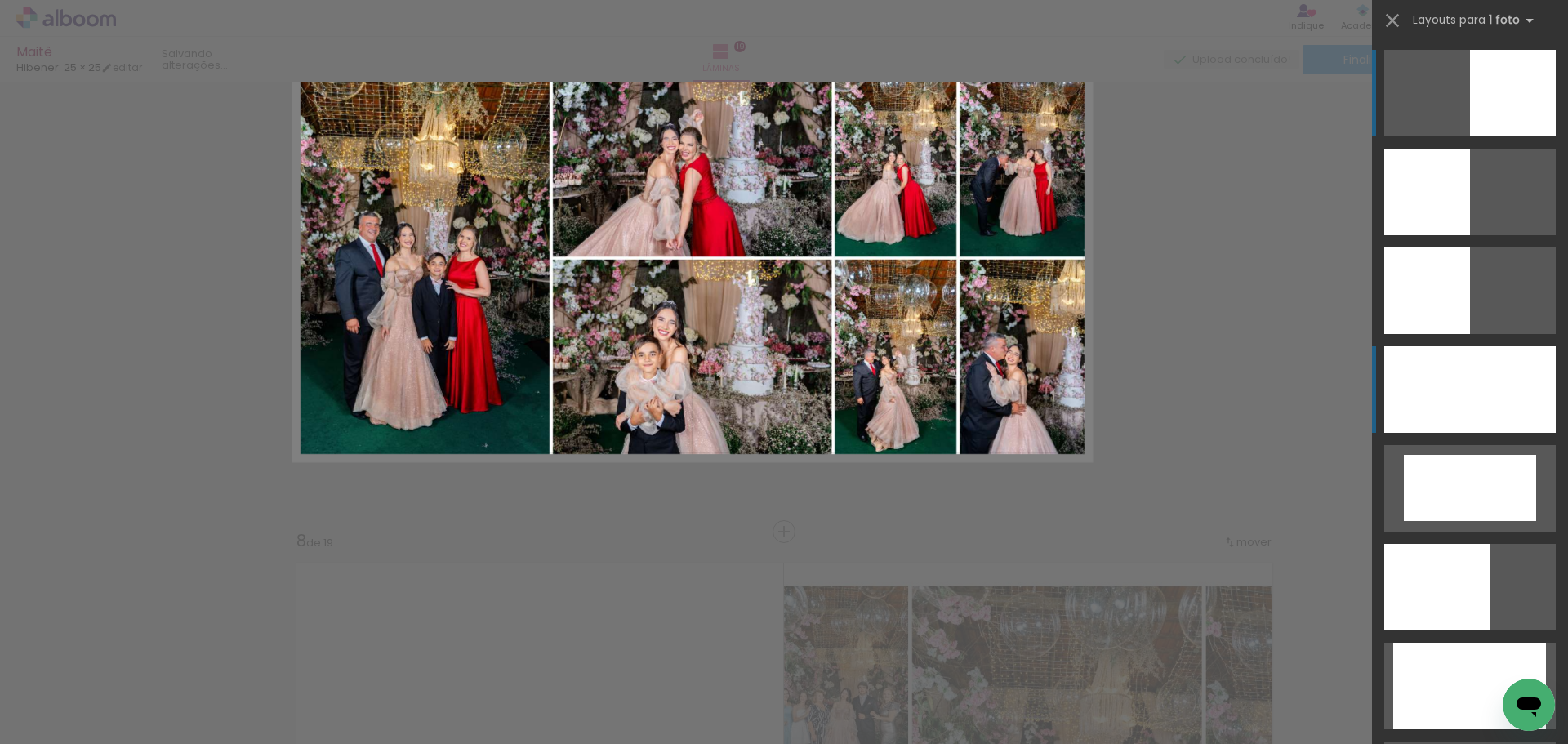
click at [1476, 423] on div at bounding box center [1470, 389] width 172 height 87
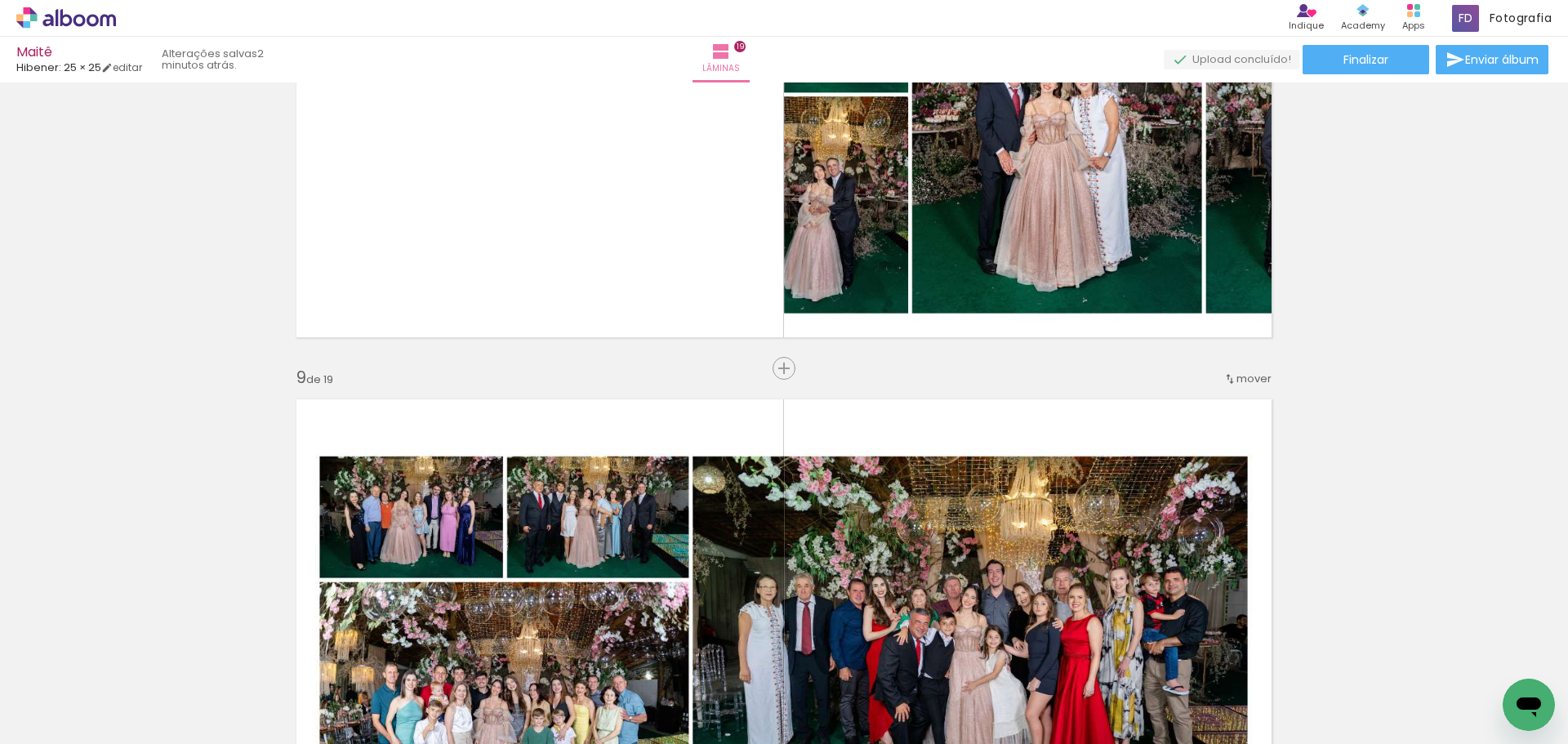
scroll to position [4123, 0]
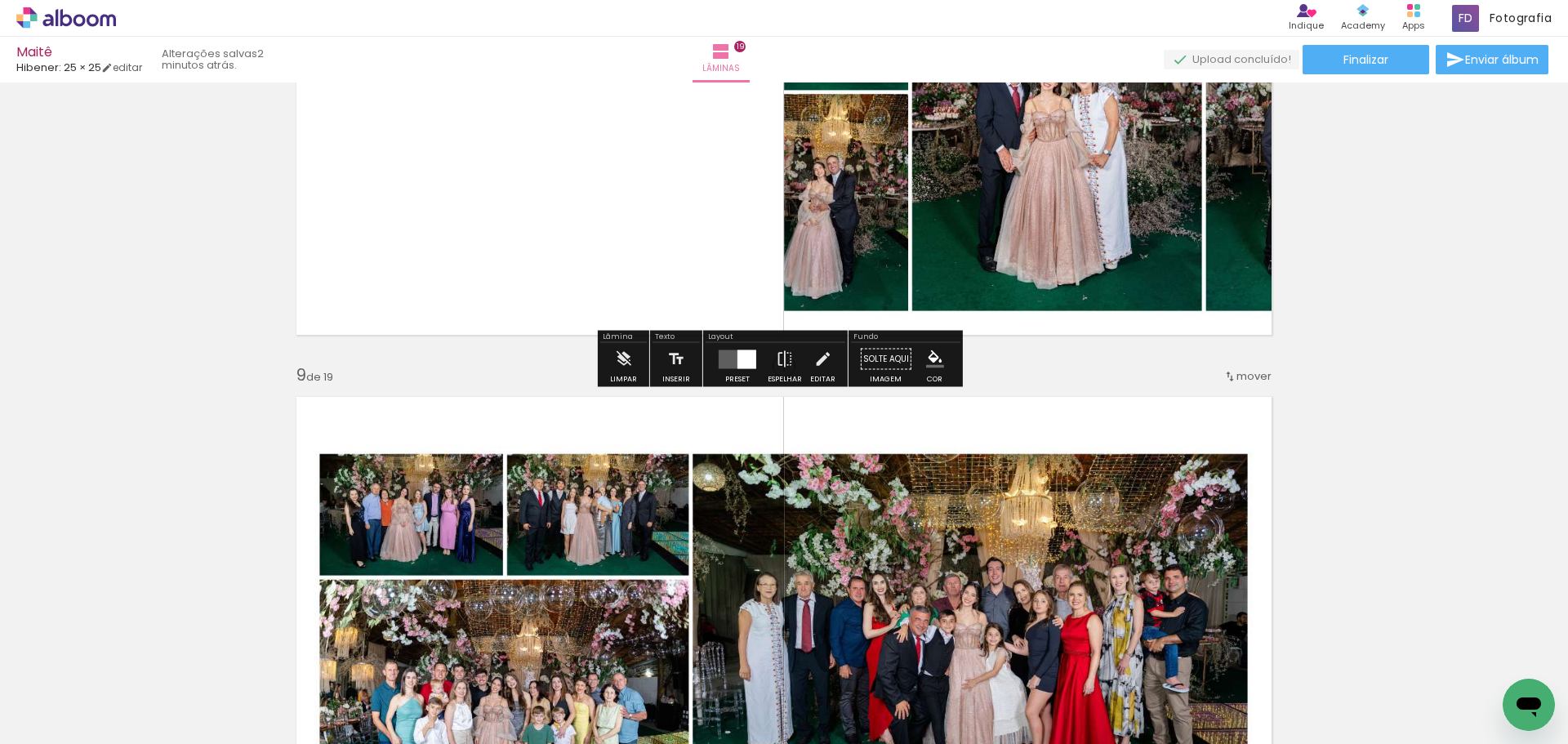
click at [739, 346] on div at bounding box center [738, 360] width 44 height 33
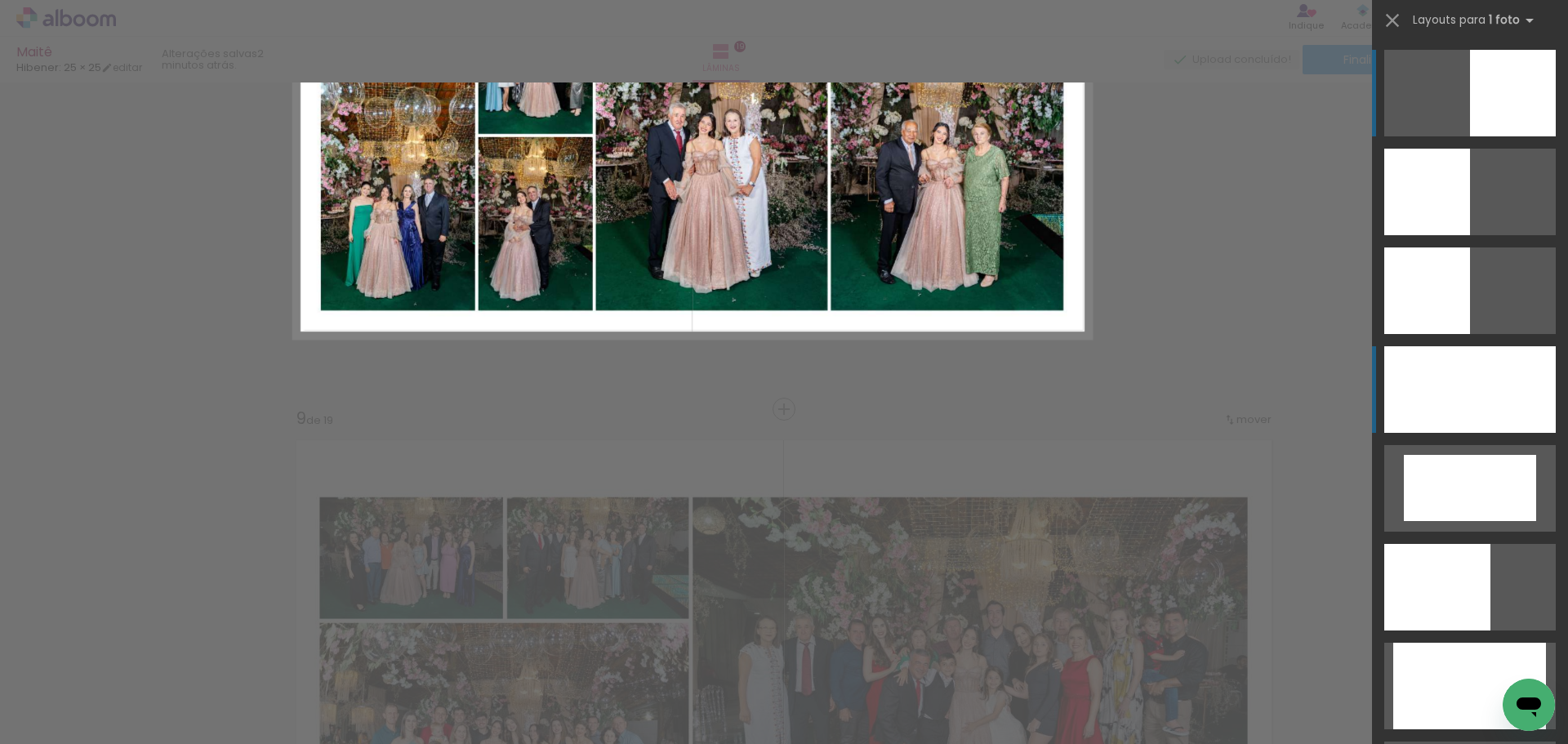
click at [1442, 363] on div at bounding box center [1470, 389] width 172 height 87
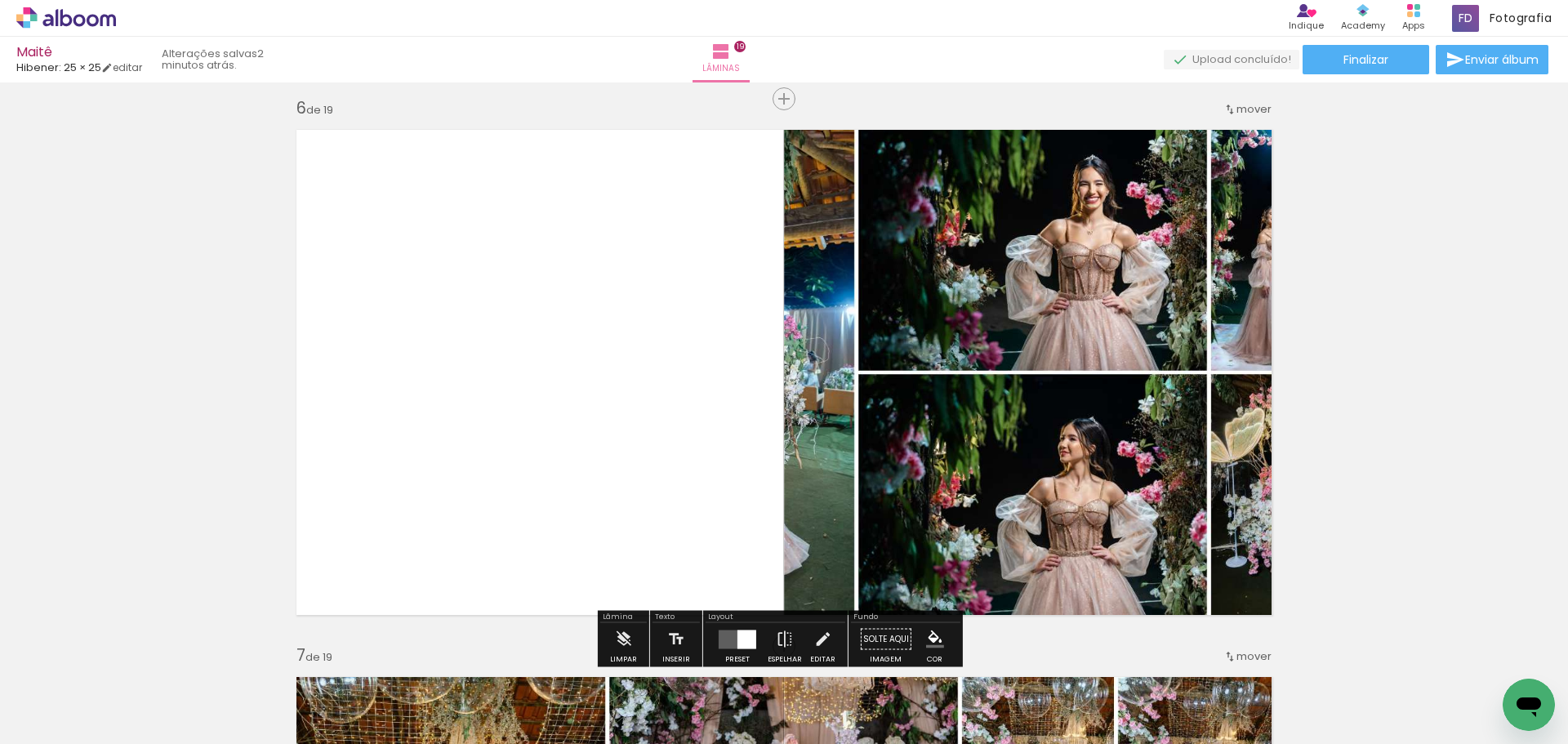
scroll to position [2873, 0]
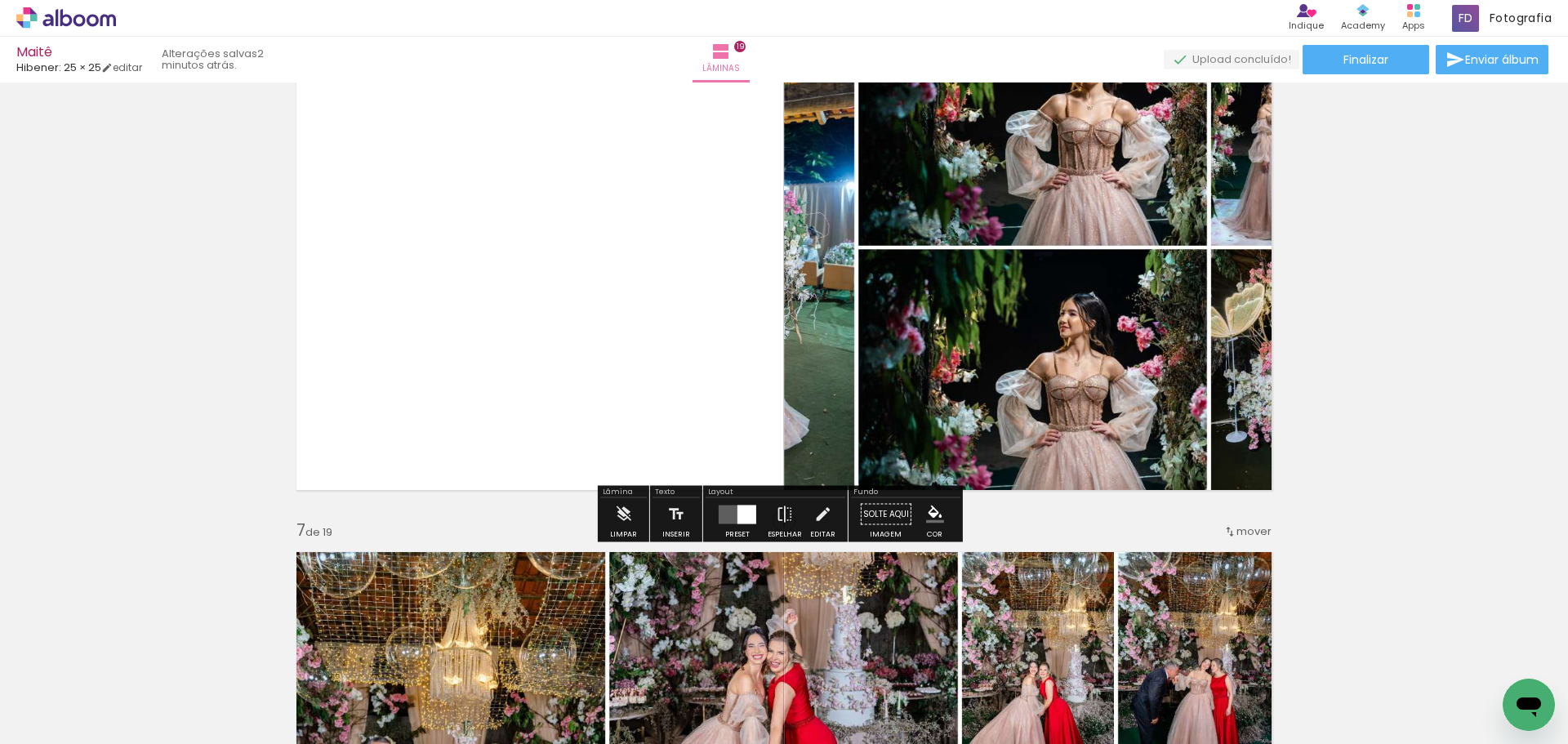
click at [745, 515] on div at bounding box center [747, 514] width 19 height 19
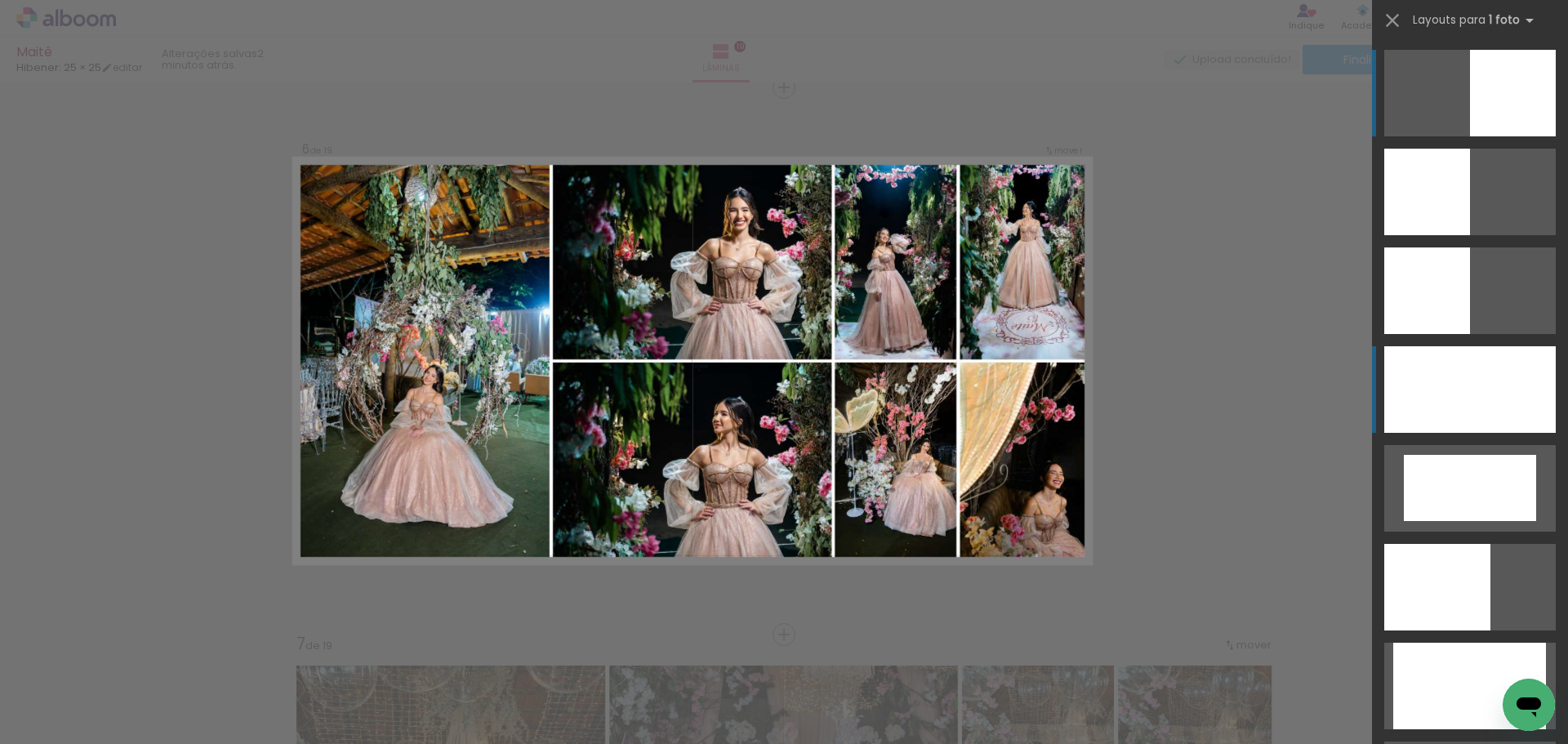
click at [1495, 393] on div at bounding box center [1470, 389] width 172 height 87
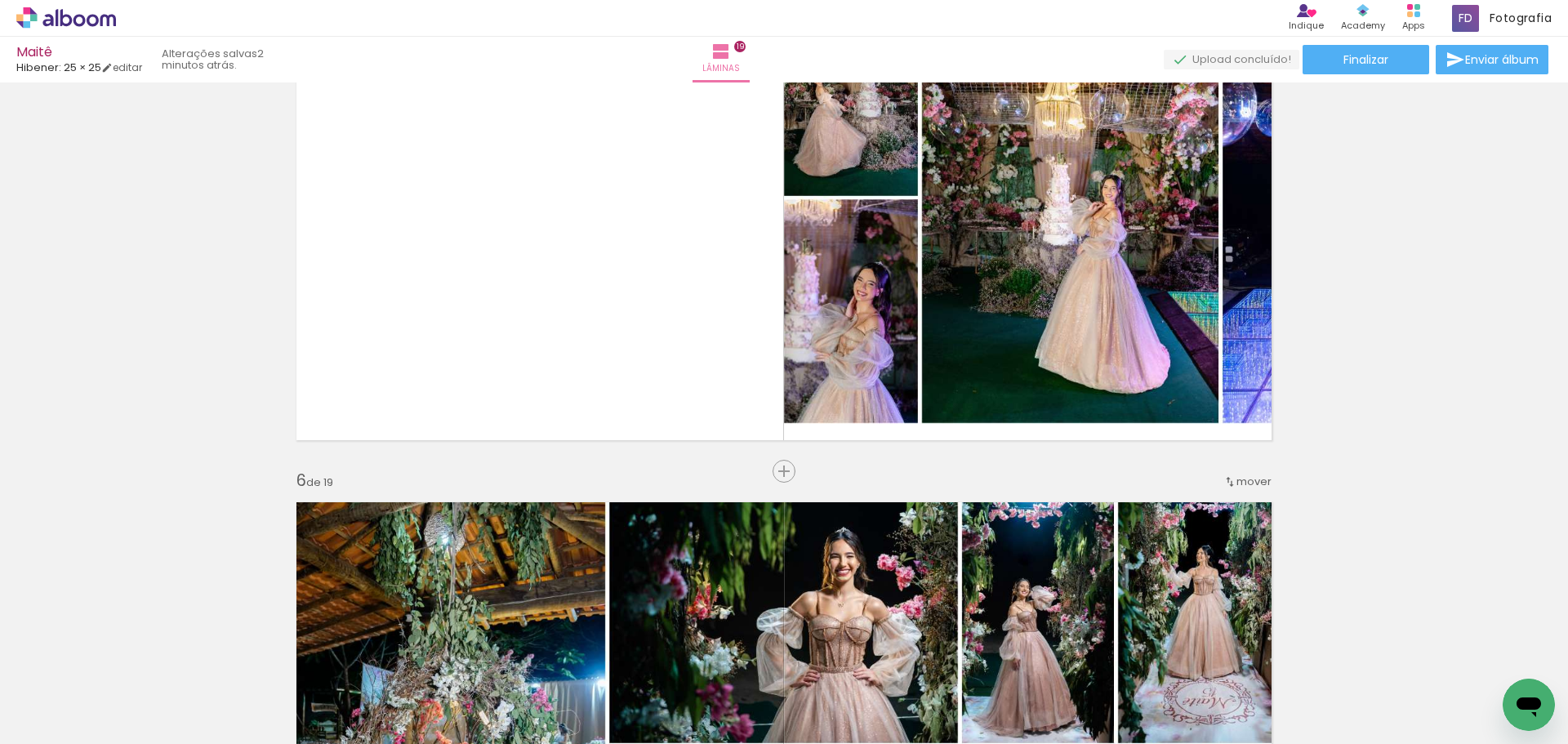
scroll to position [2350, 0]
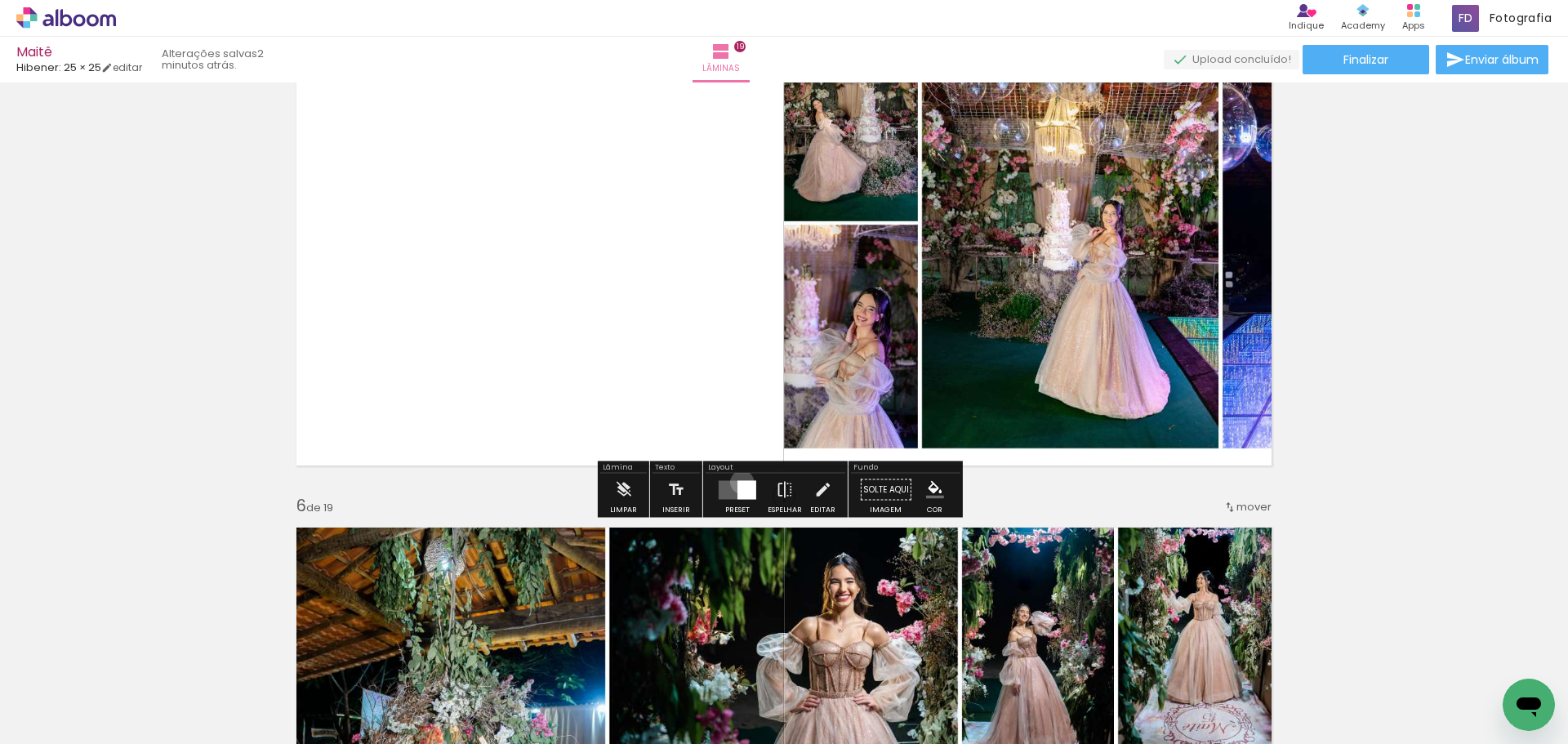
click at [738, 483] on div at bounding box center [747, 490] width 19 height 19
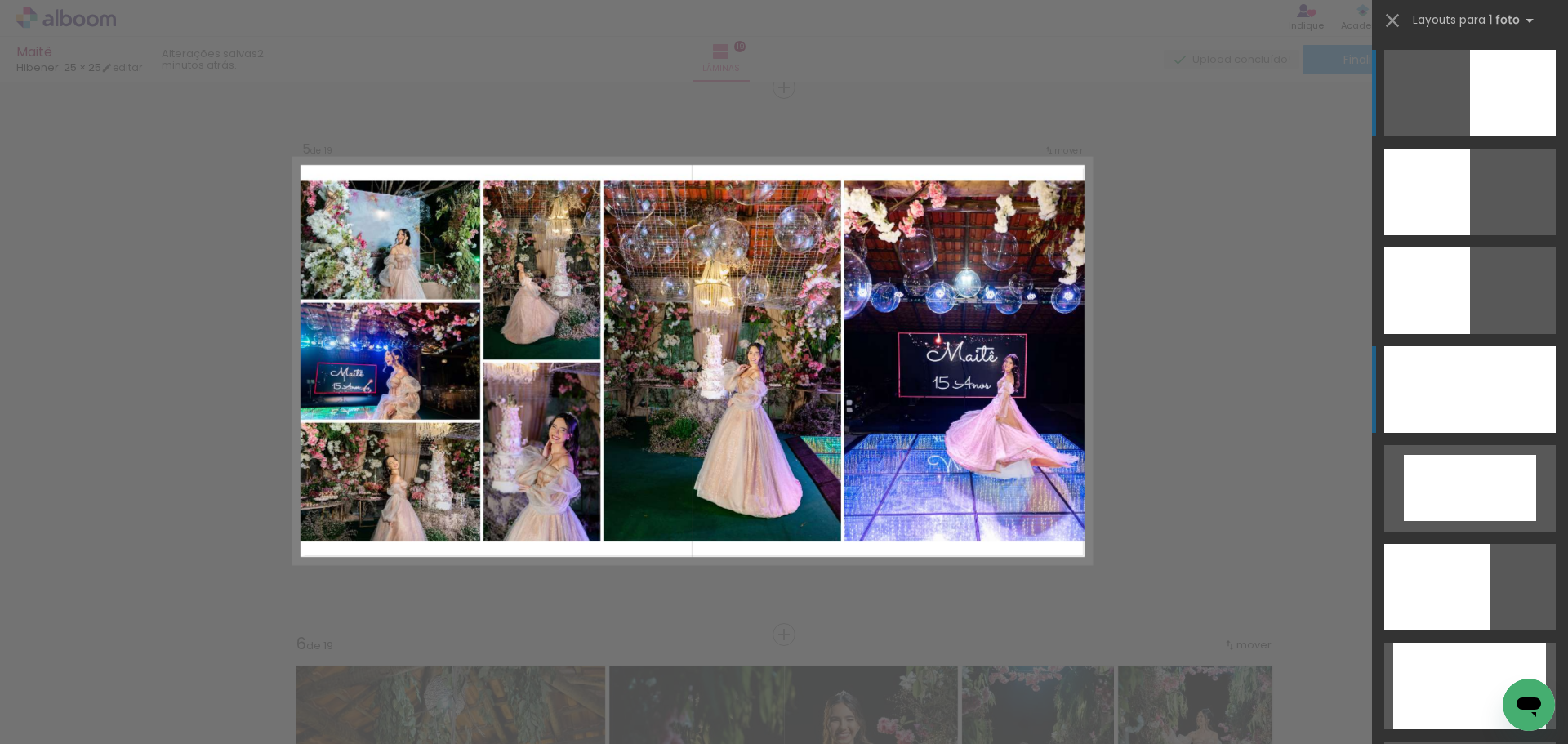
scroll to position [2211, 0]
click at [1495, 416] on div at bounding box center [1470, 389] width 172 height 87
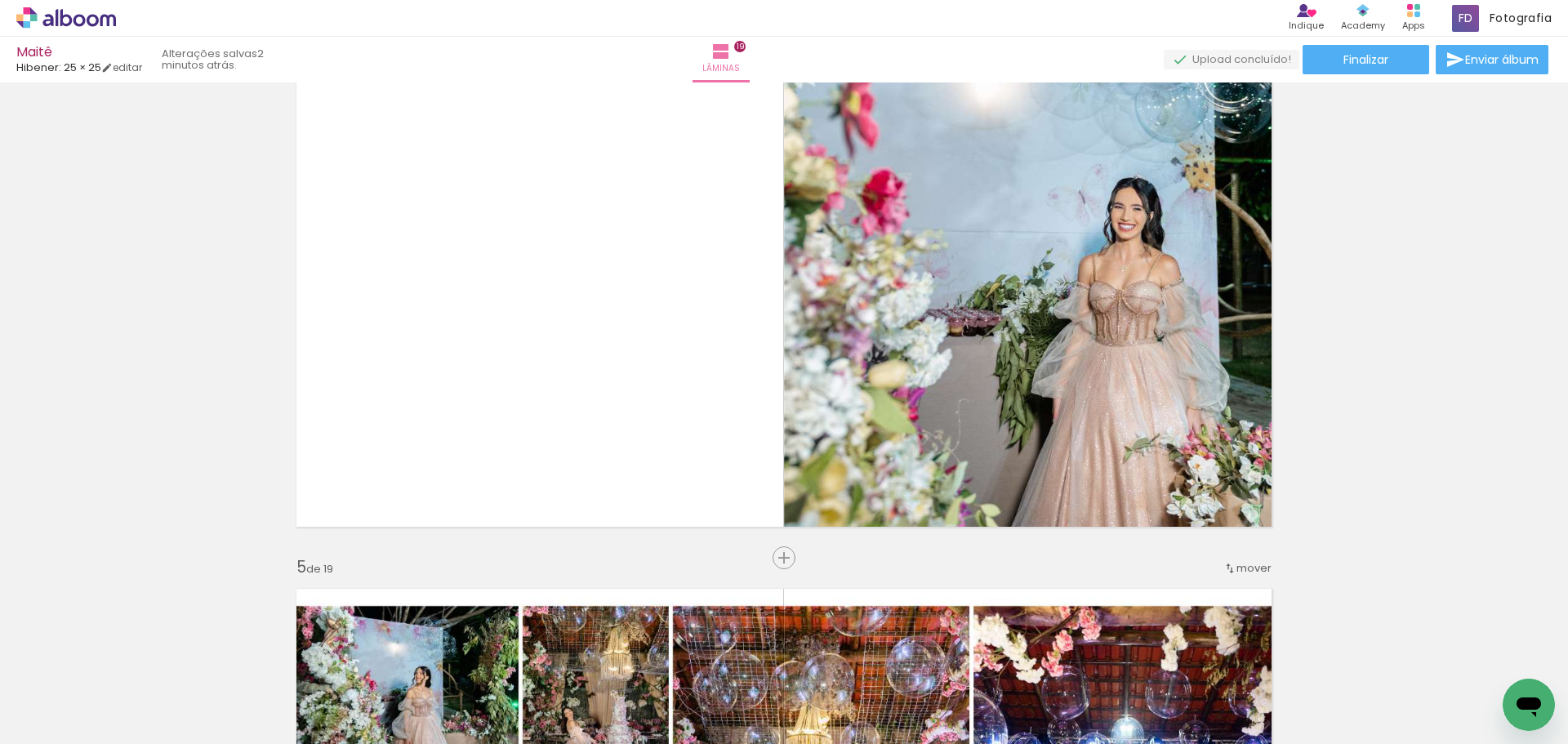
scroll to position [1721, 0]
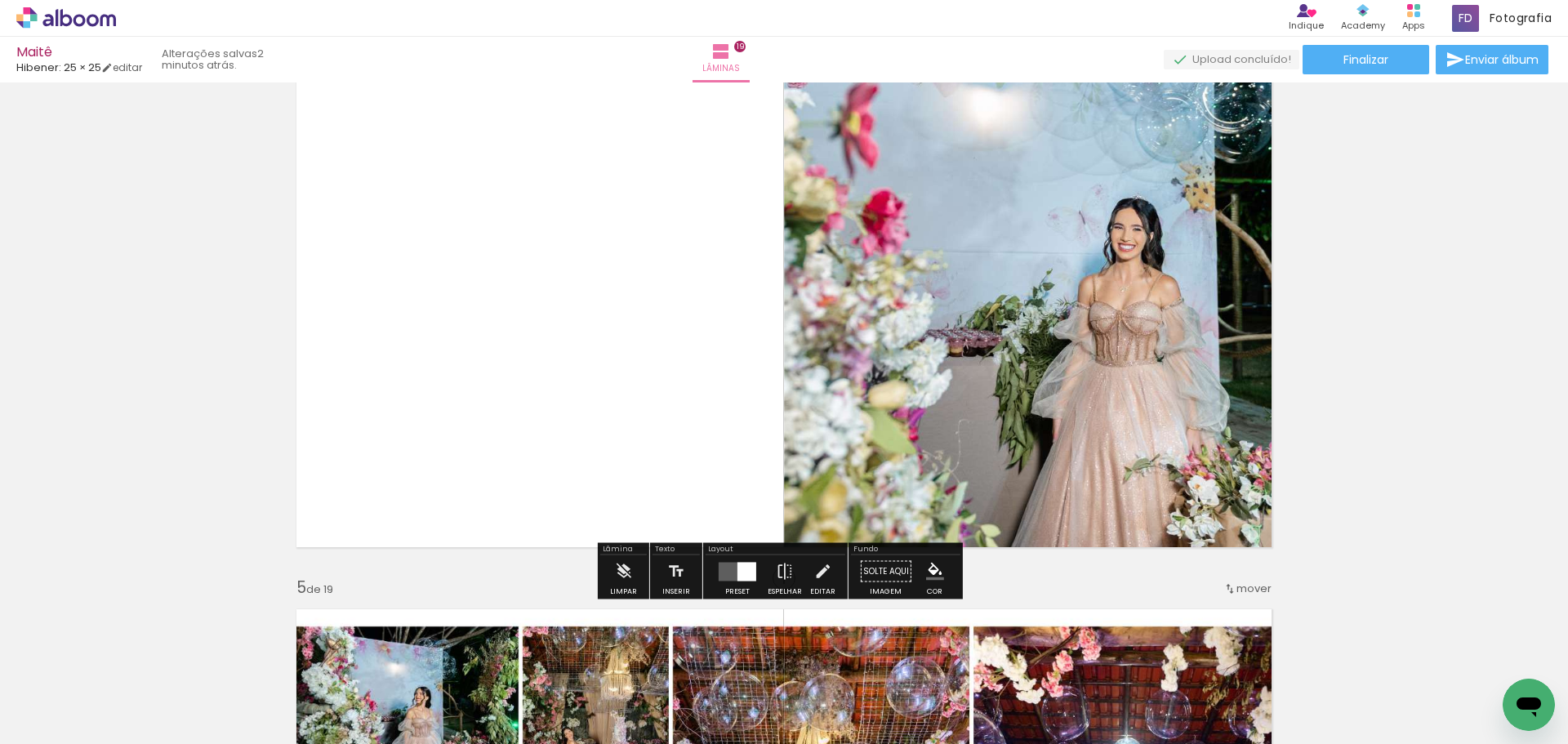
click at [730, 560] on div at bounding box center [738, 572] width 44 height 33
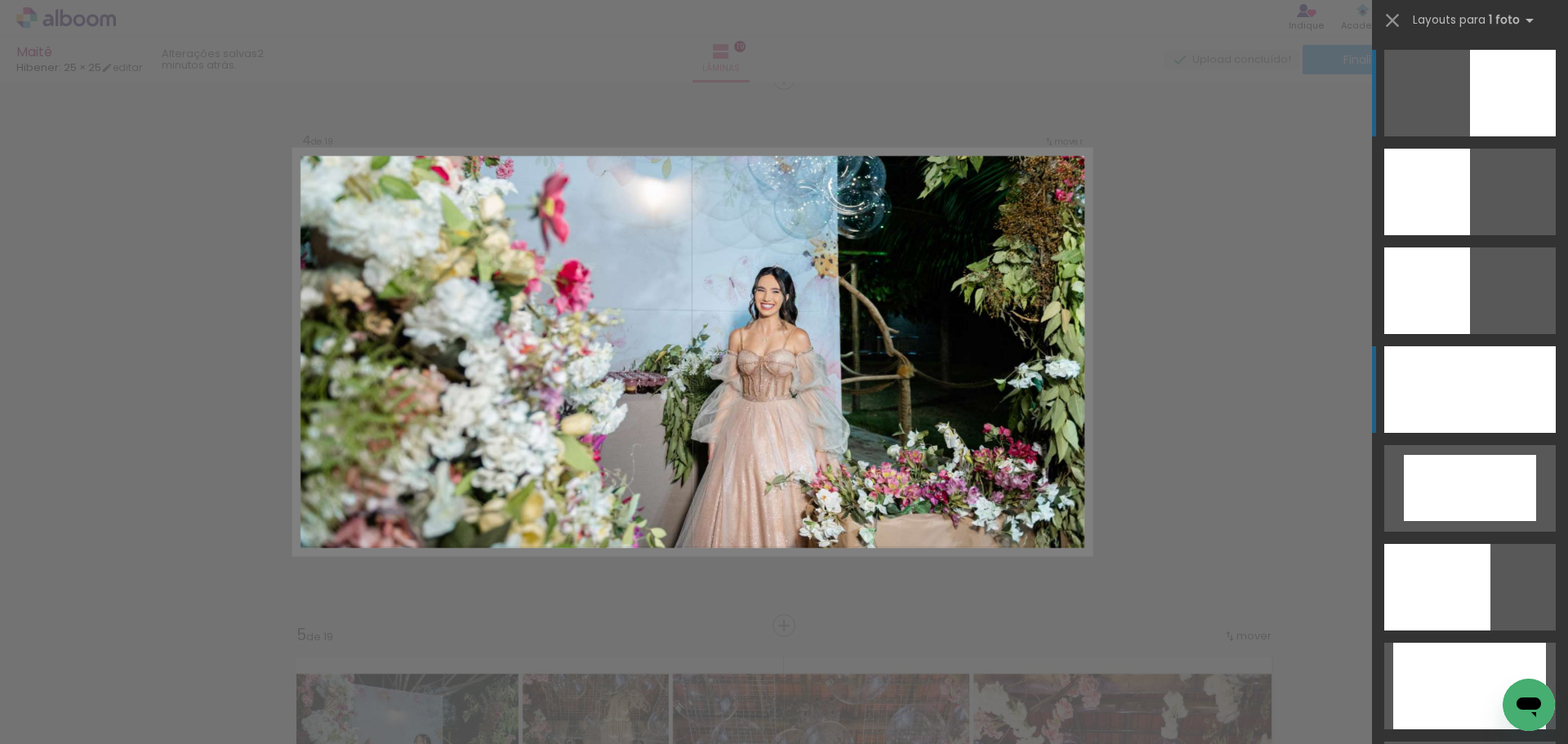
scroll to position [1664, 0]
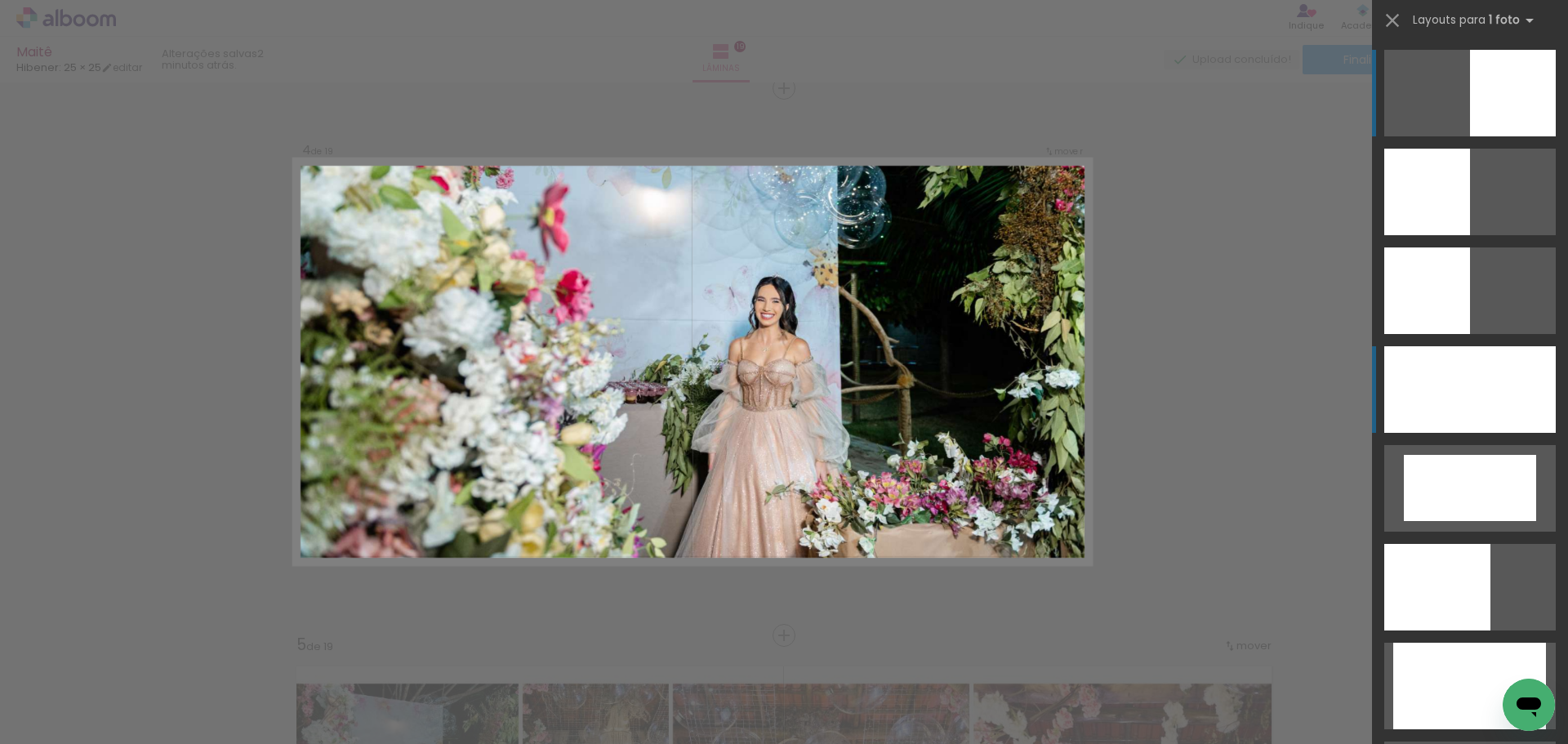
click at [1416, 374] on div at bounding box center [1470, 389] width 172 height 87
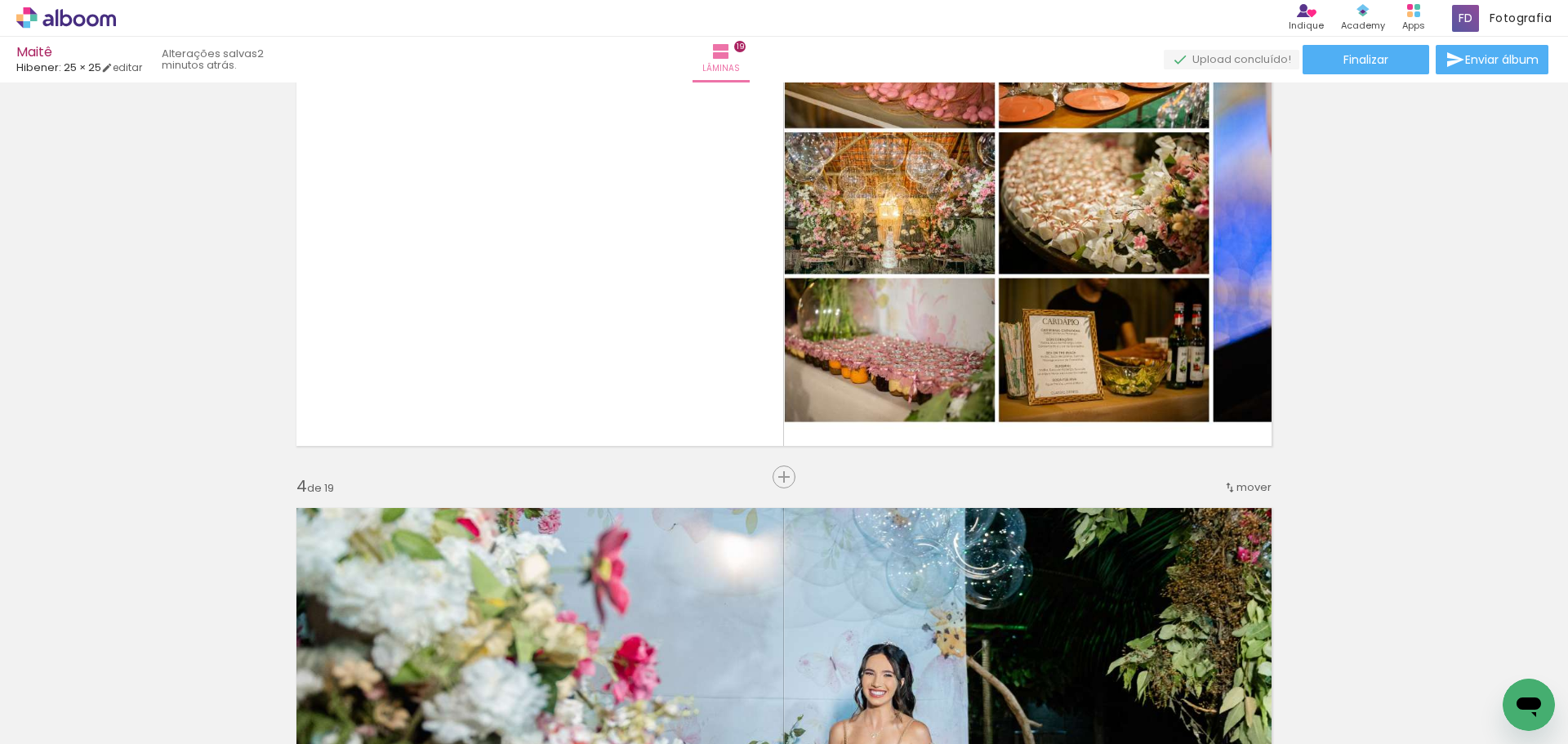
scroll to position [1255, 0]
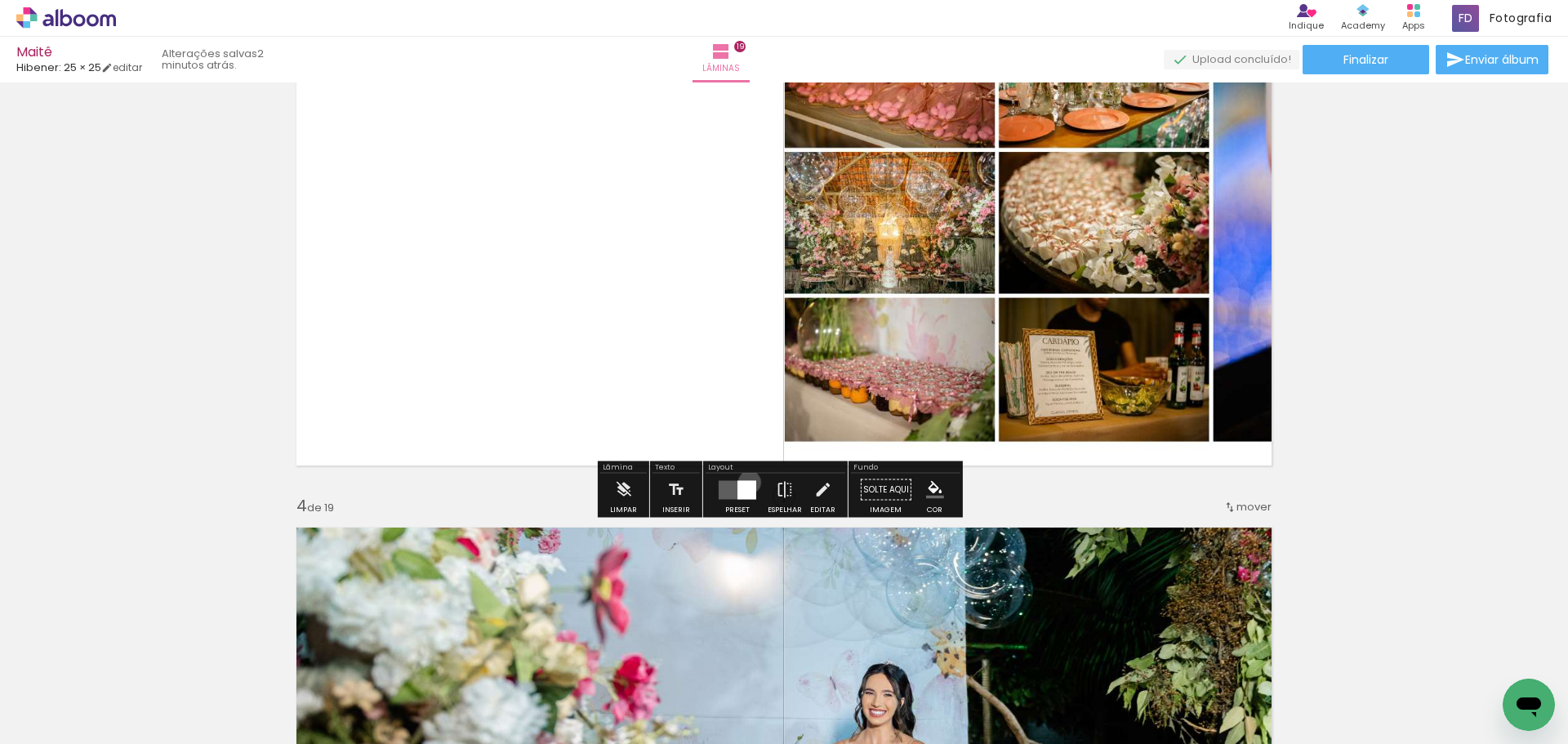
click at [746, 483] on div at bounding box center [747, 490] width 19 height 19
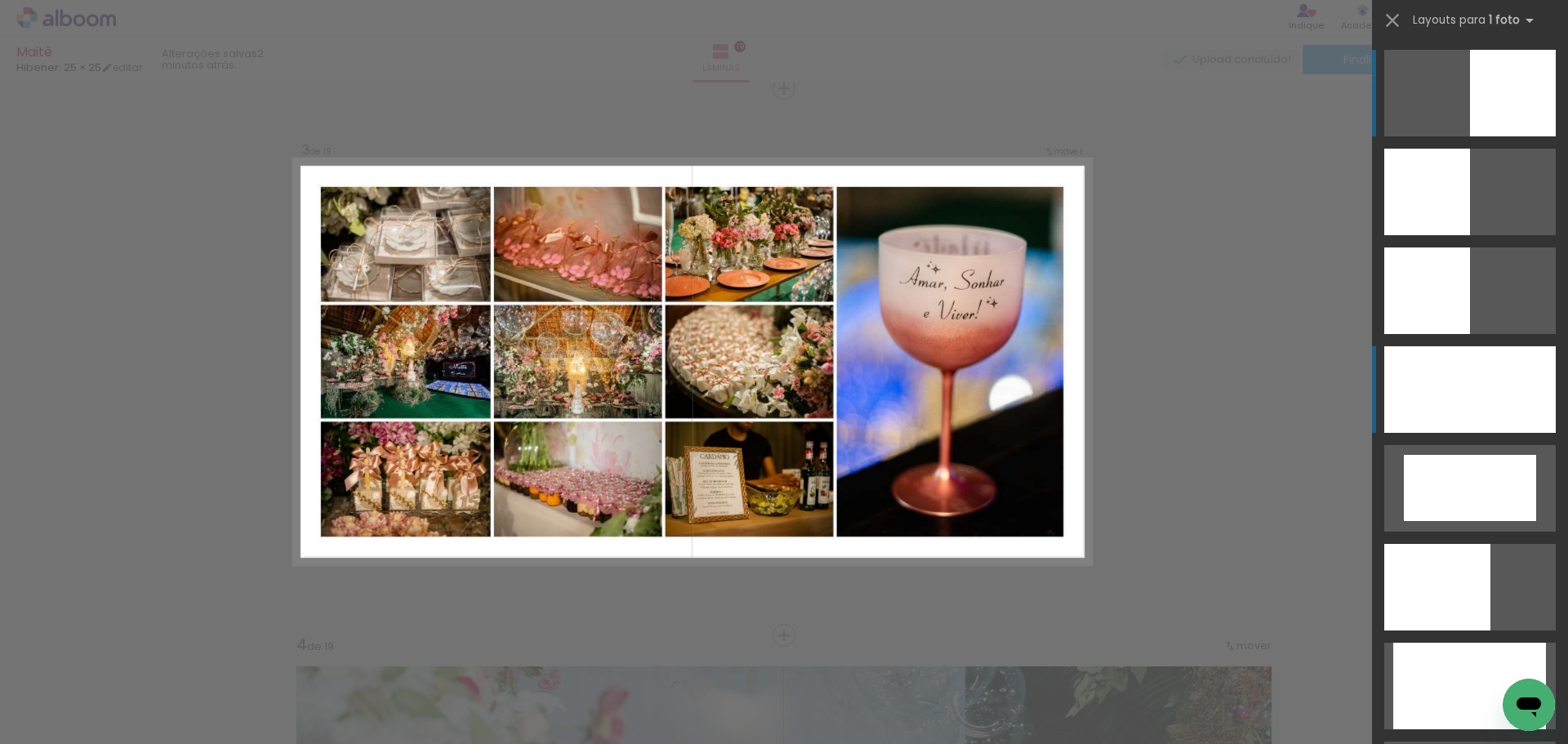
click at [1538, 405] on div at bounding box center [1470, 389] width 172 height 87
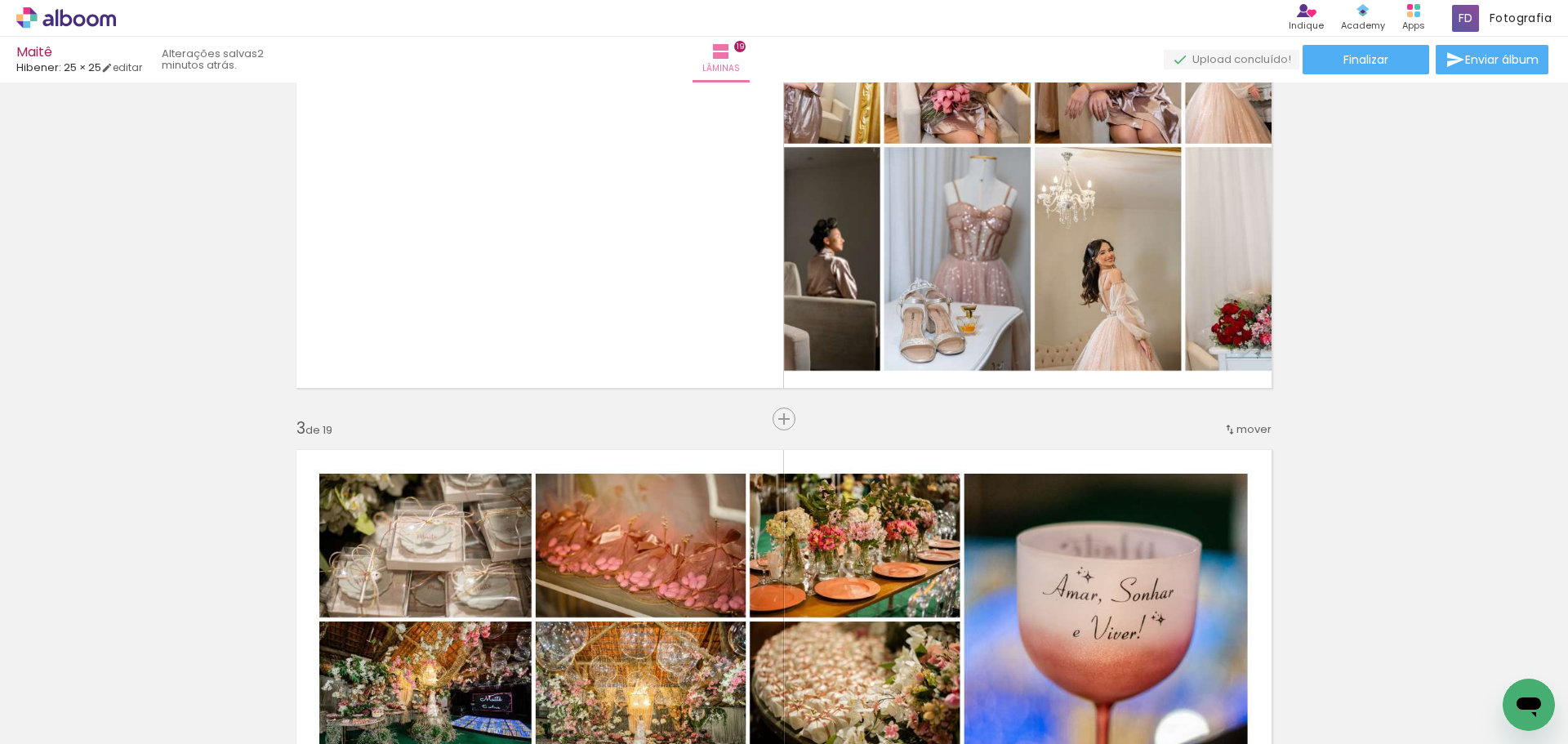
scroll to position [707, 0]
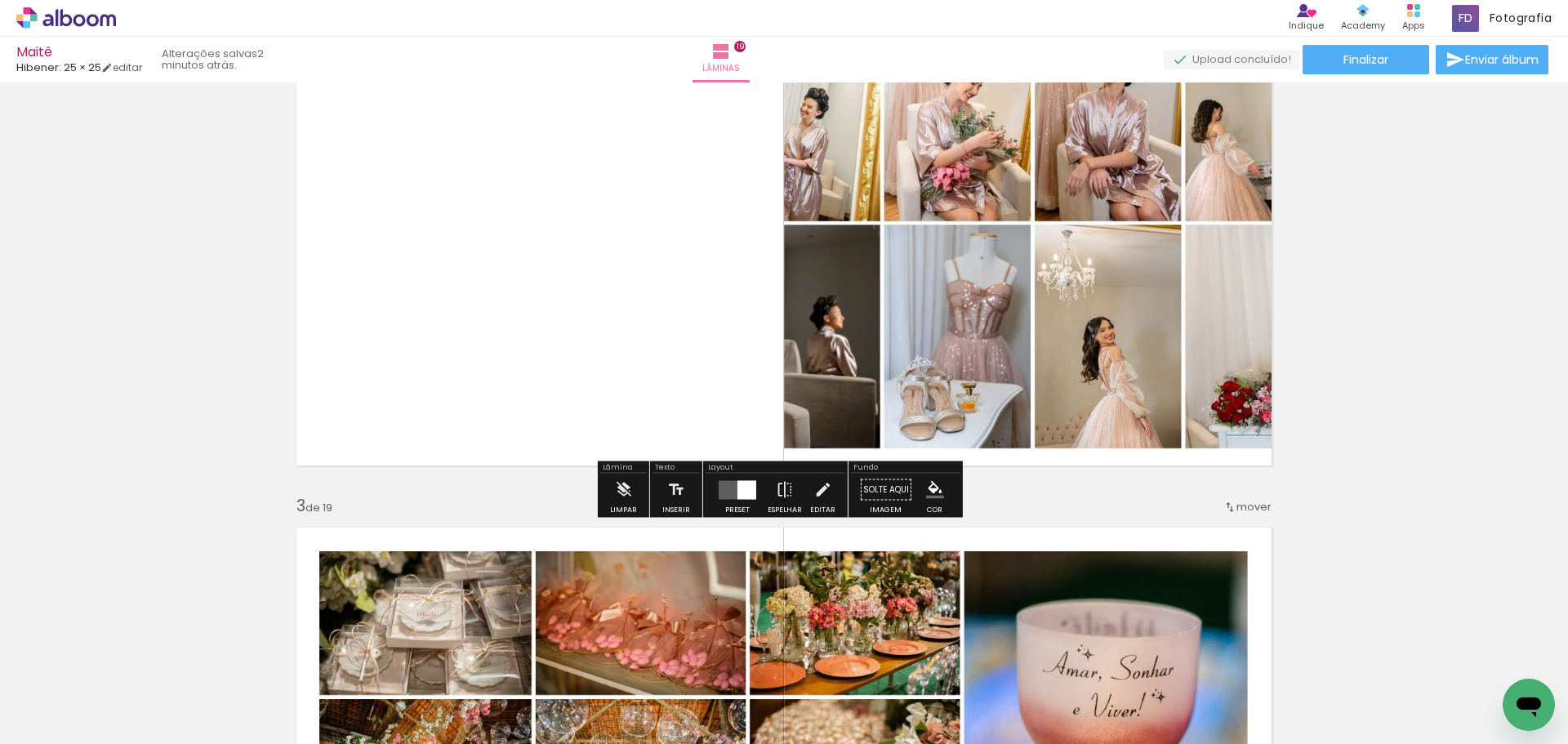
click at [727, 496] on quentale-layouter at bounding box center [737, 490] width 37 height 19
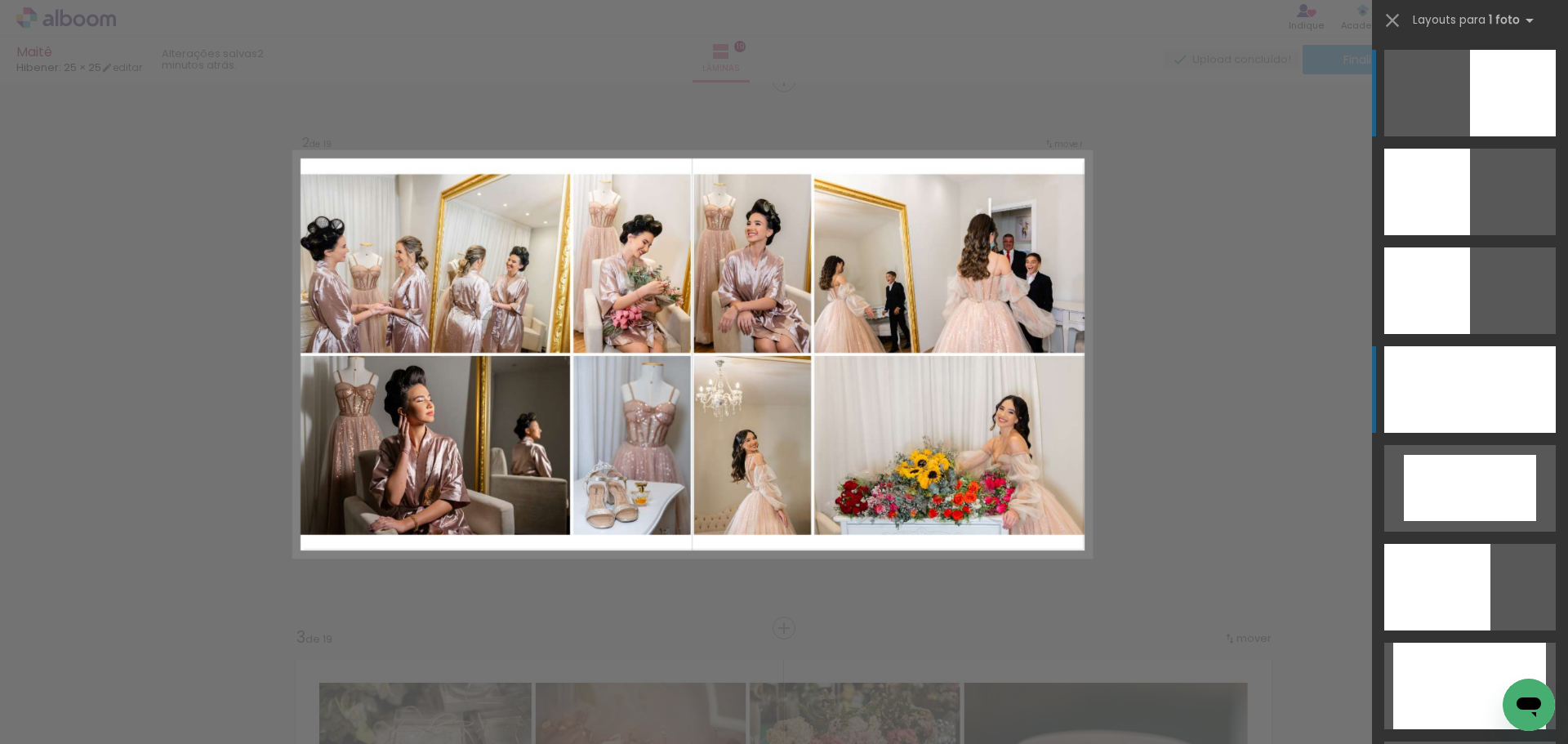
click at [1468, 410] on div at bounding box center [1470, 389] width 172 height 87
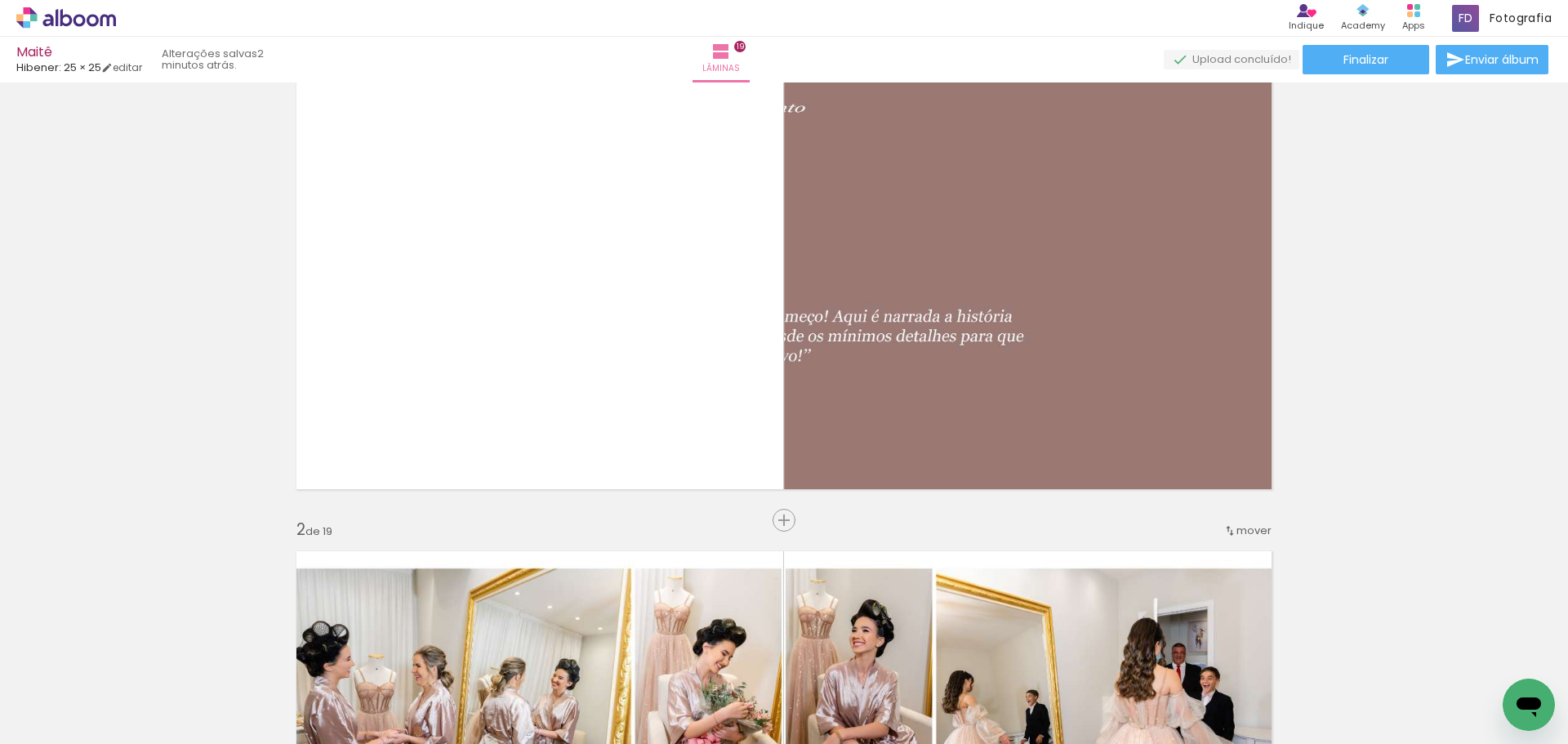
scroll to position [0, 0]
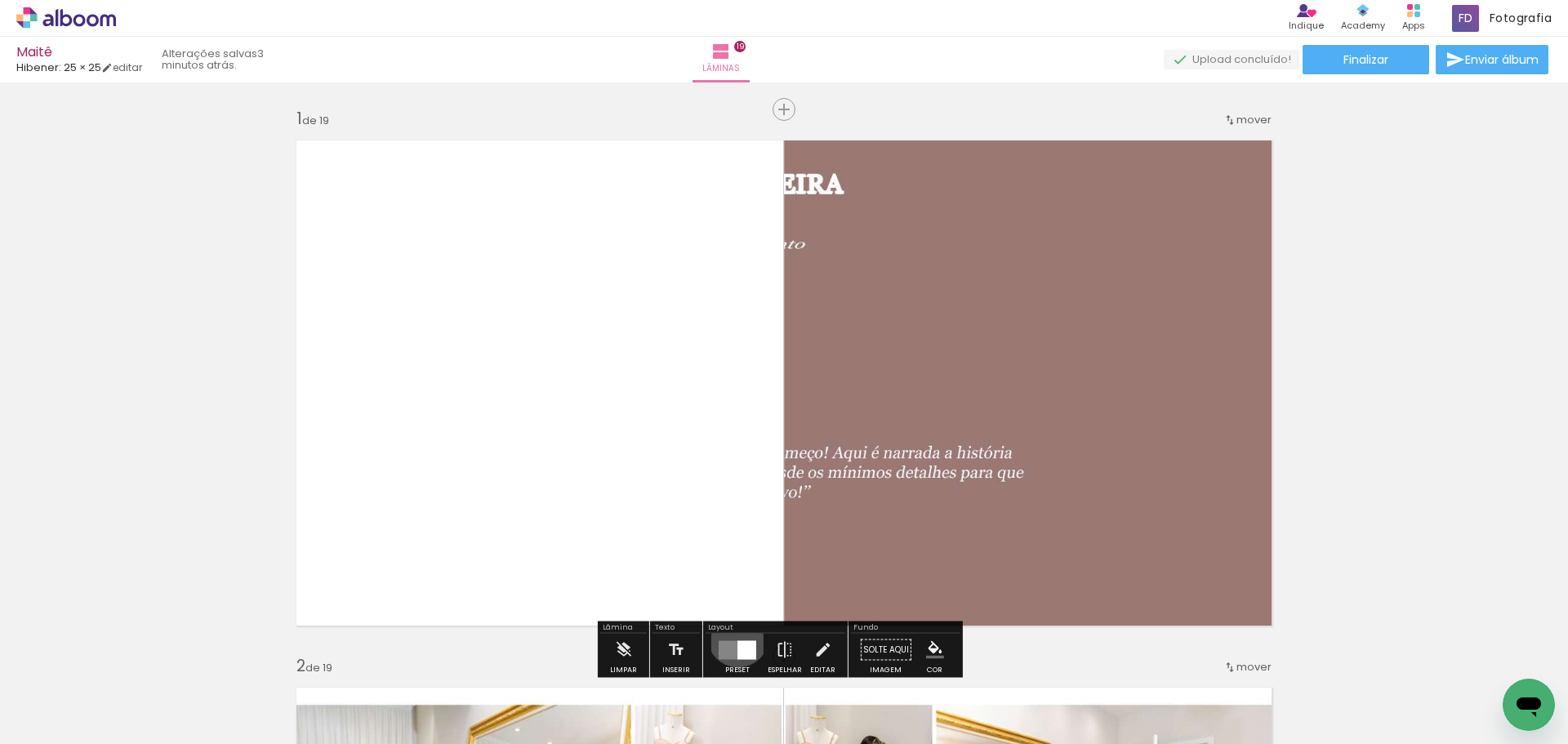
click at [734, 636] on div at bounding box center [738, 651] width 44 height 33
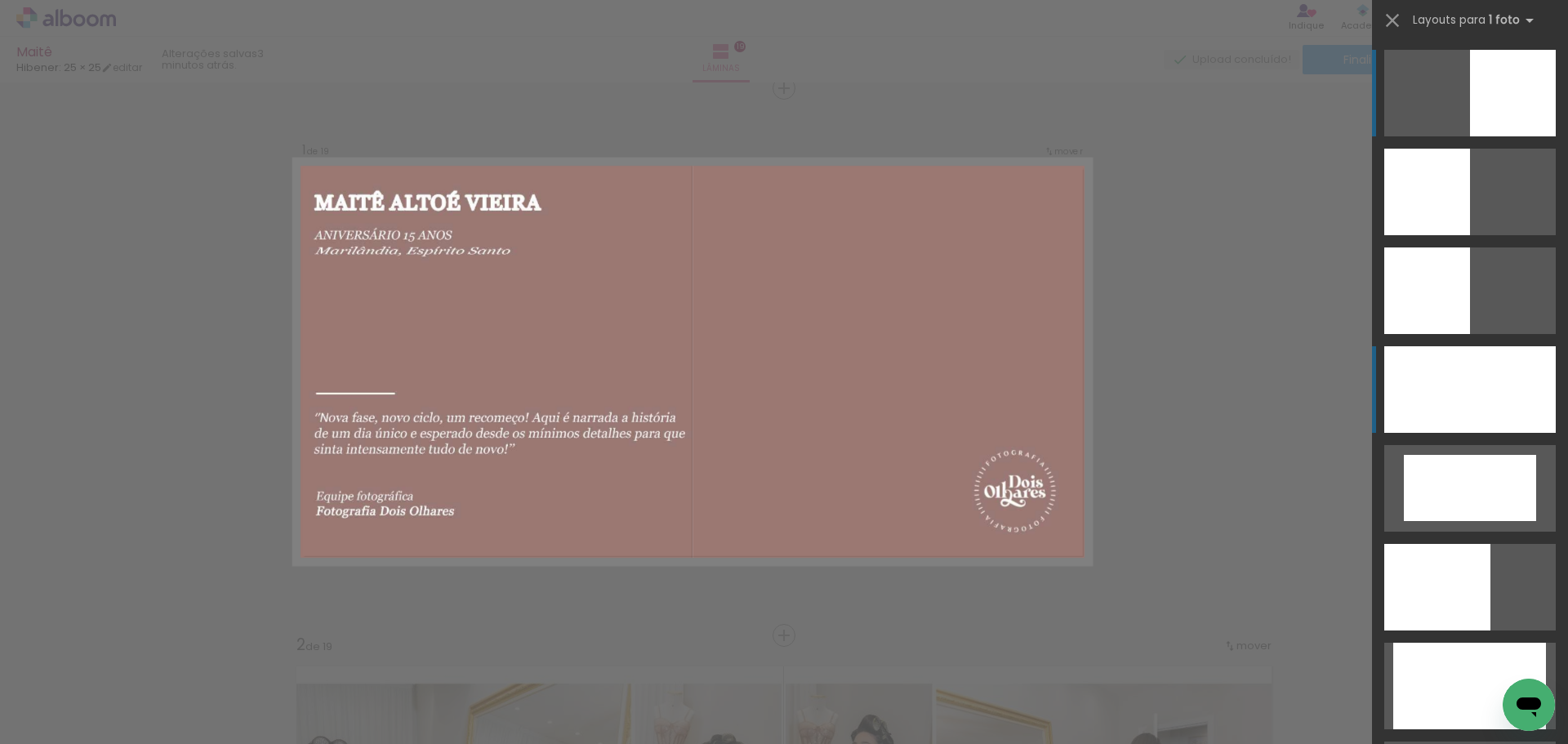
click at [1476, 417] on div at bounding box center [1470, 389] width 172 height 87
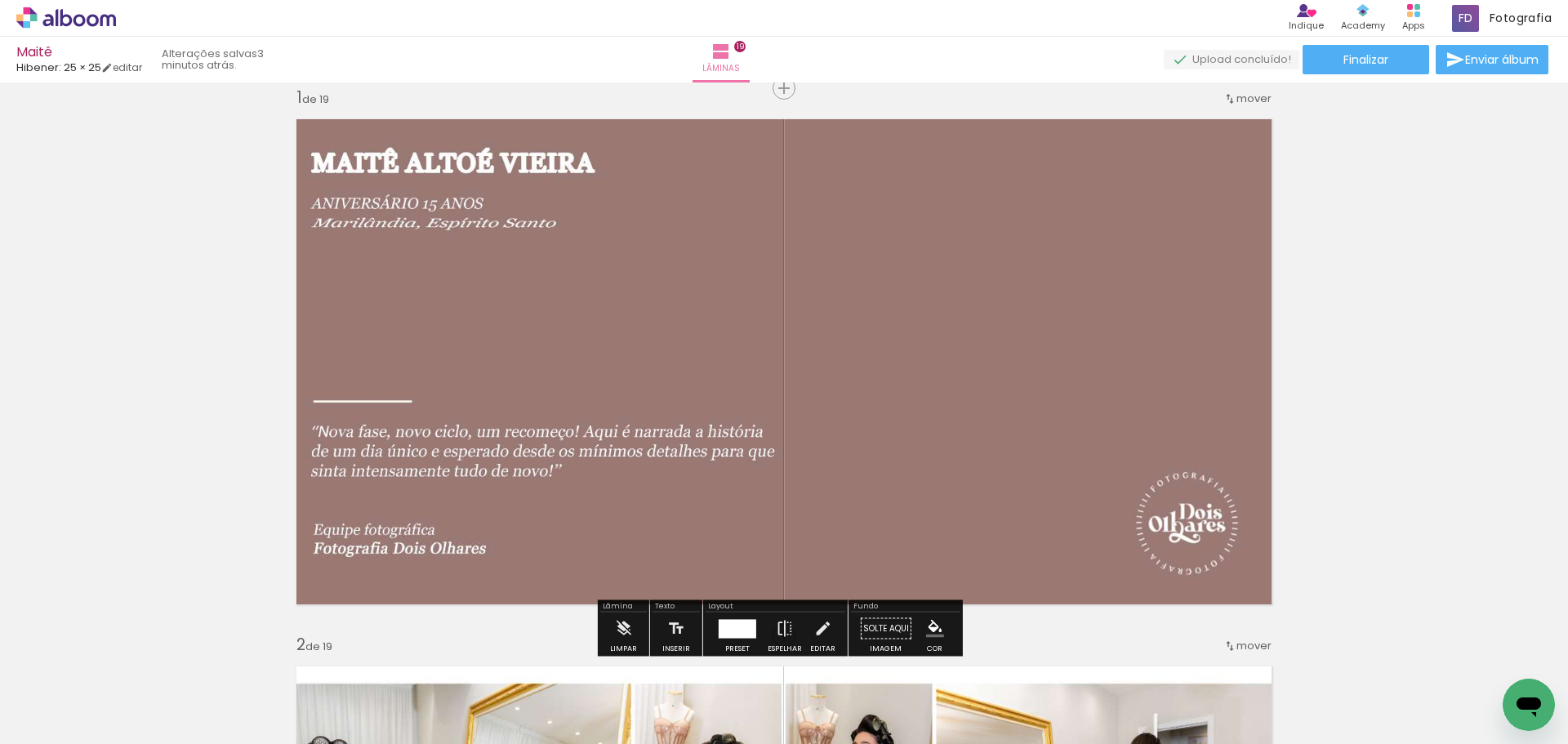
drag, startPoint x: 1361, startPoint y: 384, endPoint x: 1363, endPoint y: 394, distance: 10.2
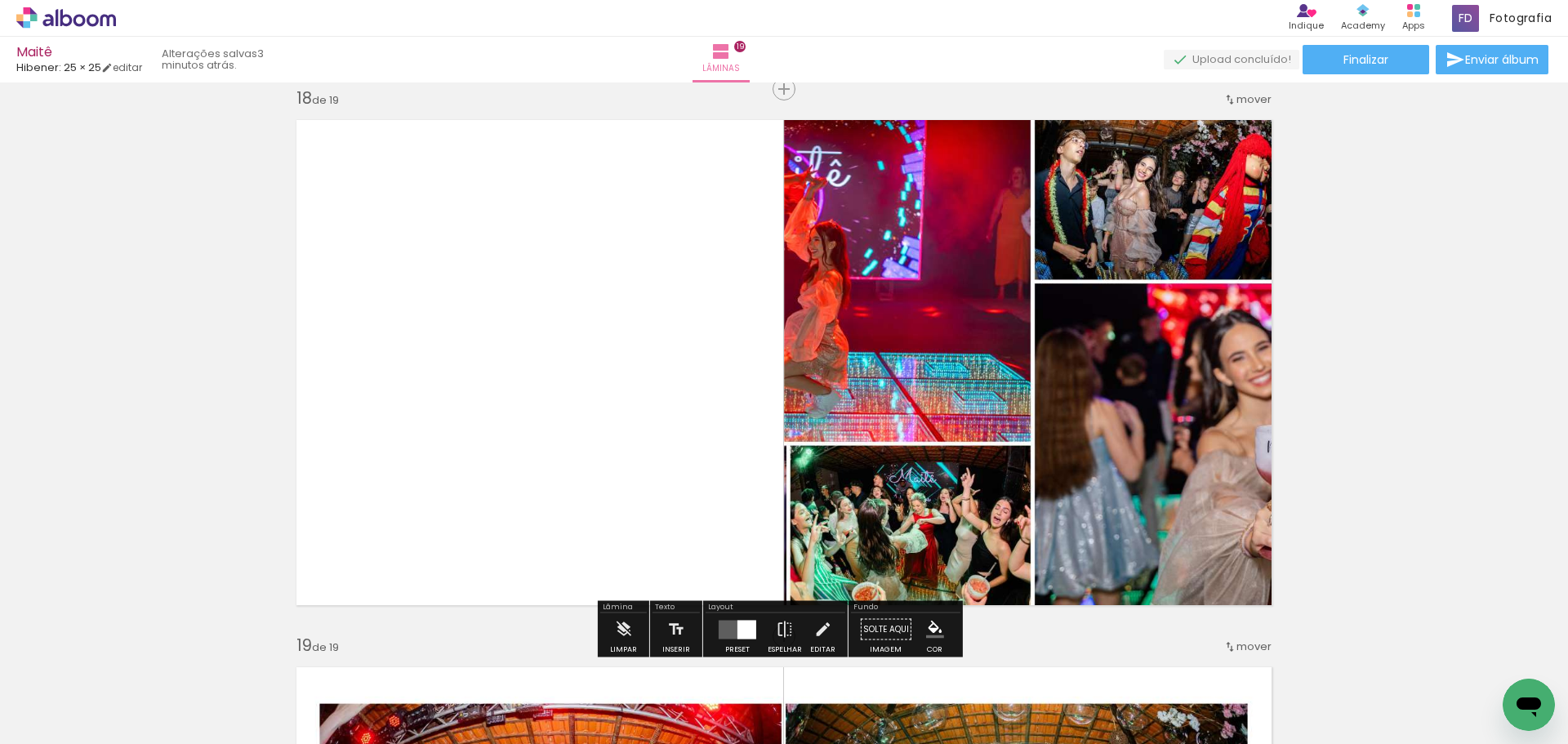
scroll to position [9376, 0]
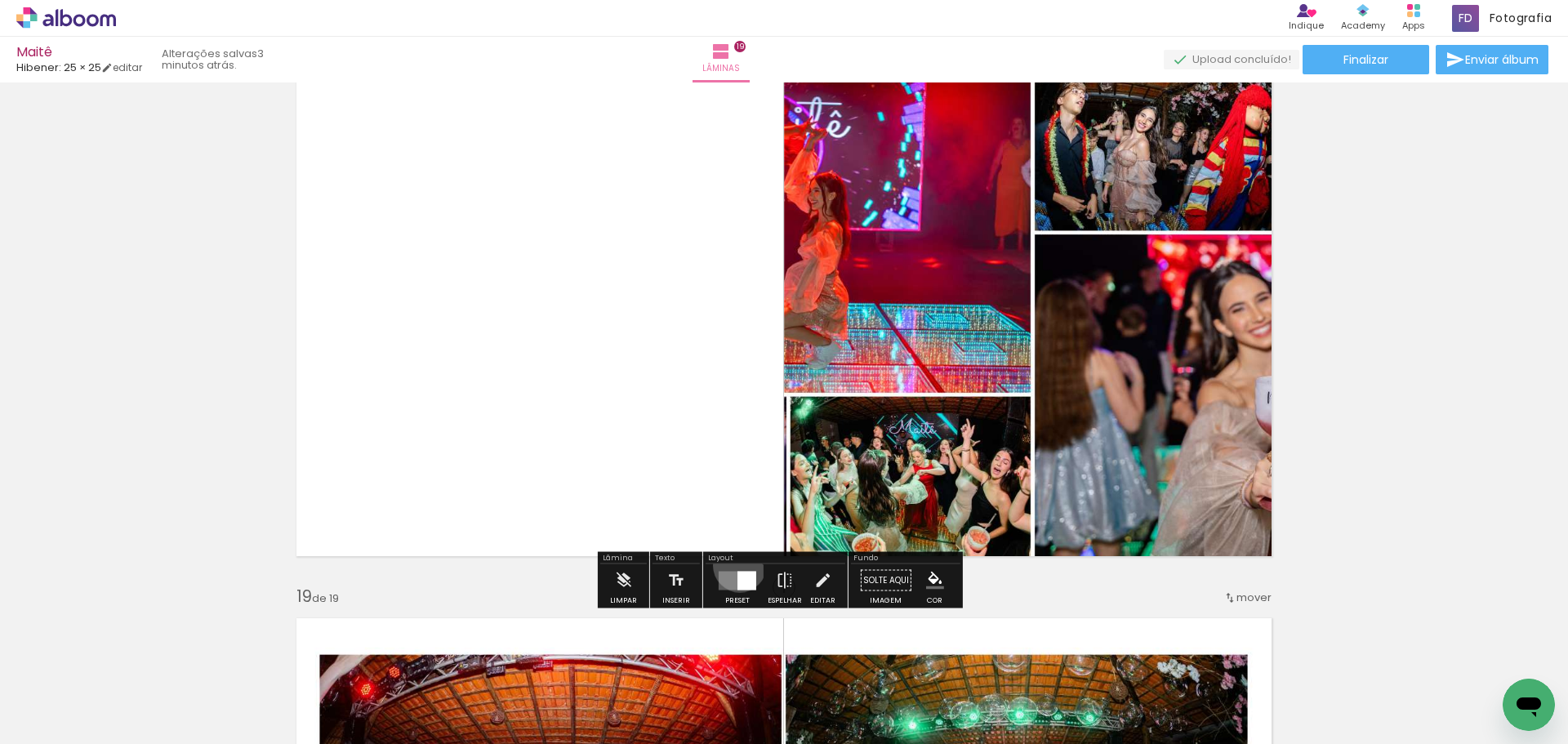
click at [736, 565] on div at bounding box center [738, 581] width 44 height 33
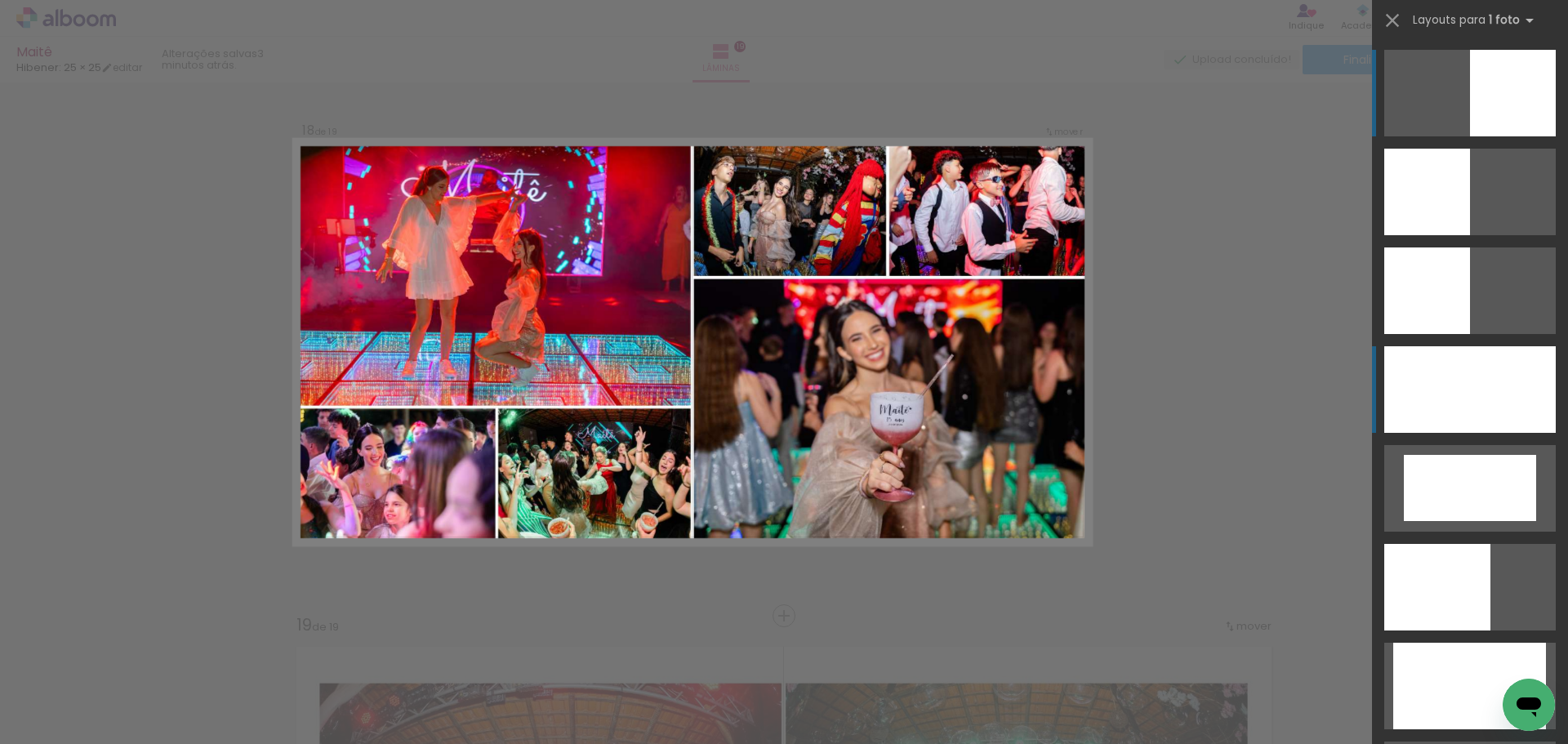
click at [1485, 406] on div at bounding box center [1470, 389] width 172 height 87
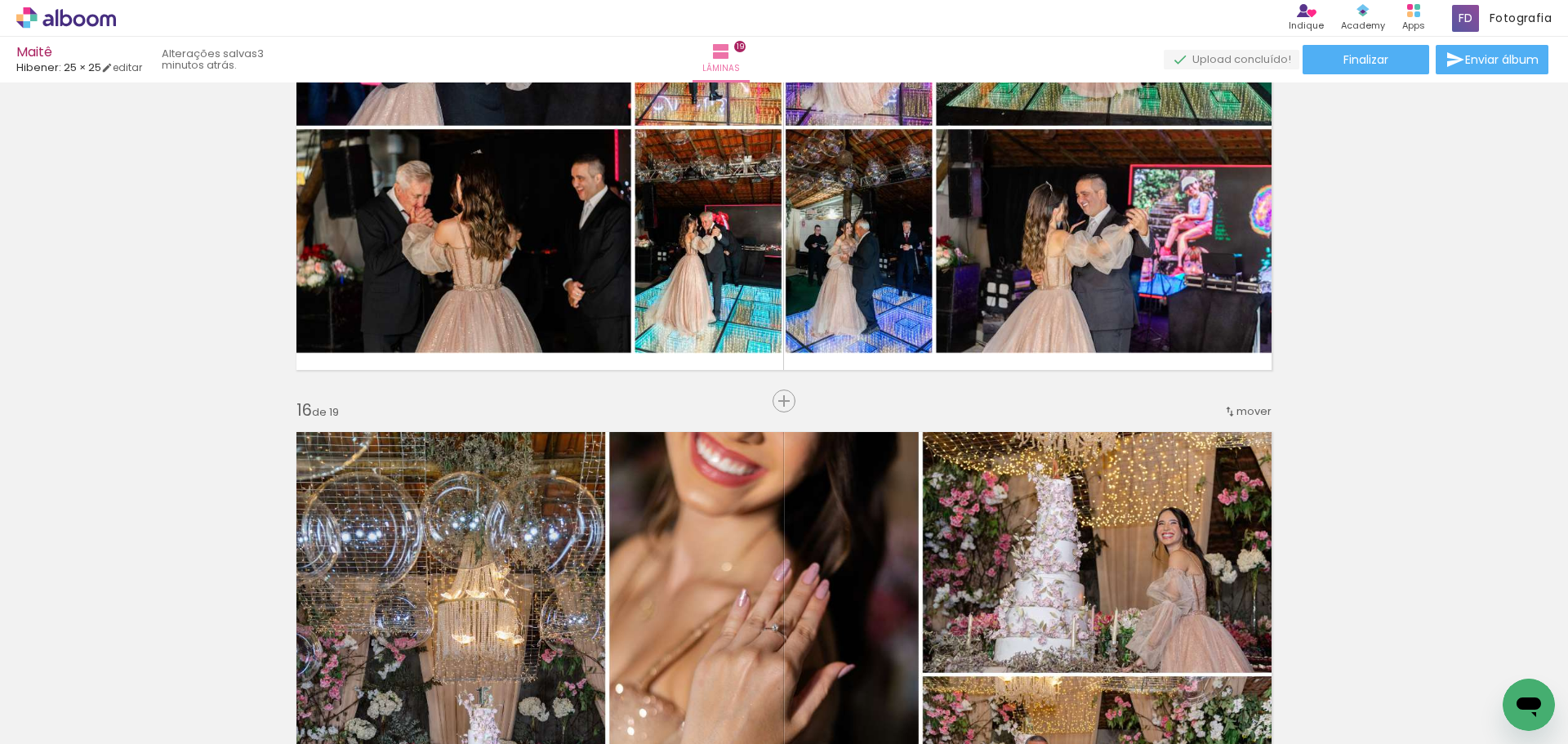
drag, startPoint x: 1551, startPoint y: 579, endPoint x: 1566, endPoint y: 564, distance: 21.2
click at [1556, 565] on div "Inserir lâmina 1 de 19 Inserir lâmina 2 de 19 Inserir lâmina 3 de 19 Inserir lâ…" at bounding box center [784, 413] width 1568 height 662
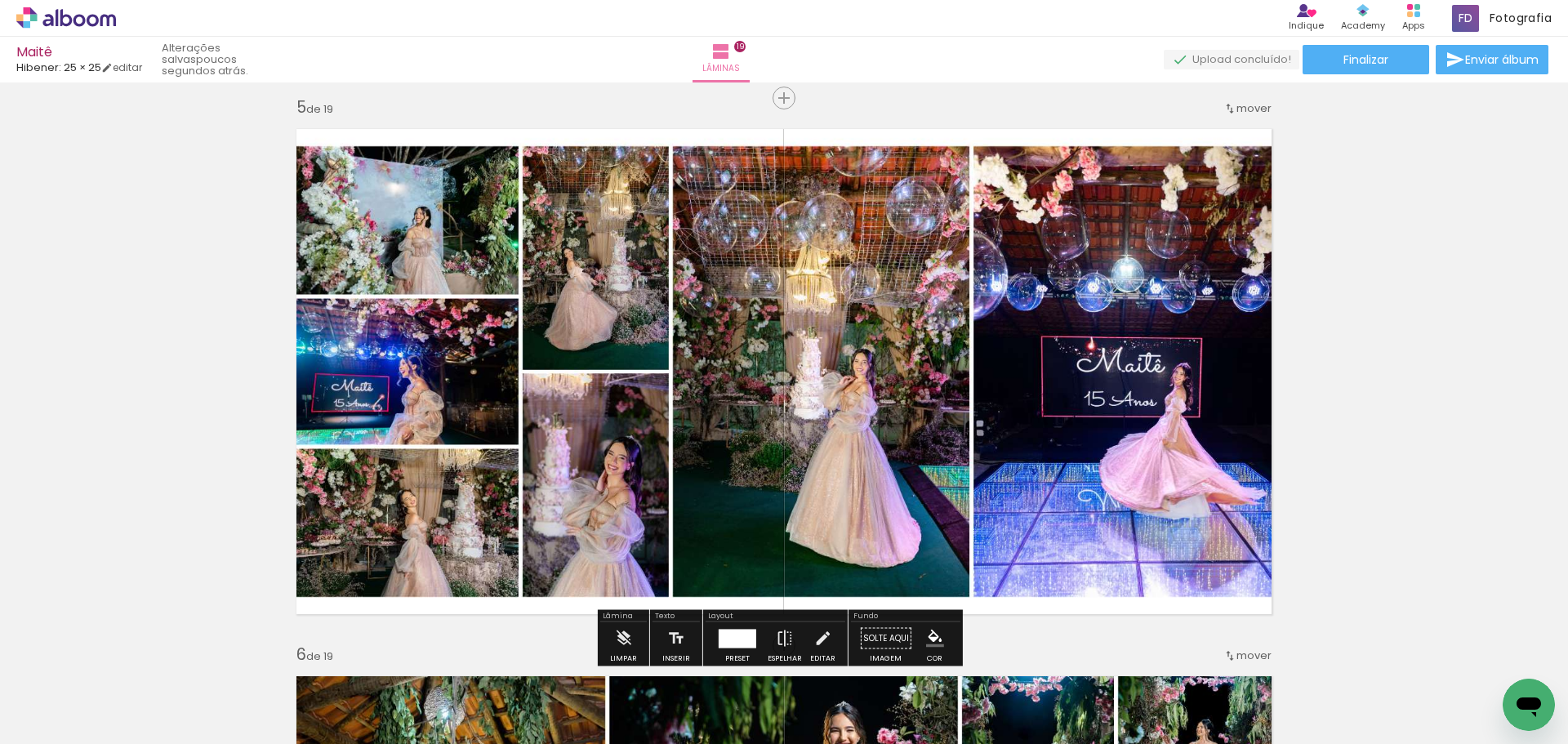
scroll to position [2206, 0]
